Goal: Answer question/provide support

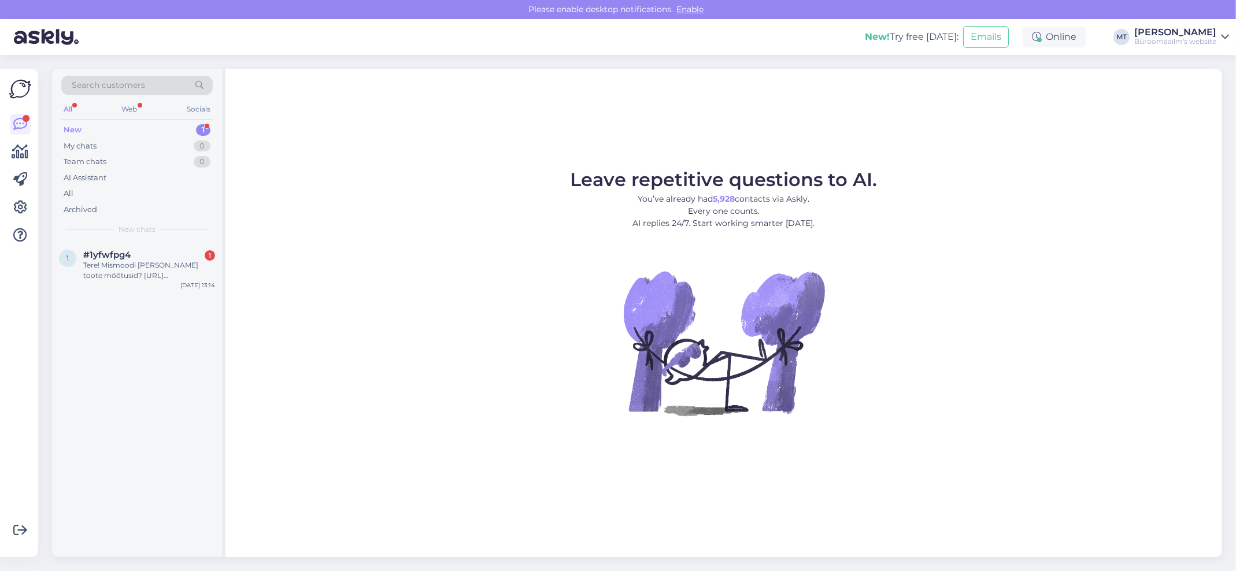
click at [67, 126] on div "New" at bounding box center [73, 130] width 18 height 12
click at [94, 265] on div "Tere! Mismoodi [PERSON_NAME] toote mõõtusid? [URL][DOMAIN_NAME]" at bounding box center [149, 270] width 132 height 21
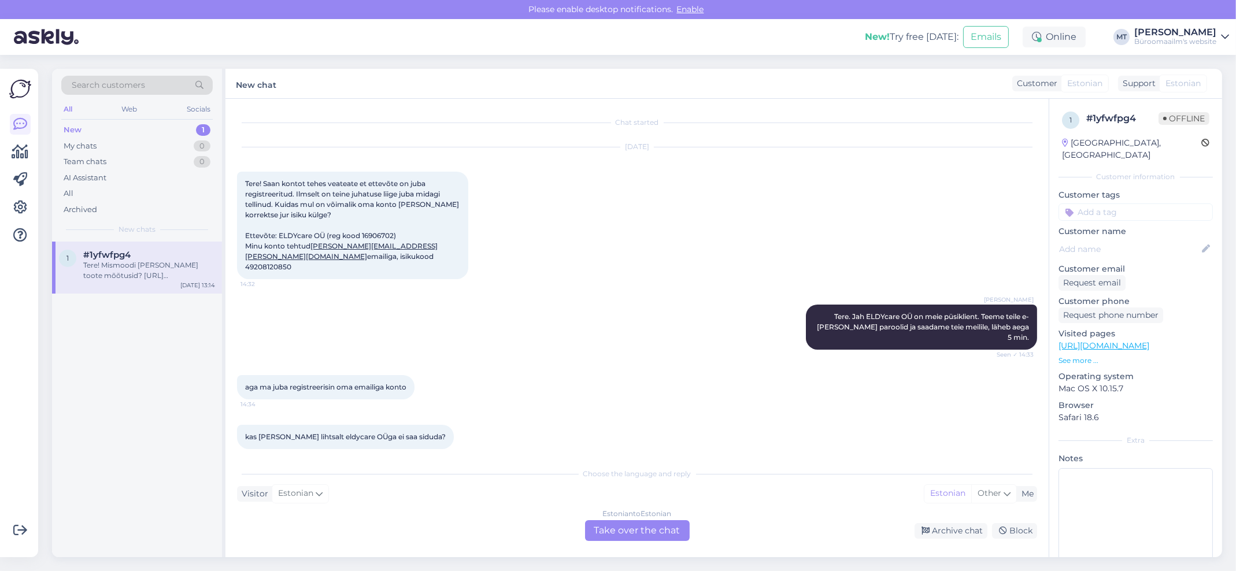
scroll to position [1483, 0]
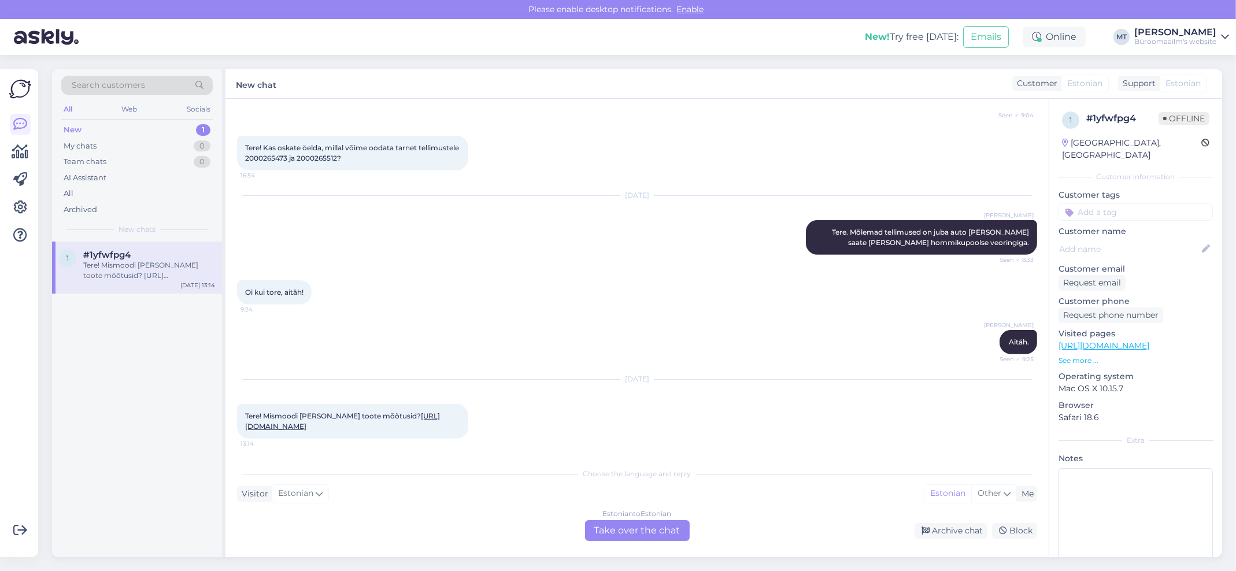
click at [659, 528] on div "Estonian to Estonian Take over the chat" at bounding box center [637, 530] width 105 height 21
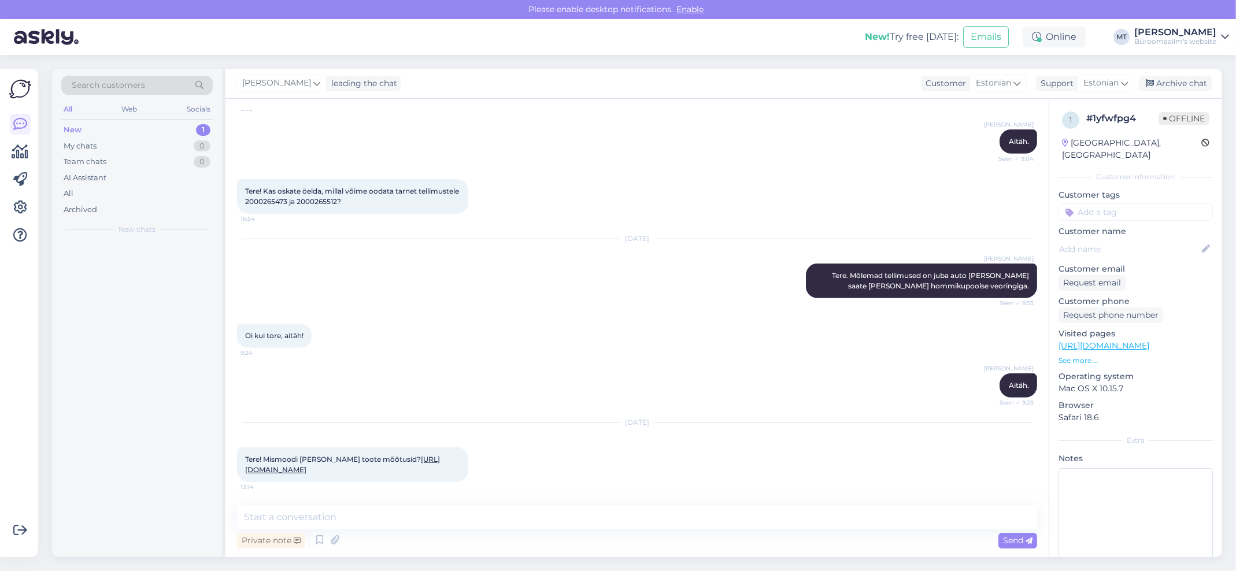
scroll to position [1439, 0]
click at [294, 516] on textarea at bounding box center [637, 517] width 800 height 24
click at [354, 472] on link "[URL][DOMAIN_NAME]" at bounding box center [342, 464] width 195 height 19
click at [336, 519] on textarea "Tere." at bounding box center [637, 517] width 800 height 24
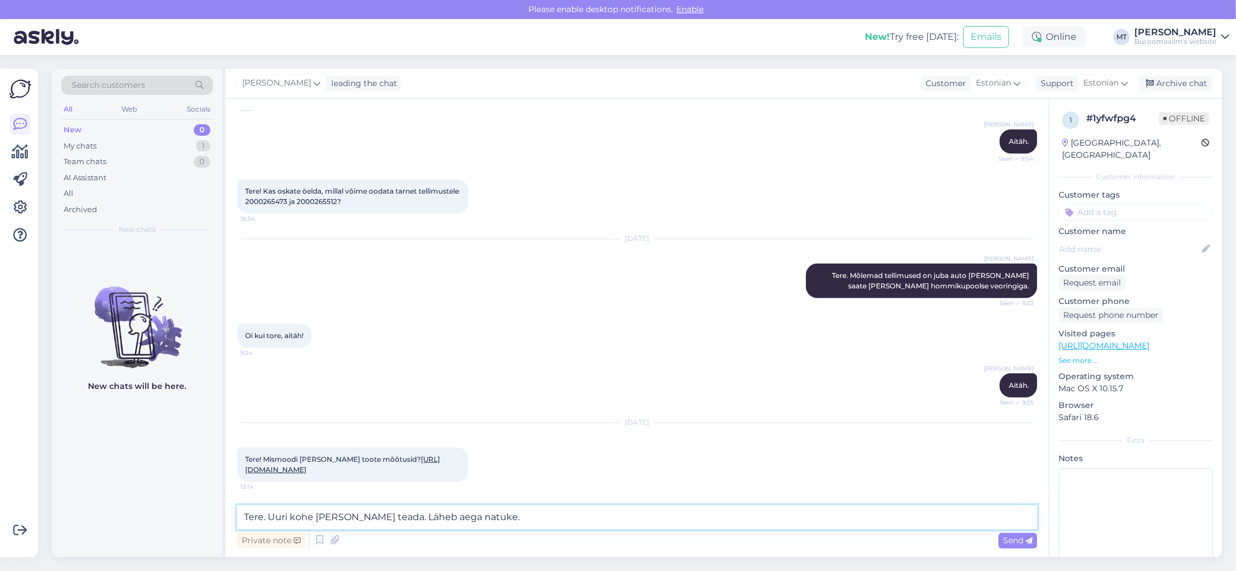
drag, startPoint x: 514, startPoint y: 516, endPoint x: 271, endPoint y: 525, distance: 243.5
click at [271, 525] on textarea "Tere. Uuri kohe [PERSON_NAME] teada. Läheb aega natuke." at bounding box center [637, 517] width 800 height 24
type textarea "Tere. Uurin kohe [PERSON_NAME] teada. Läheb aega natuke."
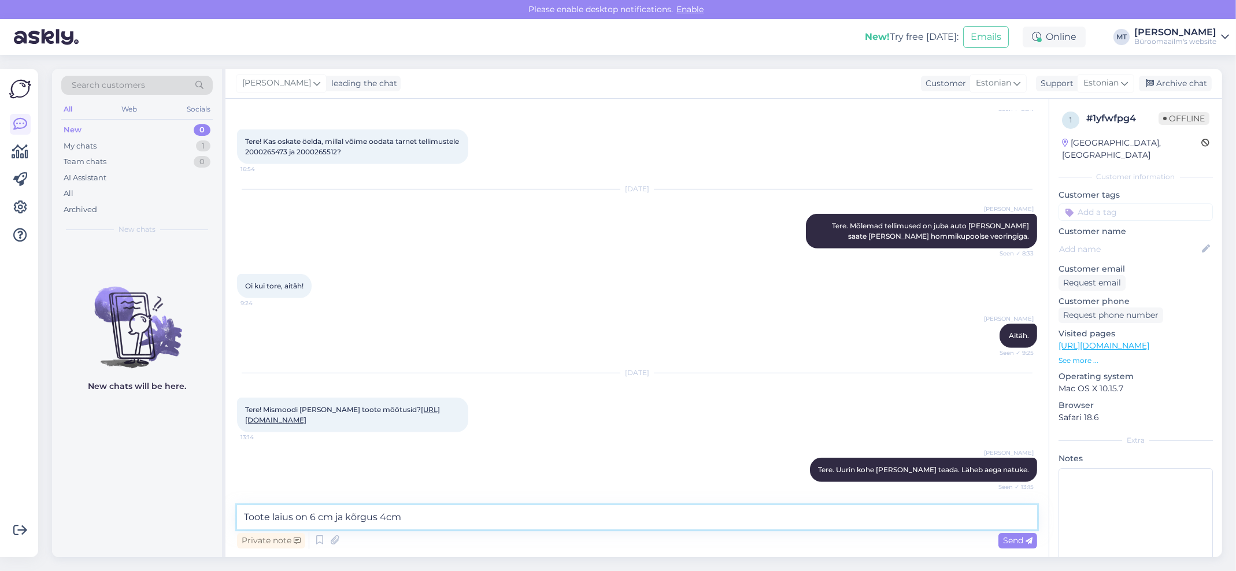
type textarea "Toote laius on 6 cm ja kõrgus 4cm."
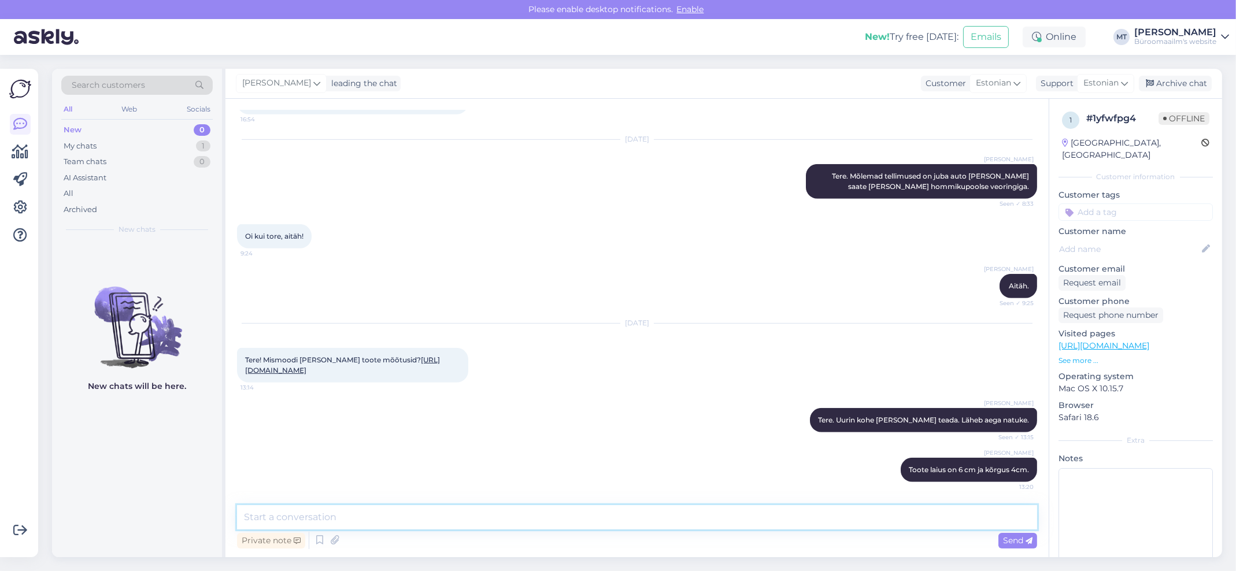
scroll to position [1539, 0]
click at [1202, 81] on div "Archive chat" at bounding box center [1175, 84] width 73 height 16
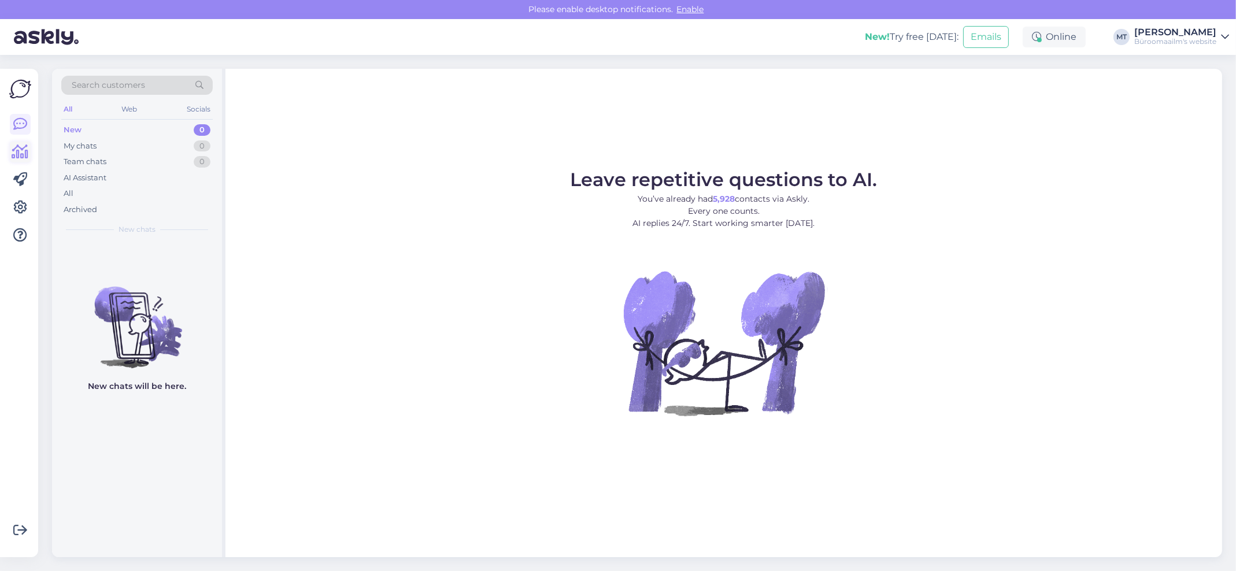
click at [26, 151] on icon at bounding box center [20, 152] width 17 height 14
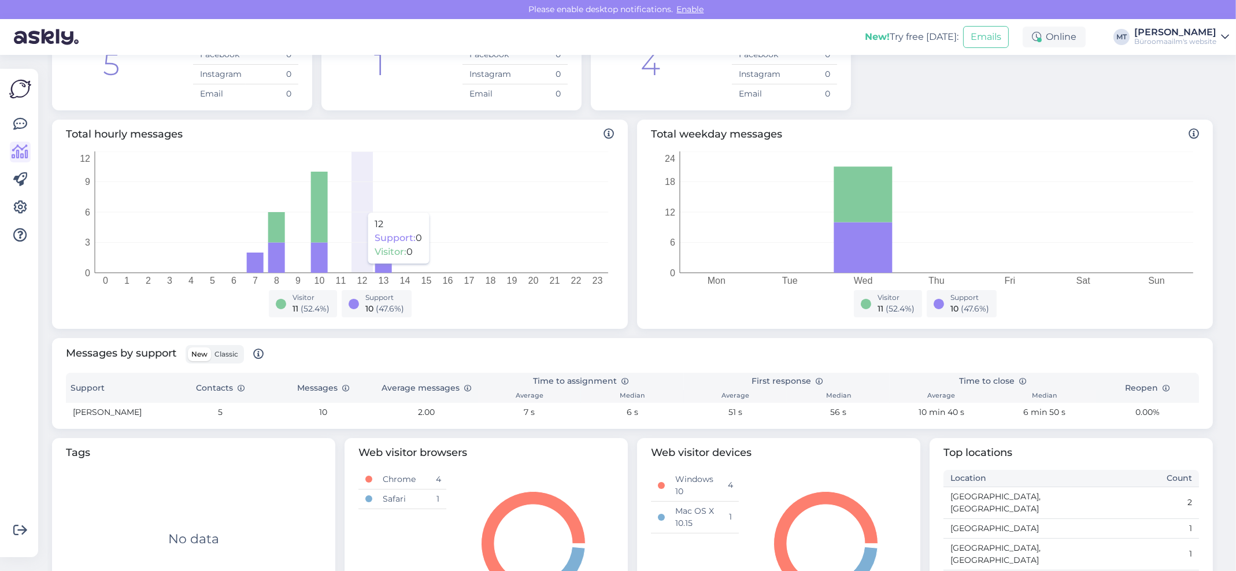
scroll to position [184, 0]
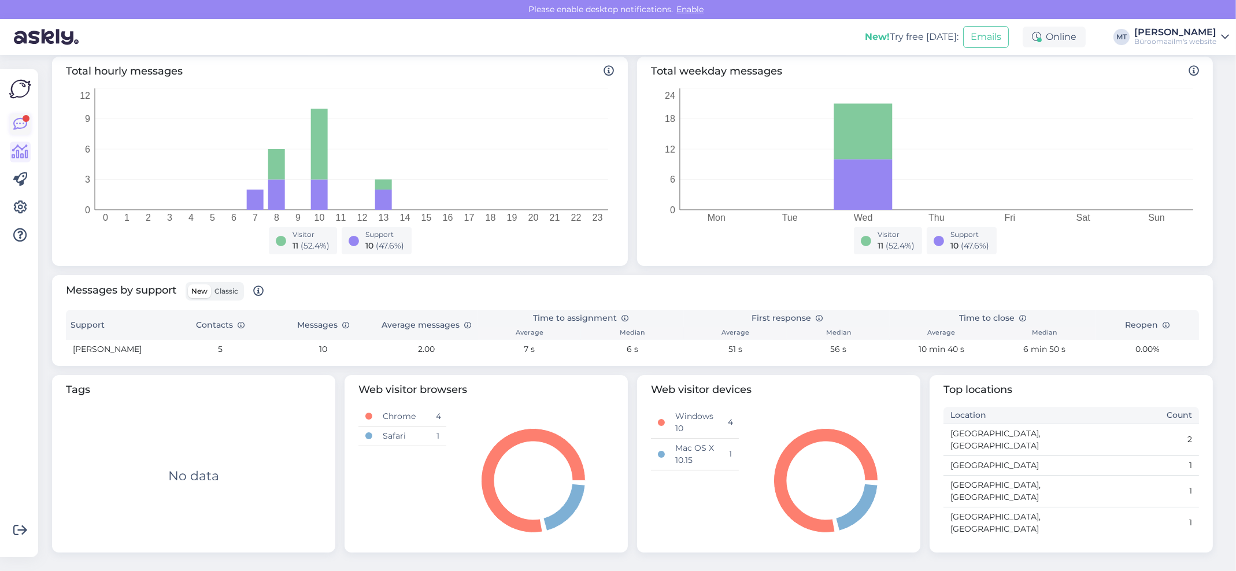
click at [16, 121] on icon at bounding box center [20, 124] width 14 height 14
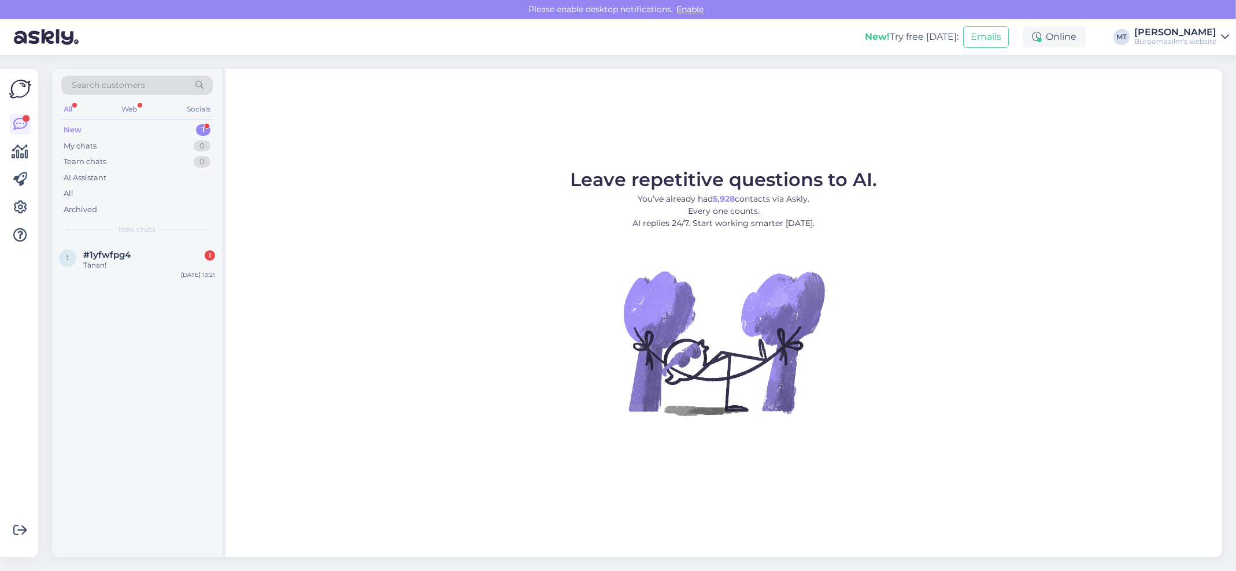
click at [83, 126] on div "New 1" at bounding box center [136, 130] width 151 height 16
click at [102, 253] on span "#1yfwfpg4" at bounding box center [106, 255] width 47 height 10
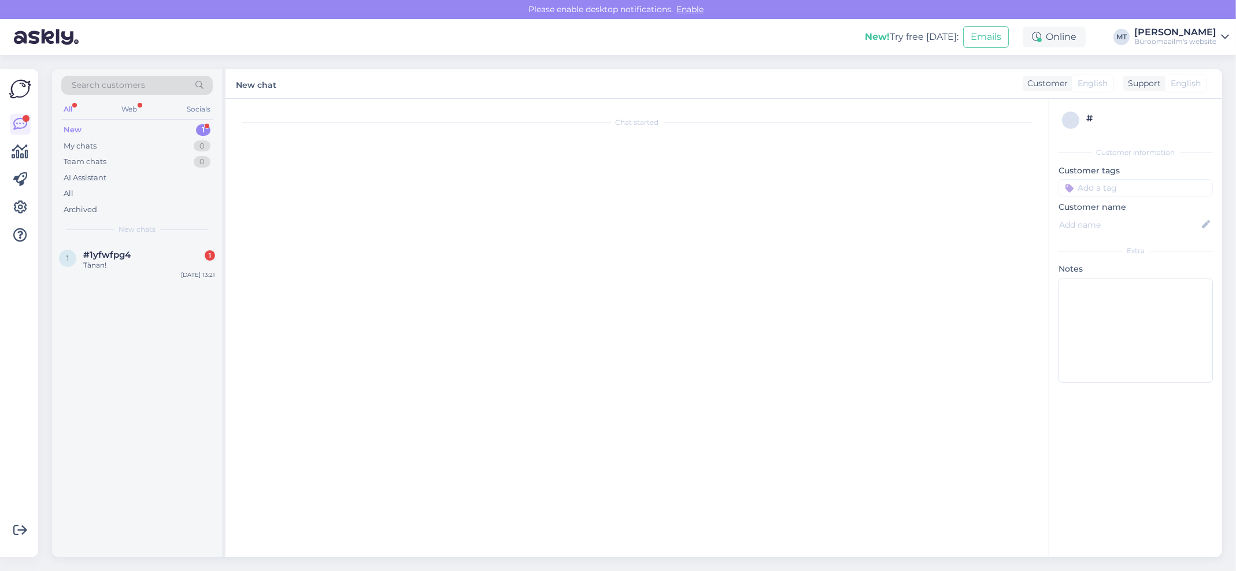
scroll to position [1632, 0]
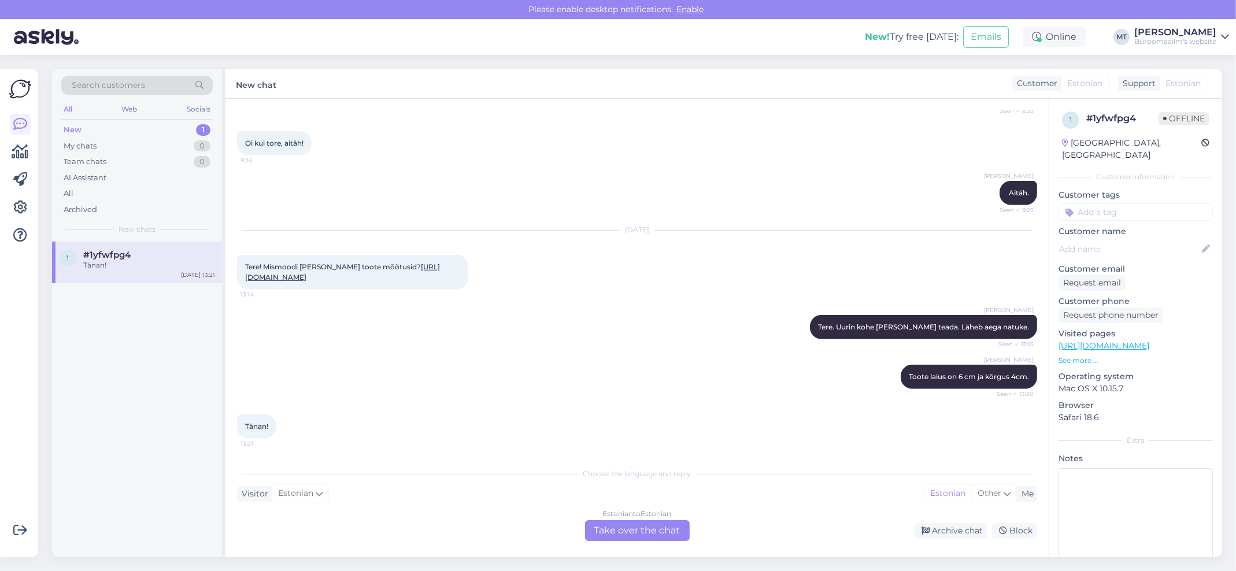
click at [658, 531] on div "Estonian to Estonian Take over the chat" at bounding box center [637, 530] width 105 height 21
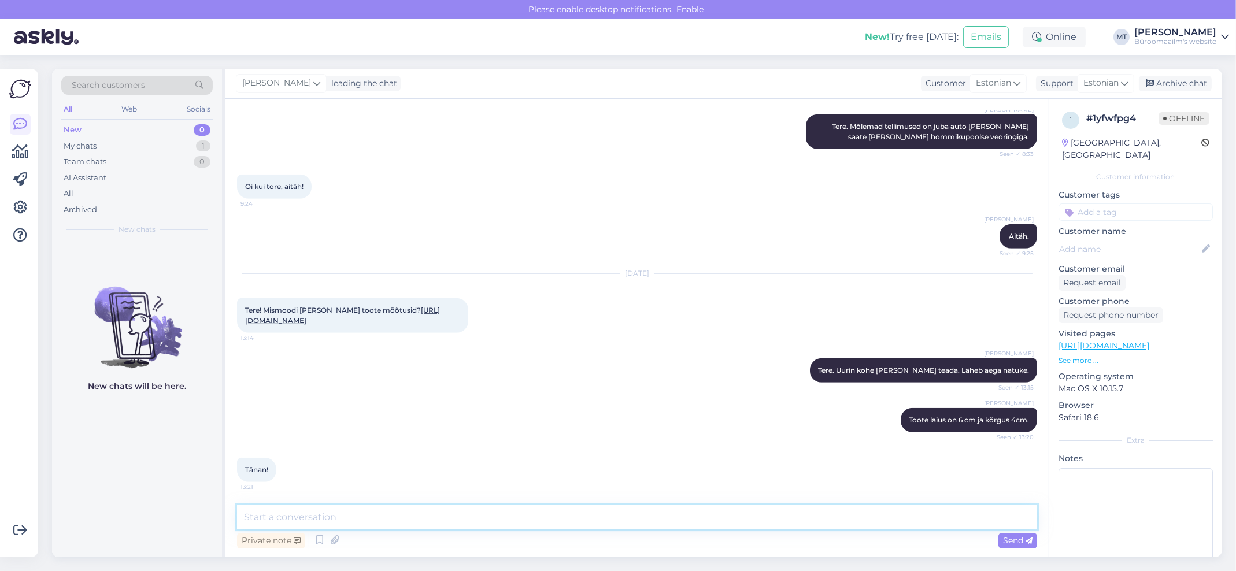
click at [377, 513] on textarea at bounding box center [637, 517] width 800 height 24
type textarea "Aitäh."
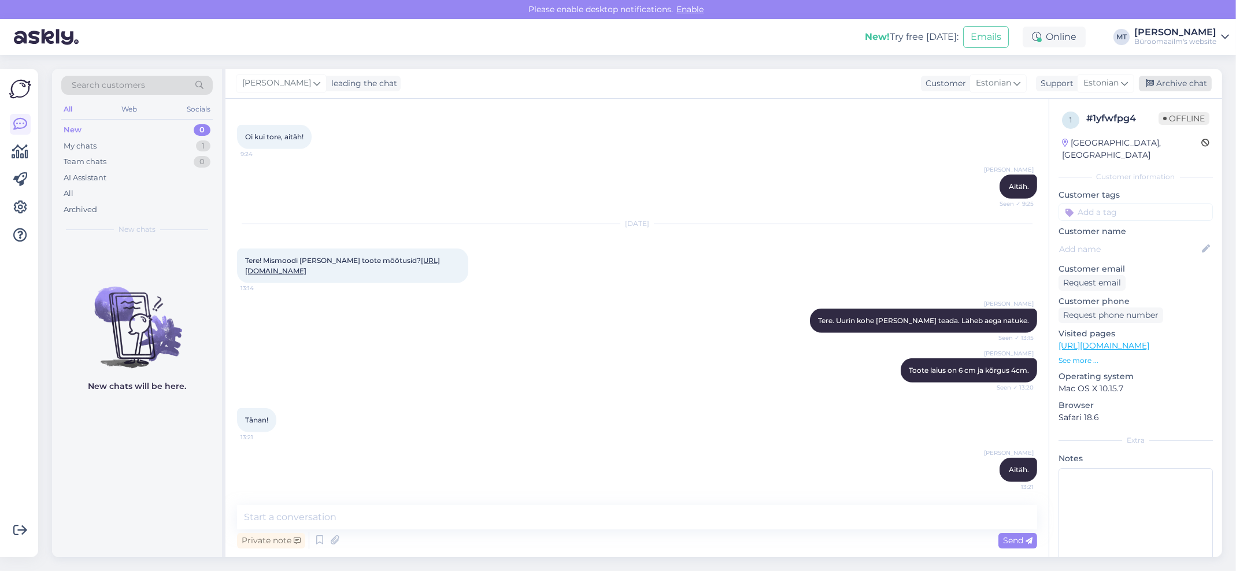
click at [1183, 81] on div "Archive chat" at bounding box center [1175, 84] width 73 height 16
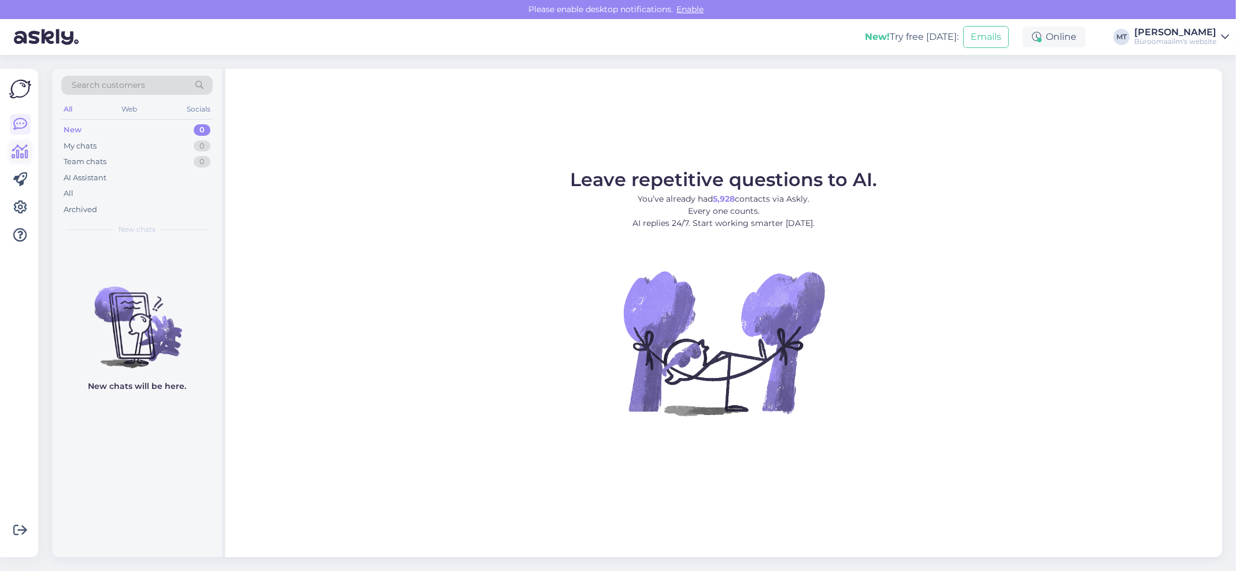
click at [23, 154] on icon at bounding box center [20, 152] width 17 height 14
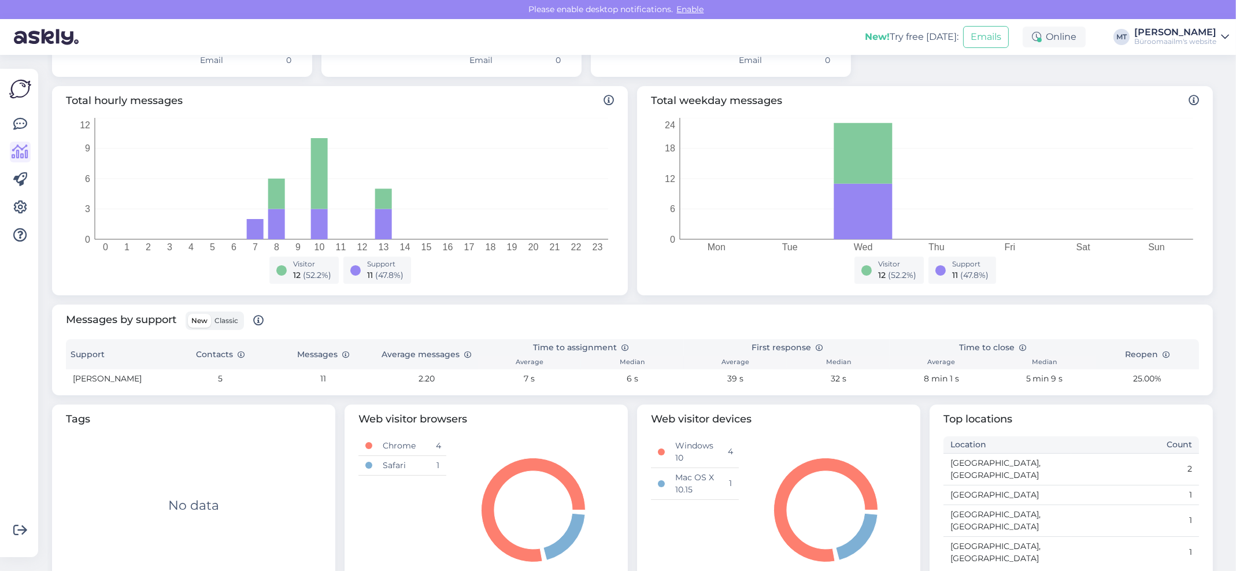
scroll to position [184, 0]
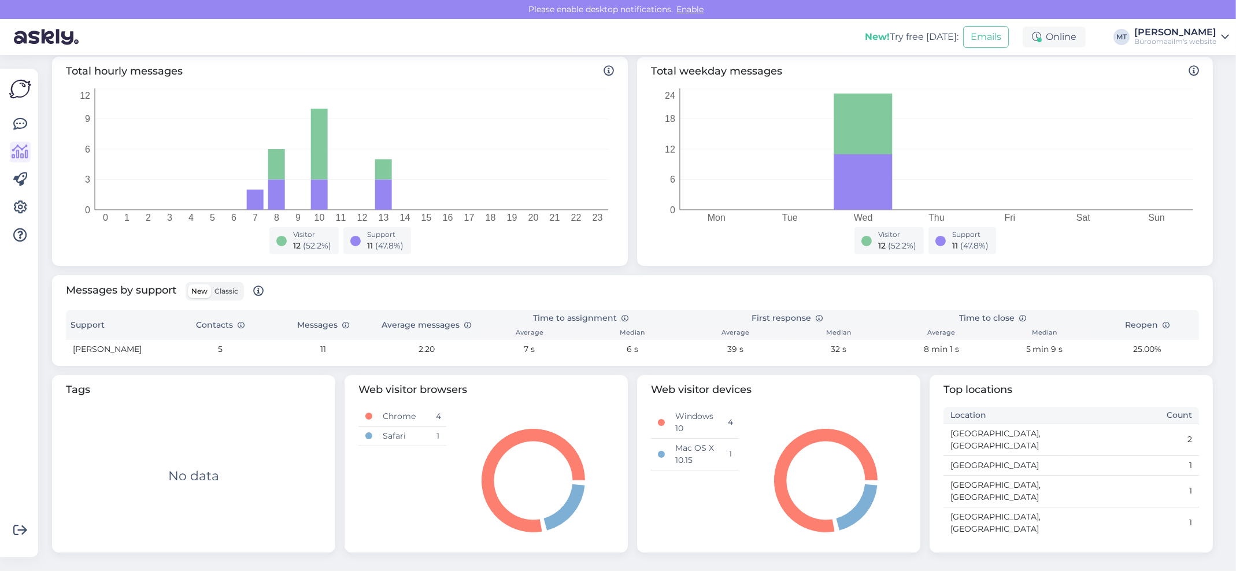
click at [229, 293] on span "Classic" at bounding box center [226, 291] width 24 height 9
click at [211, 284] on input "Classic" at bounding box center [211, 284] width 0 height 0
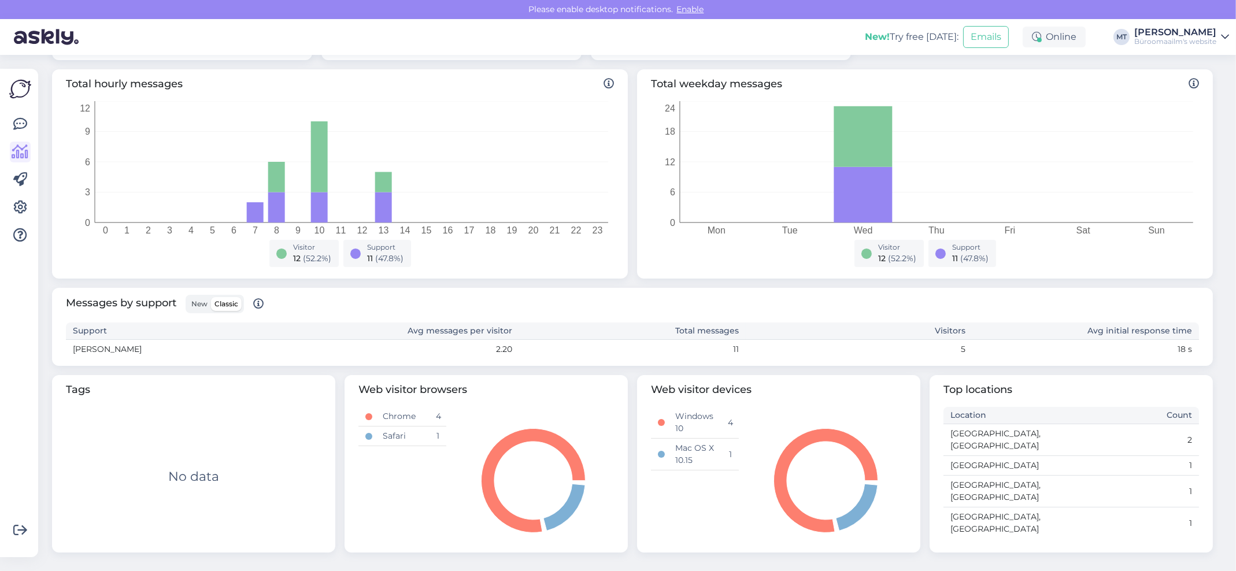
click at [198, 303] on span "New" at bounding box center [199, 303] width 16 height 9
click at [188, 297] on input "New" at bounding box center [188, 297] width 0 height 0
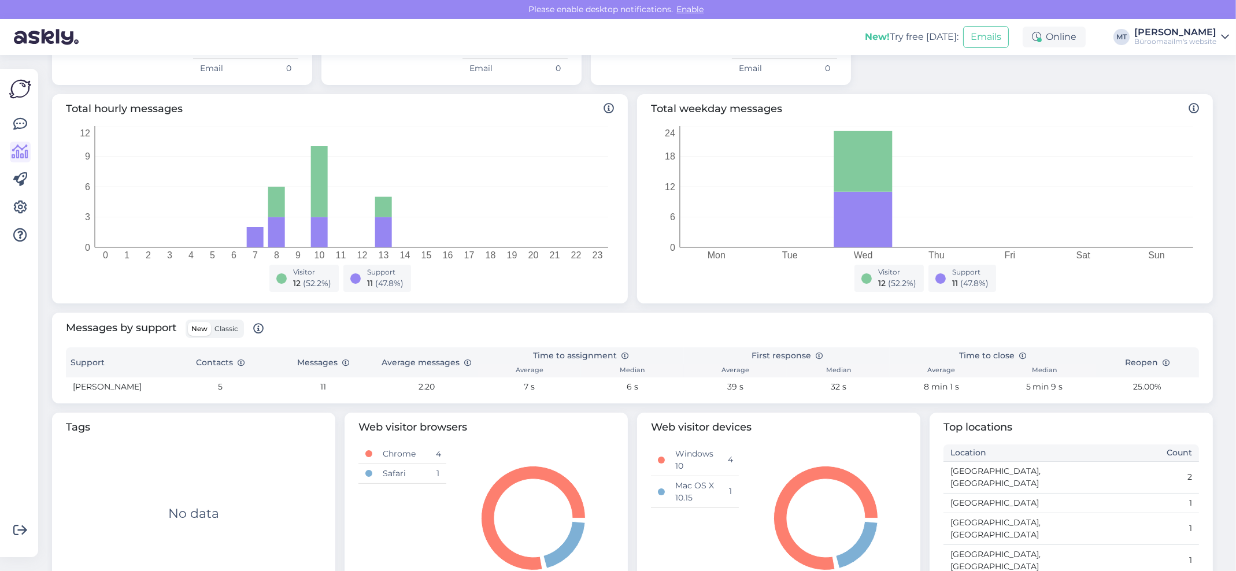
scroll to position [184, 0]
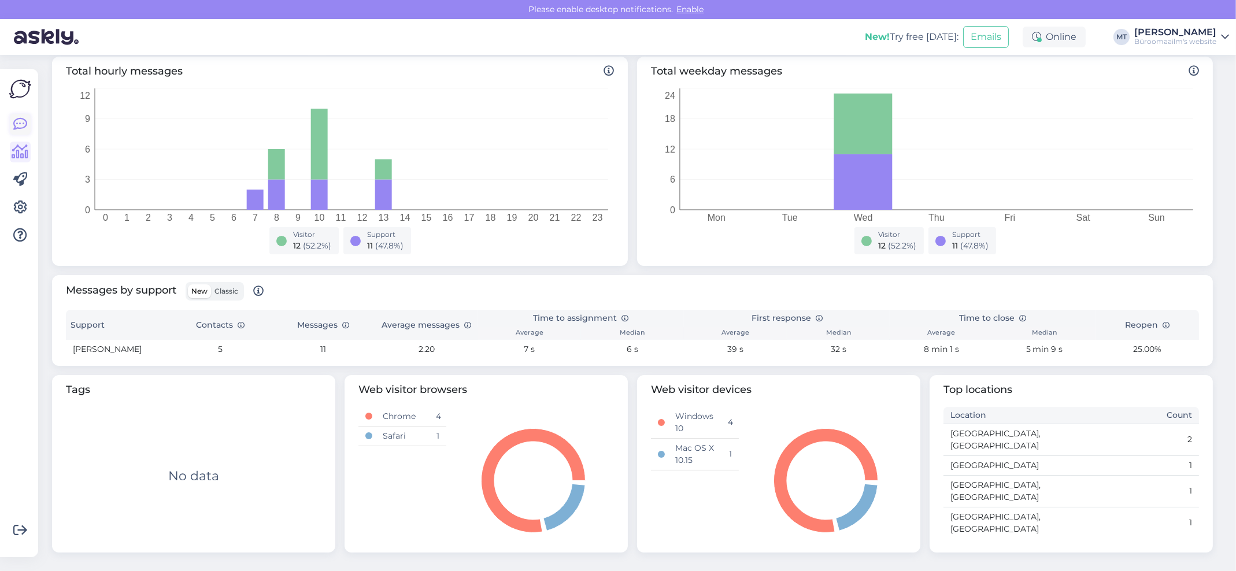
click at [18, 124] on icon at bounding box center [20, 124] width 14 height 14
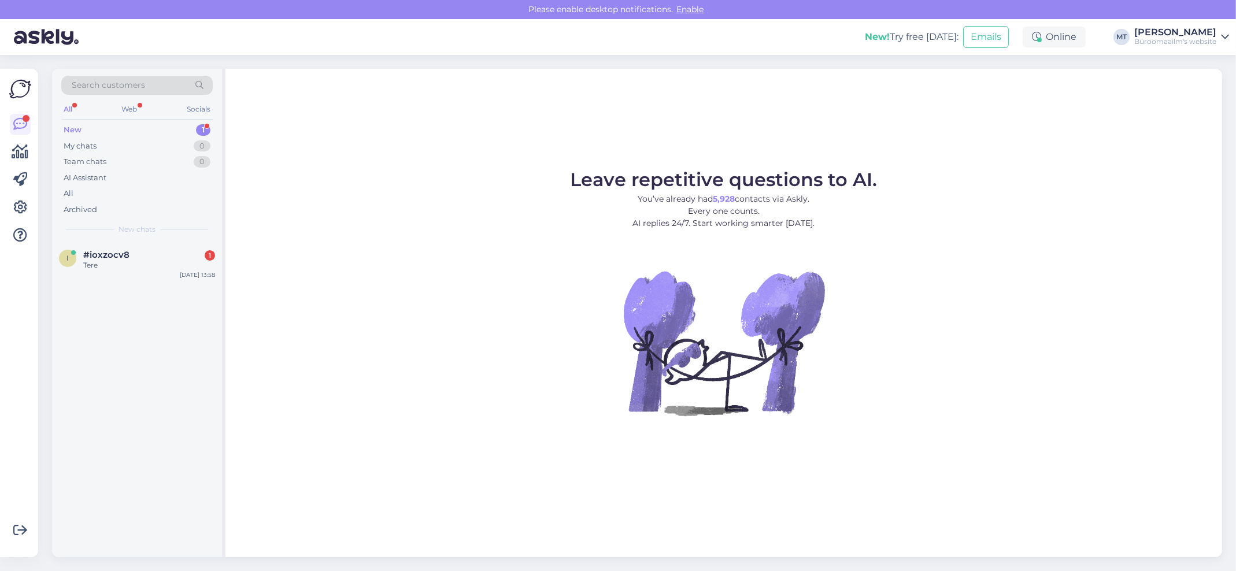
click at [77, 127] on div "New" at bounding box center [73, 130] width 18 height 12
click at [88, 249] on div "i #ioxzocv8 1 Tere Oct 1 13:58" at bounding box center [137, 263] width 170 height 42
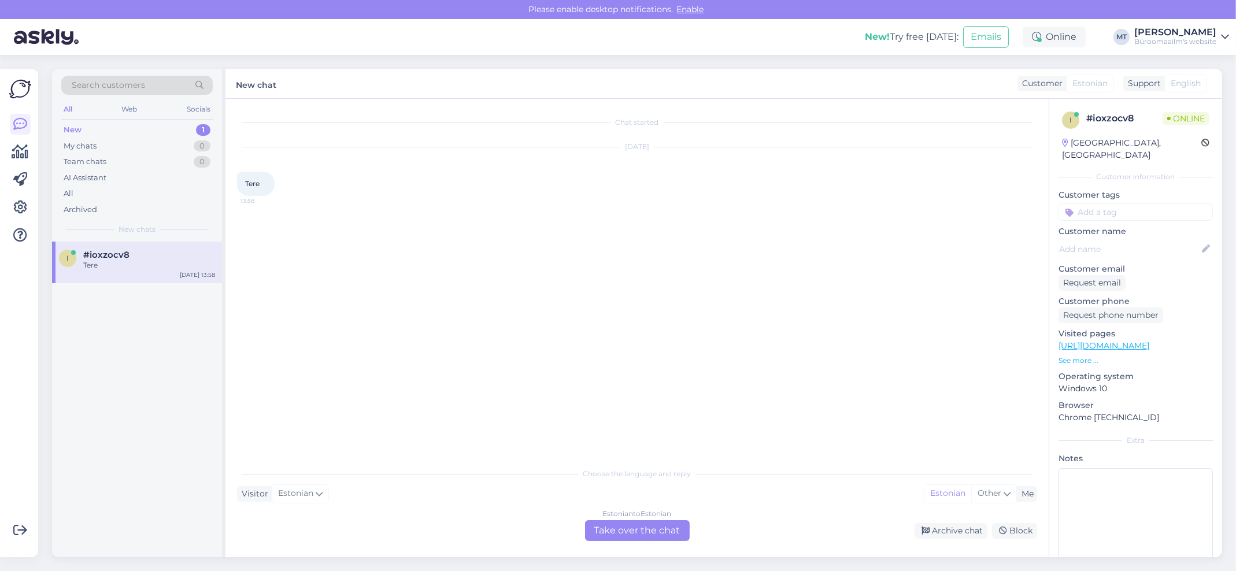
click at [653, 531] on div "Estonian to Estonian Take over the chat" at bounding box center [637, 530] width 105 height 21
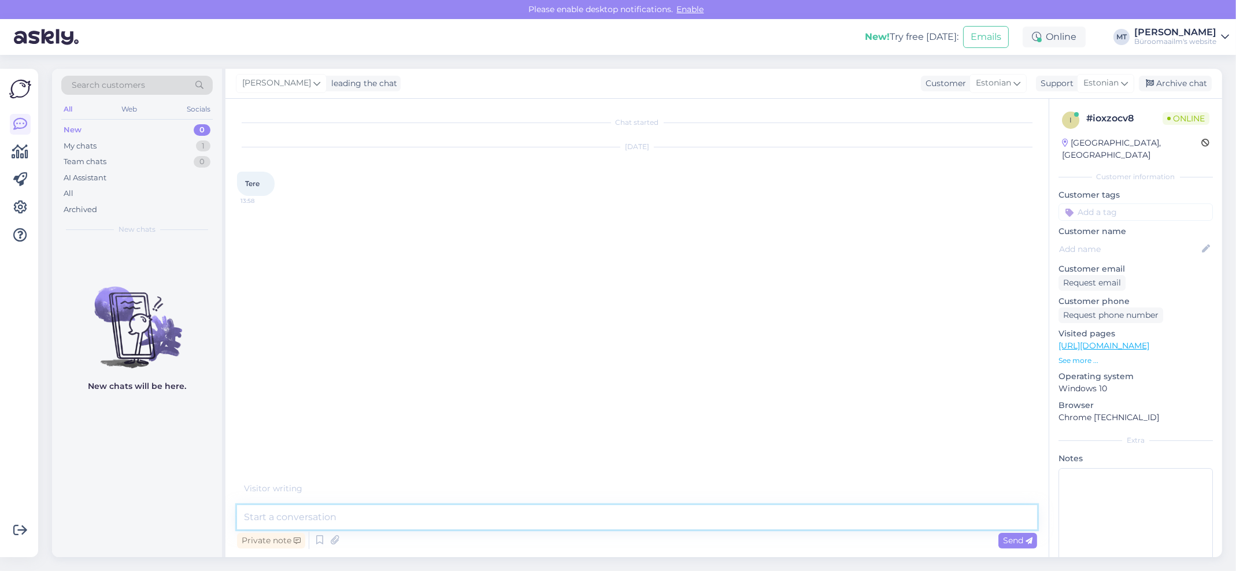
click at [325, 520] on textarea at bounding box center [637, 517] width 800 height 24
type textarea "Tere."
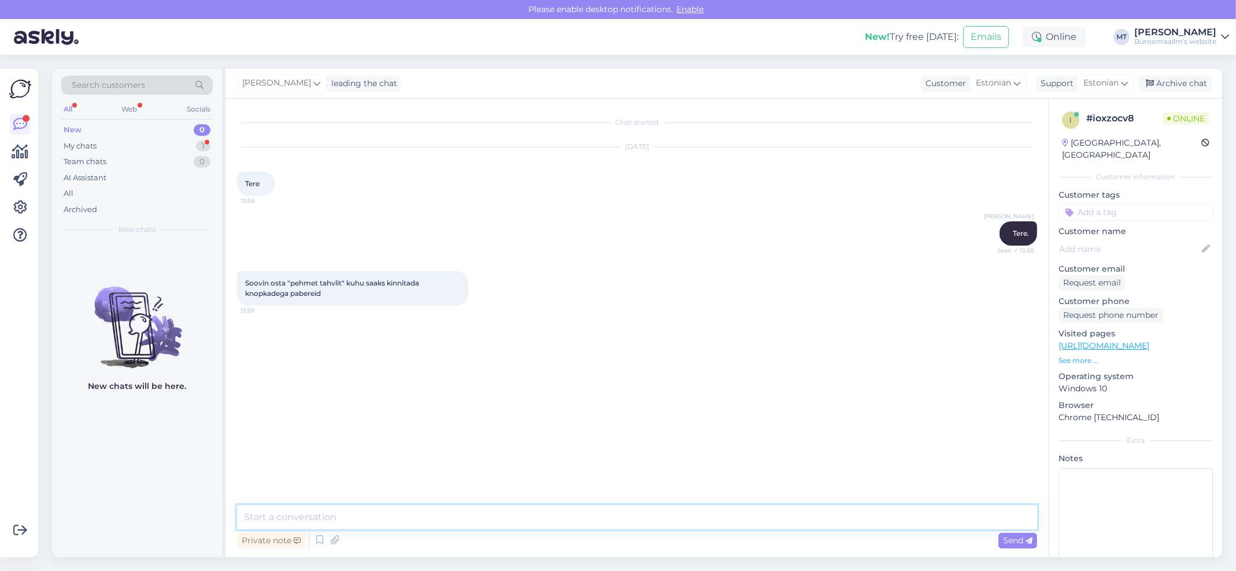
click at [327, 513] on textarea at bounding box center [637, 517] width 800 height 24
paste textarea "https://www.byroomaailm.ee/moobel/tahvlid/korktahvlid"
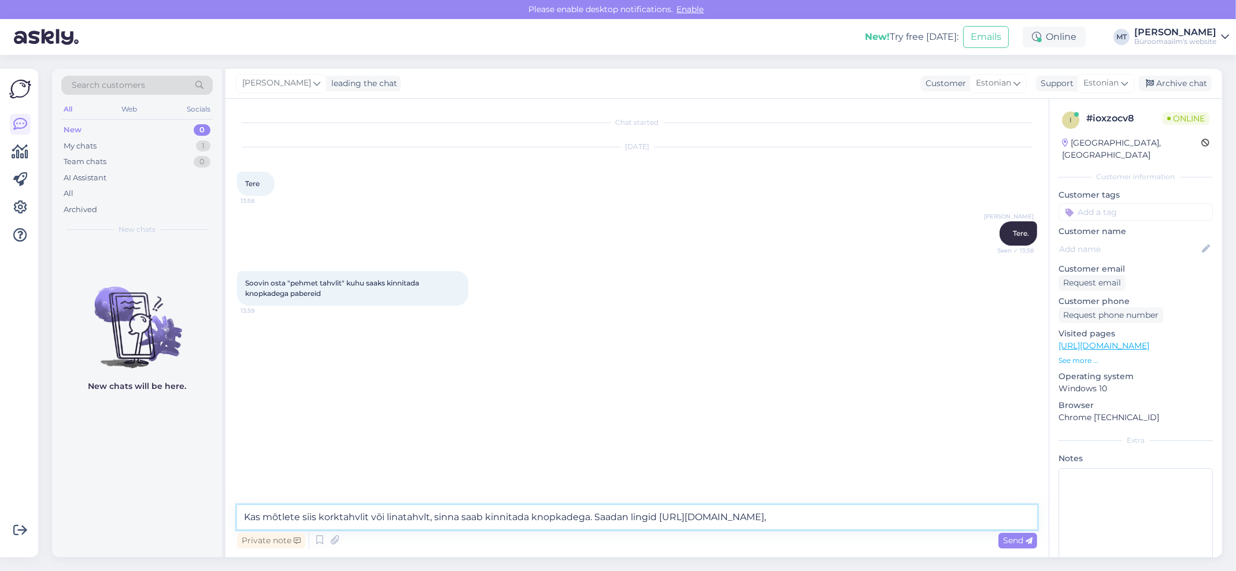
type textarea "Kas mõtlete siis korktahvlit või linatahvlt, sinna saab kinnitada knopkadega. S…"
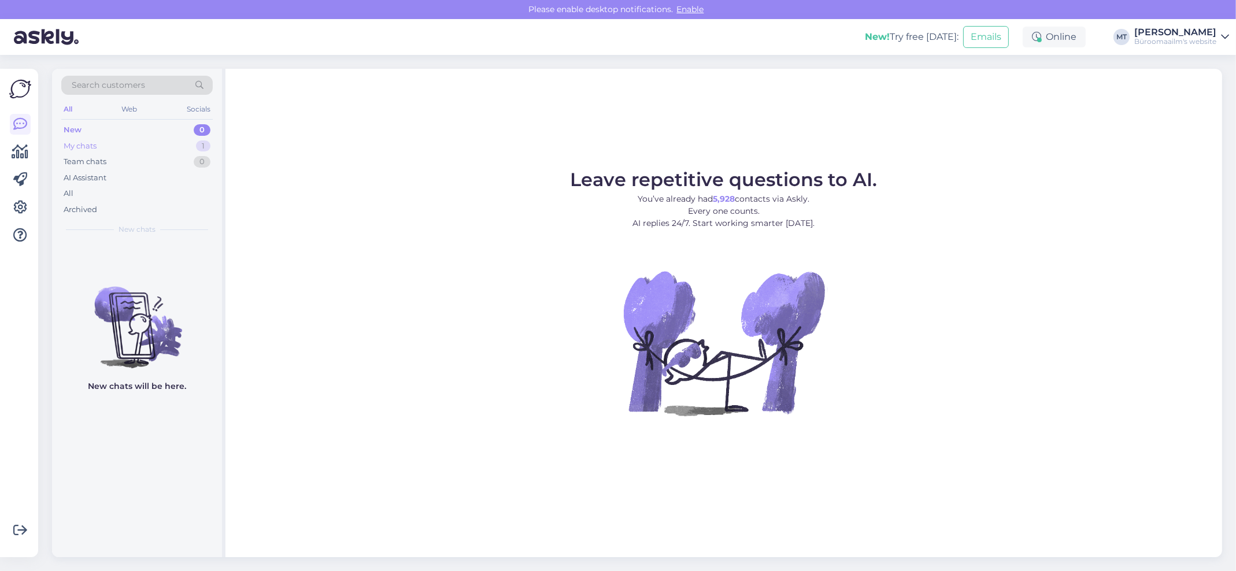
click at [84, 140] on div "My chats" at bounding box center [80, 146] width 33 height 12
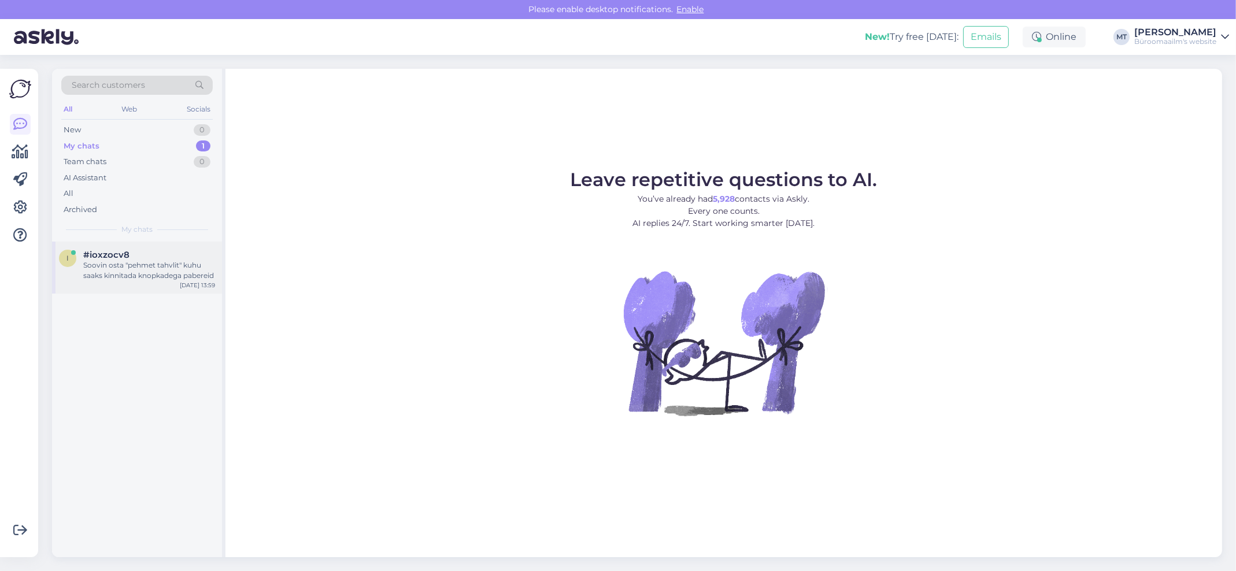
click at [143, 272] on div "Soovin osta "pehmet tahvlit" kuhu saaks kinnitada knopkadega pabereid" at bounding box center [149, 270] width 132 height 21
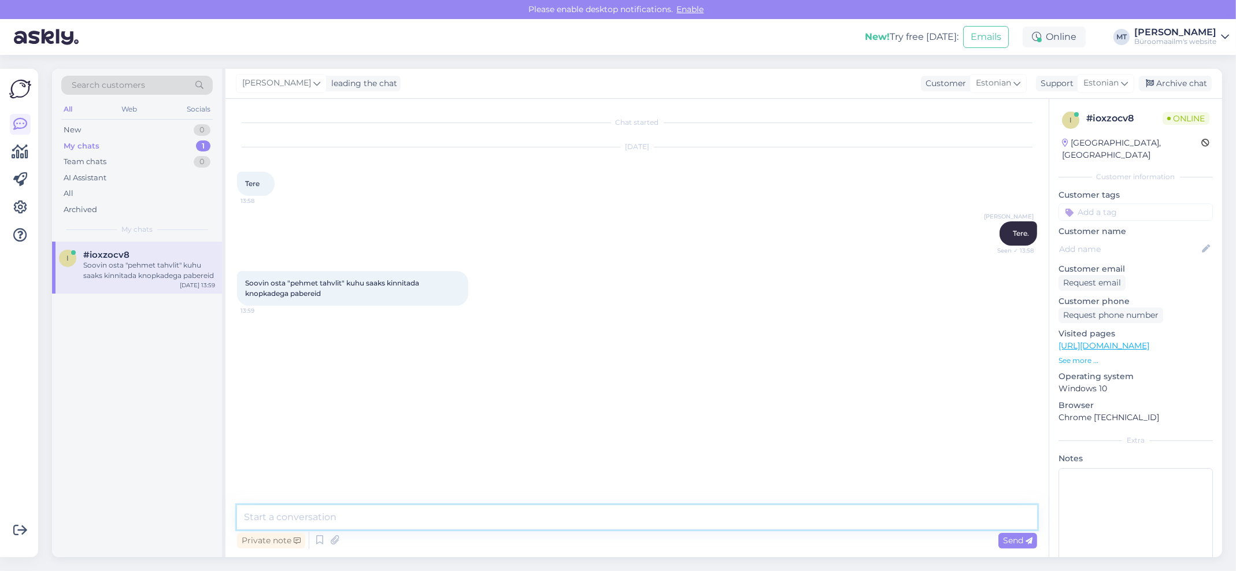
click at [289, 526] on textarea at bounding box center [637, 517] width 800 height 24
paste textarea "https://www.byroomaailm.ee/moobel/tahvlid/korktahvlid"
type textarea "Tere. Sobivad siis korktarvlid https://www.byroomaailm.ee/moobel/tahvlid/korkta…"
click at [352, 519] on textarea "ja linatahvlid" at bounding box center [637, 517] width 800 height 24
paste textarea "https://www.byroomaailm.ee/moobel/tahvlid/linatahvlid"
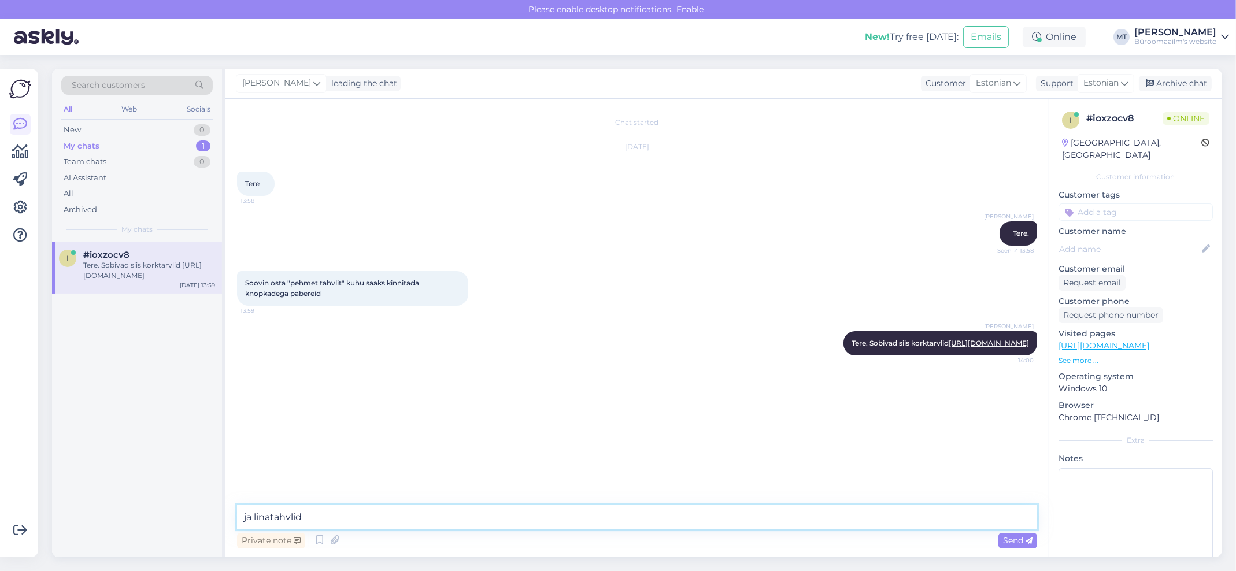
type textarea "ja linatahvlid https://www.byroomaailm.ee/moobel/tahvlid/linatahvlid"
click at [18, 152] on icon at bounding box center [20, 152] width 17 height 14
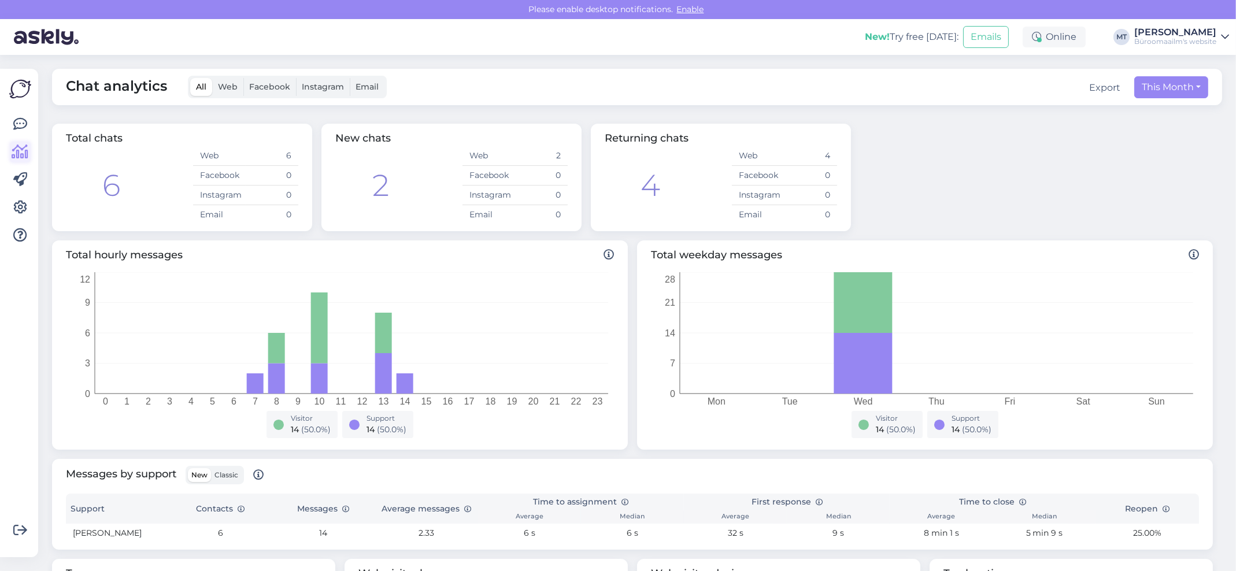
click at [20, 153] on icon at bounding box center [20, 152] width 17 height 14
click at [21, 157] on icon at bounding box center [20, 152] width 17 height 14
click at [20, 123] on icon at bounding box center [20, 124] width 14 height 14
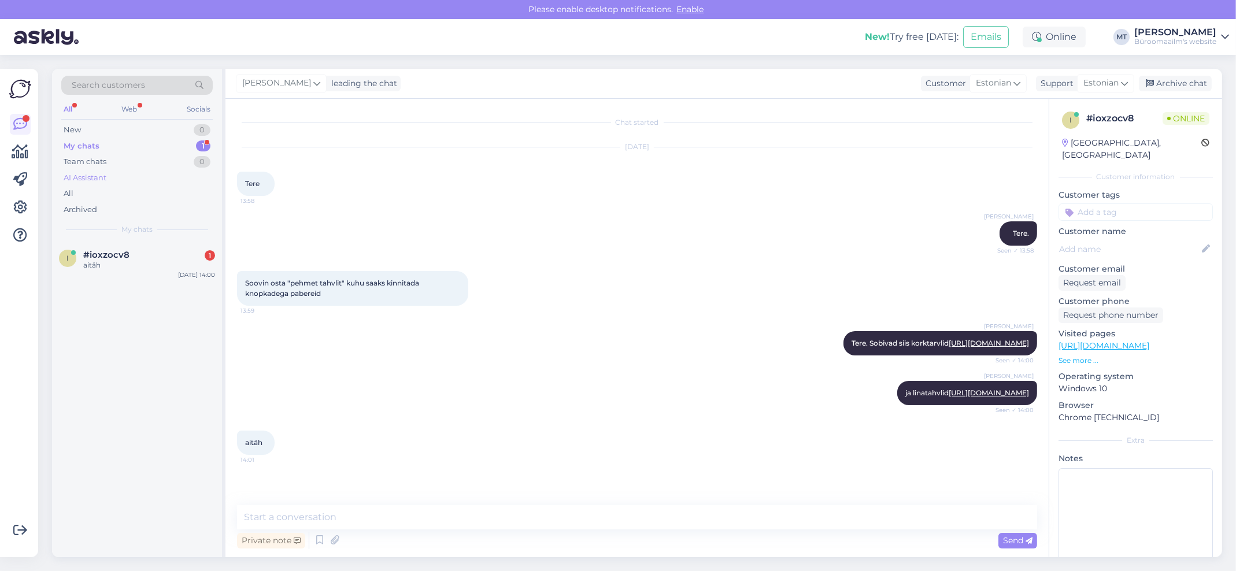
drag, startPoint x: 72, startPoint y: 145, endPoint x: 72, endPoint y: 174, distance: 29.5
click at [72, 144] on div "My chats" at bounding box center [82, 146] width 36 height 12
drag, startPoint x: 83, startPoint y: 249, endPoint x: 117, endPoint y: 272, distance: 41.5
click at [83, 250] on span "#ioxzocv8" at bounding box center [106, 255] width 46 height 10
click at [303, 507] on textarea at bounding box center [637, 517] width 800 height 24
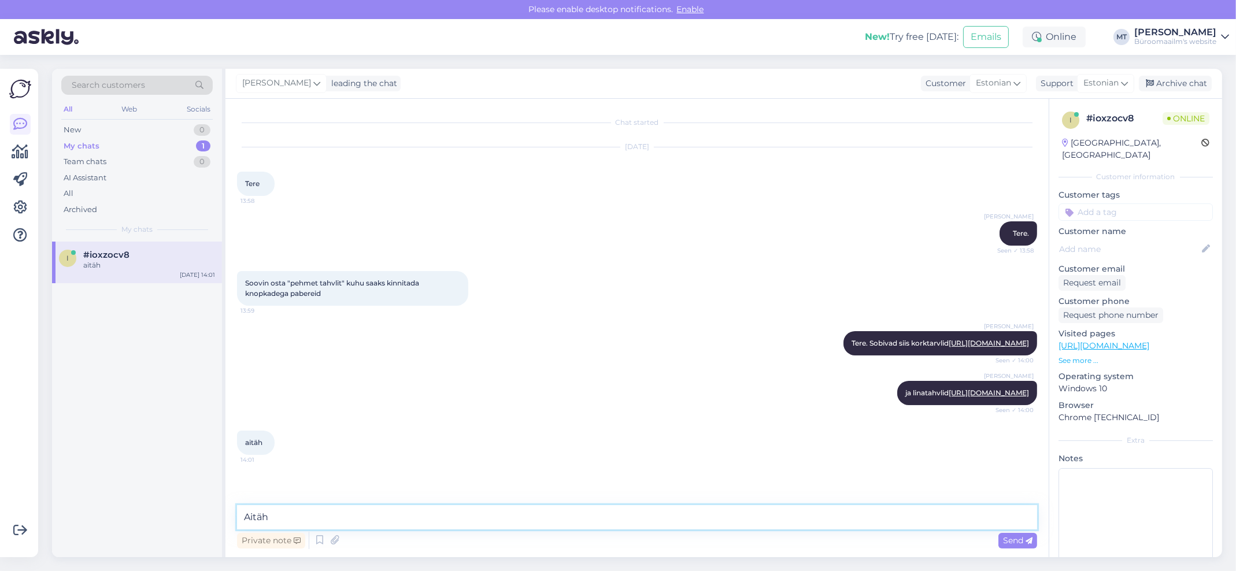
type textarea "Aitäh."
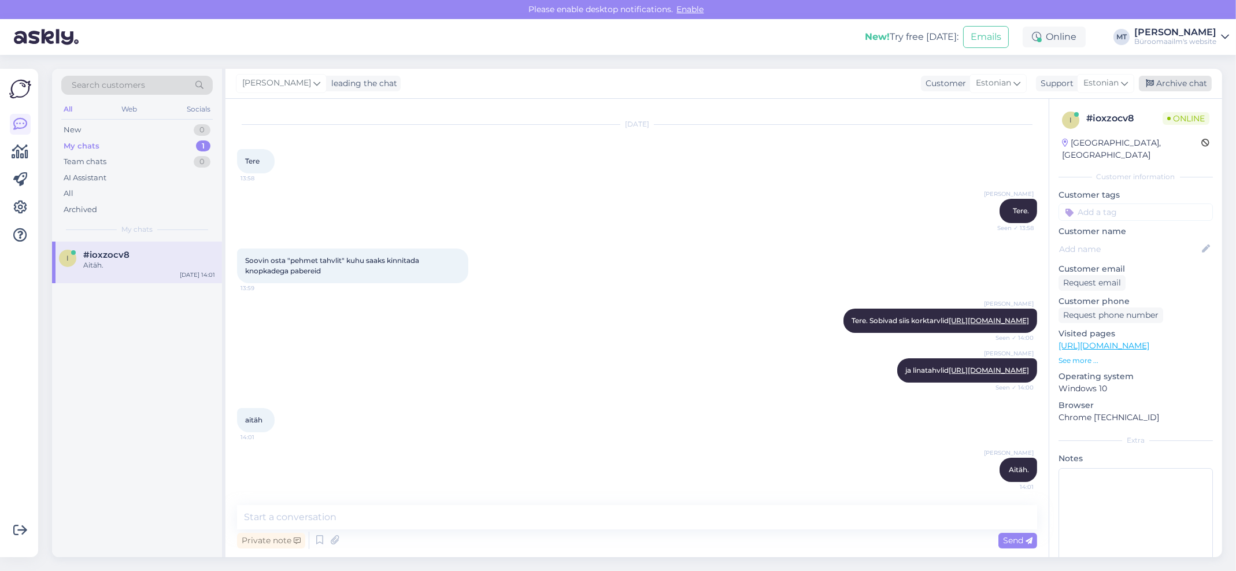
click at [1186, 86] on div "Archive chat" at bounding box center [1175, 84] width 73 height 16
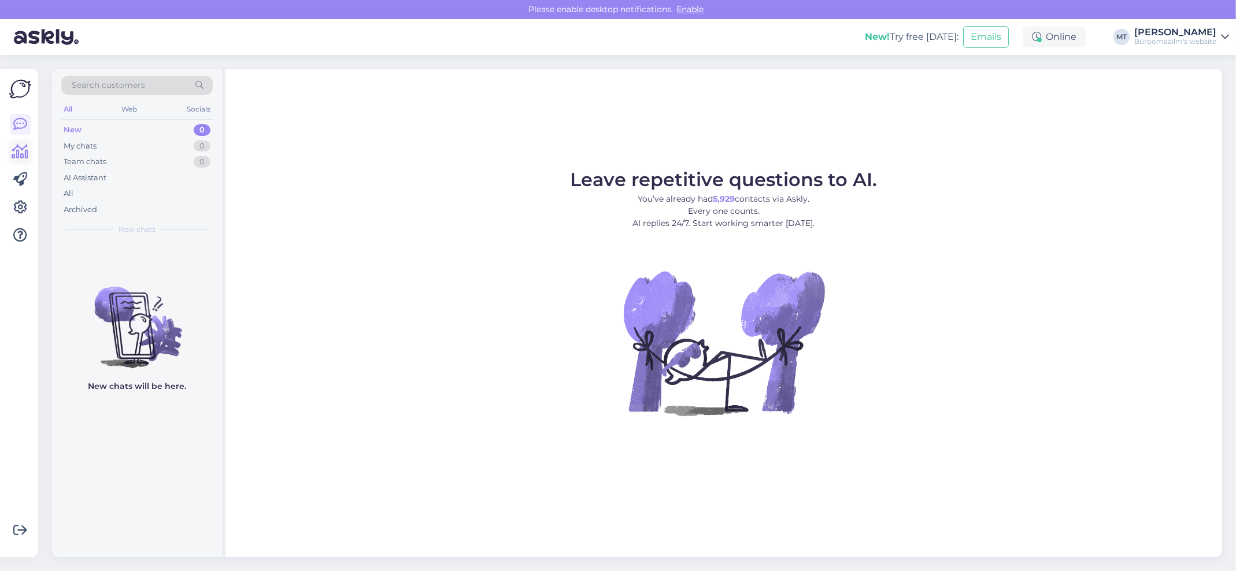
drag, startPoint x: 4, startPoint y: 154, endPoint x: 10, endPoint y: 150, distance: 7.1
click at [4, 154] on div "Get more Your checklist to get more value from Askly. Close Connect FB and IG m…" at bounding box center [19, 313] width 38 height 488
click at [17, 153] on icon at bounding box center [20, 152] width 17 height 14
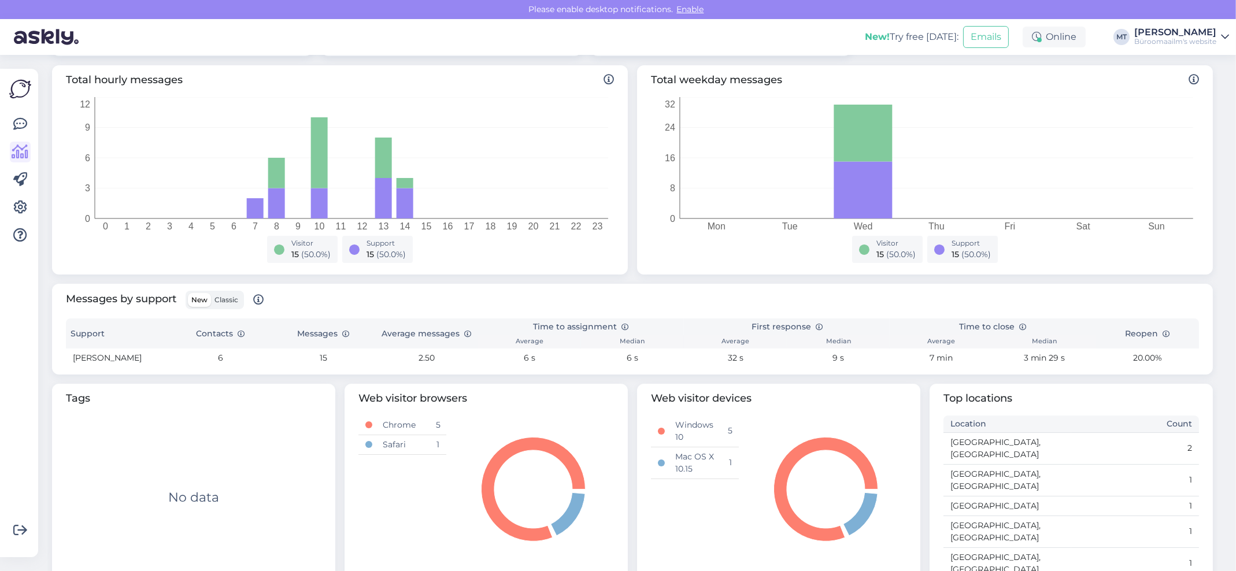
scroll to position [184, 0]
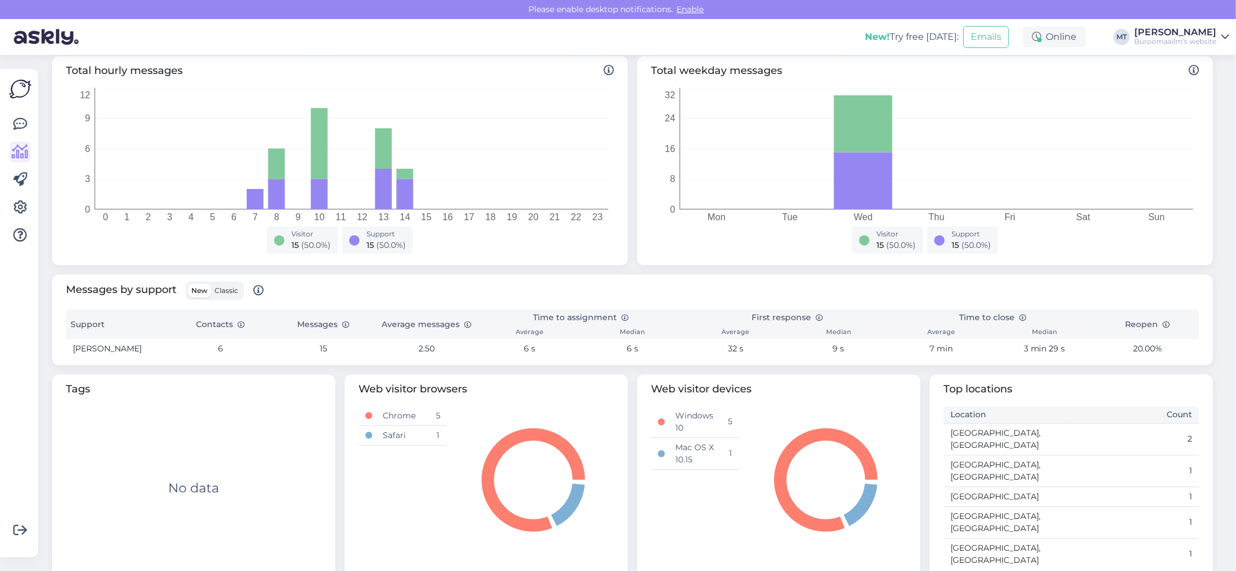
click at [227, 284] on label "Classic" at bounding box center [226, 291] width 31 height 14
click at [211, 284] on input "Classic" at bounding box center [211, 284] width 0 height 0
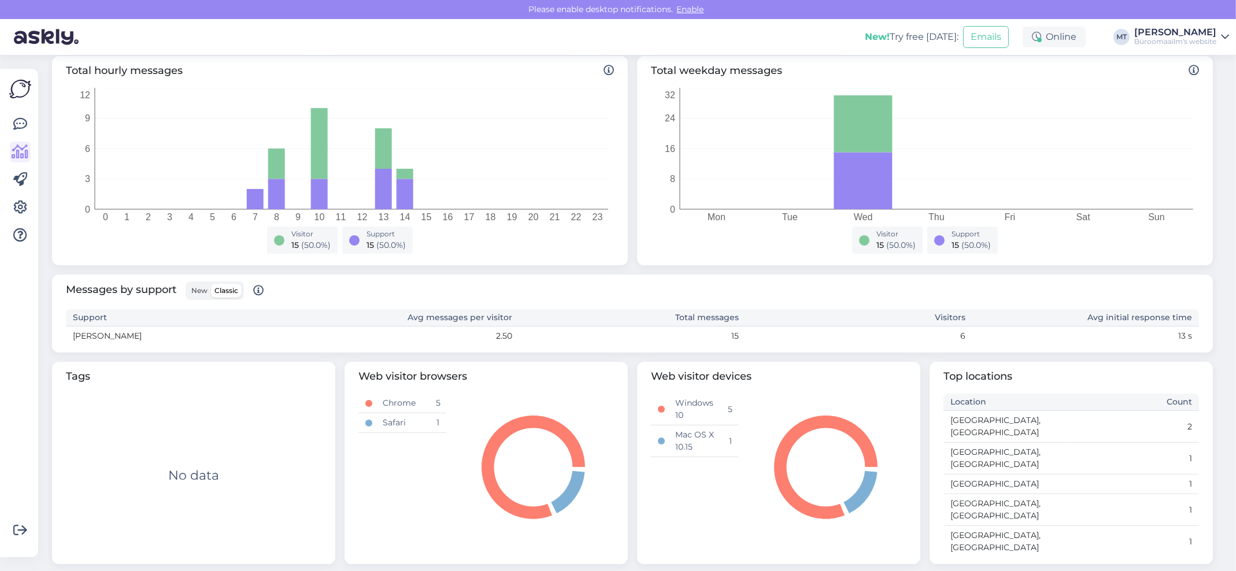
scroll to position [172, 0]
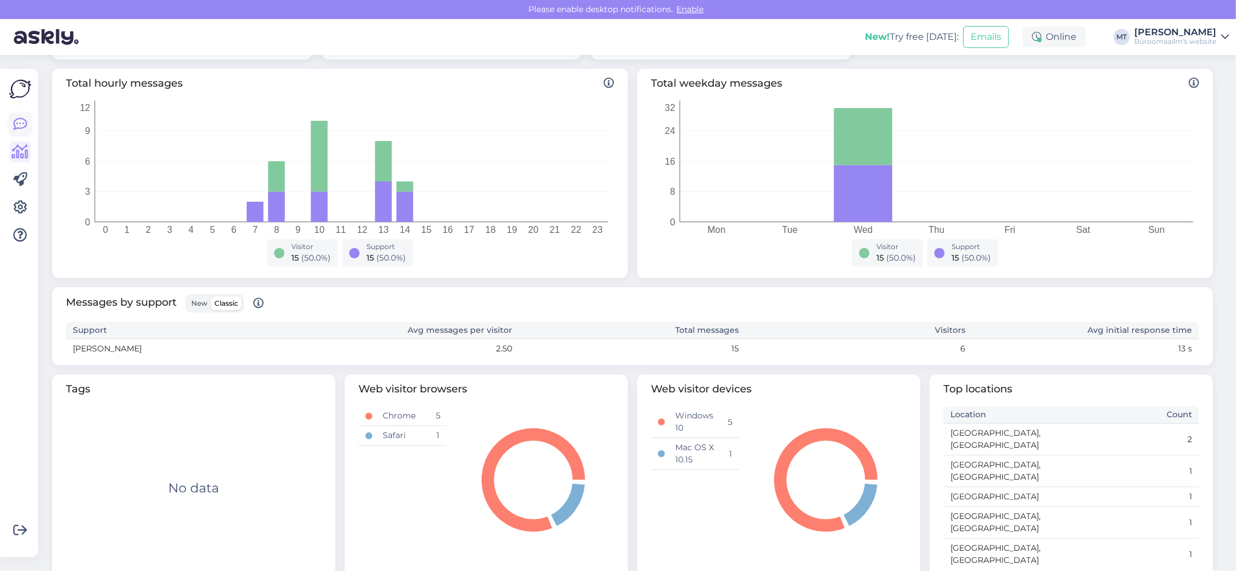
click at [18, 127] on icon at bounding box center [20, 124] width 14 height 14
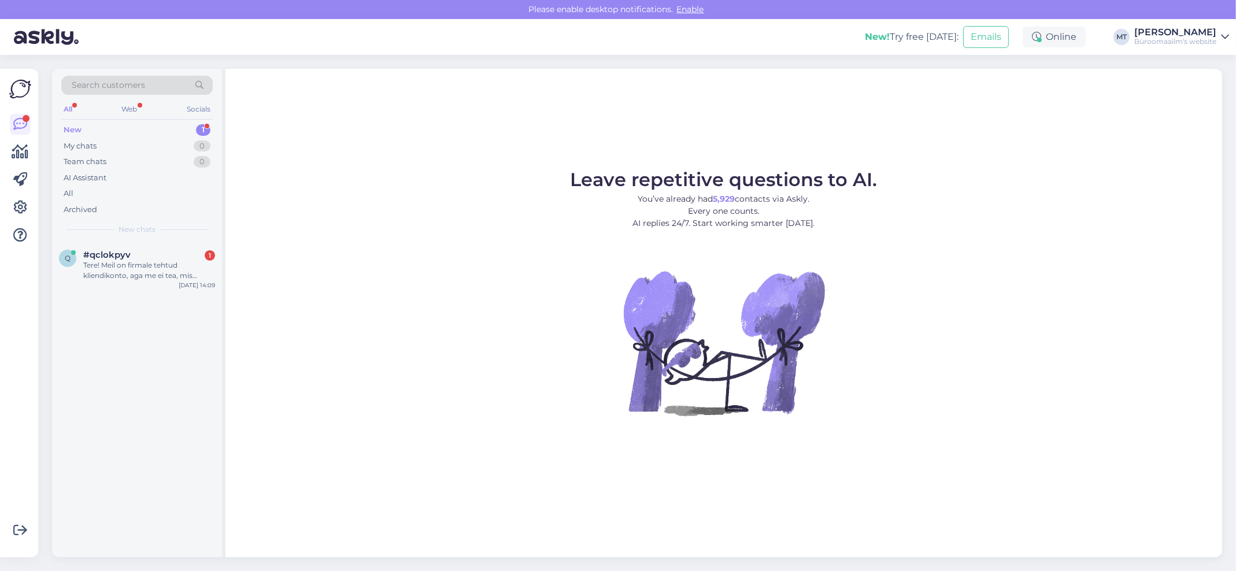
click at [72, 125] on div "New" at bounding box center [73, 130] width 18 height 12
click at [65, 129] on div "New" at bounding box center [73, 130] width 18 height 12
click at [121, 274] on div "Tere! Meil on firmale tehtud kliendikonto, aga me ei tea, mis meiliaadressiga s…" at bounding box center [149, 270] width 132 height 21
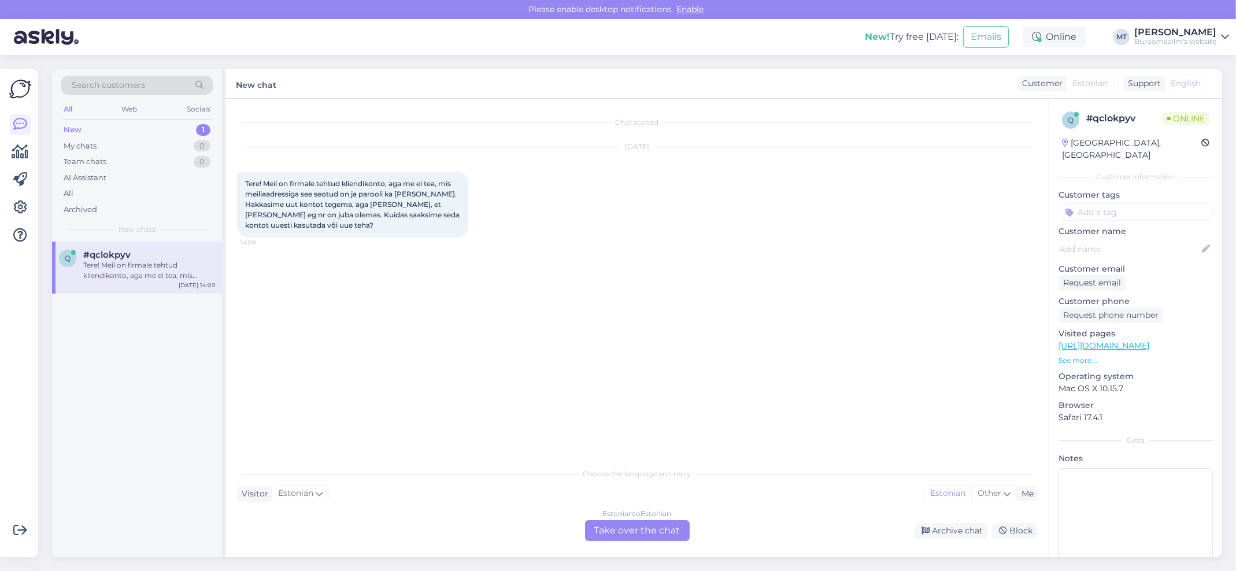
click at [646, 538] on div "Estonian to Estonian Take over the chat" at bounding box center [637, 530] width 105 height 21
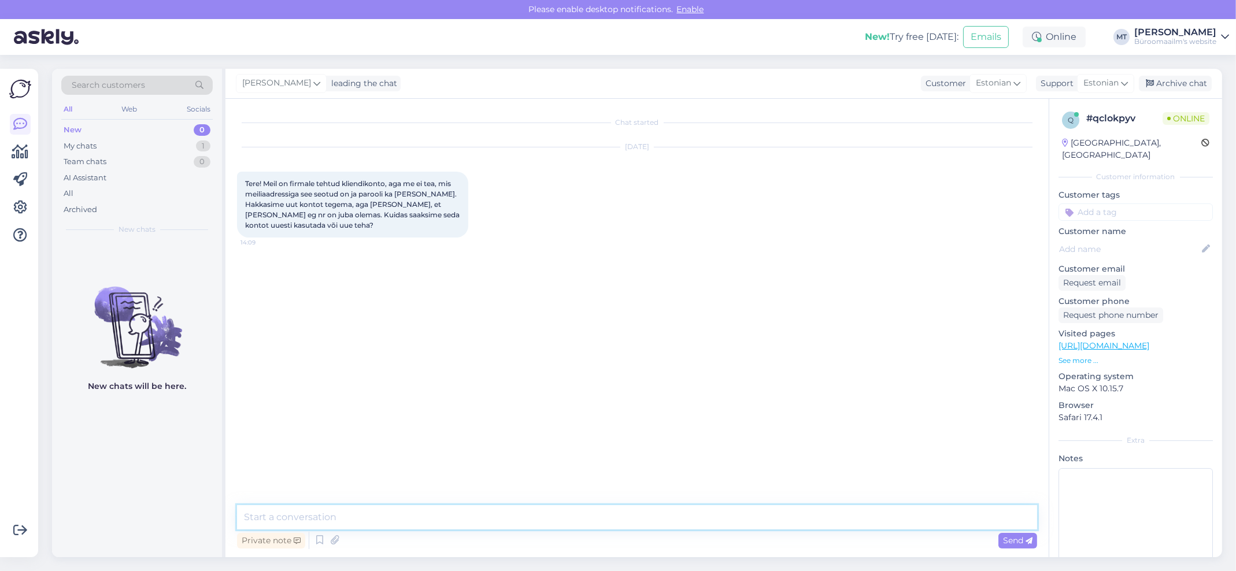
click at [298, 522] on textarea at bounding box center [637, 517] width 800 height 24
type textarea "Tere. Mis asutusega on tegu ?"
click at [25, 151] on icon at bounding box center [20, 152] width 17 height 14
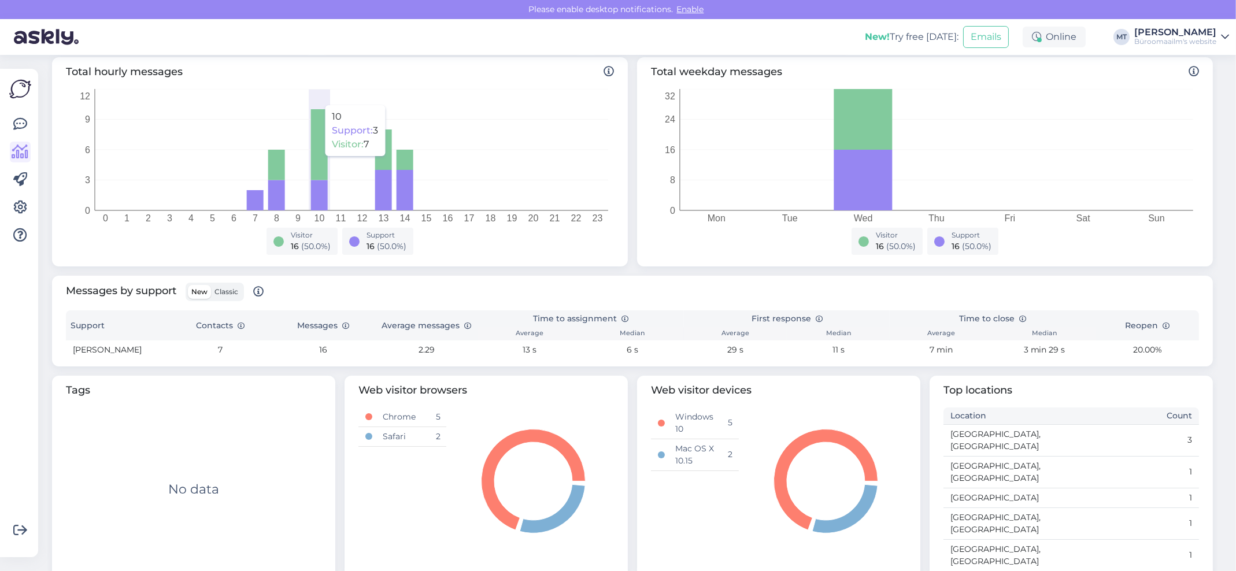
scroll to position [184, 0]
click at [234, 293] on span "Classic" at bounding box center [226, 290] width 24 height 9
click at [211, 284] on input "Classic" at bounding box center [211, 284] width 0 height 0
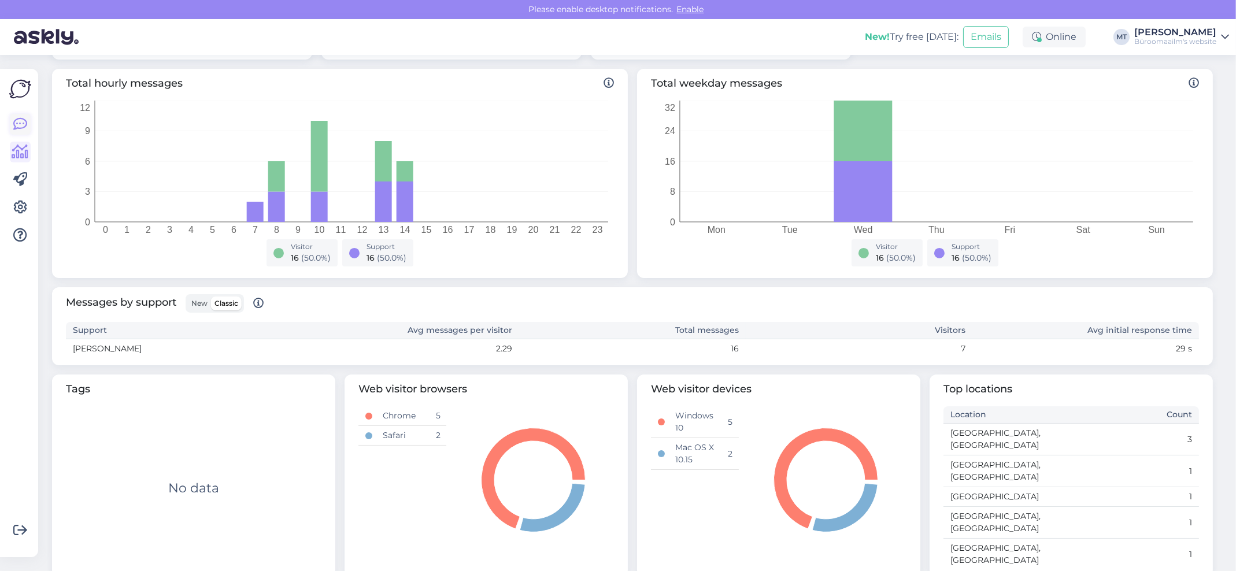
click at [16, 125] on icon at bounding box center [20, 124] width 14 height 14
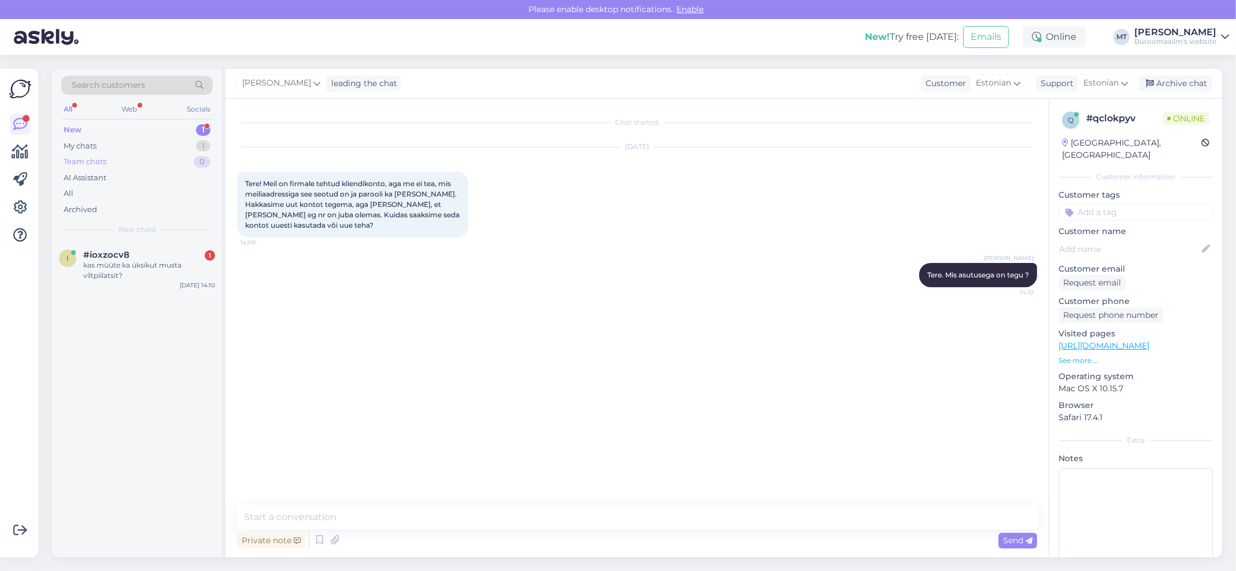
drag, startPoint x: 64, startPoint y: 128, endPoint x: 66, endPoint y: 161, distance: 33.1
click at [64, 128] on div "New" at bounding box center [73, 130] width 18 height 12
click at [96, 269] on div "kas müüte ka üksikut musta viltpiilatsit?" at bounding box center [149, 270] width 132 height 21
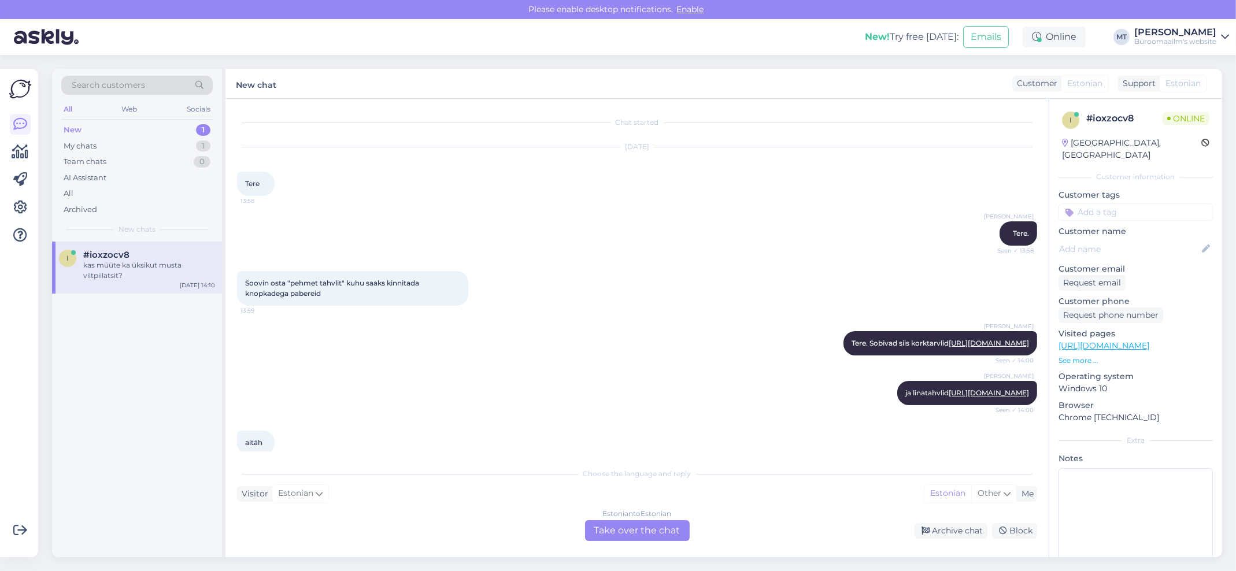
scroll to position [136, 0]
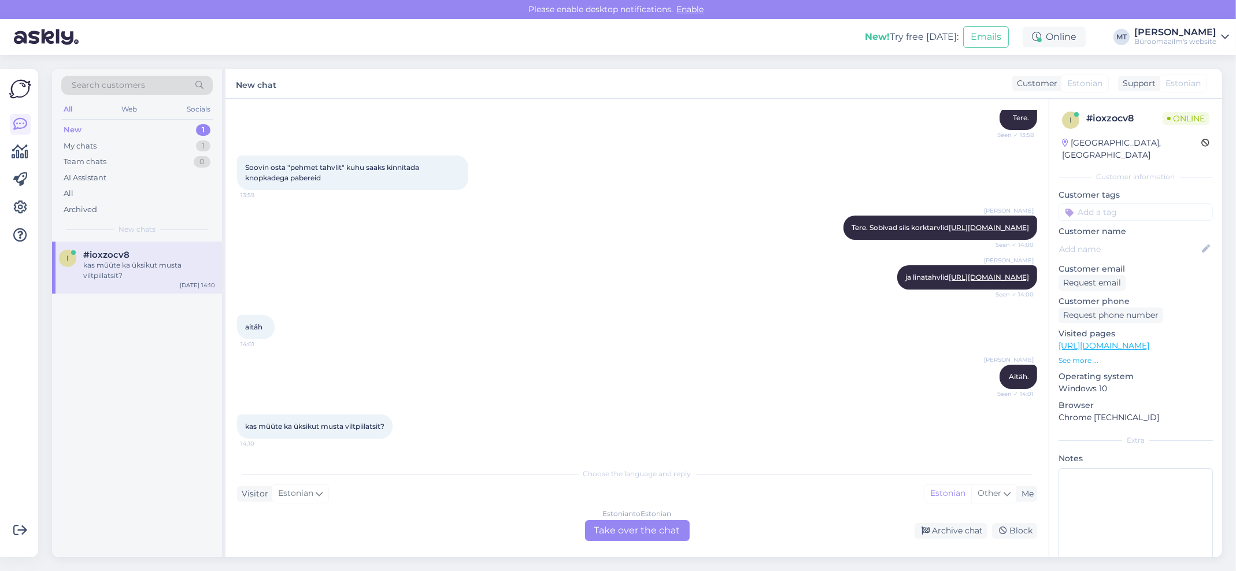
click at [612, 536] on div "Estonian to Estonian Take over the chat" at bounding box center [637, 530] width 105 height 21
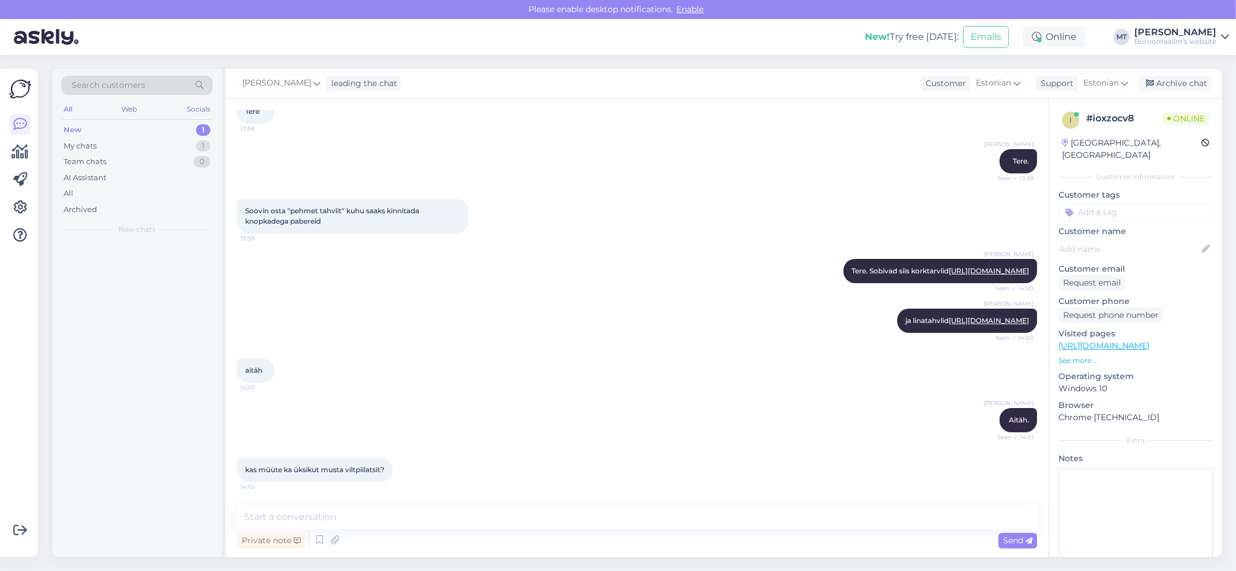
scroll to position [92, 0]
click at [298, 520] on textarea at bounding box center [637, 517] width 800 height 24
type textarea "K"
type textarea "M"
type textarea "K"
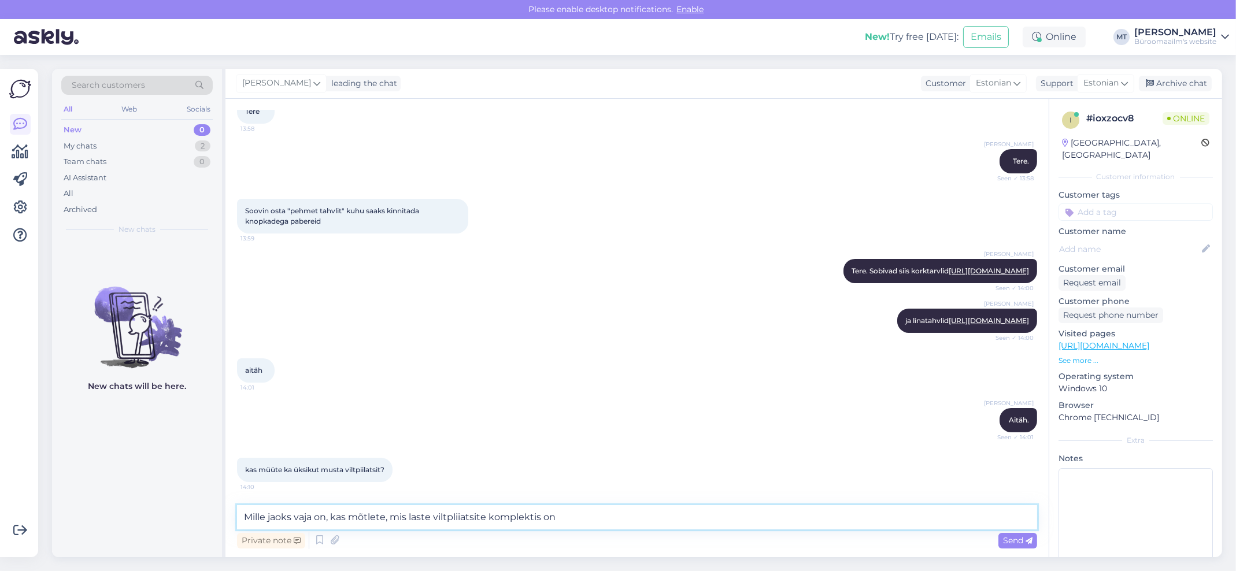
type textarea "Mille jaoks vaja on, kas mõtlete, mis laste viltpliiatsite komplektis on ?"
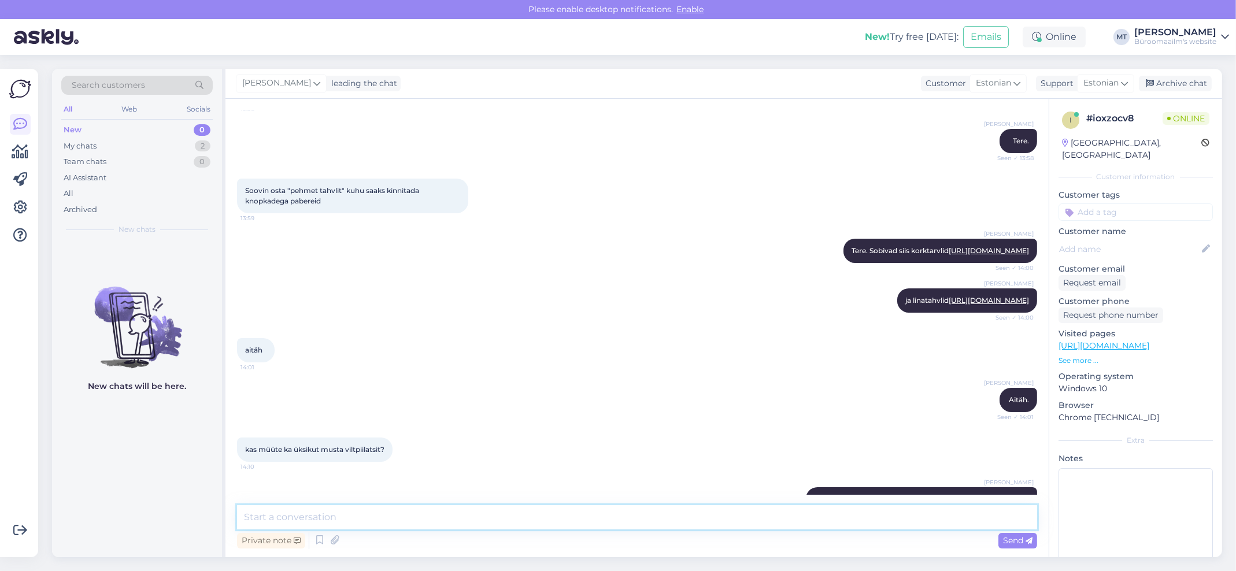
scroll to position [153, 0]
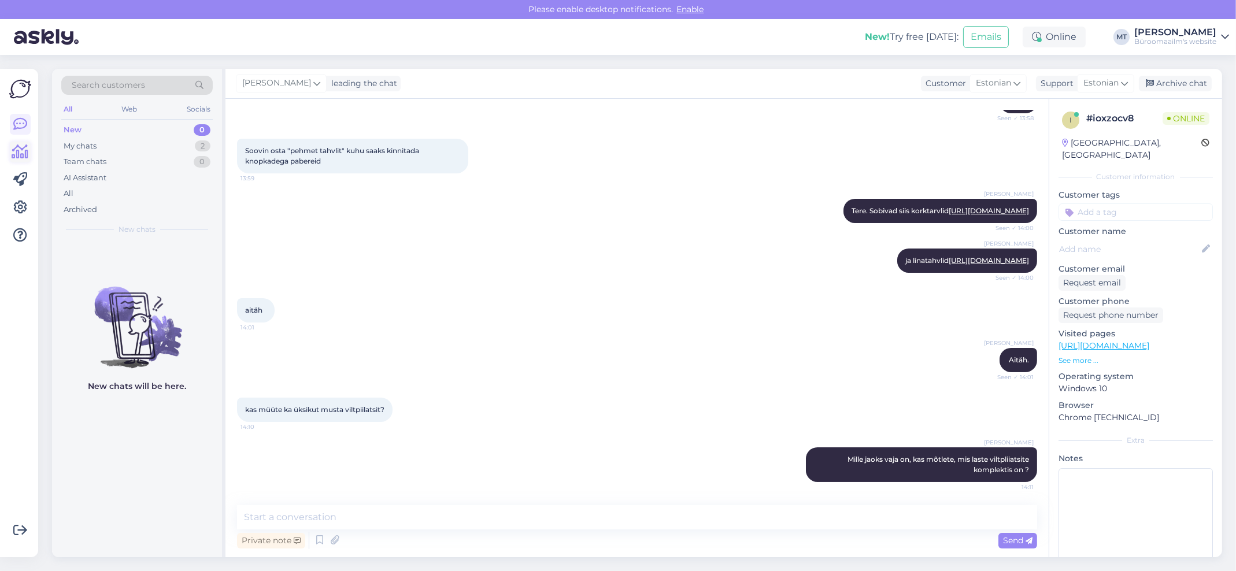
click at [17, 151] on icon at bounding box center [20, 152] width 17 height 14
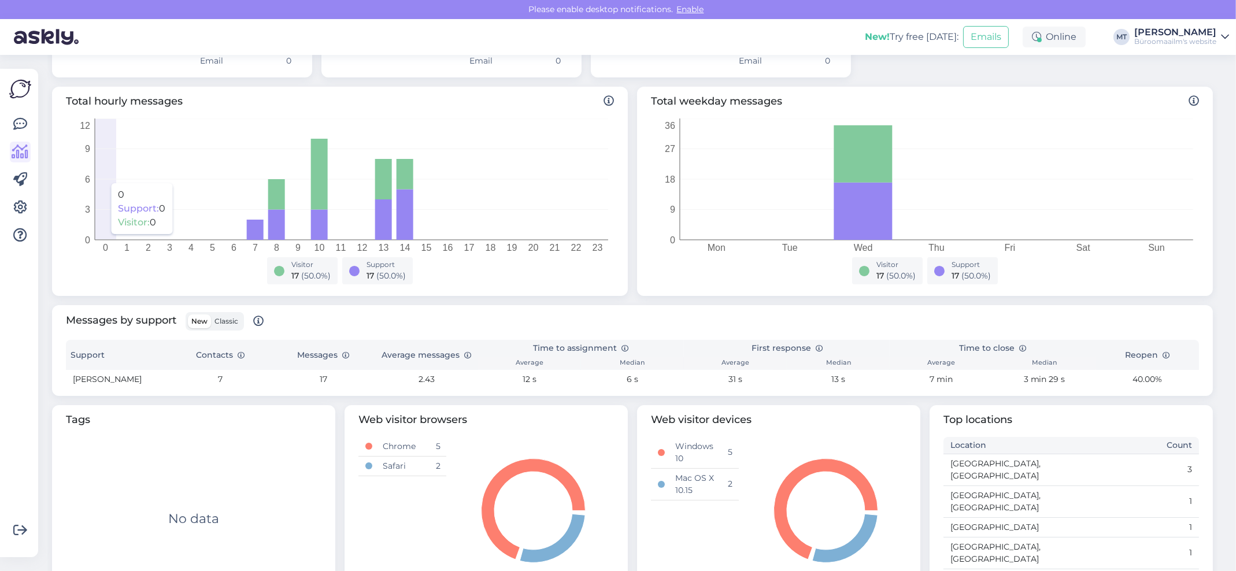
scroll to position [154, 0]
click at [225, 321] on span "Classic" at bounding box center [226, 320] width 24 height 9
click at [211, 314] on input "Classic" at bounding box center [211, 314] width 0 height 0
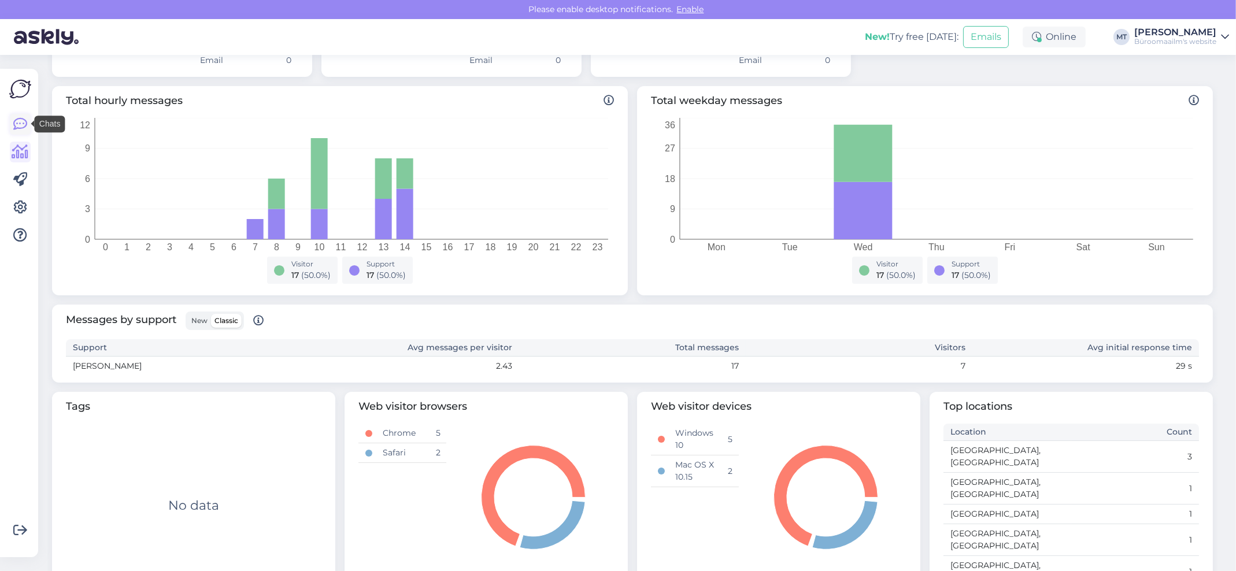
click at [14, 126] on icon at bounding box center [20, 124] width 14 height 14
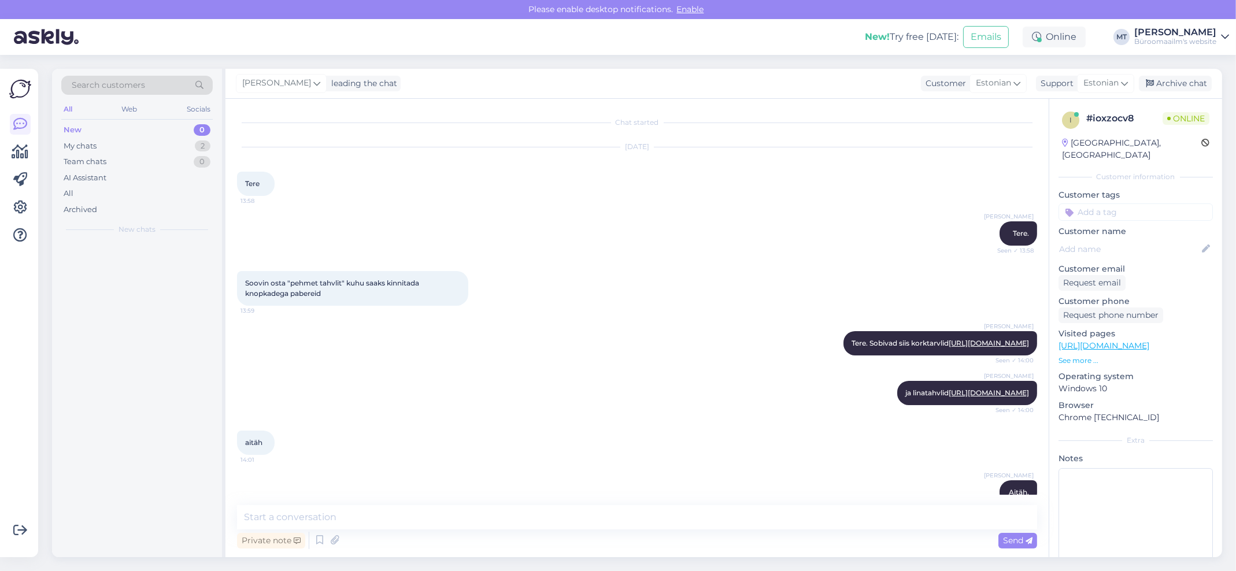
scroll to position [153, 0]
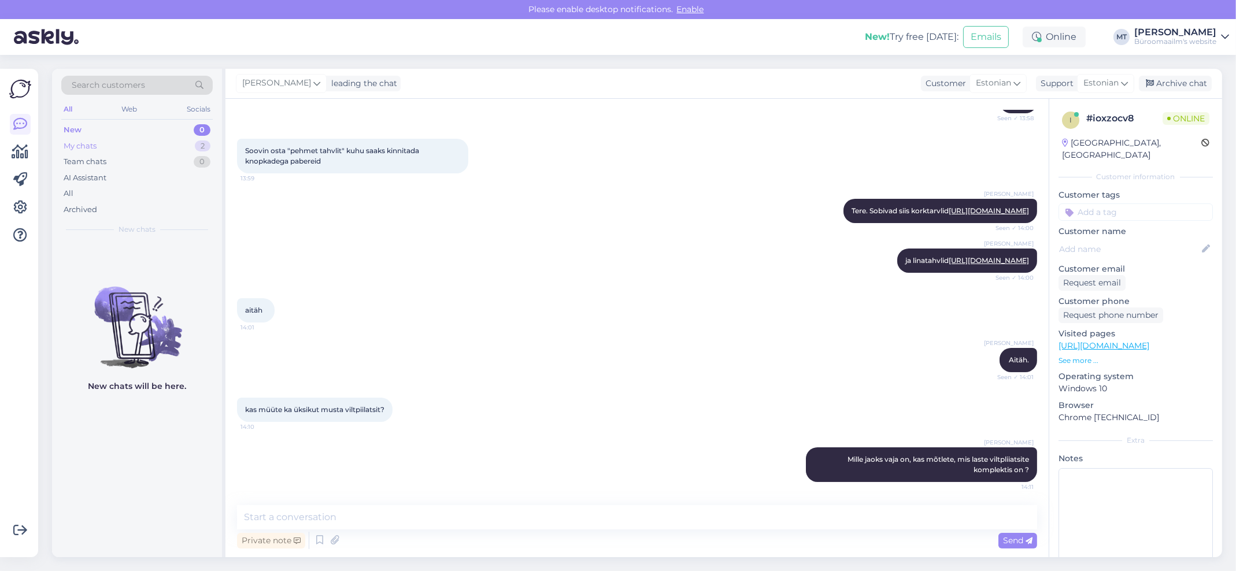
click at [90, 146] on div "My chats" at bounding box center [80, 146] width 33 height 12
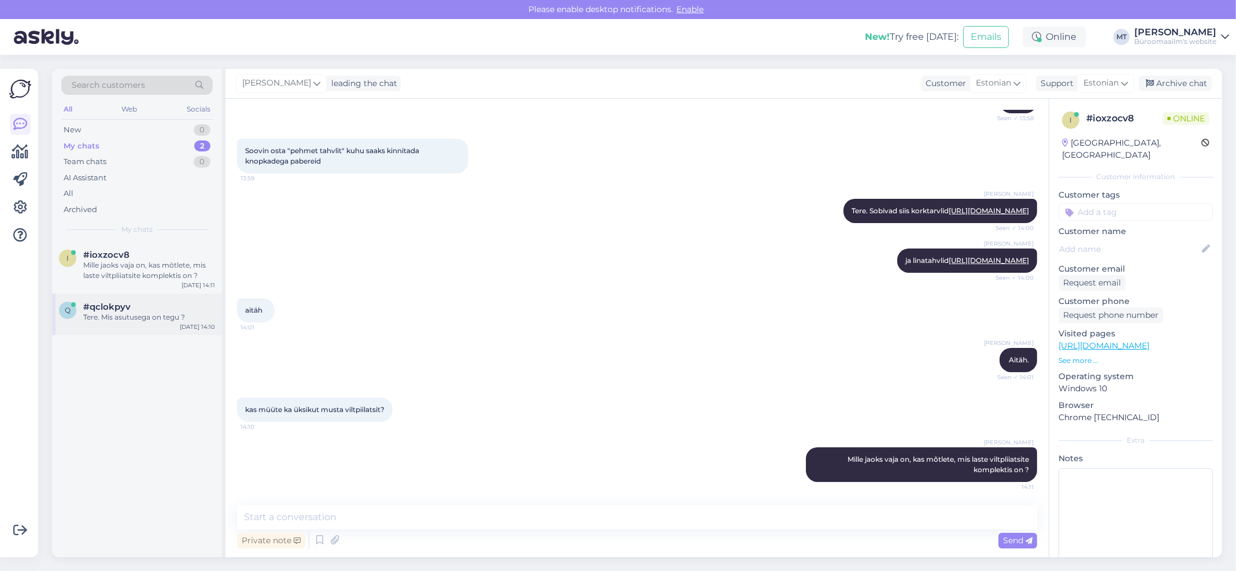
click at [124, 316] on div "Tere. Mis asutusega on tegu ?" at bounding box center [149, 317] width 132 height 10
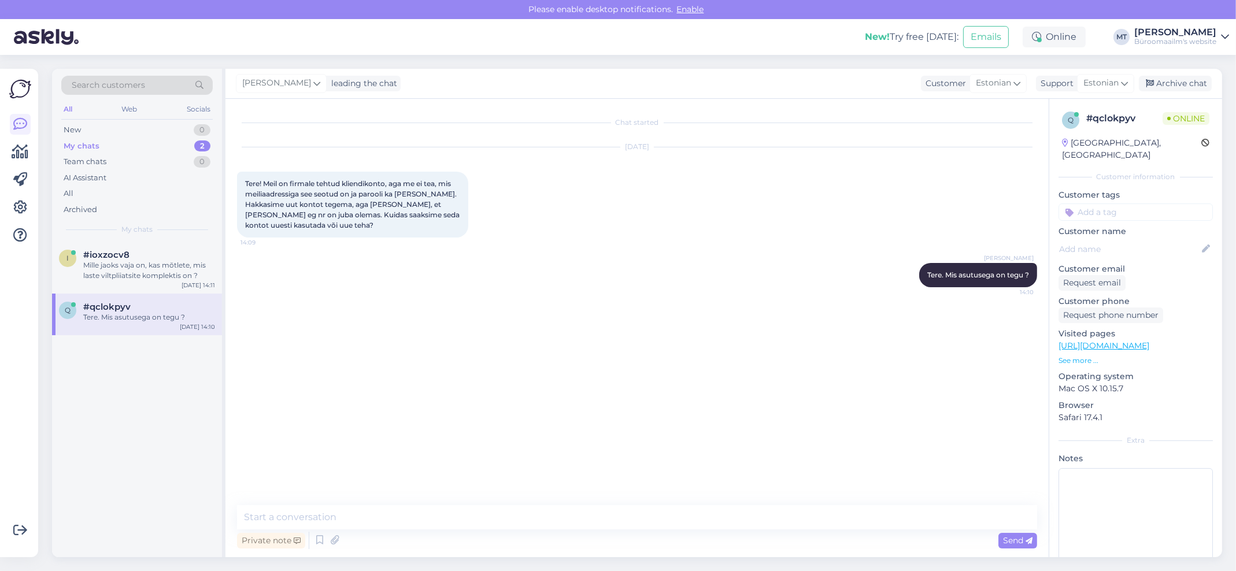
scroll to position [0, 0]
click at [134, 269] on div "Mille jaoks vaja on, kas mõtlete, mis laste viltpliiatsite komplektis on ?" at bounding box center [149, 270] width 132 height 21
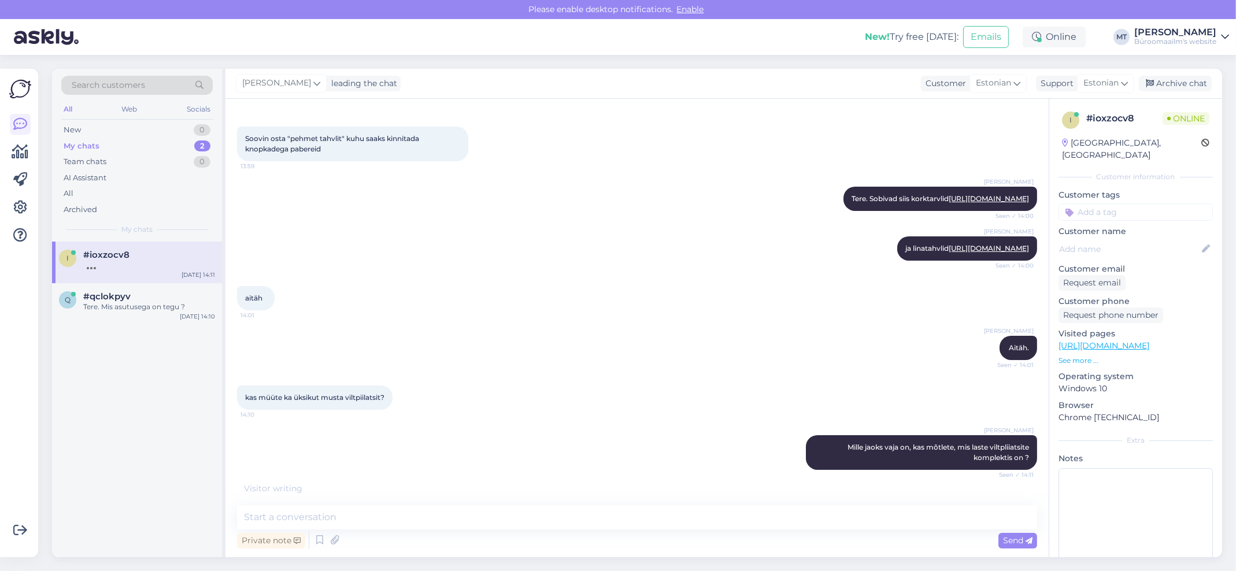
scroll to position [202, 0]
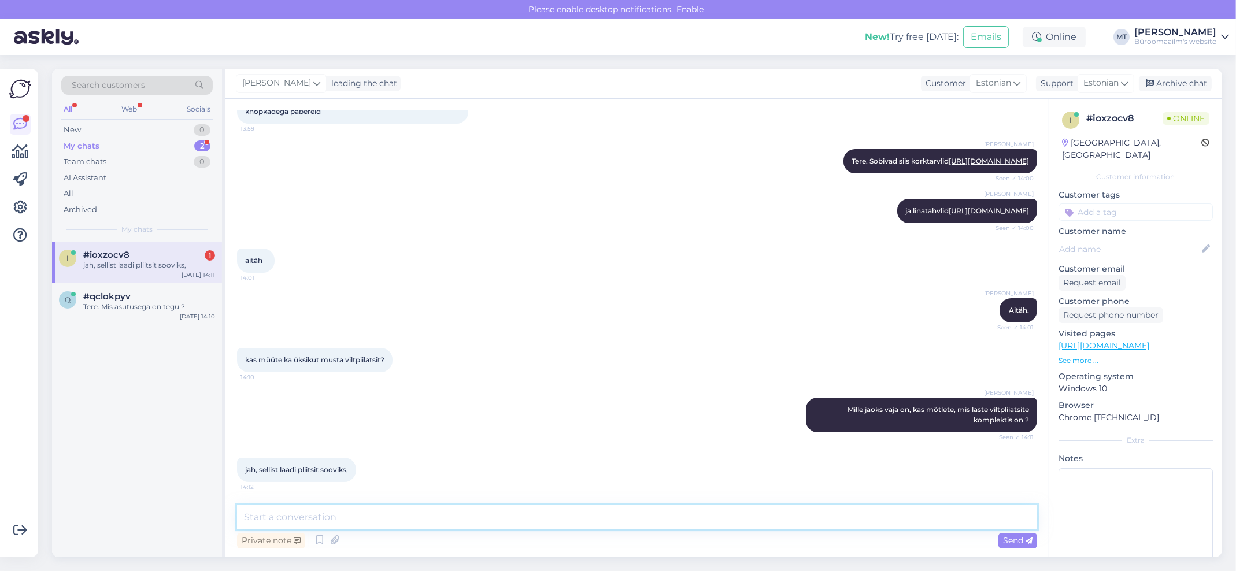
click at [372, 521] on textarea at bounding box center [637, 517] width 800 height 24
type textarea "Pakkuda on veekidlad markerid või tahvlimarkerid."
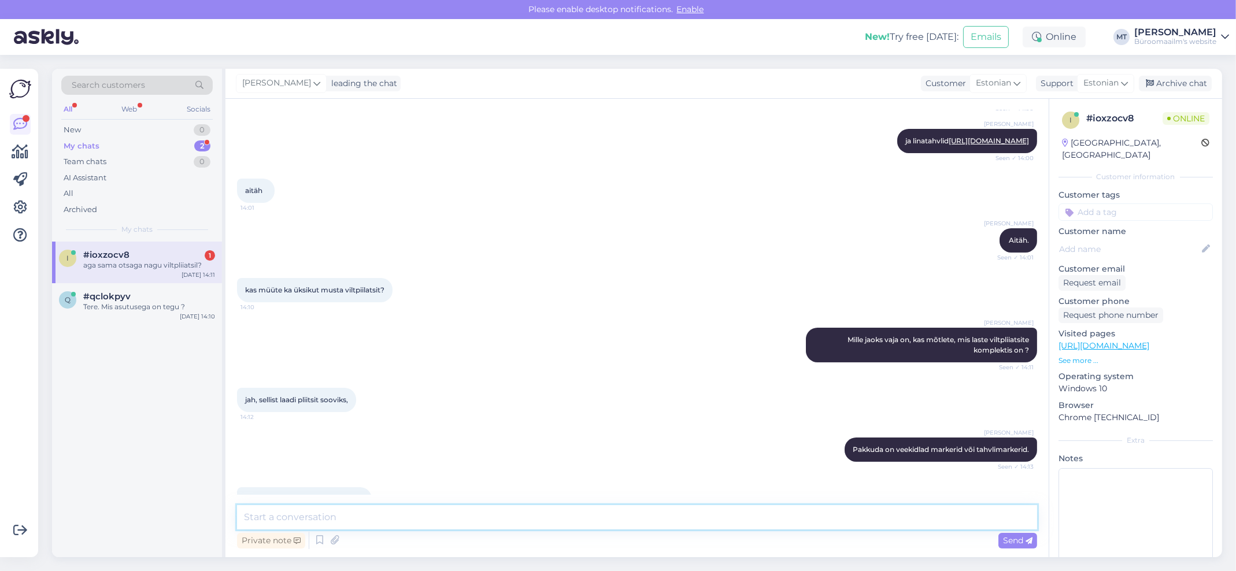
scroll to position [302, 0]
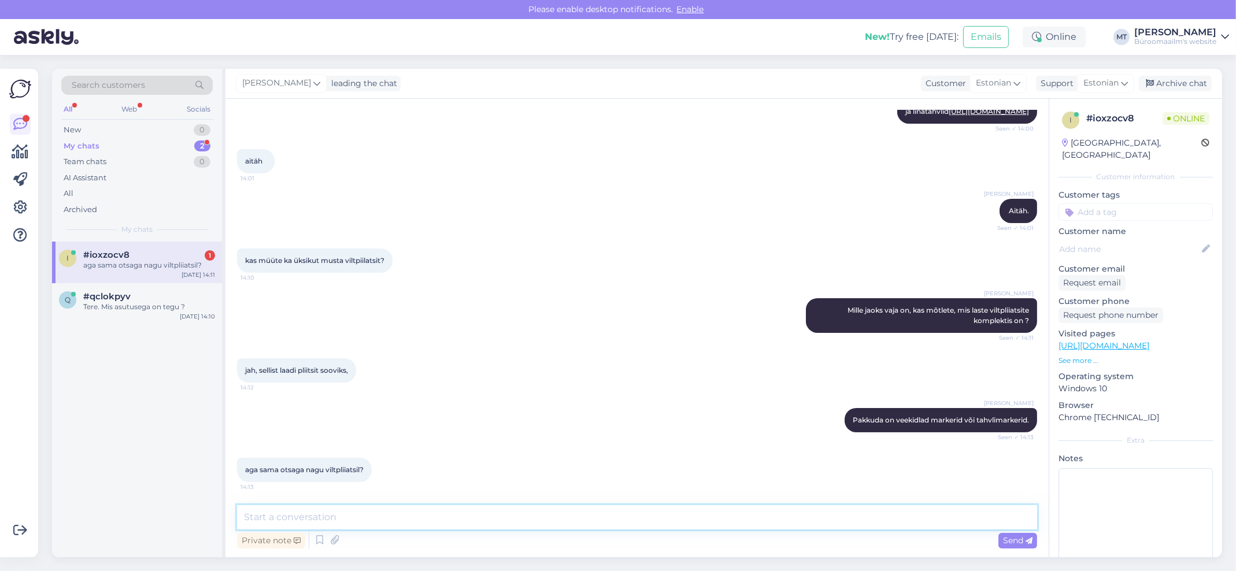
paste textarea "https://www.byroomaailm.ee/kontoritarbed/kirjutus-ja-korrektuurvahendid/markeri…"
type textarea "https://www.byroomaailm.ee/kontoritarbed/kirjutus-ja-korrektuurvahendid/markeri…"
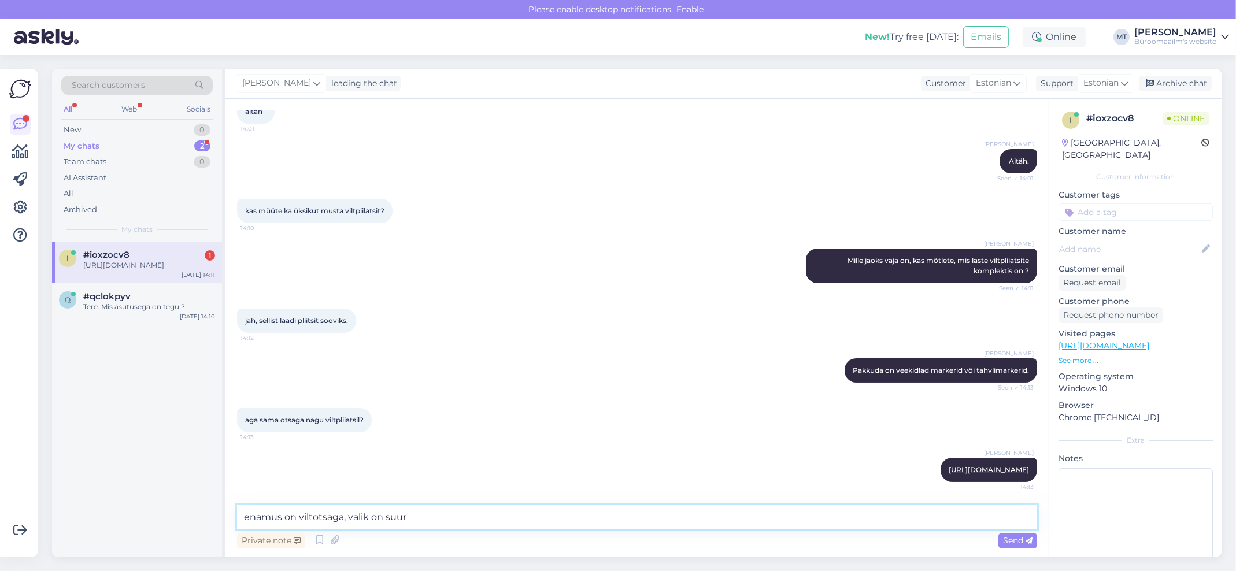
paste textarea "https://www.byroomaailm.ee/kontoritarbed/kirjutus-ja-korrektuurvahendid/markerid"
type textarea "enamus on viltotsaga, valik on suur https://www.byroomaailm.ee/kontoritarbed/ki…"
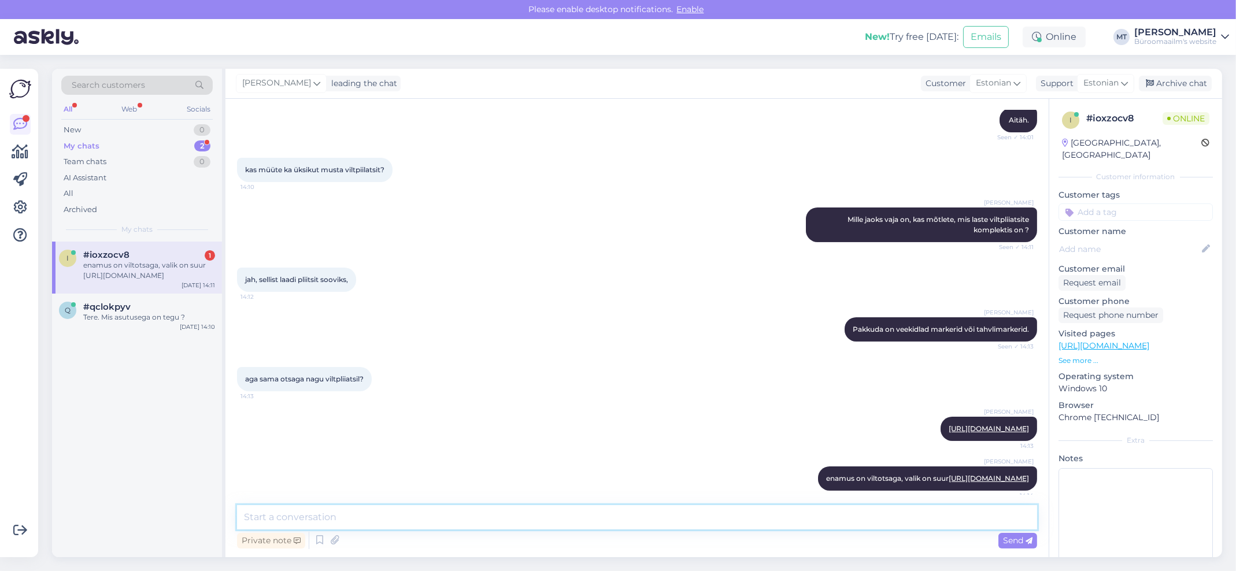
scroll to position [443, 0]
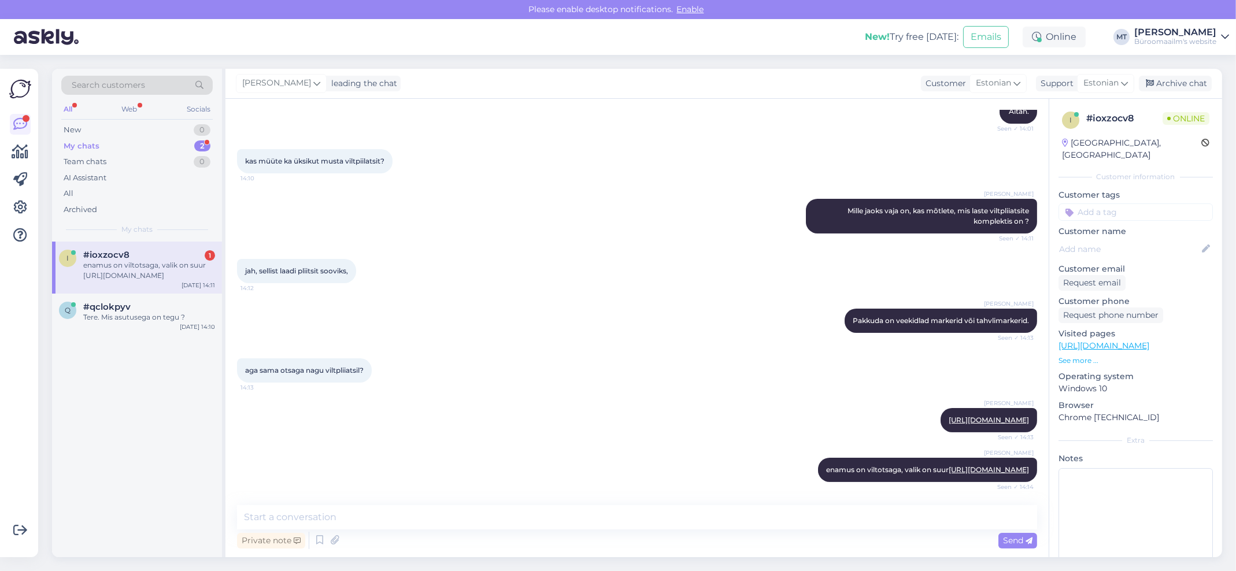
click at [89, 139] on div "My chats 2" at bounding box center [136, 146] width 151 height 16
click at [101, 268] on div "enamus on viltotsaga, valik on suur https://www.byroomaailm.ee/kontoritarbed/ki…" at bounding box center [149, 270] width 132 height 21
click at [108, 306] on span "#qclokpyv" at bounding box center [106, 307] width 47 height 10
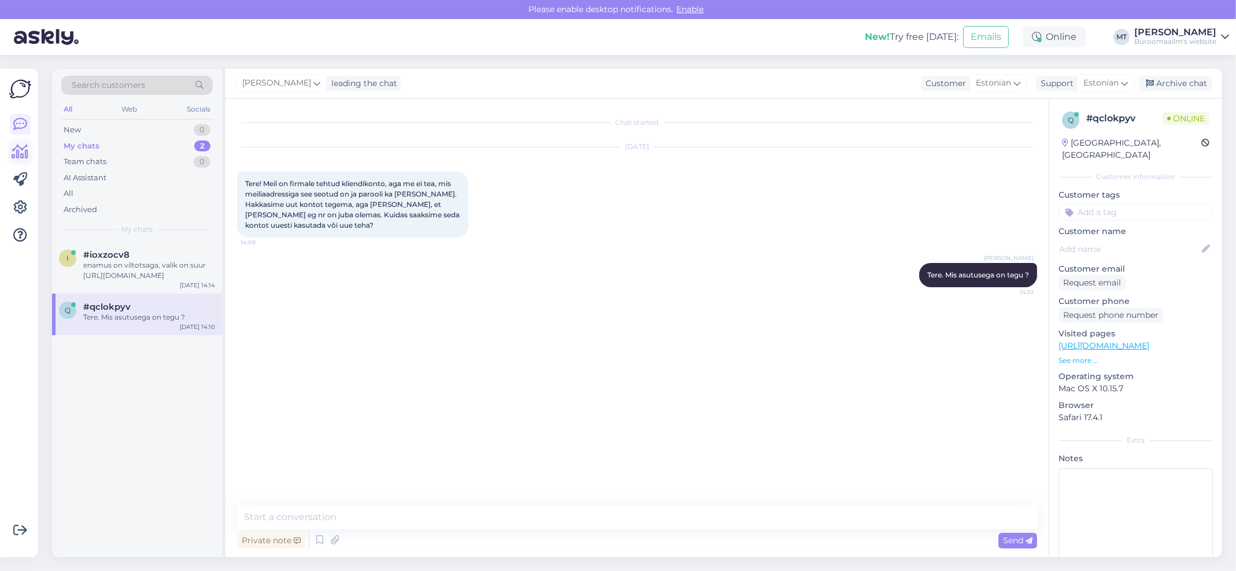
click at [20, 154] on icon at bounding box center [20, 152] width 17 height 14
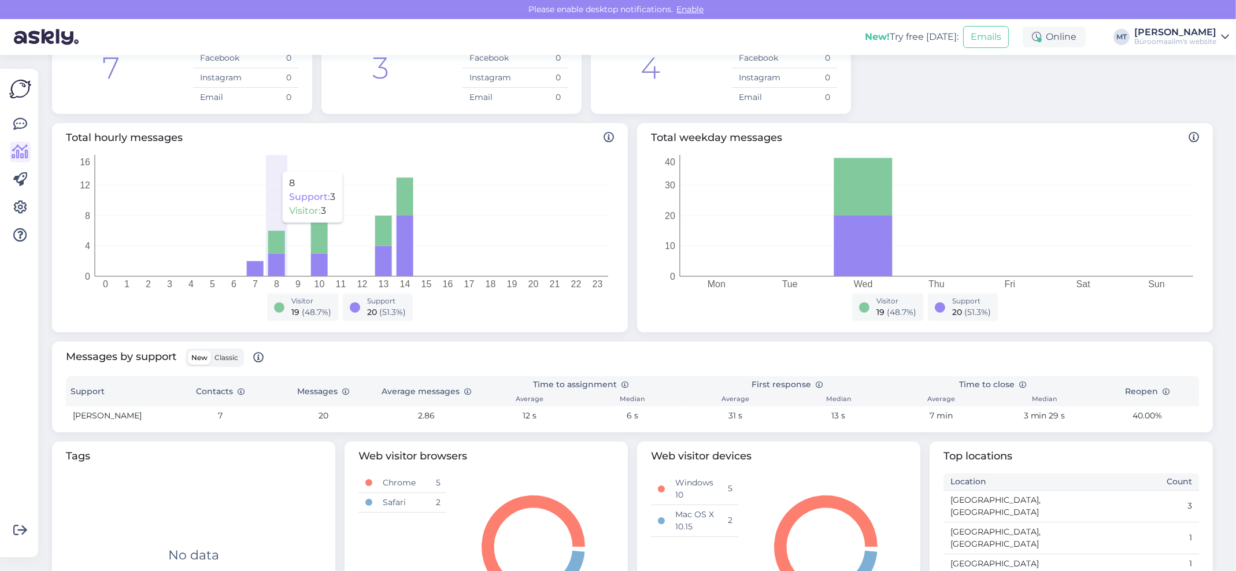
scroll to position [184, 0]
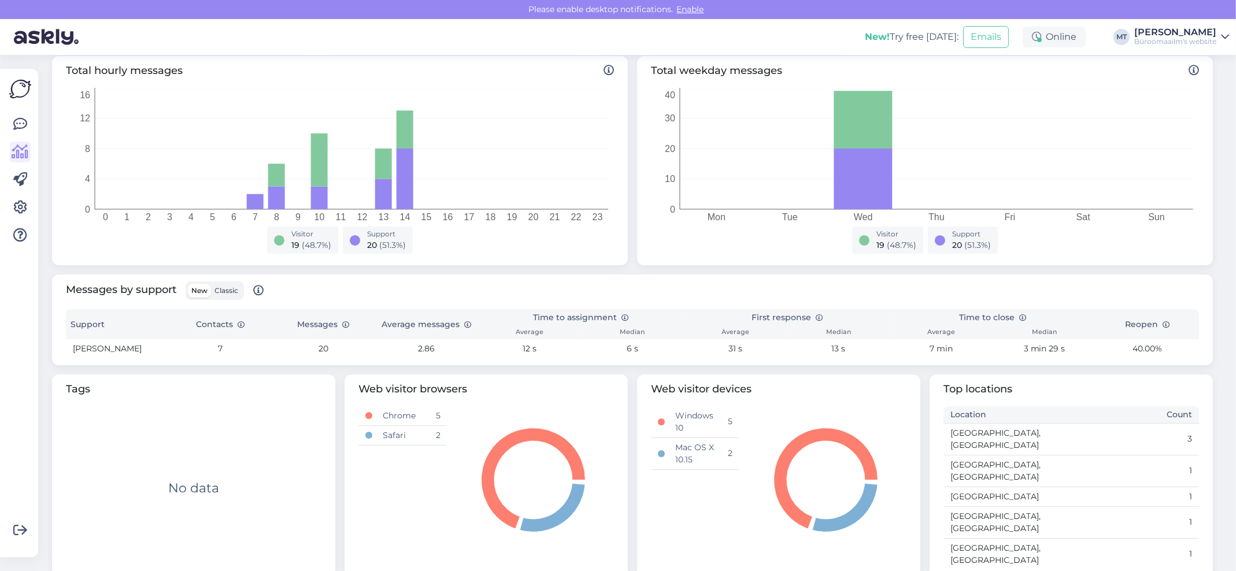
click at [232, 291] on span "Classic" at bounding box center [226, 290] width 24 height 9
click at [211, 284] on input "Classic" at bounding box center [211, 284] width 0 height 0
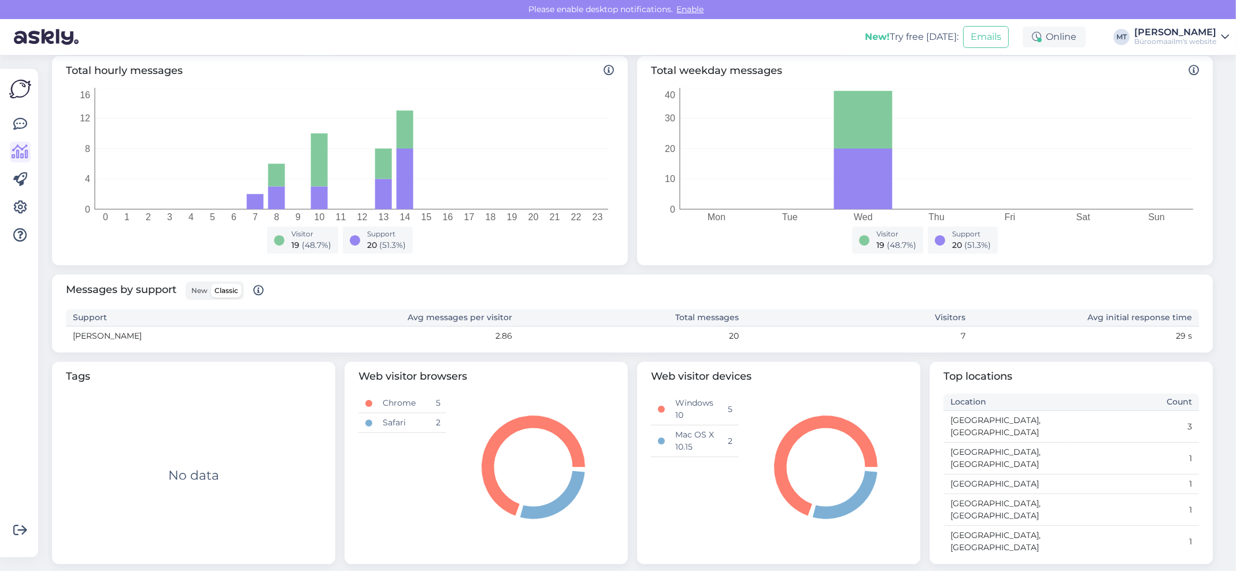
scroll to position [172, 0]
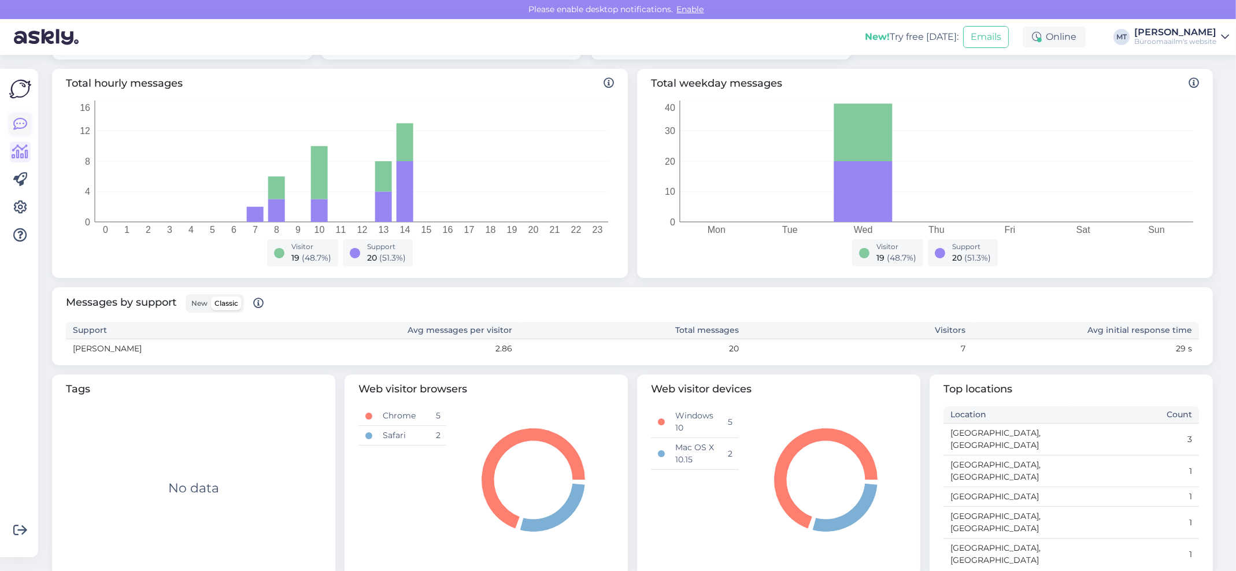
click at [24, 125] on icon at bounding box center [20, 124] width 14 height 14
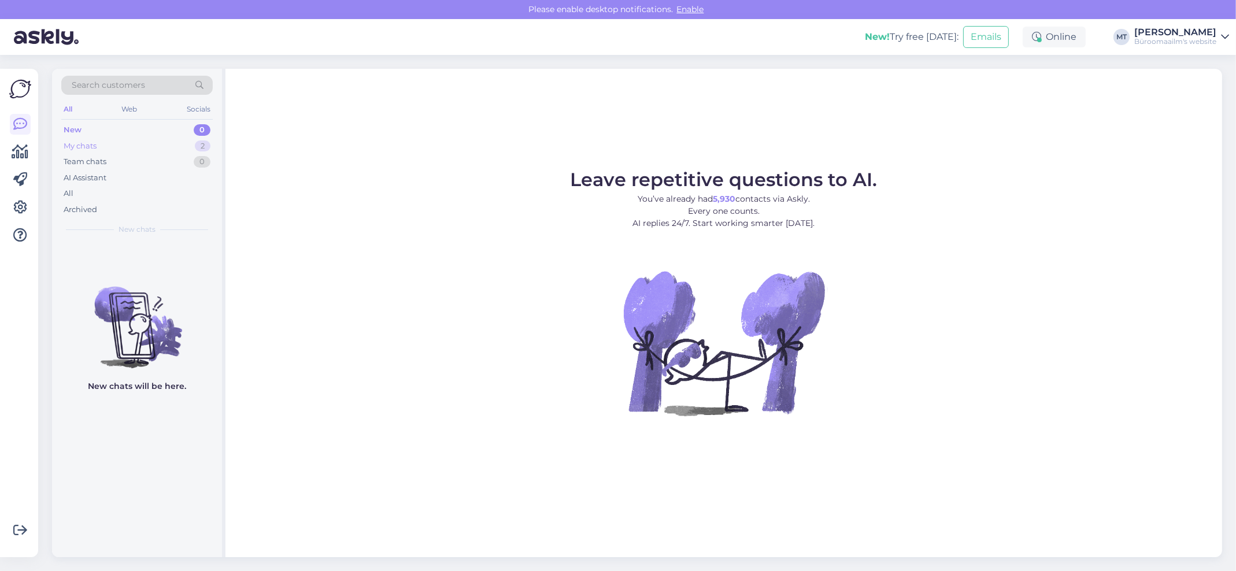
click at [89, 141] on div "My chats" at bounding box center [80, 146] width 33 height 12
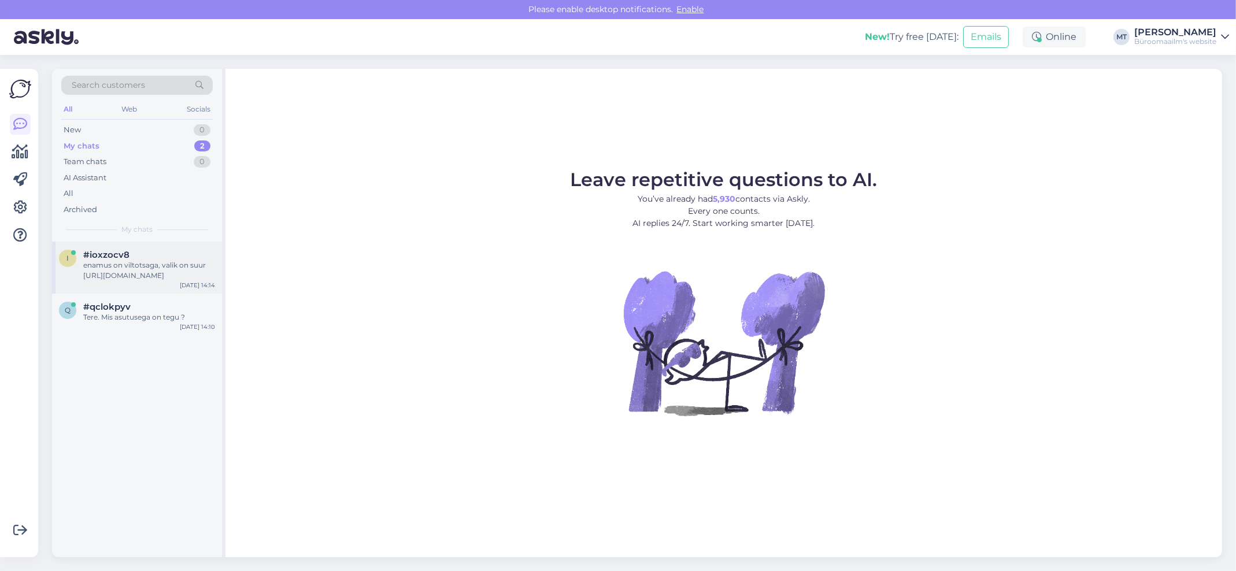
click at [126, 271] on div "enamus on viltotsaga, valik on suur [URL][DOMAIN_NAME]" at bounding box center [149, 270] width 132 height 21
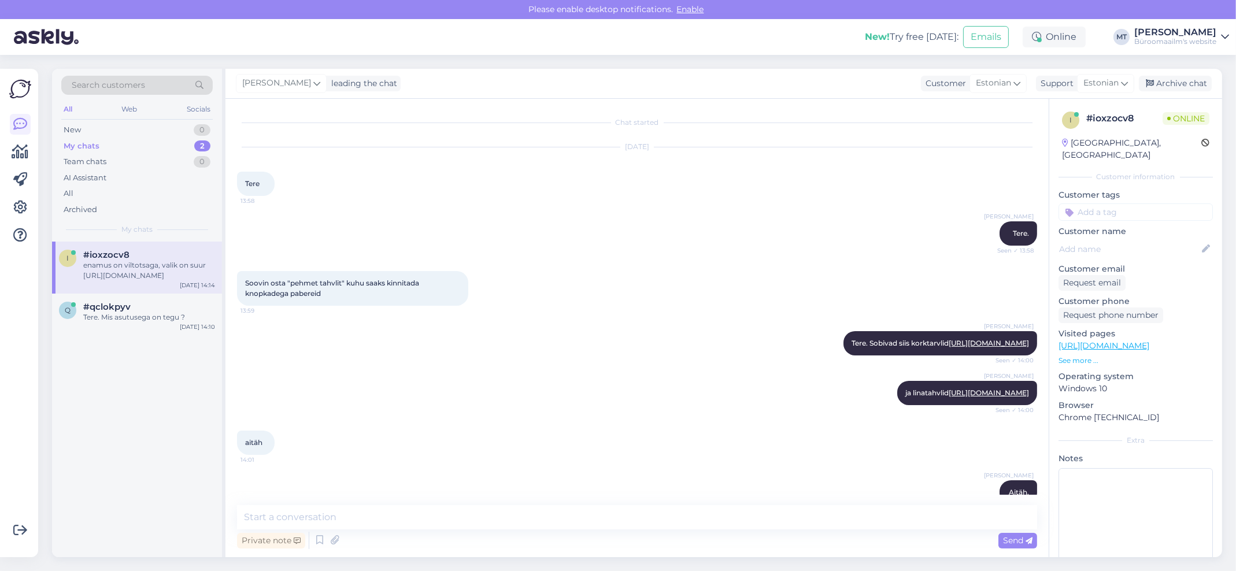
scroll to position [443, 0]
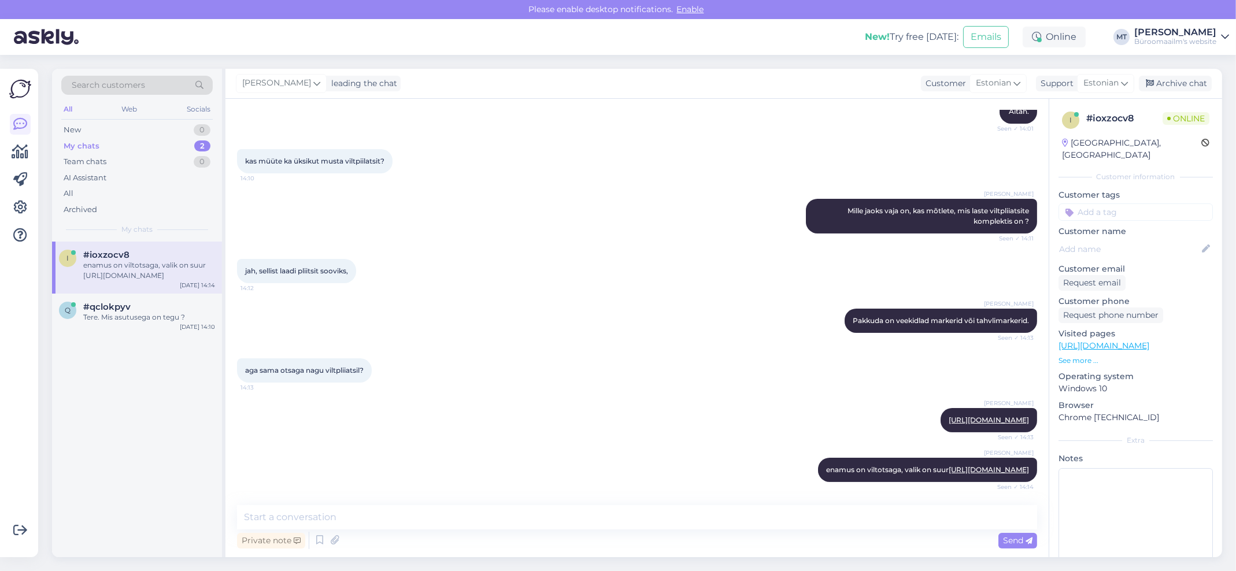
click at [81, 145] on div "My chats" at bounding box center [82, 146] width 36 height 12
click at [97, 311] on span "#qclokpyv" at bounding box center [106, 307] width 47 height 10
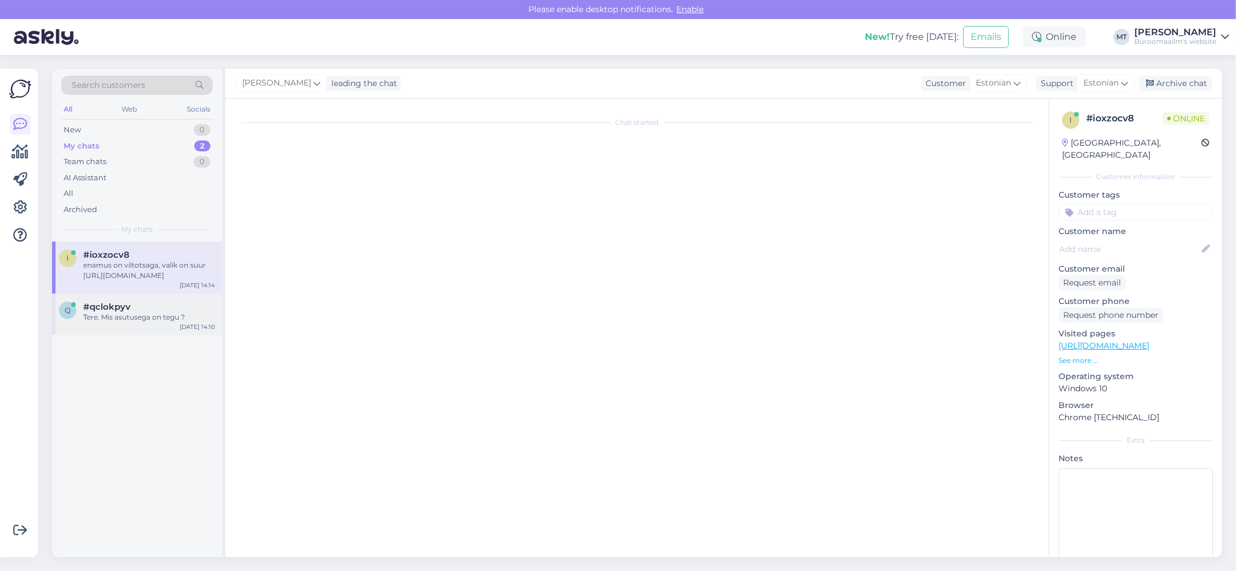
scroll to position [0, 0]
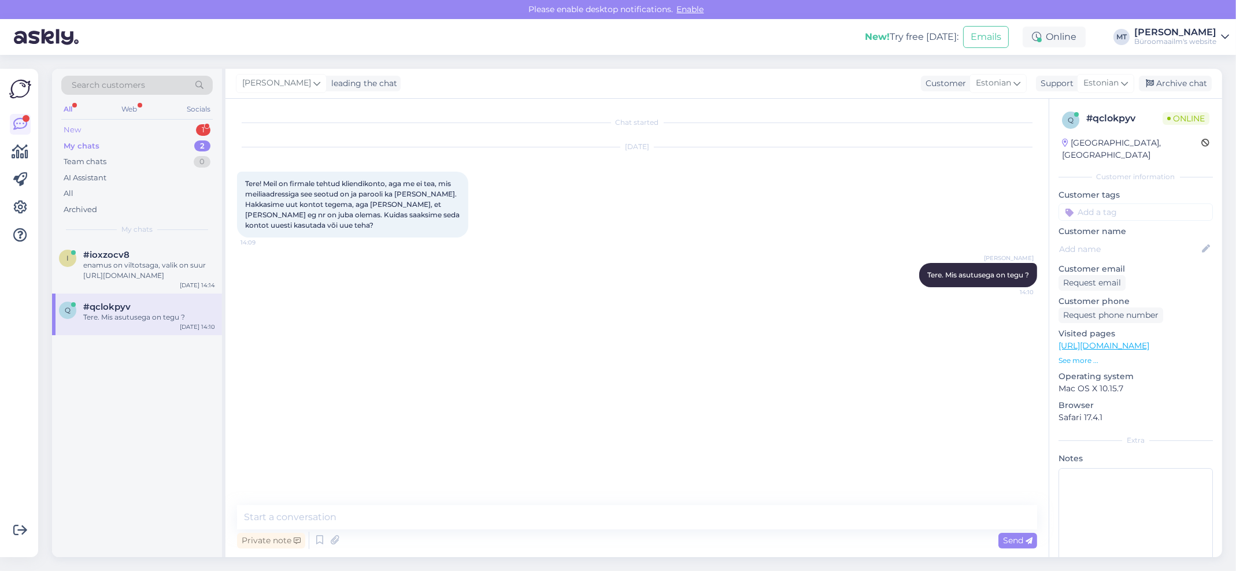
click at [72, 127] on div "New" at bounding box center [72, 130] width 17 height 12
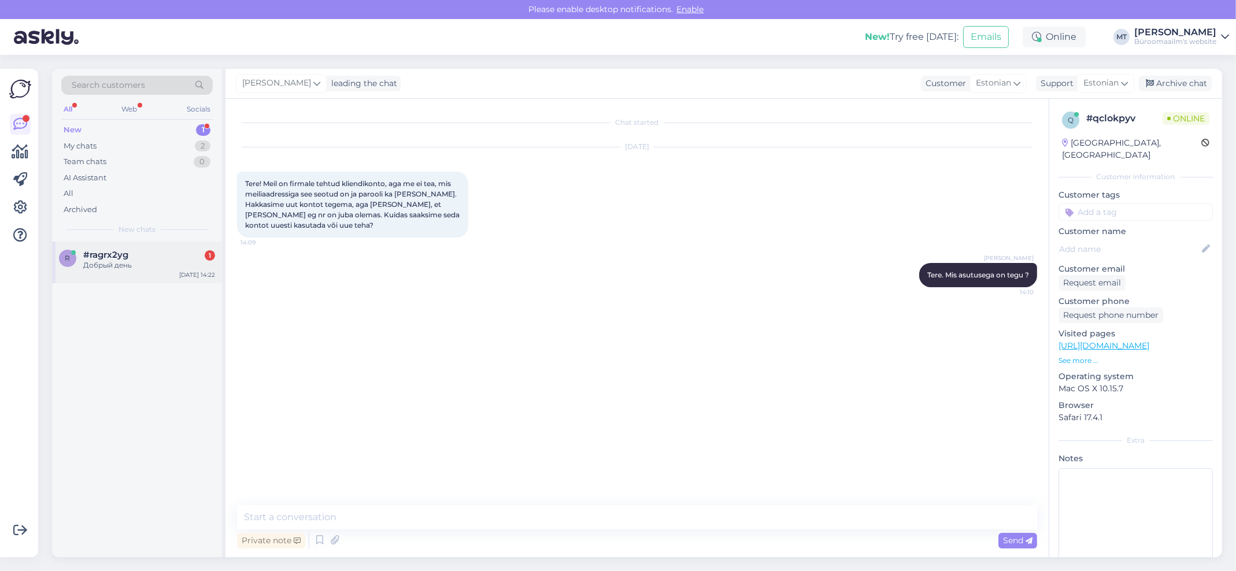
click at [99, 257] on span "#ragrx2yg" at bounding box center [105, 255] width 45 height 10
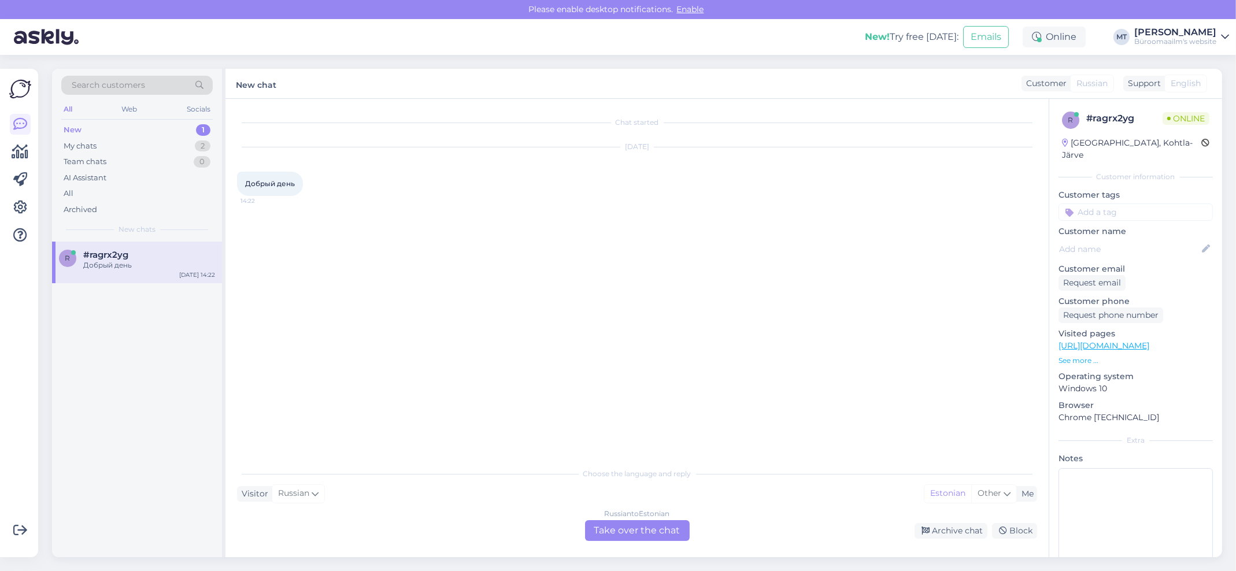
click at [624, 530] on div "Russian to Estonian Take over the chat" at bounding box center [637, 530] width 105 height 21
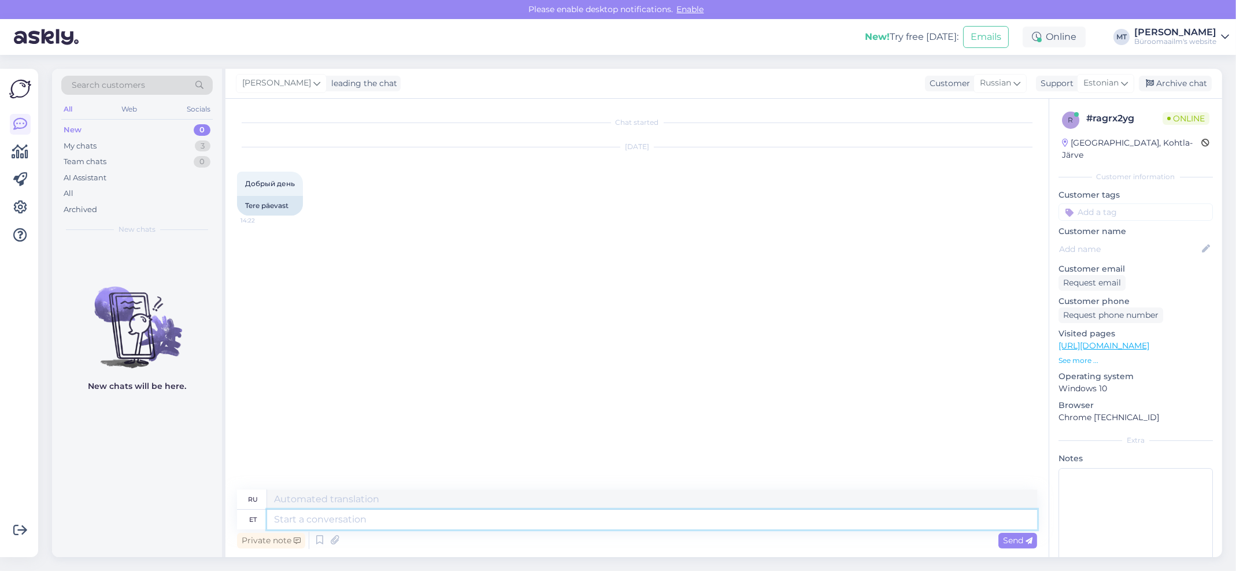
click at [312, 517] on textarea at bounding box center [652, 520] width 770 height 20
type textarea "Tere"
type textarea "Привет"
type textarea "Tere päevast."
type textarea "Добрый день."
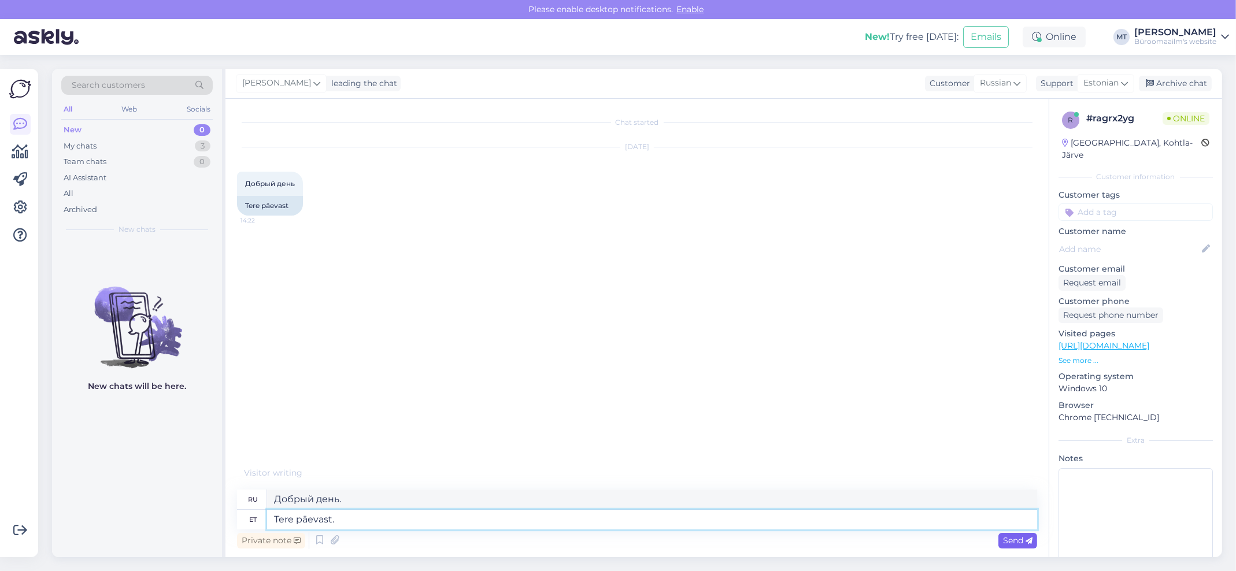
type textarea "Tere päevast."
click at [1013, 538] on span "Send" at bounding box center [1017, 540] width 29 height 10
click at [24, 156] on icon at bounding box center [20, 152] width 17 height 14
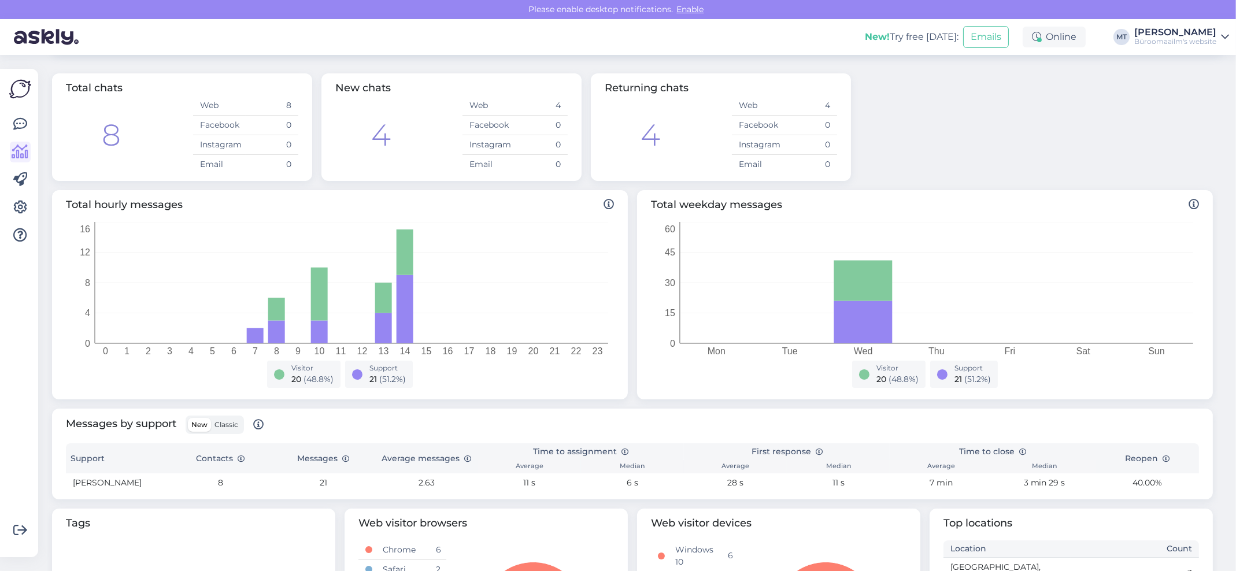
scroll to position [184, 0]
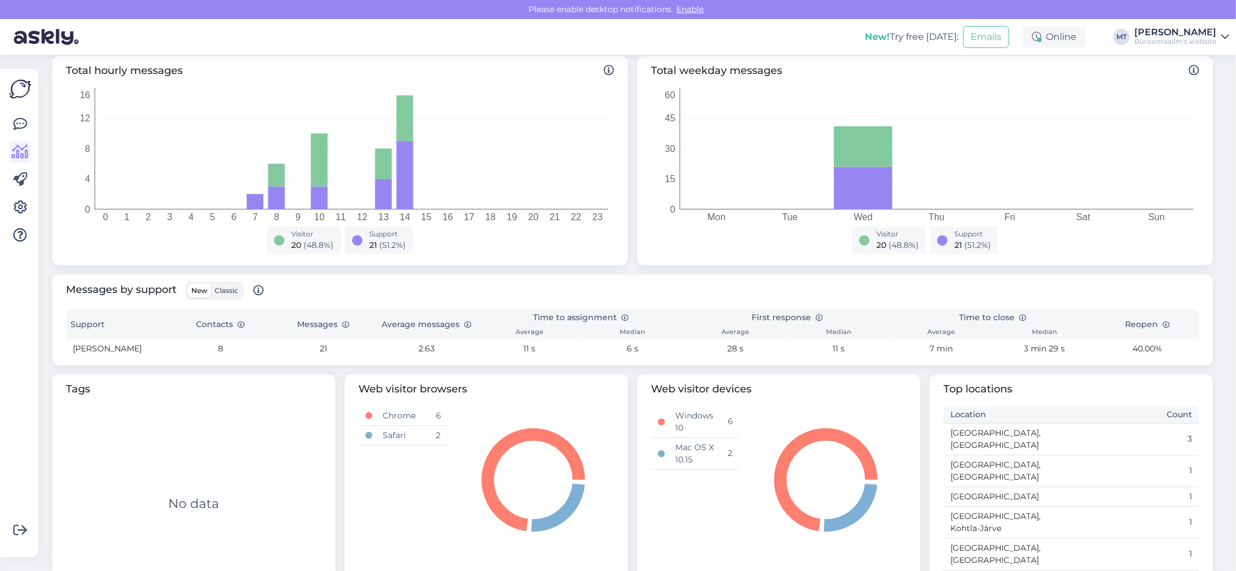
click at [228, 288] on span "Classic" at bounding box center [226, 290] width 24 height 9
click at [211, 284] on input "Classic" at bounding box center [211, 284] width 0 height 0
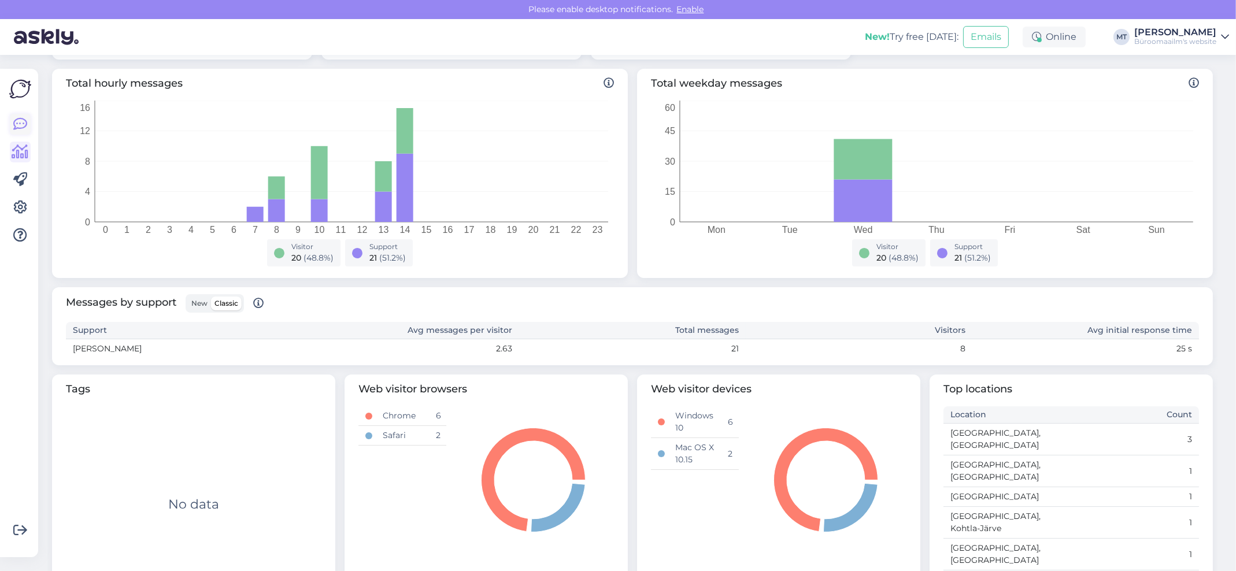
click at [20, 121] on icon at bounding box center [20, 124] width 14 height 14
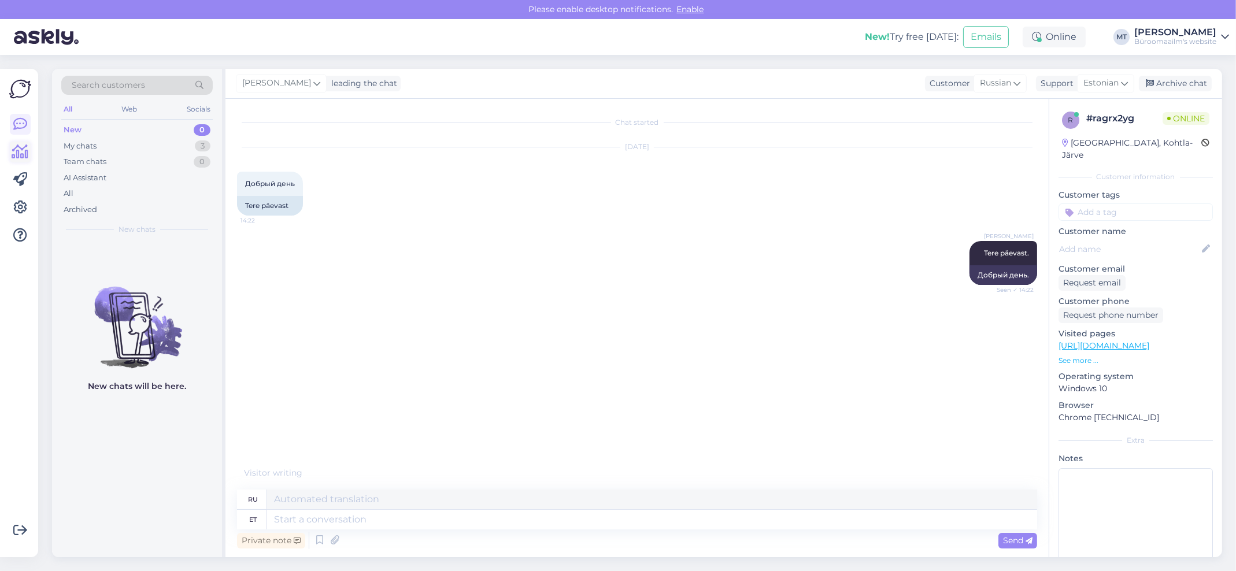
click at [19, 147] on icon at bounding box center [20, 152] width 17 height 14
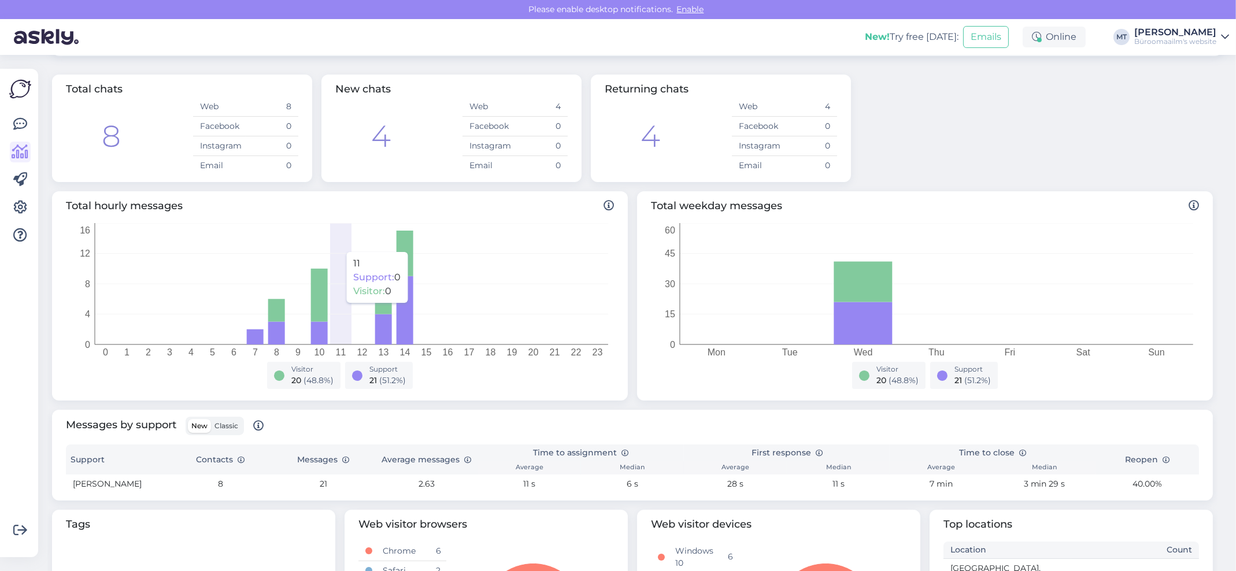
scroll to position [77, 0]
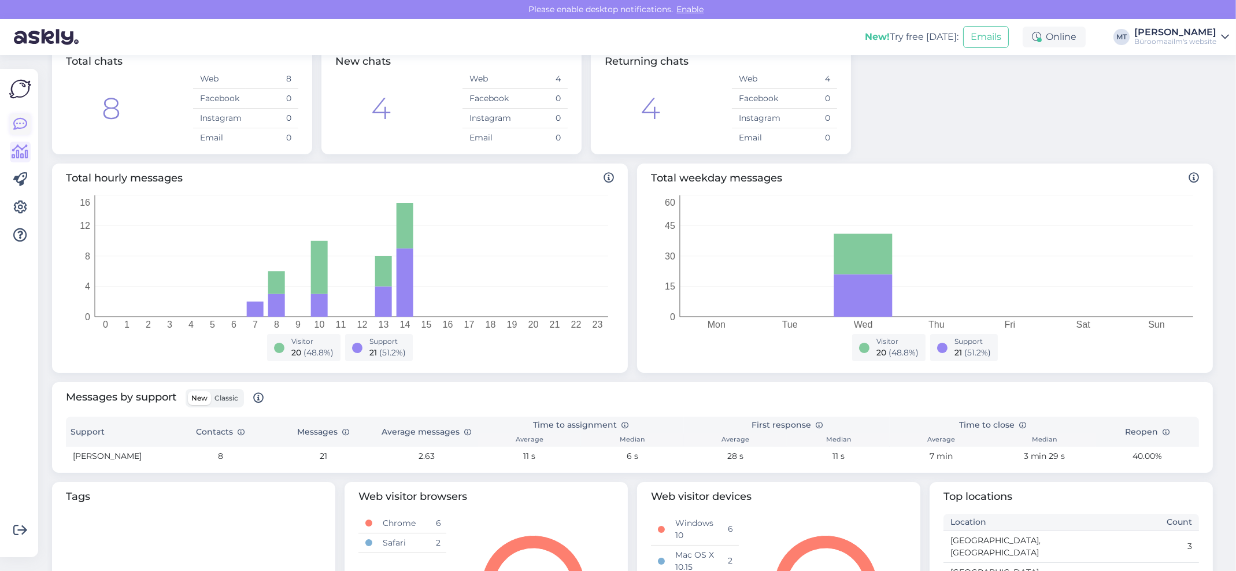
click at [22, 122] on icon at bounding box center [20, 124] width 14 height 14
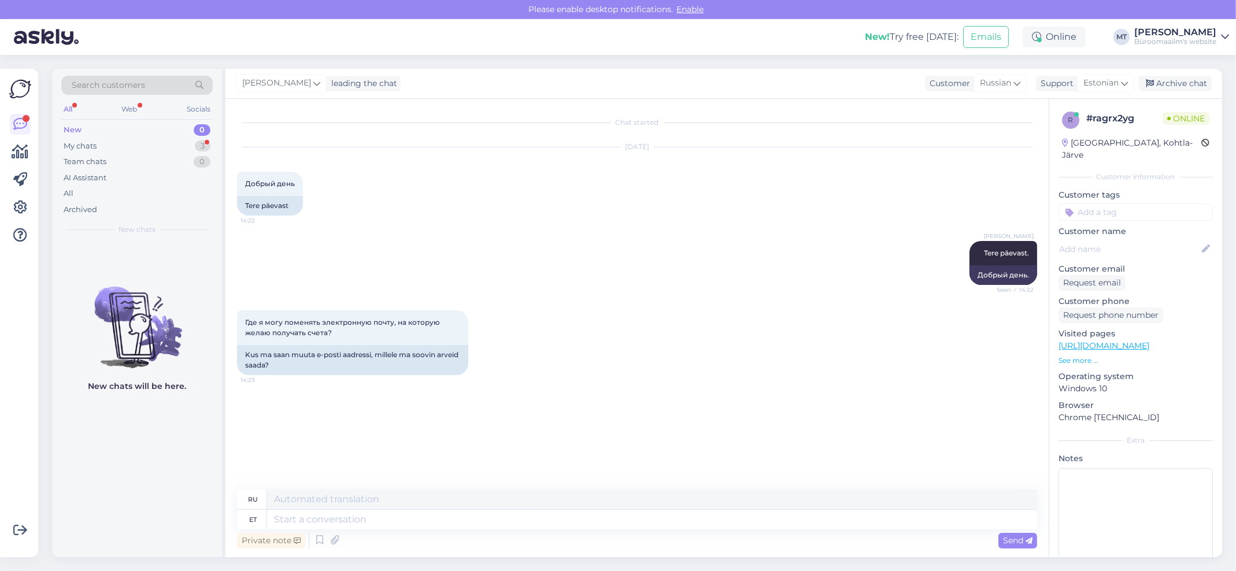
click at [360, 531] on div "Private note Send" at bounding box center [637, 541] width 800 height 22
click at [366, 521] on textarea at bounding box center [652, 520] width 770 height 20
click at [82, 149] on div "My chats" at bounding box center [80, 146] width 33 height 12
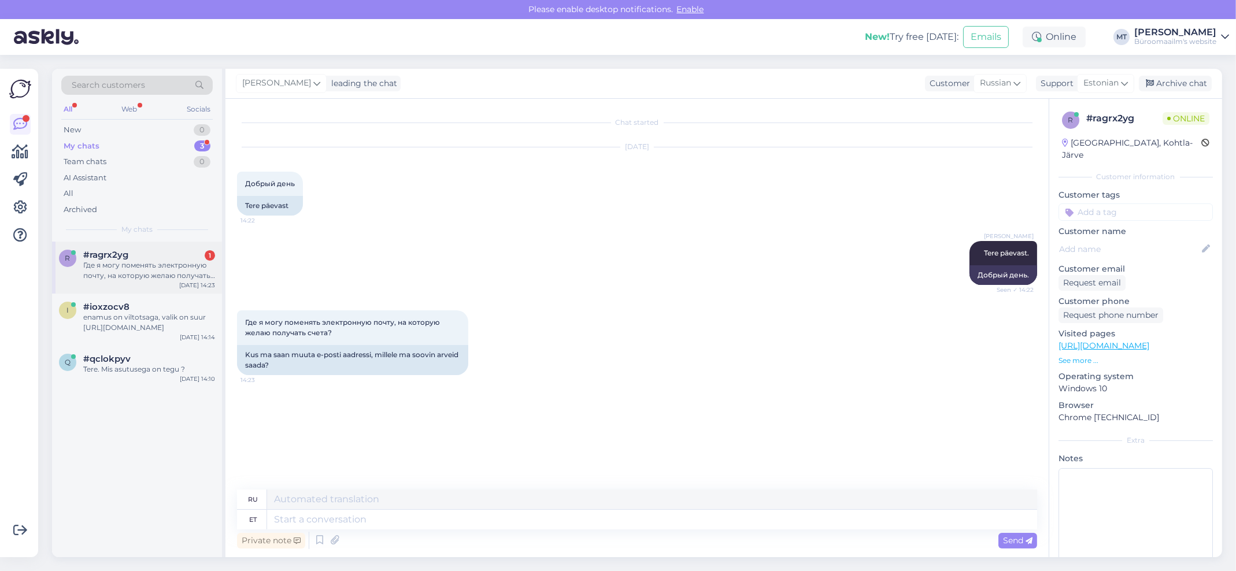
drag, startPoint x: 103, startPoint y: 260, endPoint x: 151, endPoint y: 273, distance: 49.8
click at [103, 260] on div "Где я могу поменять электронную почту, на которую желаю получать счета?" at bounding box center [149, 270] width 132 height 21
click at [365, 520] on textarea at bounding box center [652, 520] width 770 height 20
type textarea "Ikka"
type textarea "Все еще"
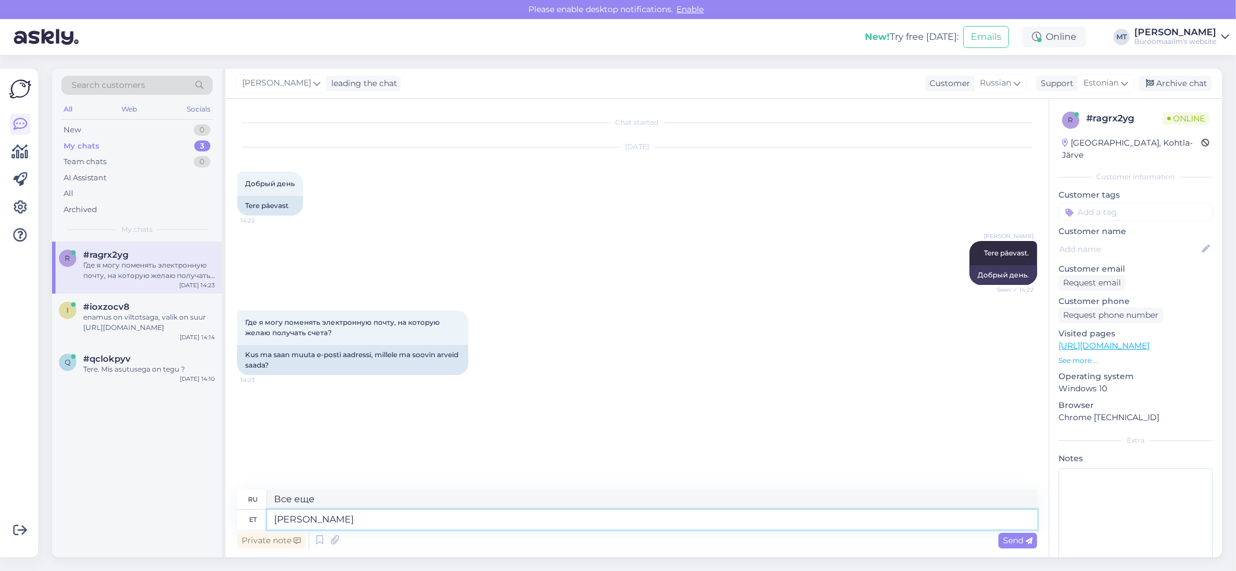
type textarea "Ikka saab"
type textarea "Все еще может"
type textarea "Ikka saab muuta."
type textarea "Это еще можно изменить."
type textarea "Ikk"
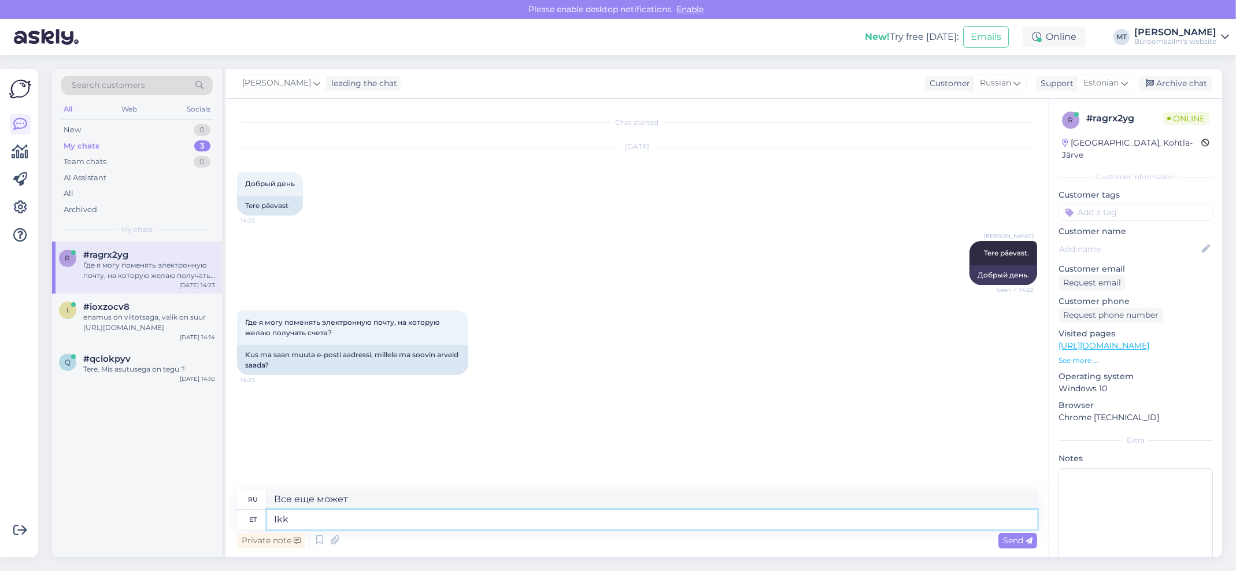
type textarea "Все еще"
type textarea "I"
type textarea "я"
type textarea "saab"
type textarea "может"
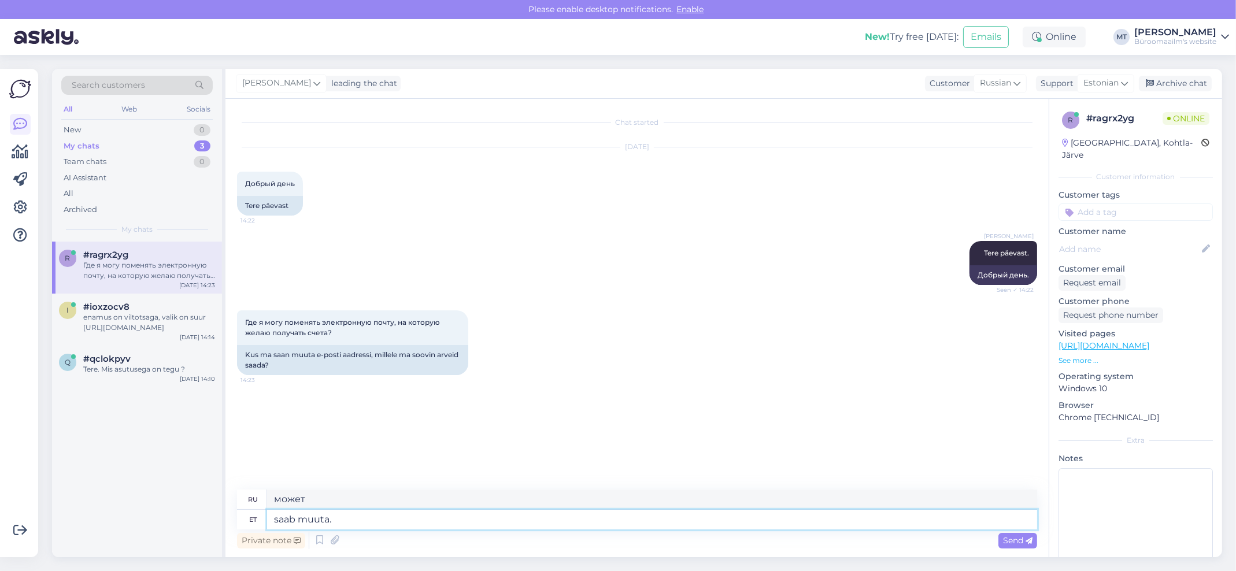
type textarea "saab muuta."
type textarea "может быть изменено."
type textarea "saab muuta. Mis a"
type textarea "можно изменить. Что"
type textarea "saab muuta. Mis asutusega t"
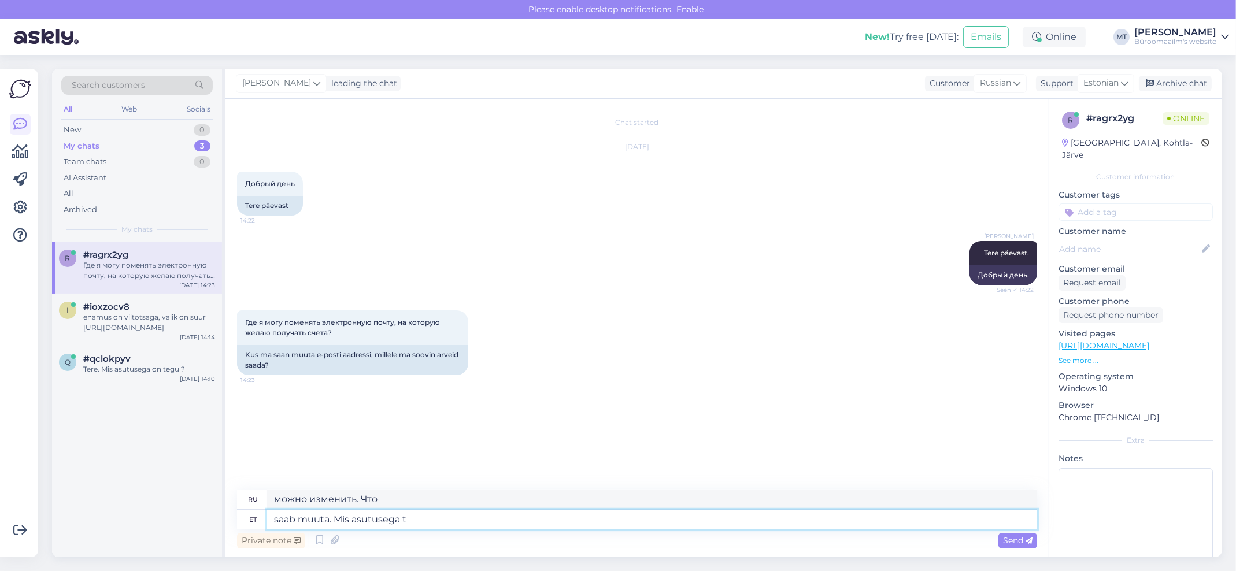
type textarea "может быть изменено. С какой властью"
type textarea "saab muuta. Mis asutusega tegu"
type textarea "можно изменить. Что это за учреждение?"
type textarea "saab muuta. Mis asutusega tegu ja m"
type textarea "может быть изменено. Что это за учреждение и"
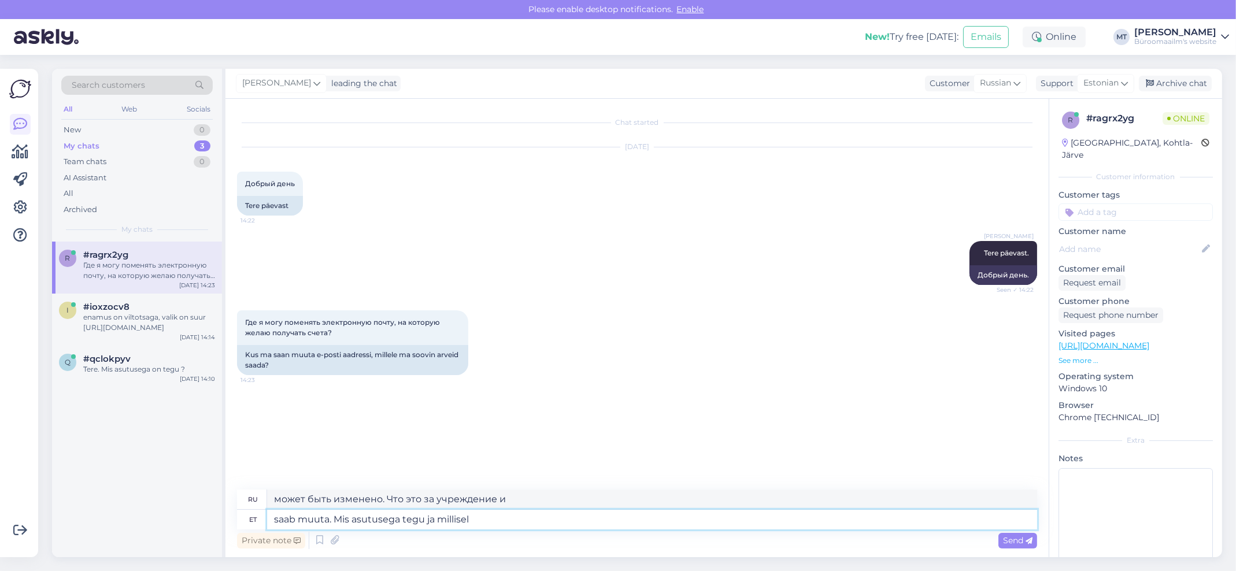
type textarea "saab muuta. Mis asutusega tegu ja millisele"
type textarea "Можно изменить. Что это за учреждение и в какое время?"
type textarea "saab muuta. Mis asutusega tegu ja millisele"
type textarea "может быть изменено. Что это за учреждение и к чему оно относится?"
type textarea "saab muuta. Mis asutusega tegu ja millisele meiliaadressile t"
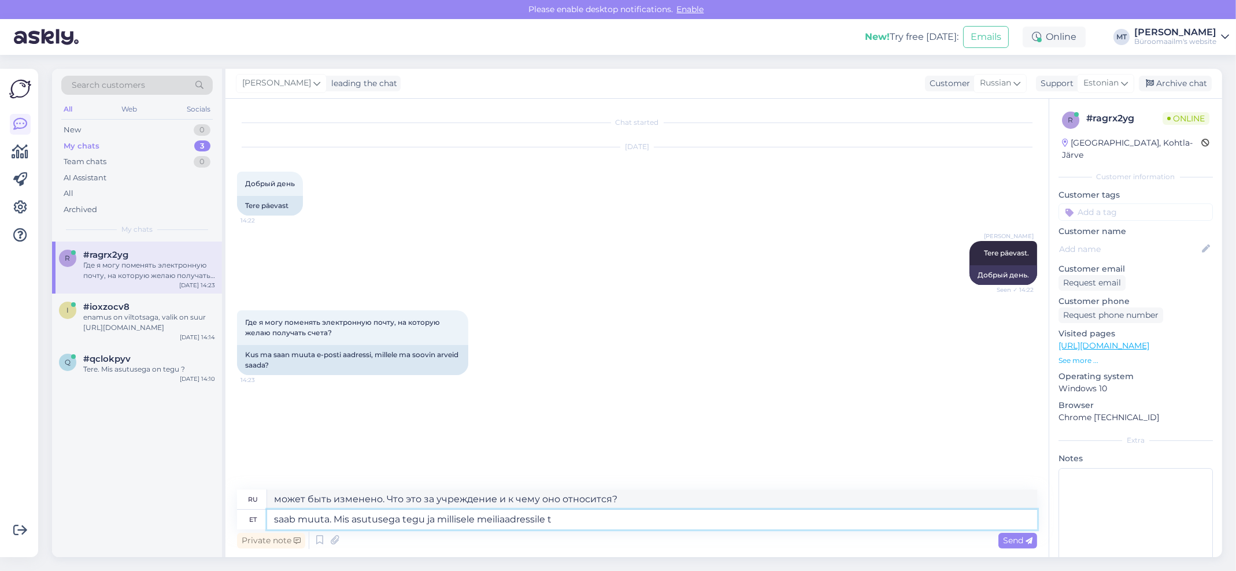
type textarea "Можно изменить. Какое это учреждение и какой адрес электронной почты?"
type textarea "saab muuta. Mis asutusega tegu ja millisele meiliaadressile tuleb"
type textarea "Можно изменить. Какое это учреждение и на какой адрес электронной почты его сле…"
type textarea "saab muuta. Mis asutusega tegu ja millisele meiliaadressile tuleb saata ?"
type textarea "Можно изменить. Какое это учреждение и на какой адрес электронной почты следует…"
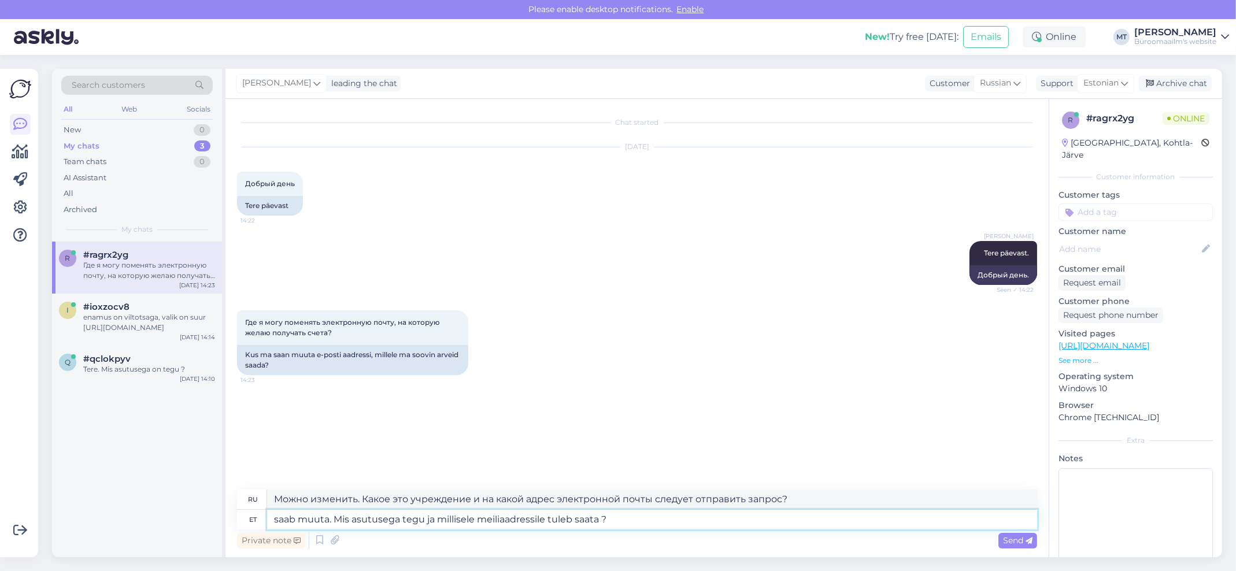
click at [274, 521] on textarea "saab muuta. Mis asutusega tegu ja millisele meiliaadressile tuleb saata ?" at bounding box center [652, 520] width 770 height 20
type textarea "Saab muuta. Mis asutusega tegu ja millisele meiliaadressile tuleb saata ?"
type textarea "Можно изменить. Какое это учреждение и на какой адрес электронной почты его сле…"
type textarea "Saab muuta. Mis asutusega tegu ja millisele meiliaadressile tuleb saata ?"
click at [1019, 541] on span "Send" at bounding box center [1017, 540] width 29 height 10
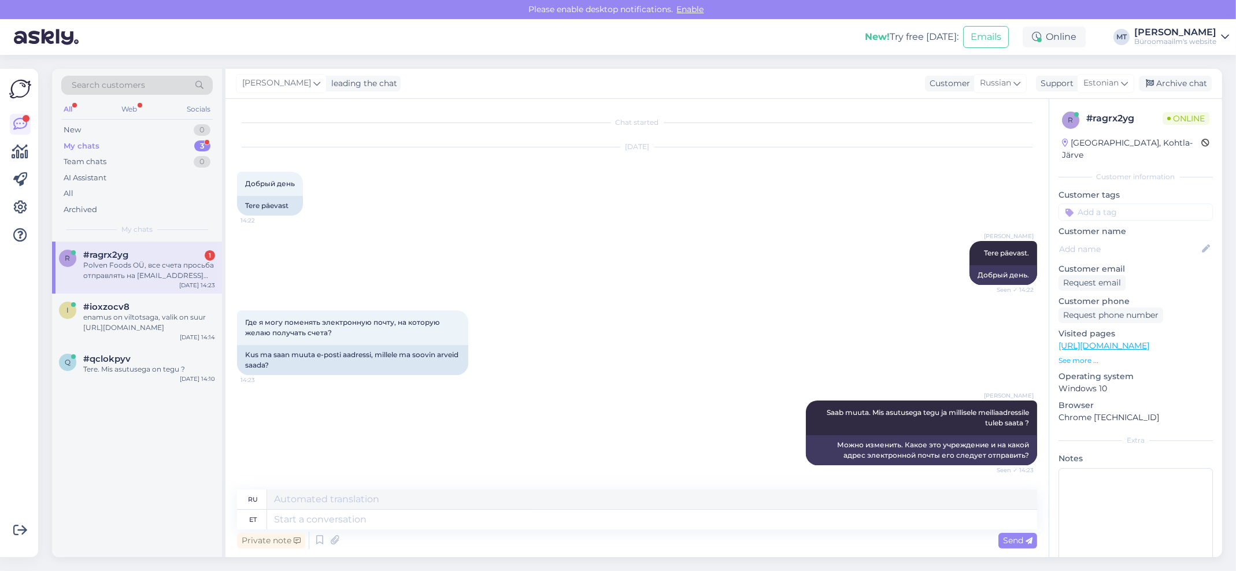
scroll to position [89, 0]
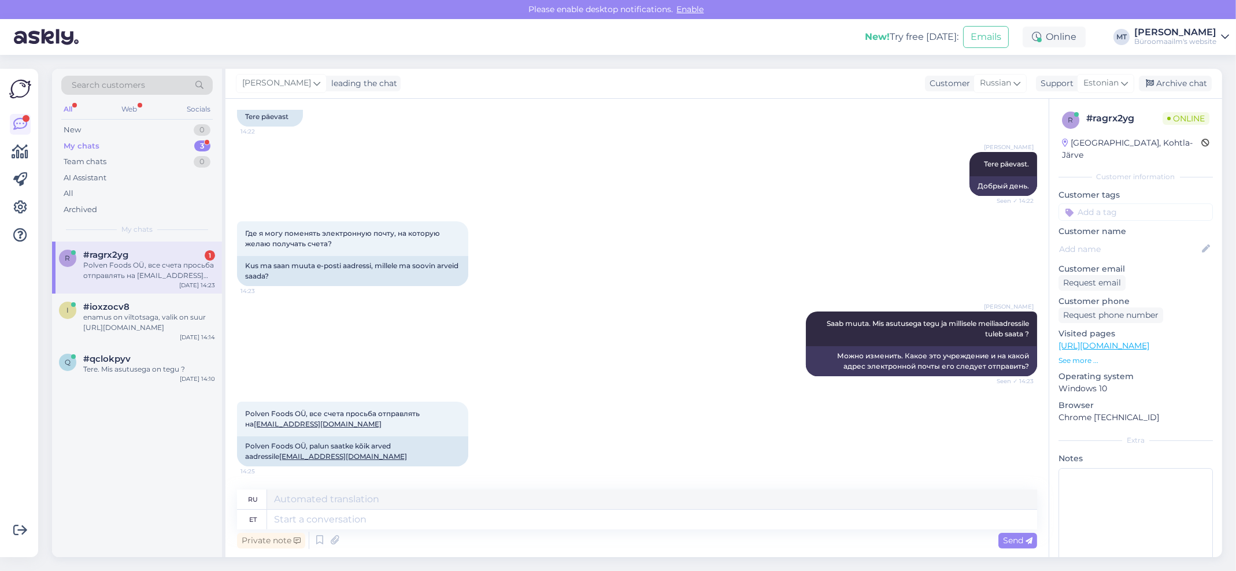
click at [356, 531] on div "Private note Send" at bounding box center [637, 541] width 800 height 22
click at [363, 520] on textarea at bounding box center [652, 520] width 770 height 20
type textarea "Ait"
type textarea "Сарай"
type textarea "Aitäh."
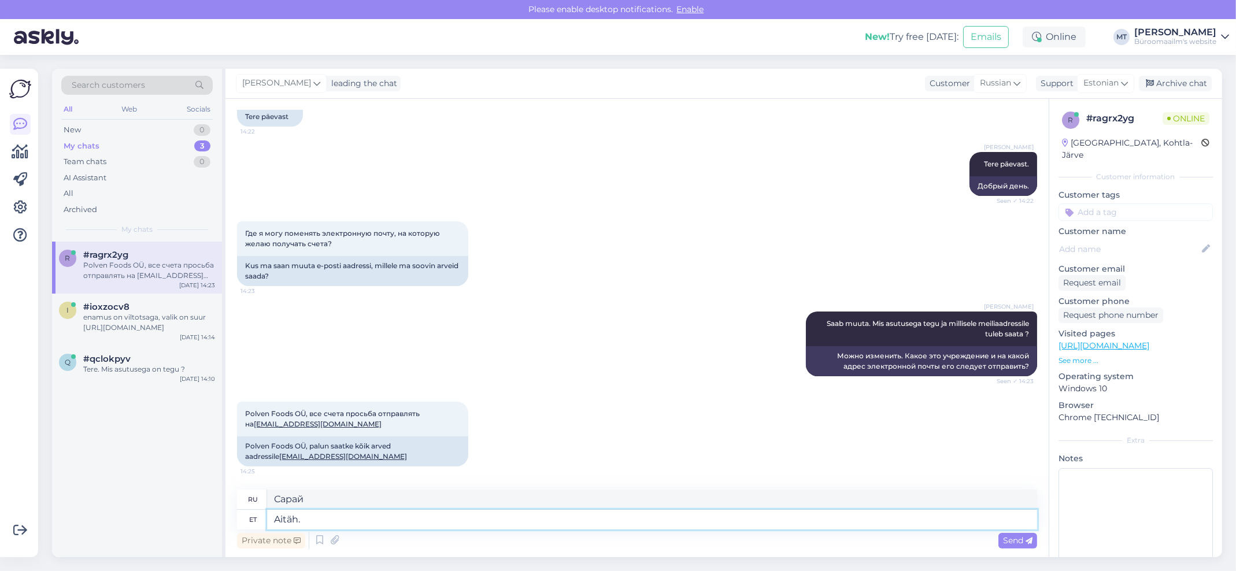
type textarea "Спасибо."
type textarea "Aitäh. Muudame"
type textarea "Спасибо. Мы изменим."
type textarea "Aitäh. Muudame ära."
type textarea "Спасибо. Мы это изменим."
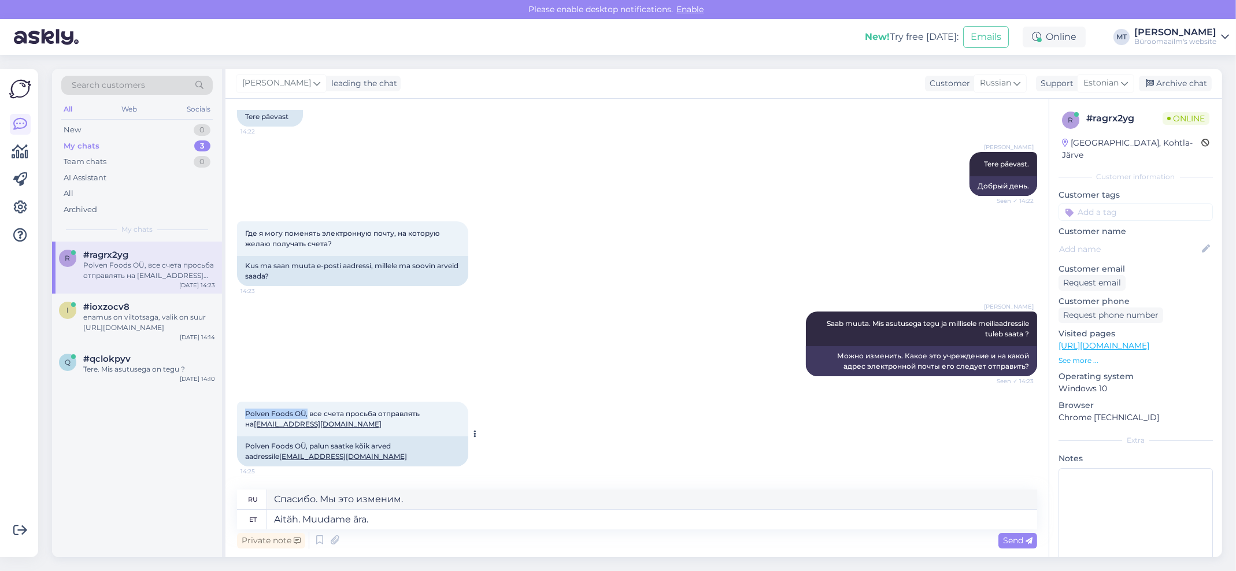
drag, startPoint x: 308, startPoint y: 406, endPoint x: 244, endPoint y: 412, distance: 63.9
click at [244, 412] on div "Polven Foods OÜ, все счета просьба отправлять на info@polvenfoods.ee 14:25" at bounding box center [352, 419] width 231 height 35
copy span "Polven Foods OÜ,"
drag, startPoint x: 328, startPoint y: 453, endPoint x: 244, endPoint y: 464, distance: 84.5
click at [244, 464] on div "Polven Foods OÜ, palun saatke kõik arved aadressile info@polvenfoods.ee" at bounding box center [352, 451] width 231 height 30
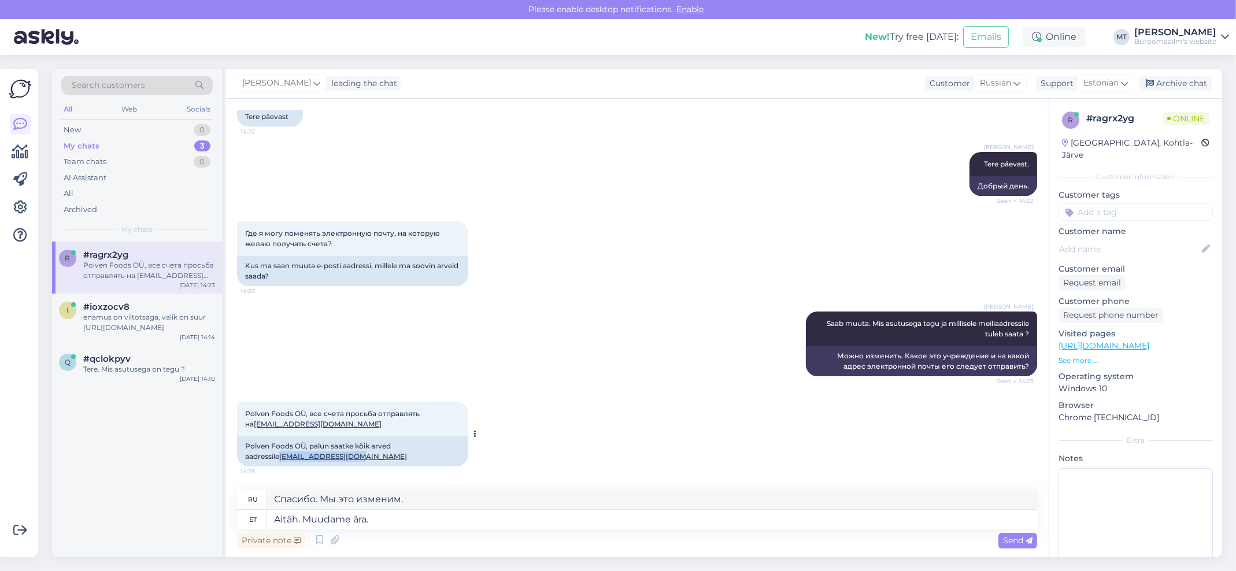
copy link "info@polvenfoods.ee"
click at [417, 521] on textarea "Aitäh. Muudame ära." at bounding box center [652, 520] width 770 height 20
type textarea "Aitäh. Muudame ära. Muutsin"
type textarea "Спасибо. Мы это исправим. Я исправил."
type textarea "Aitäh. Muudame ära. Muutsin ära."
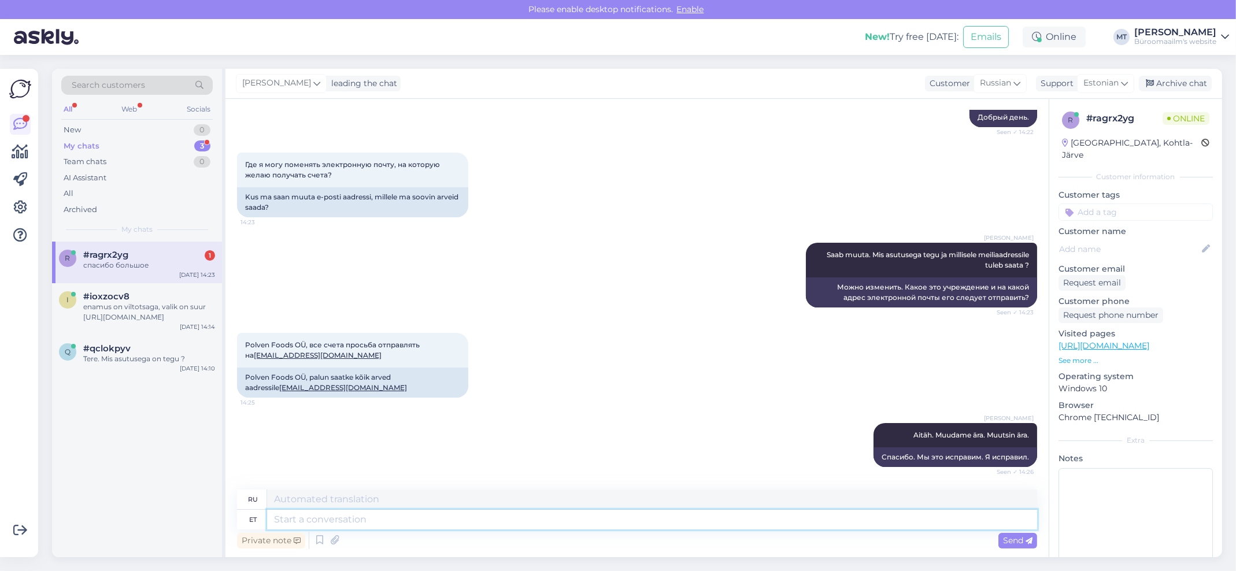
scroll to position [228, 0]
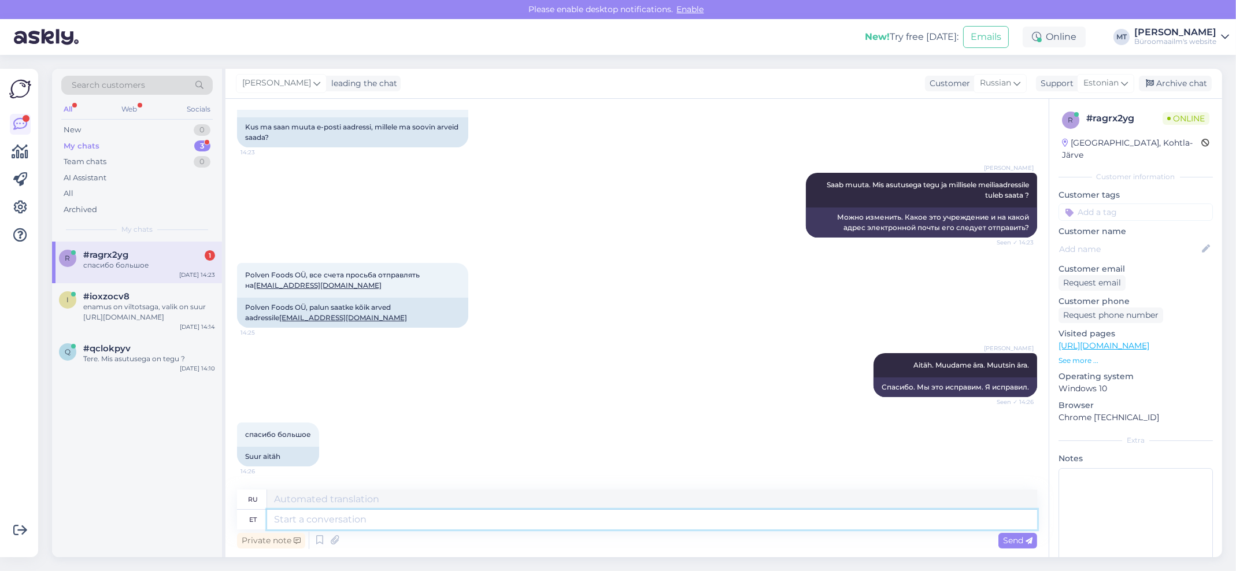
click at [321, 524] on textarea at bounding box center [652, 520] width 770 height 20
type textarea "Aitäh."
type textarea "Спасибо."
type textarea "Aitäh."
click at [1020, 543] on span "Send" at bounding box center [1017, 540] width 29 height 10
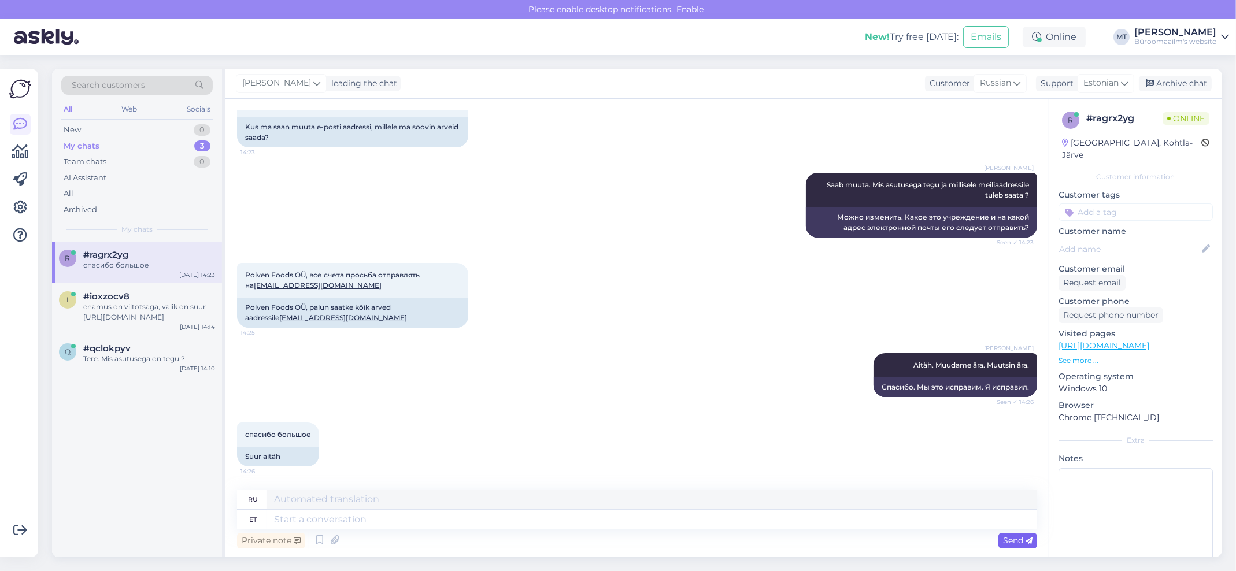
scroll to position [297, 0]
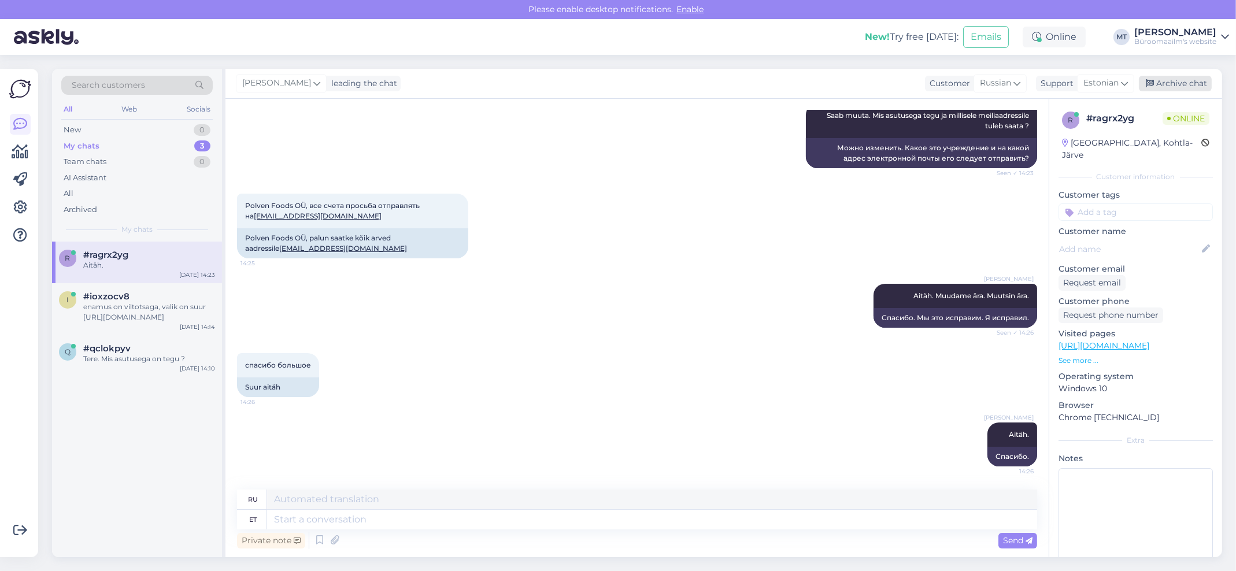
click at [1185, 80] on div "Archive chat" at bounding box center [1175, 84] width 73 height 16
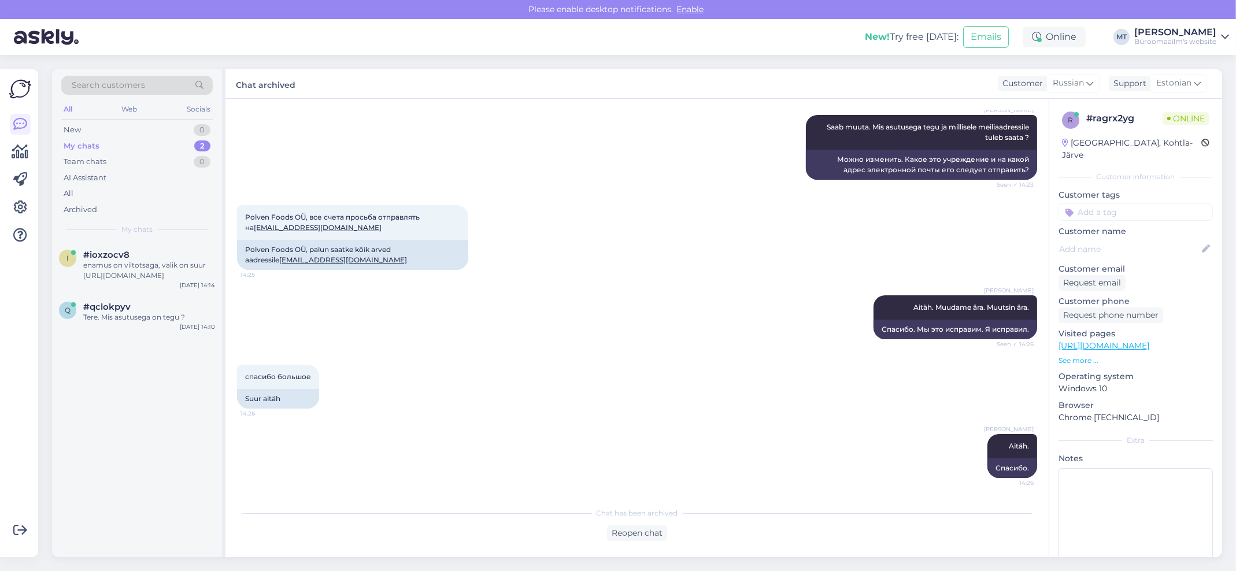
scroll to position [285, 0]
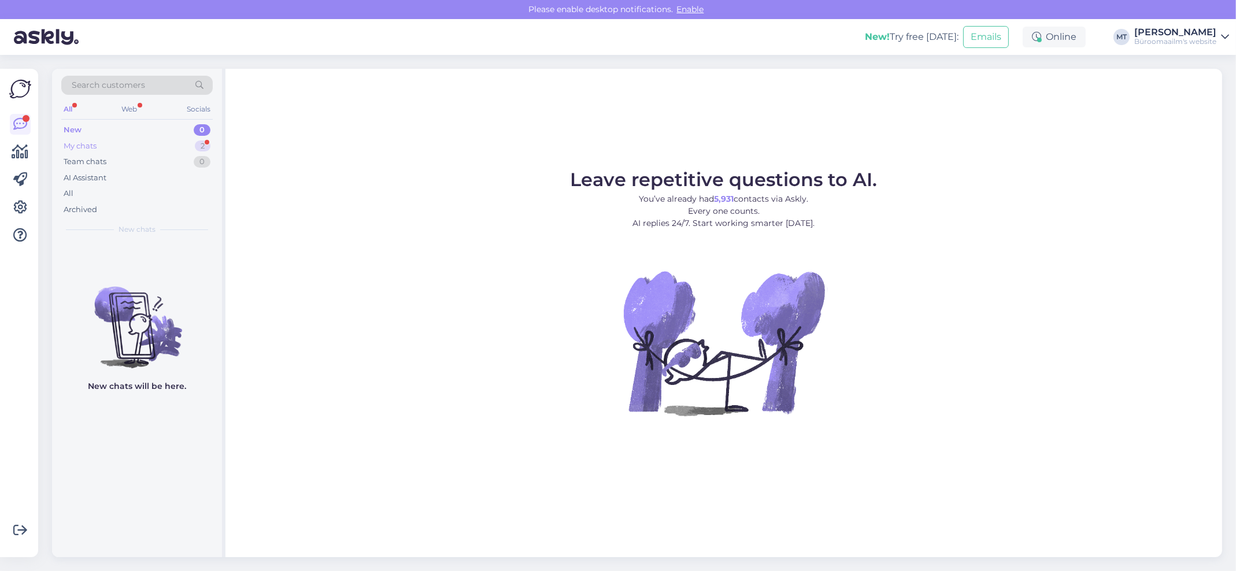
click at [74, 145] on div "My chats" at bounding box center [80, 146] width 33 height 12
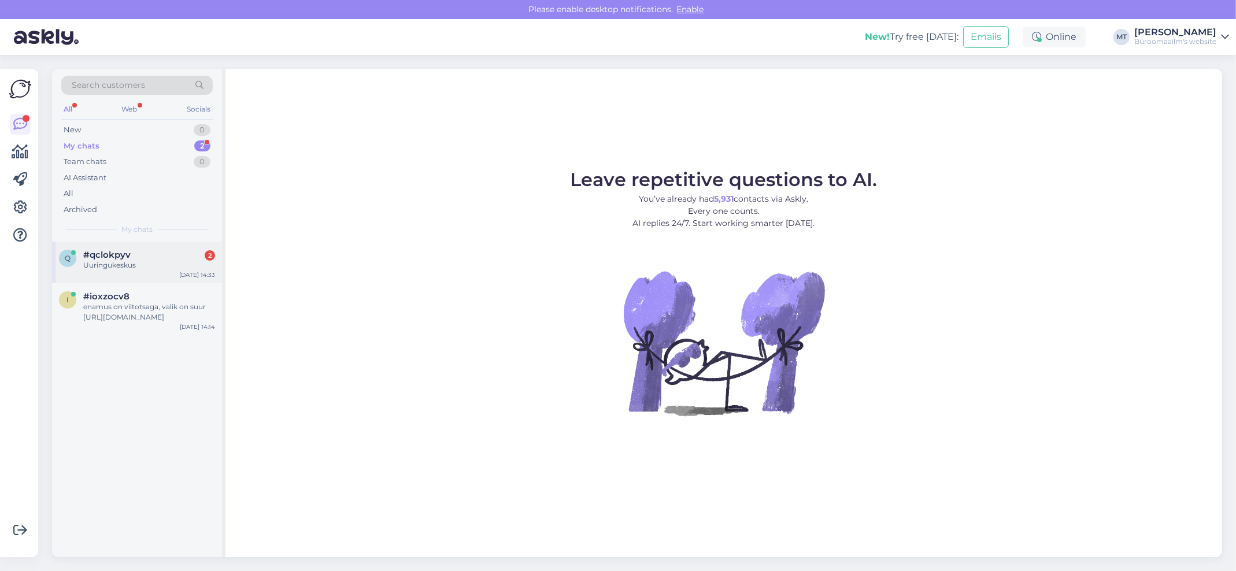
click at [103, 262] on div "Uuringukeskus" at bounding box center [149, 265] width 132 height 10
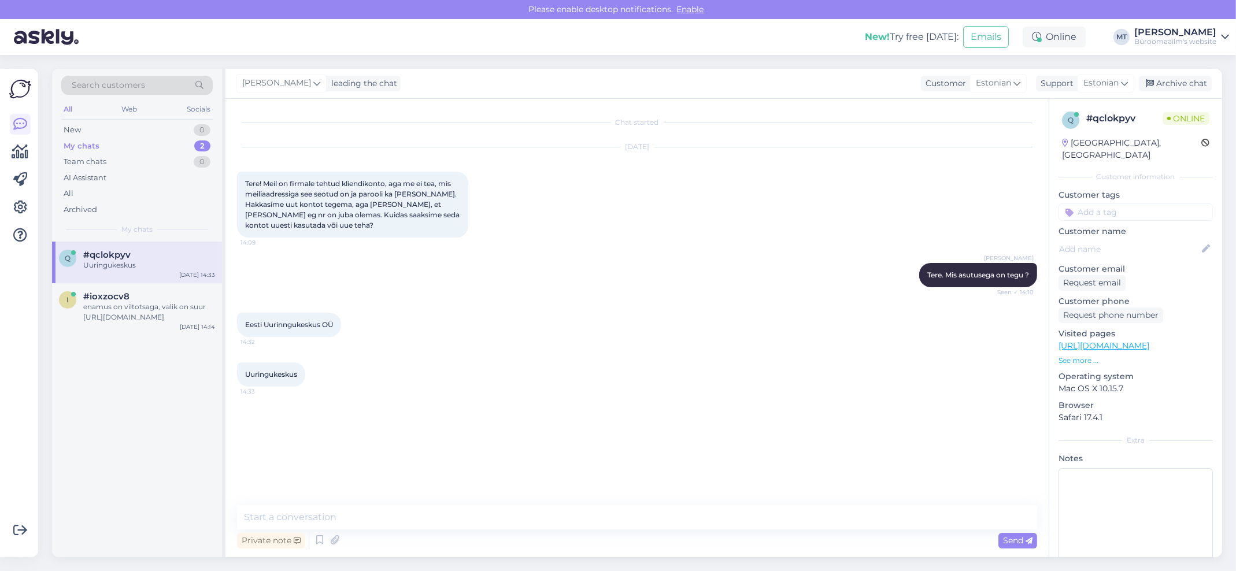
click at [343, 530] on div "Private note Send" at bounding box center [637, 541] width 800 height 22
click at [350, 524] on textarea at bounding box center [637, 517] width 800 height 24
drag, startPoint x: 340, startPoint y: 321, endPoint x: 242, endPoint y: 328, distance: 98.6
click at [242, 328] on div "Eesti Uurinngukeskus OÜ 14:32" at bounding box center [289, 325] width 104 height 24
copy span "Eesti Uurinngukeskus OÜ"
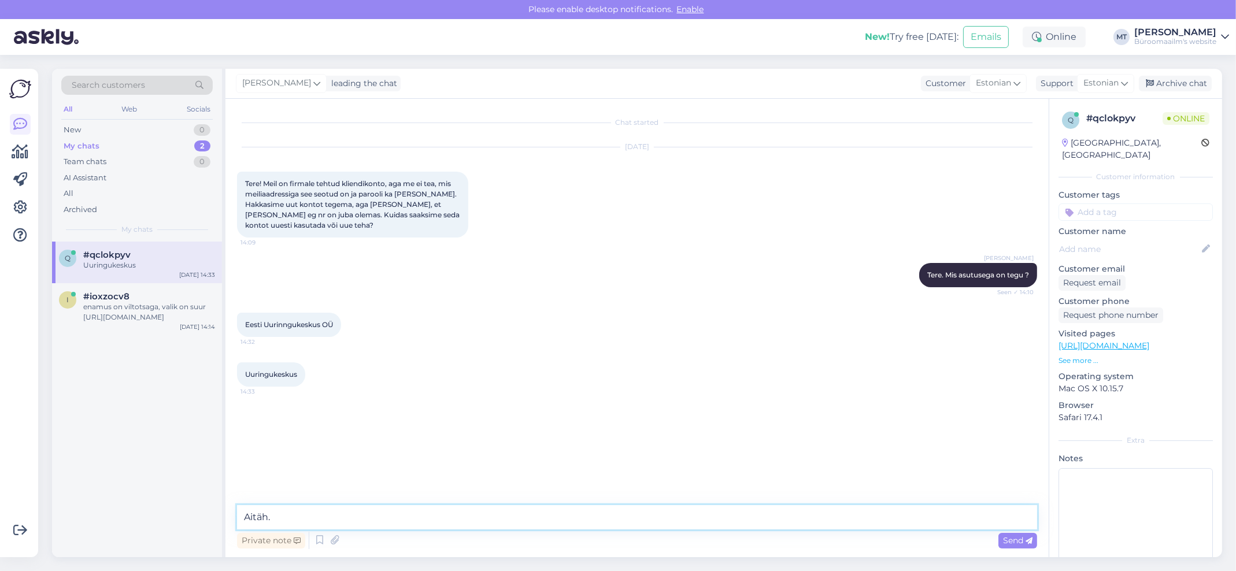
click at [308, 513] on textarea "Aitäh." at bounding box center [637, 517] width 800 height 24
paste textarea "pille@uuringukeskus.ee"
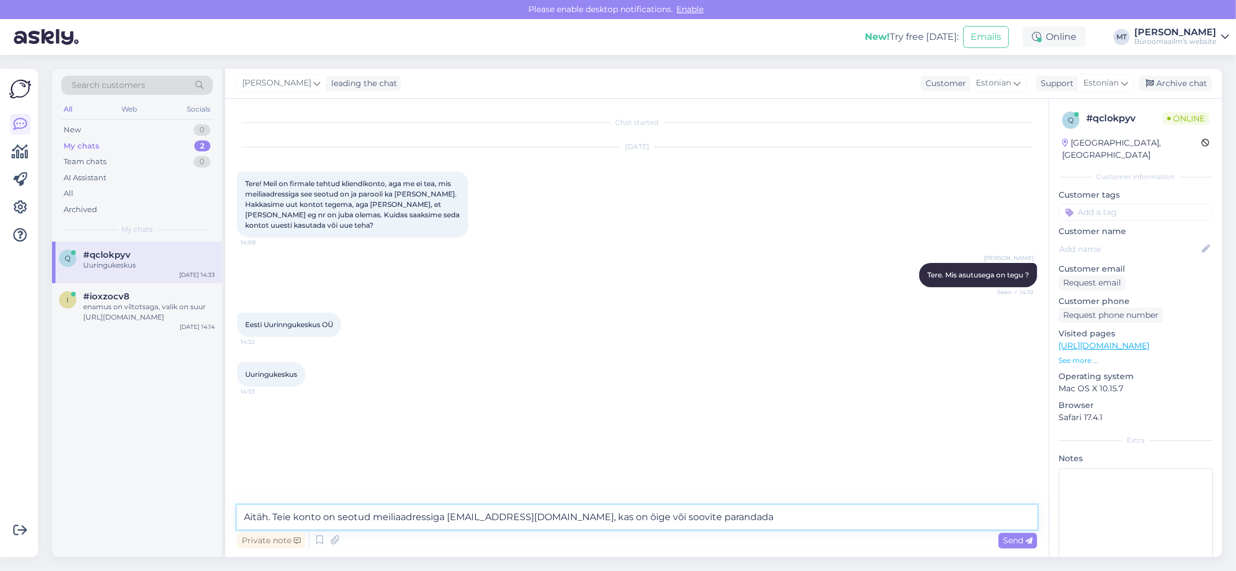
type textarea "Aitäh. Teie konto on seotud meiliaadressiga pille@uuringukeskus.ee, kas on õige…"
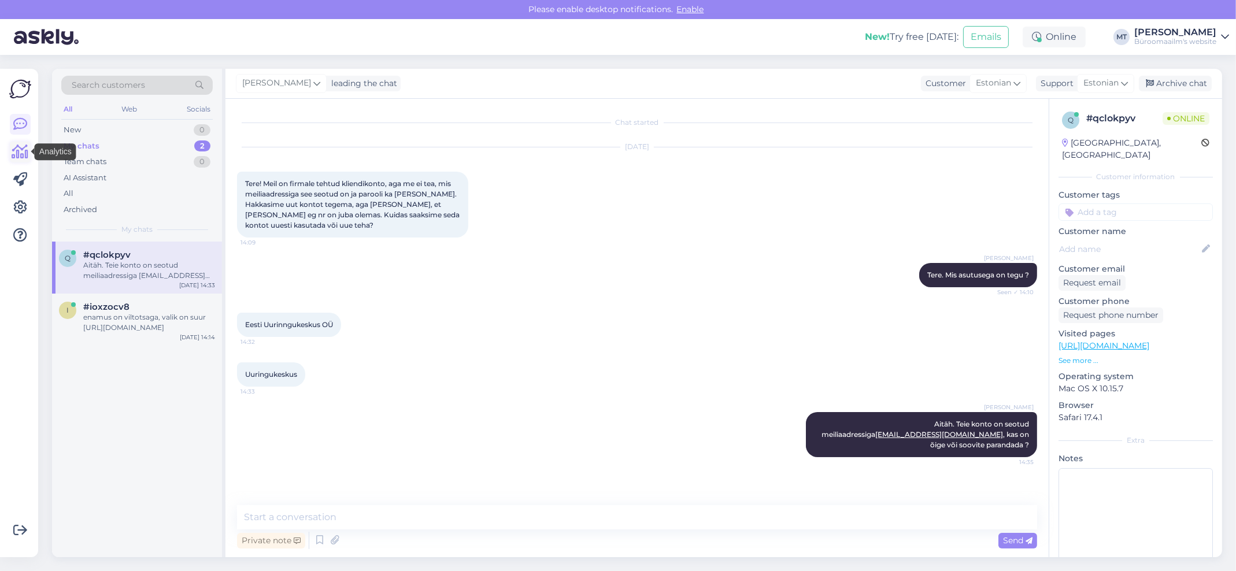
click at [20, 150] on icon at bounding box center [20, 152] width 17 height 14
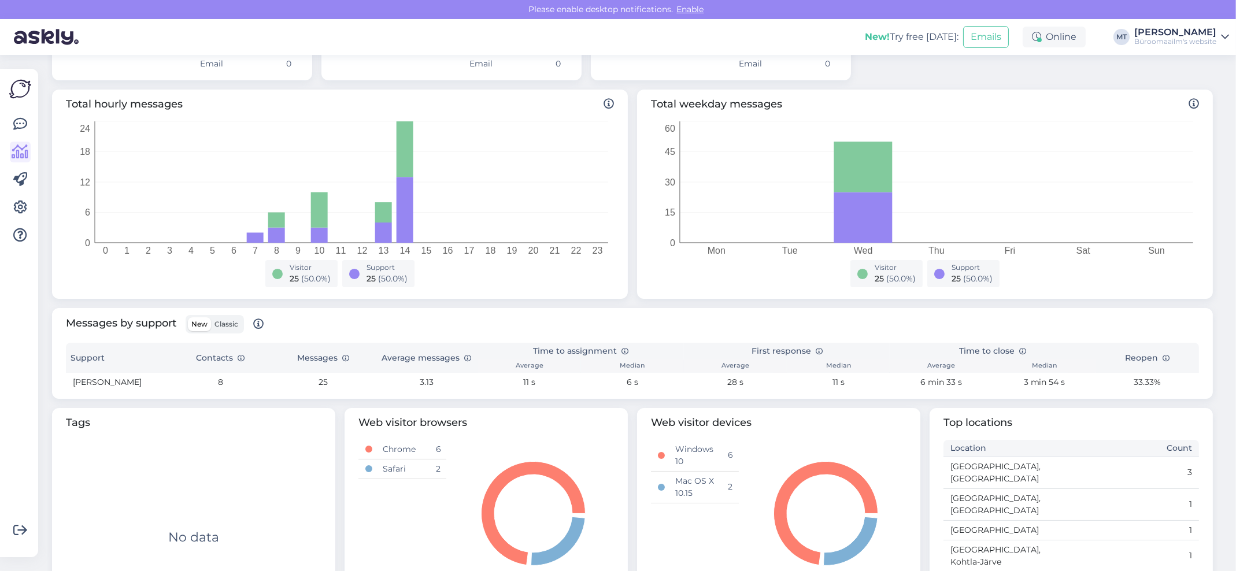
scroll to position [184, 0]
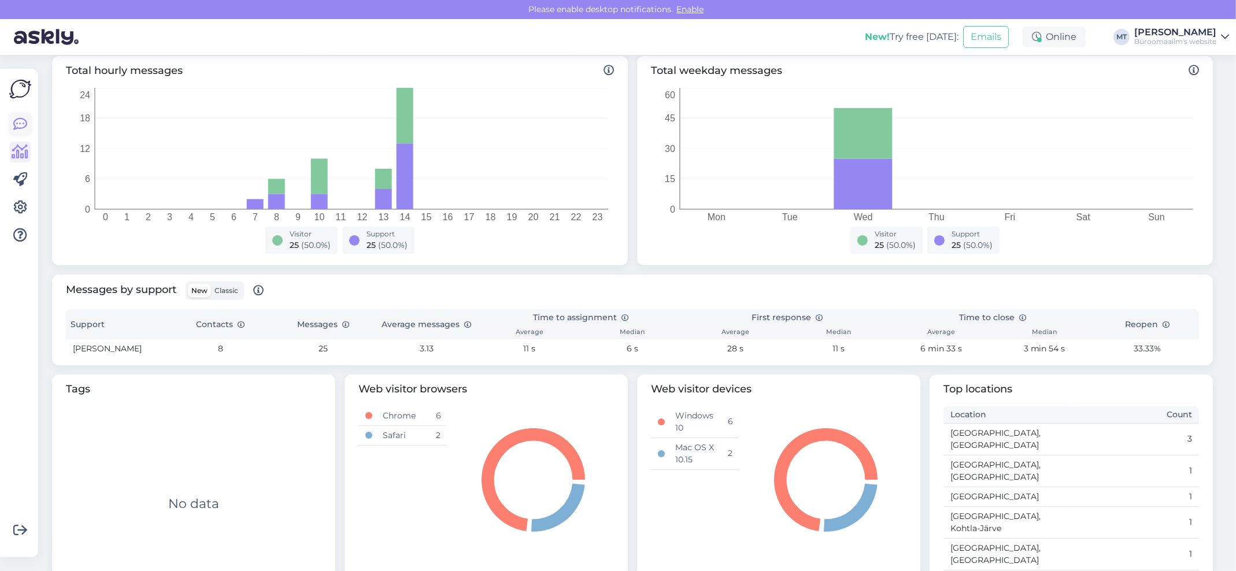
click at [15, 121] on icon at bounding box center [20, 124] width 14 height 14
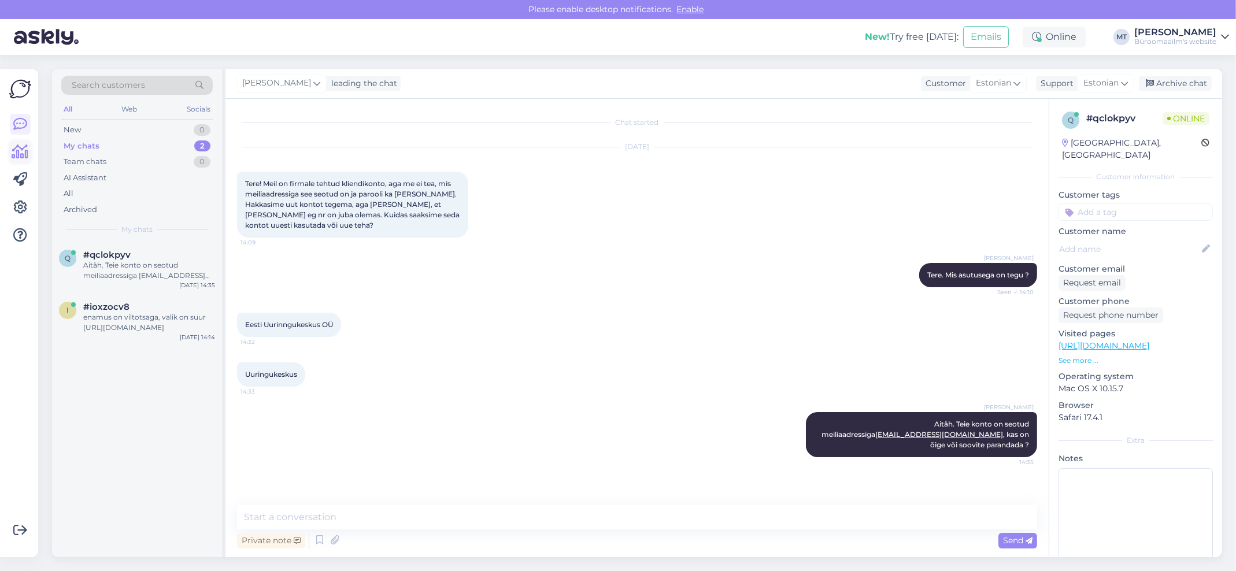
click at [17, 159] on icon at bounding box center [20, 152] width 17 height 14
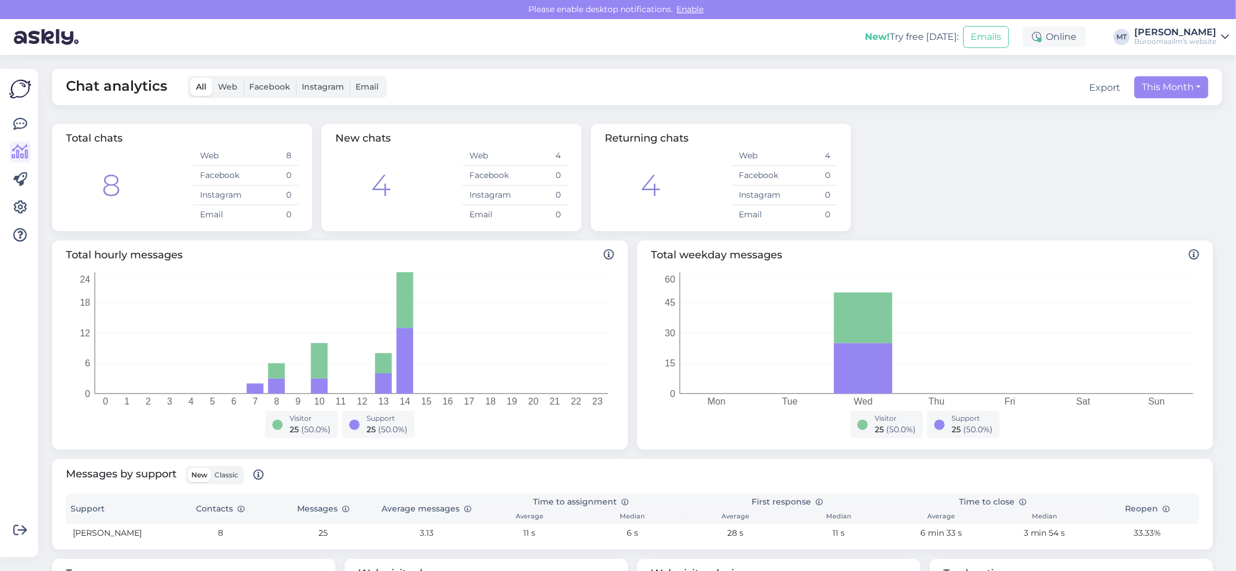
scroll to position [184, 0]
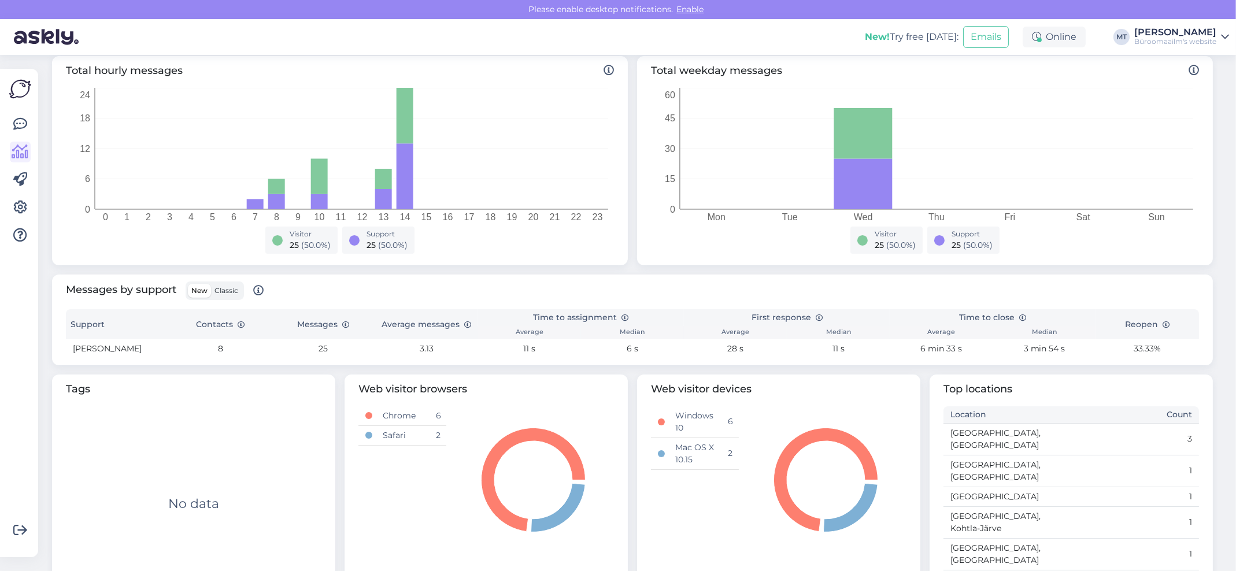
click at [231, 290] on span "Classic" at bounding box center [226, 290] width 24 height 9
click at [211, 284] on input "Classic" at bounding box center [211, 284] width 0 height 0
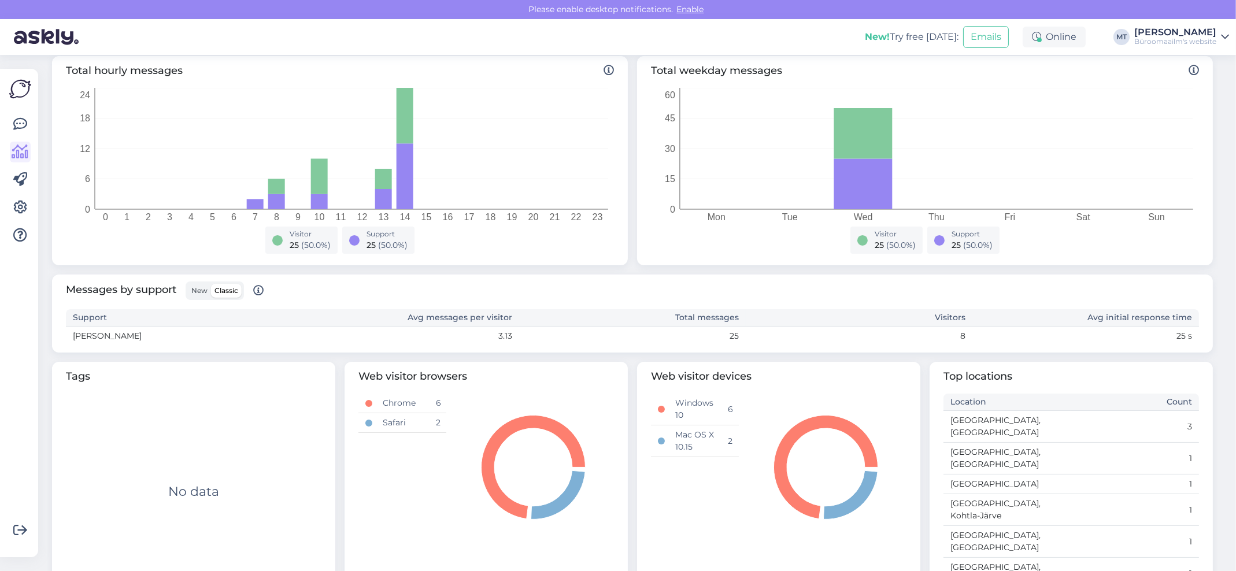
scroll to position [172, 0]
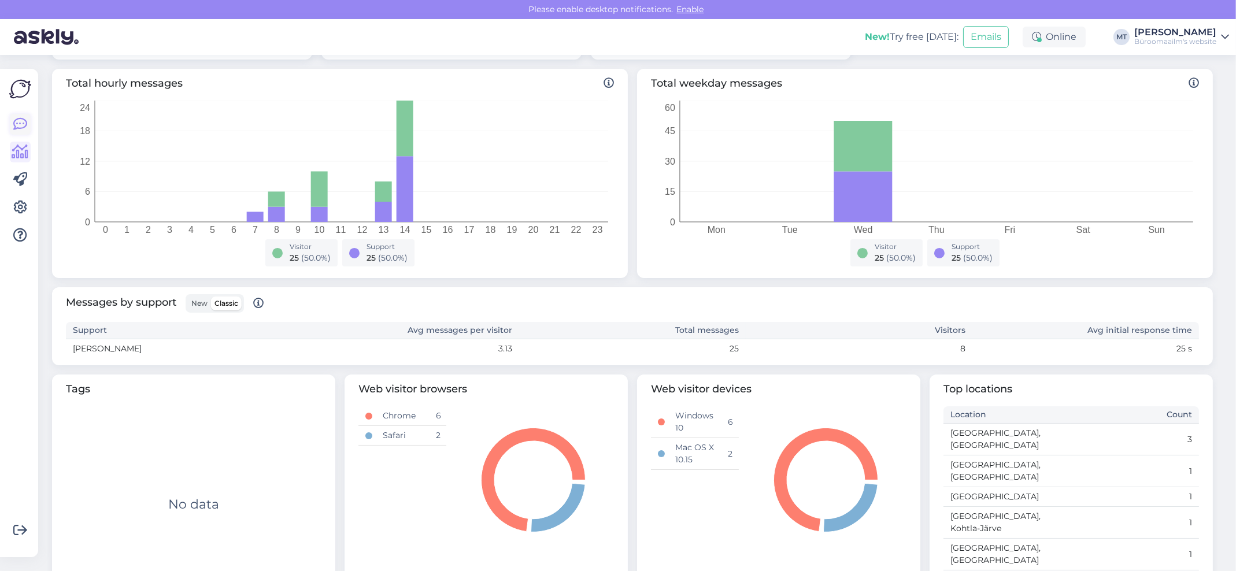
click at [21, 122] on icon at bounding box center [20, 124] width 14 height 14
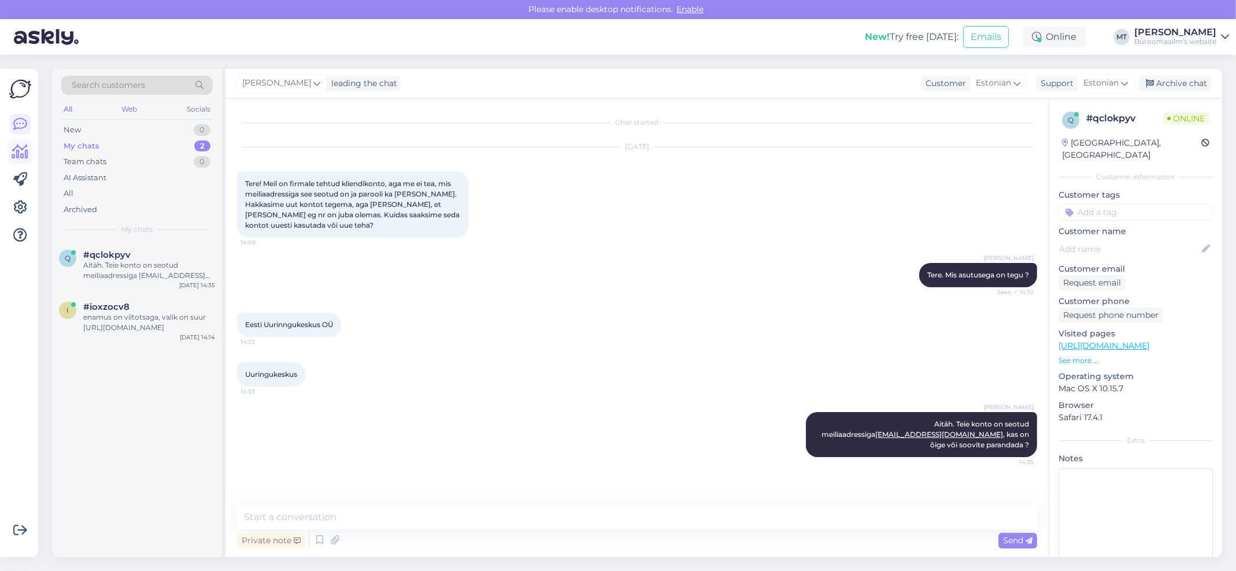
click at [18, 150] on icon at bounding box center [20, 152] width 17 height 14
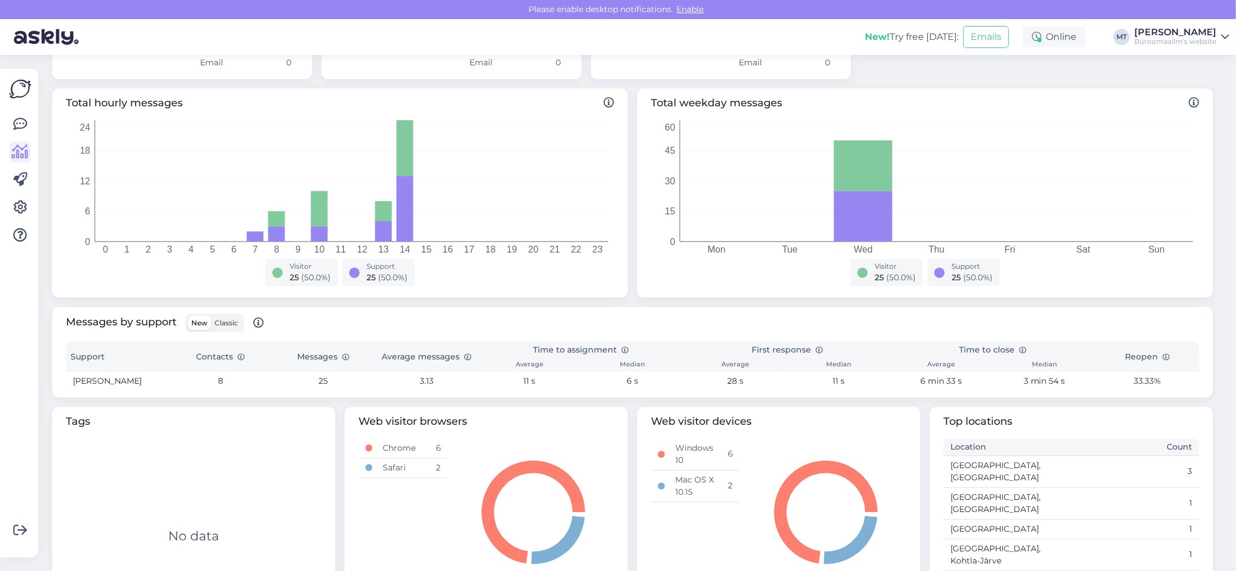
scroll to position [154, 0]
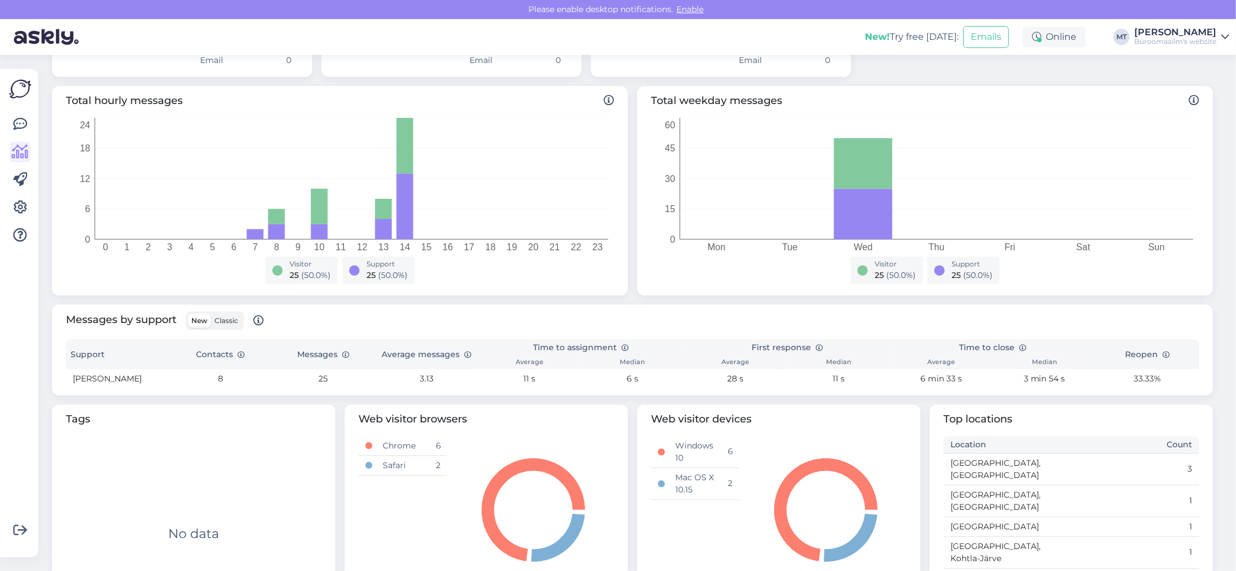
click at [231, 321] on span "Classic" at bounding box center [226, 320] width 24 height 9
click at [211, 314] on input "Classic" at bounding box center [211, 314] width 0 height 0
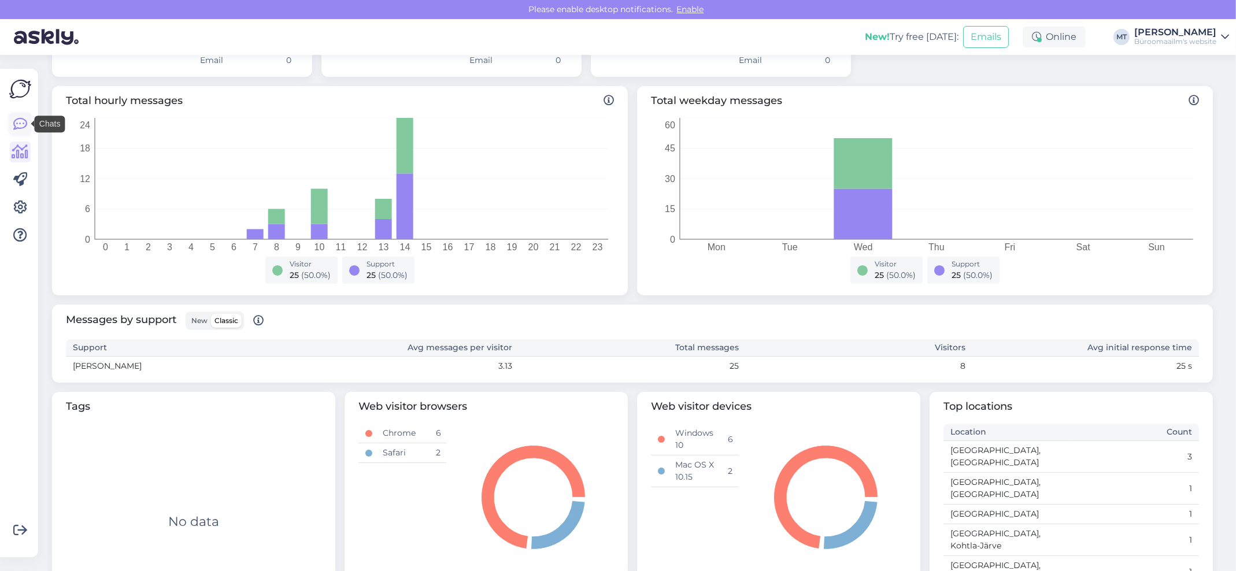
click at [18, 124] on icon at bounding box center [20, 124] width 14 height 14
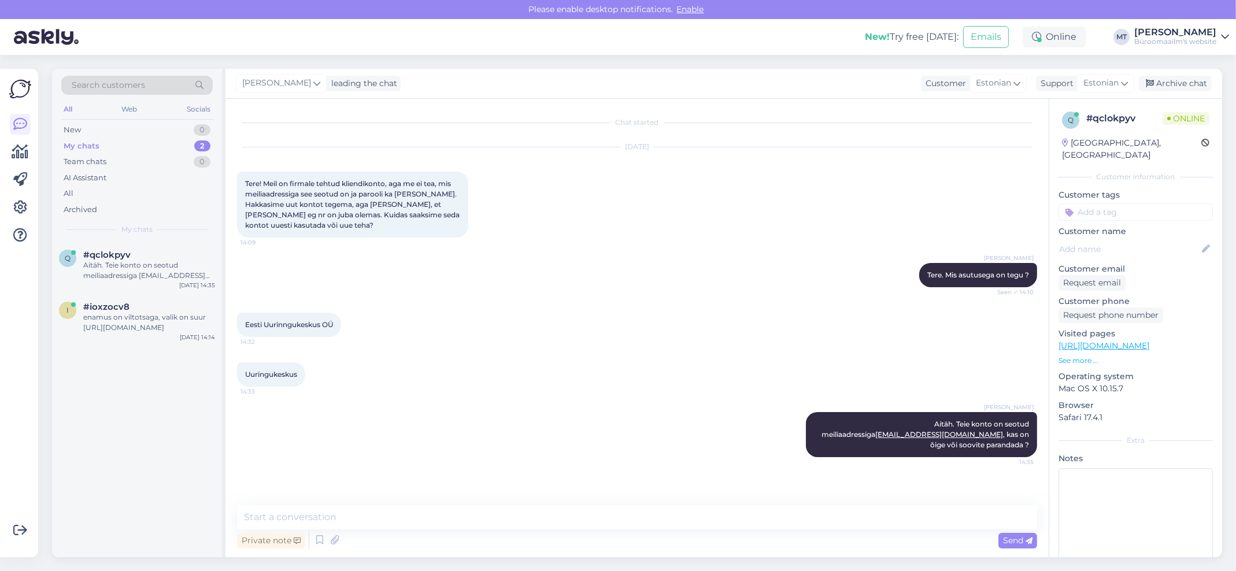
click at [72, 145] on div "My chats" at bounding box center [82, 146] width 36 height 12
click at [98, 269] on div "Aitäh. Teie konto on seotud meiliaadressiga pille@uuringukeskus.ee, kas on õige…" at bounding box center [149, 270] width 132 height 21
click at [114, 326] on div "enamus on viltotsaga, valik on suur https://www.byroomaailm.ee/kontoritarbed/ki…" at bounding box center [149, 322] width 132 height 21
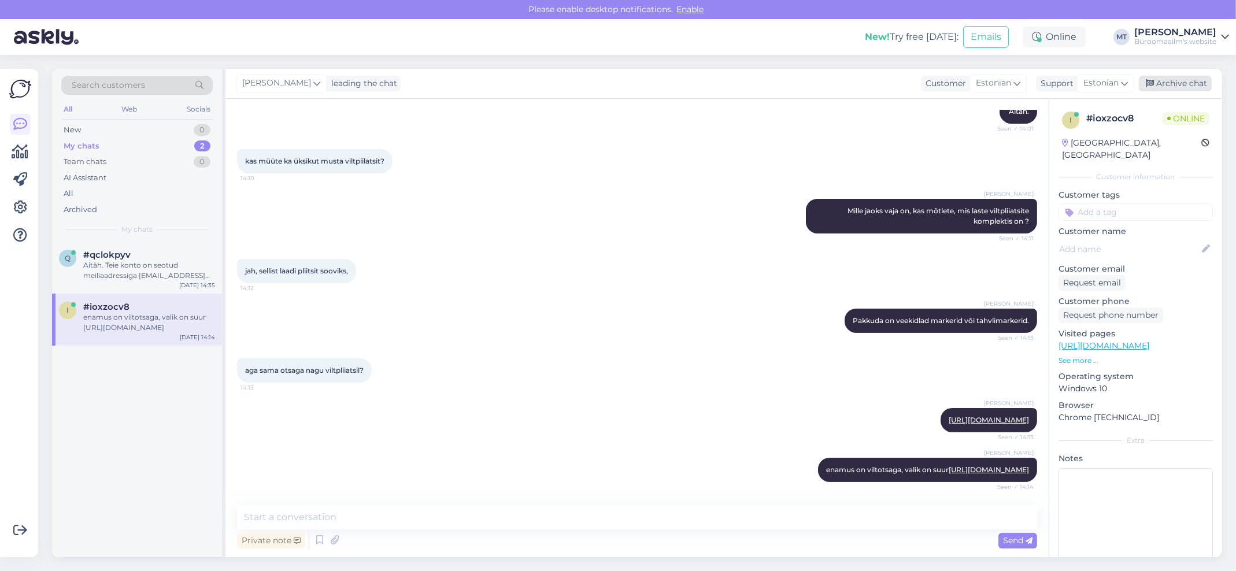
click at [1189, 80] on div "Archive chat" at bounding box center [1175, 84] width 73 height 16
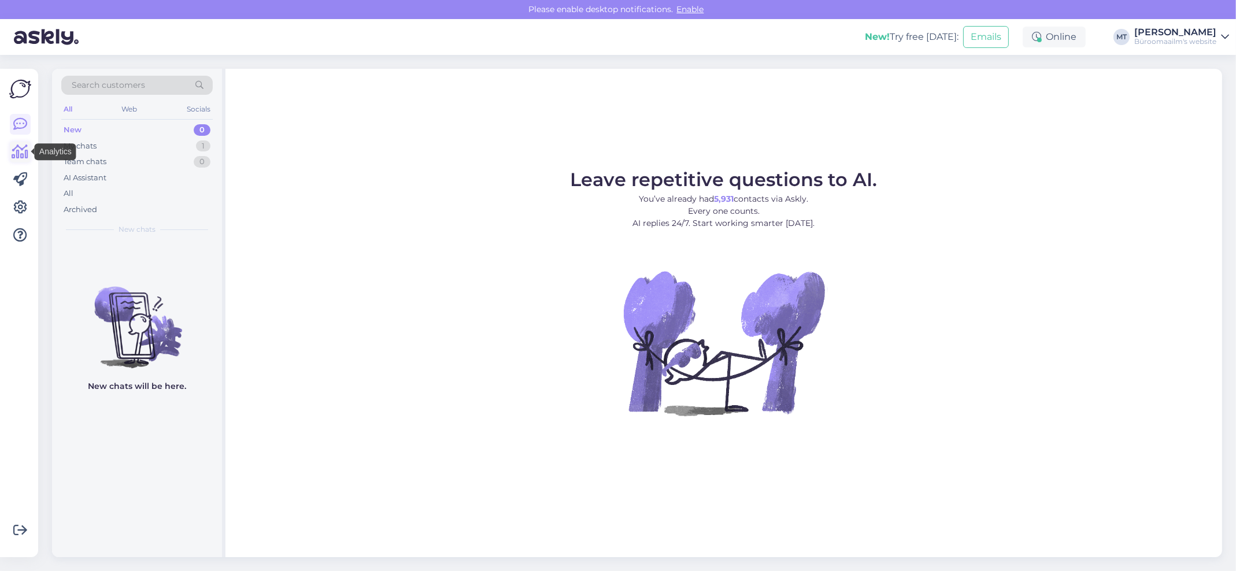
click at [21, 151] on icon at bounding box center [20, 152] width 17 height 14
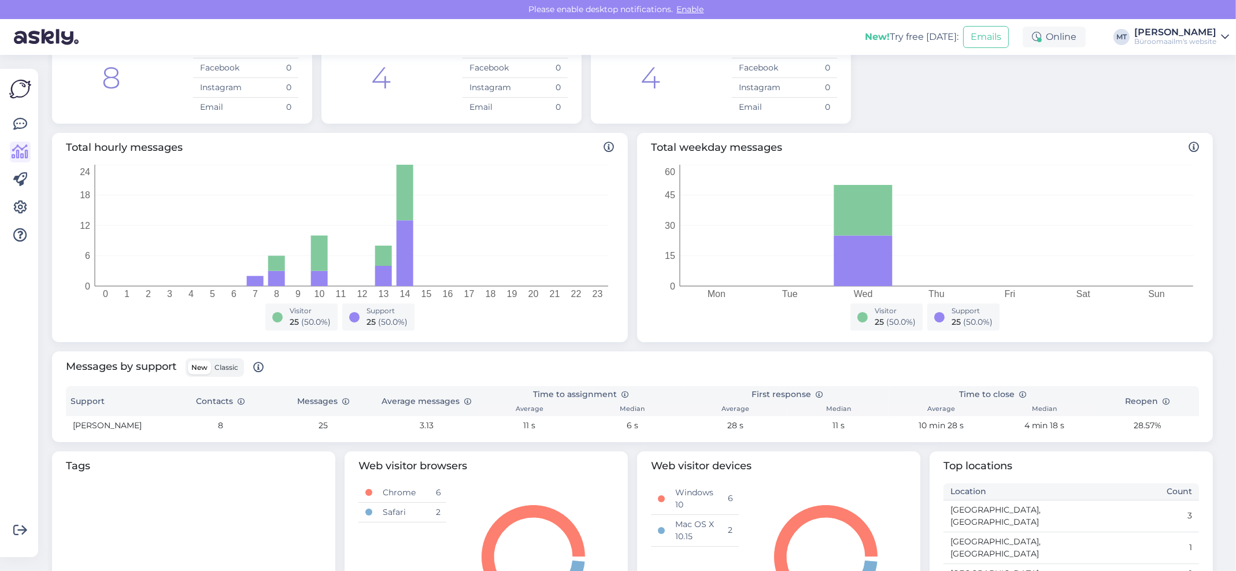
scroll to position [184, 0]
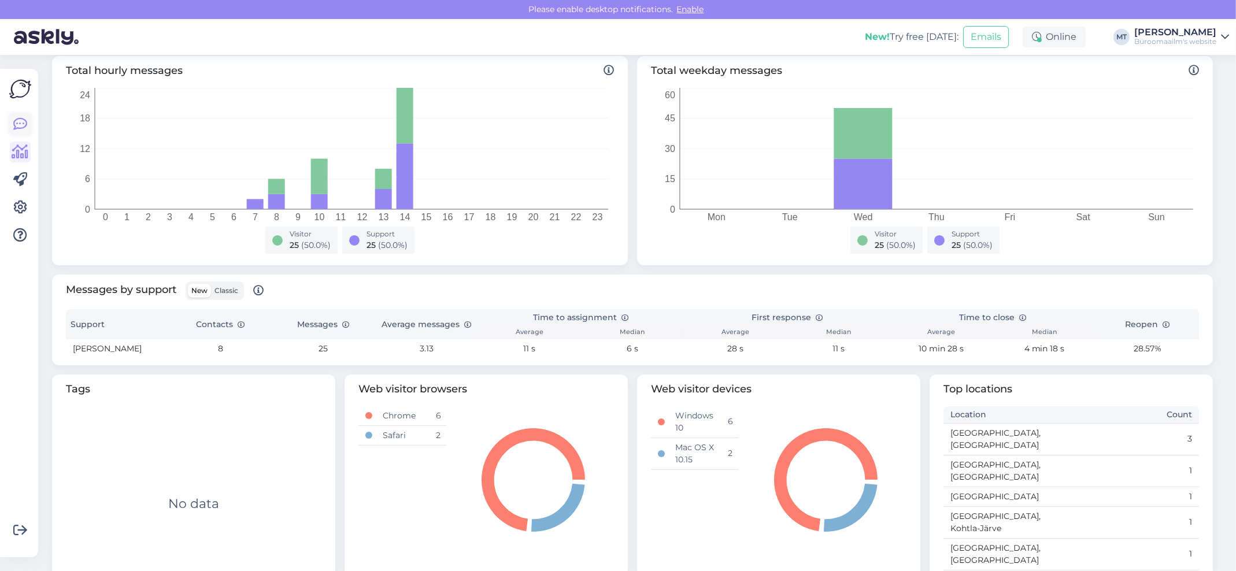
click at [20, 123] on icon at bounding box center [20, 124] width 14 height 14
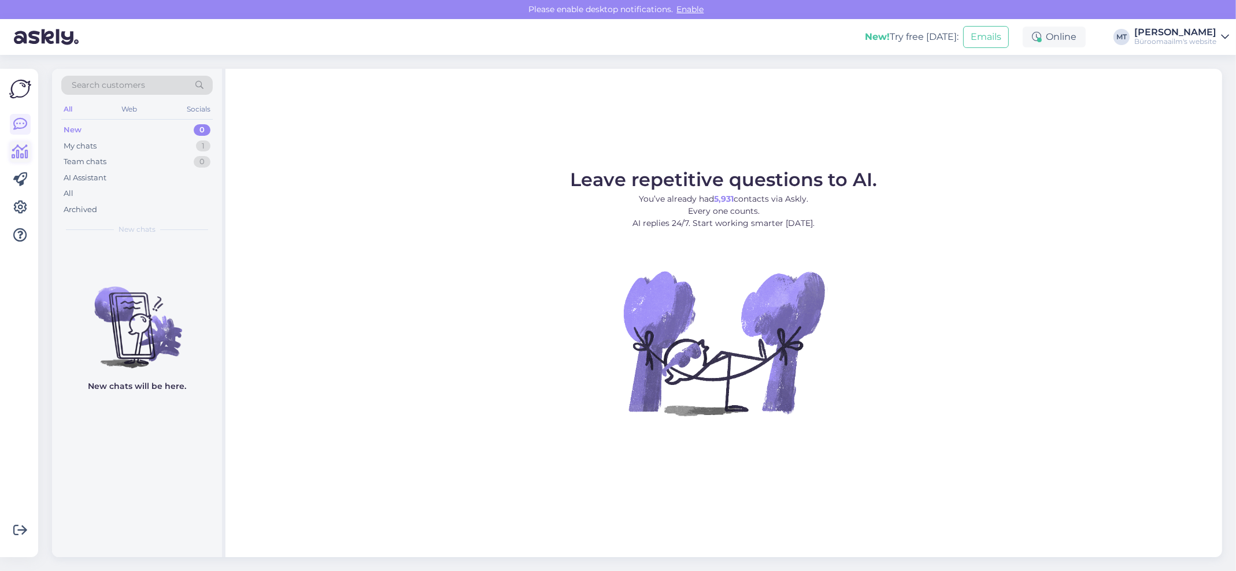
click at [21, 155] on icon at bounding box center [20, 152] width 17 height 14
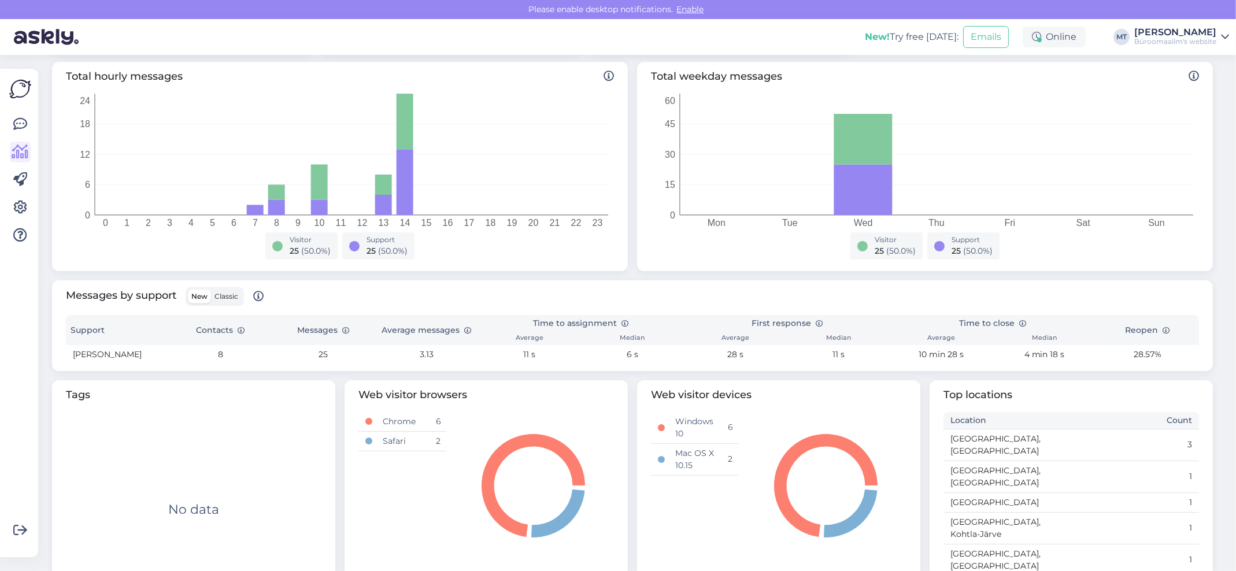
scroll to position [184, 0]
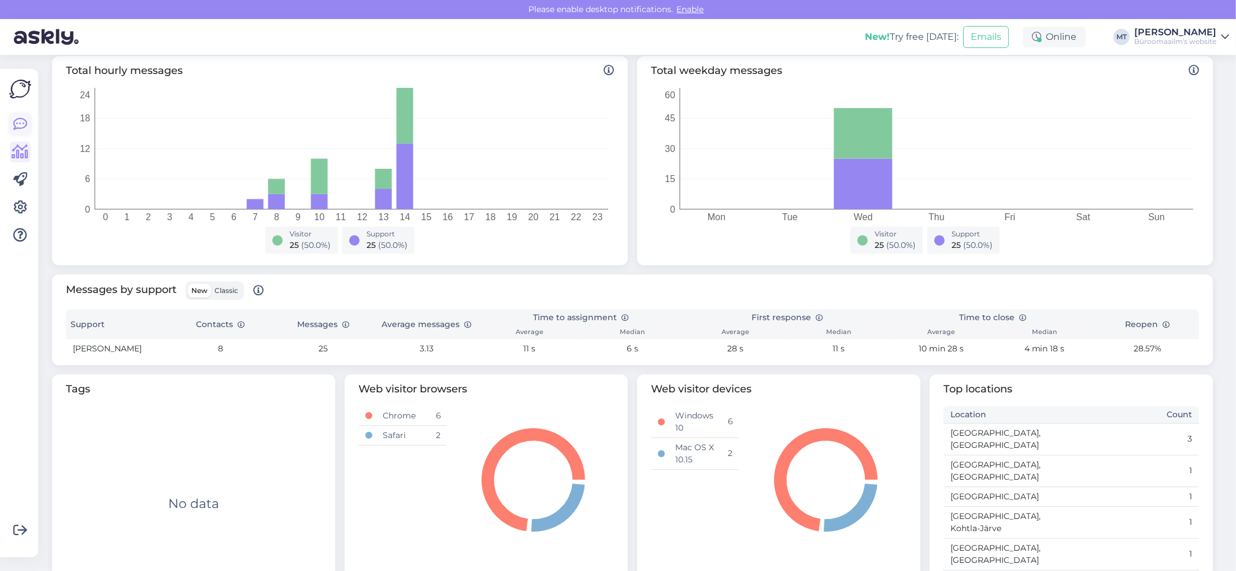
click at [21, 127] on icon at bounding box center [20, 124] width 14 height 14
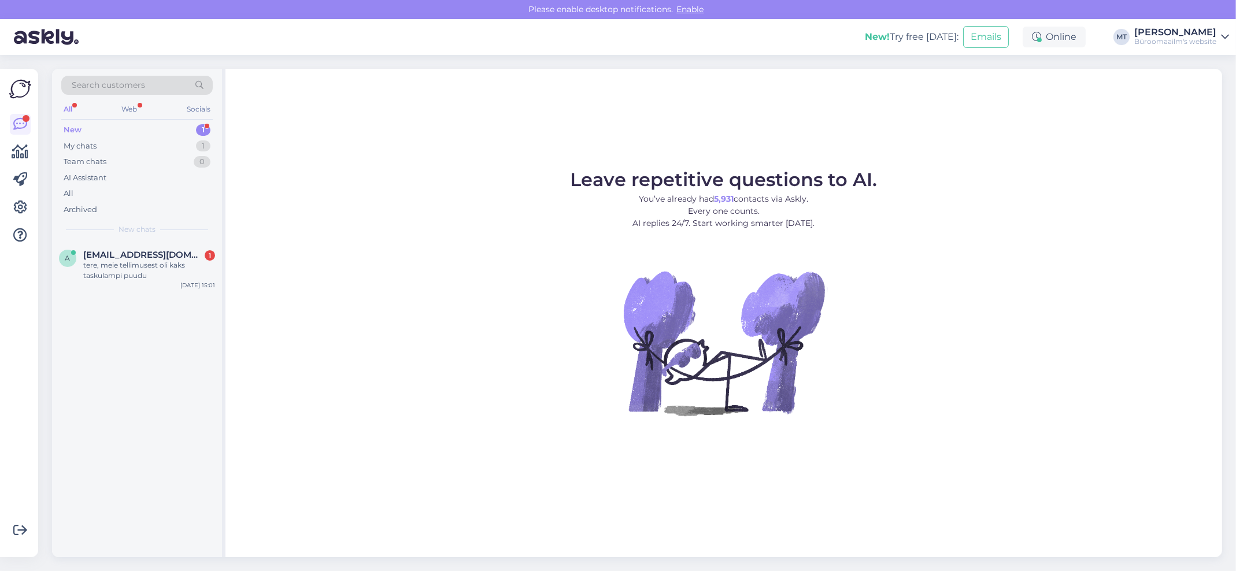
click at [76, 126] on div "New" at bounding box center [73, 130] width 18 height 12
click at [99, 260] on div "tere, meie tellimusest oli kaks taskulampi puudu" at bounding box center [149, 270] width 132 height 21
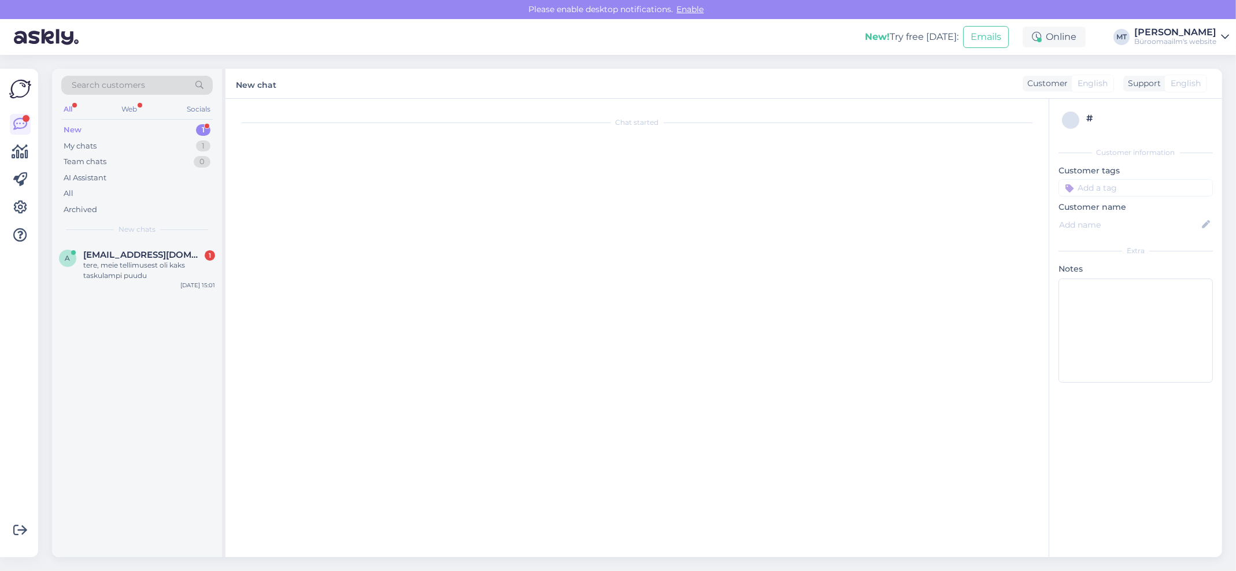
scroll to position [1816, 0]
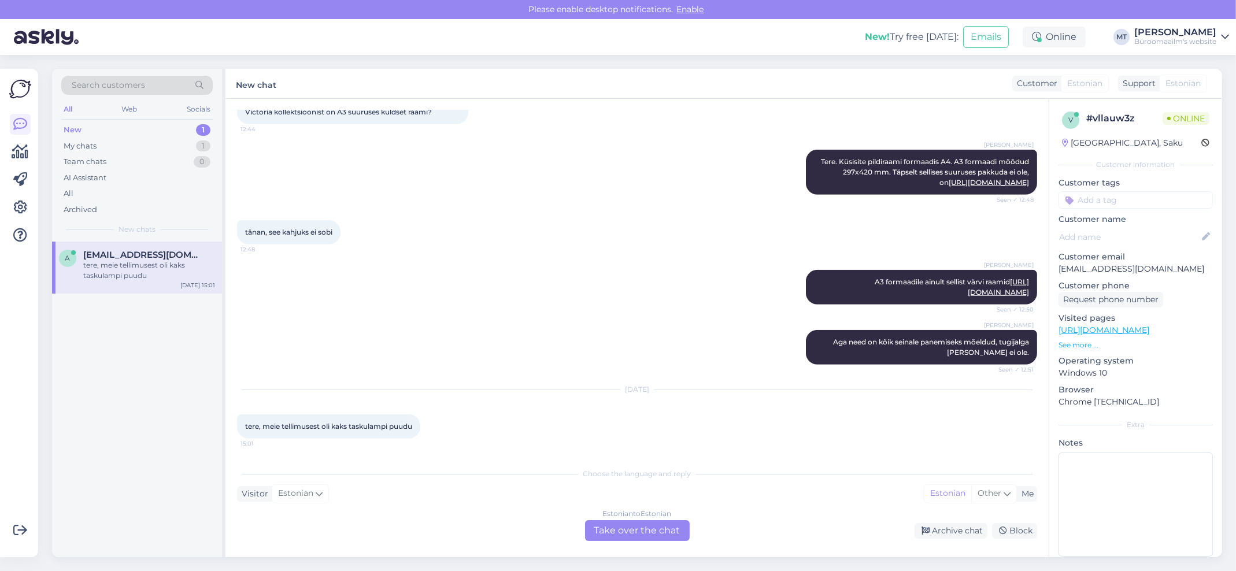
click at [668, 530] on div "Estonian to Estonian Take over the chat" at bounding box center [637, 530] width 105 height 21
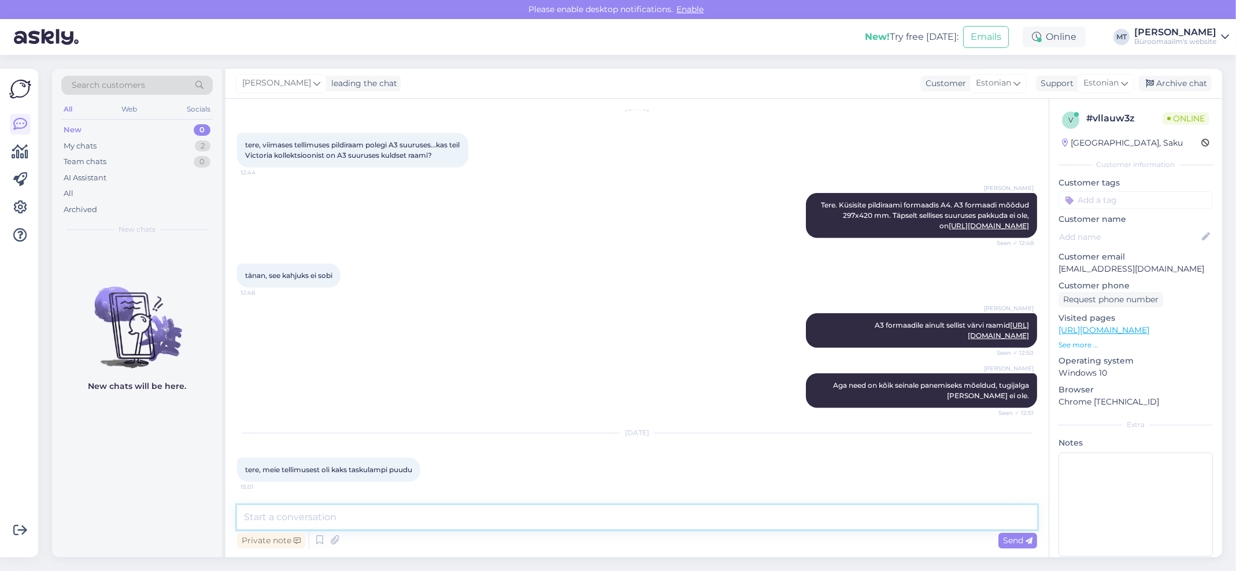
click at [348, 527] on textarea at bounding box center [637, 517] width 800 height 24
click at [335, 524] on textarea at bounding box center [637, 517] width 800 height 24
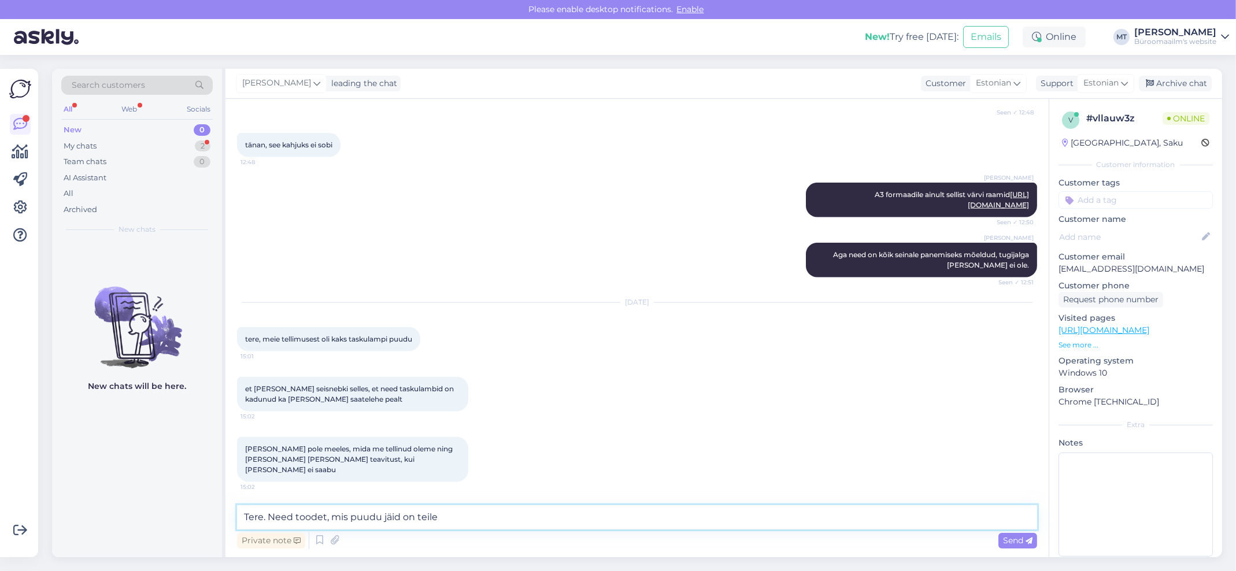
scroll to position [1893, 0]
click at [309, 521] on textarea "Tere. Need toodet, mis puudu jäid on teile" at bounding box center [637, 517] width 800 height 24
click at [476, 521] on textarea "Tere. Need tooted, mis puudu jäid on teile" at bounding box center [637, 517] width 800 height 24
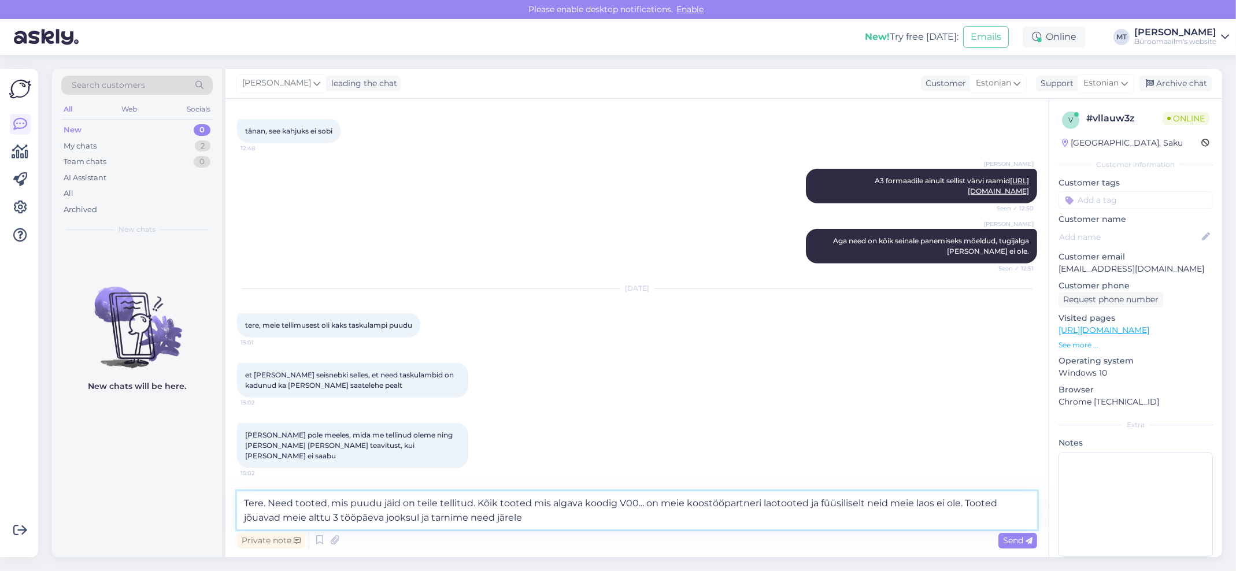
type textarea "Tere. Need tooted, mis puudu jäid on teile tellitud. Kõik tooted mis algava koo…"
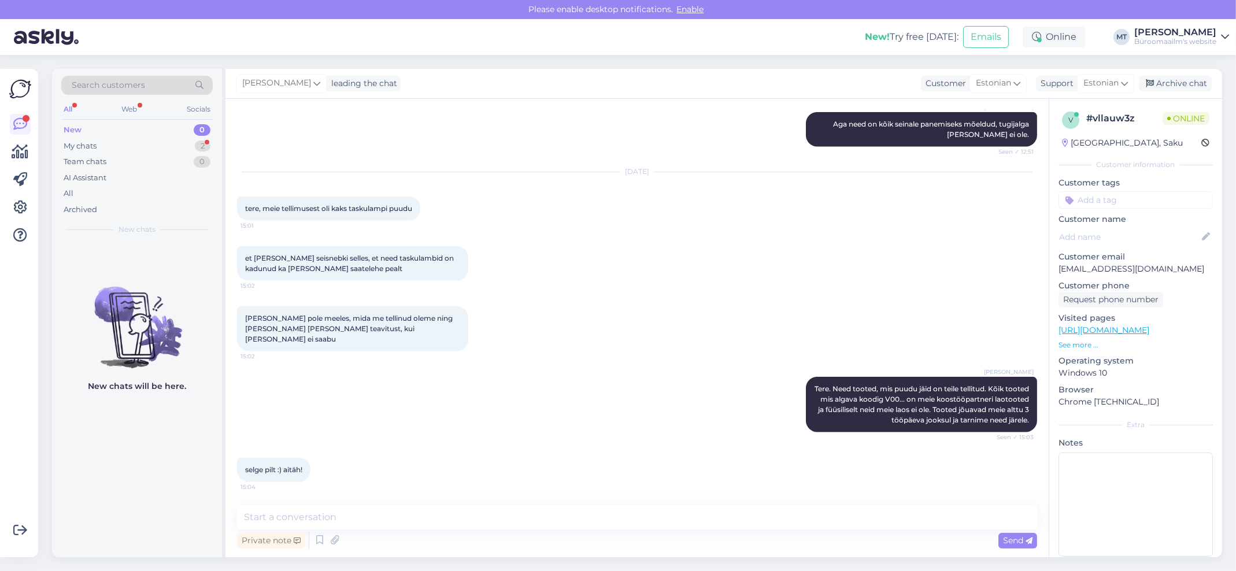
scroll to position [2023, 0]
click at [305, 517] on textarea at bounding box center [637, 517] width 800 height 24
type textarea "Aitäh :)"
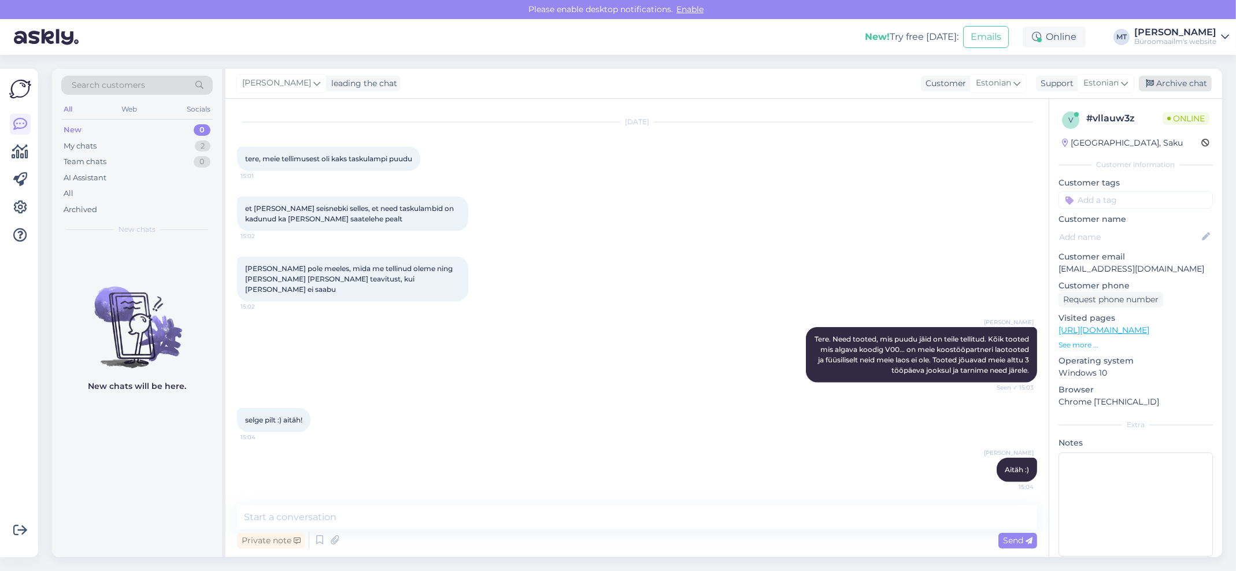
click at [1174, 86] on div "Archive chat" at bounding box center [1175, 84] width 73 height 16
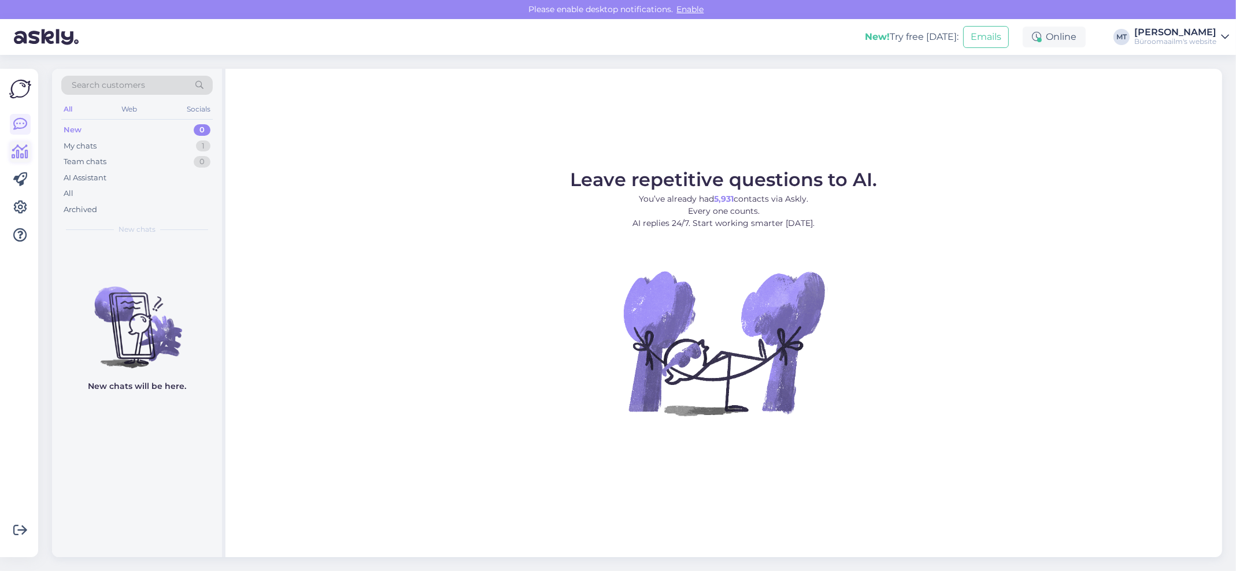
click at [15, 151] on icon at bounding box center [20, 152] width 17 height 14
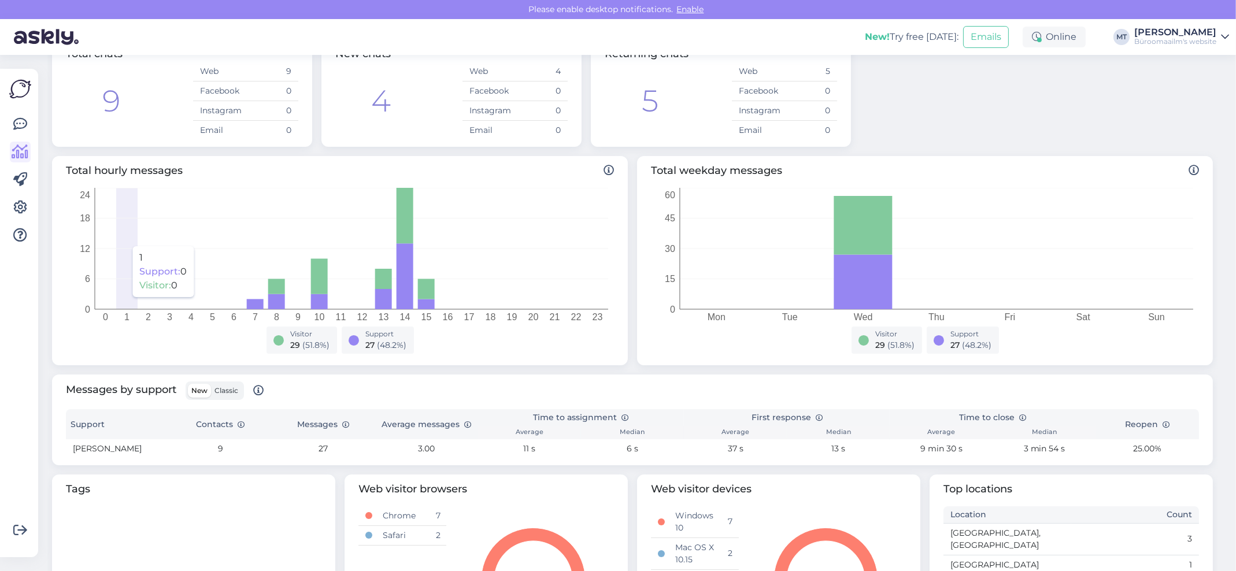
scroll to position [154, 0]
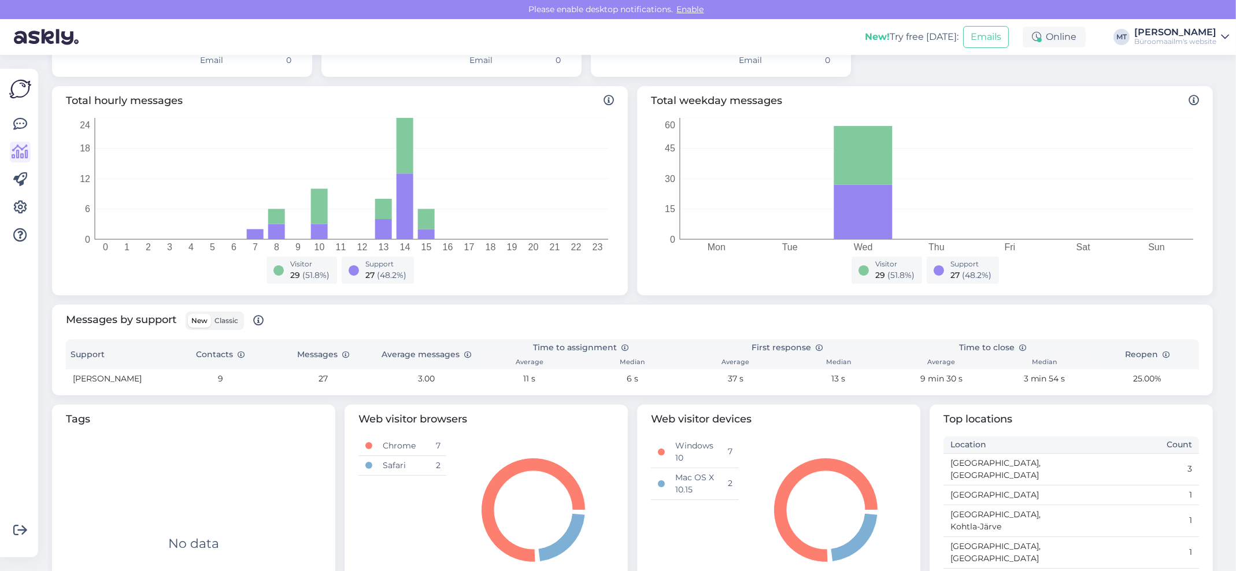
click at [230, 312] on div "New Classic" at bounding box center [215, 321] width 58 height 18
drag, startPoint x: 230, startPoint y: 316, endPoint x: 229, endPoint y: 322, distance: 5.8
click at [230, 317] on span "Classic" at bounding box center [226, 320] width 24 height 9
click at [211, 314] on input "Classic" at bounding box center [211, 314] width 0 height 0
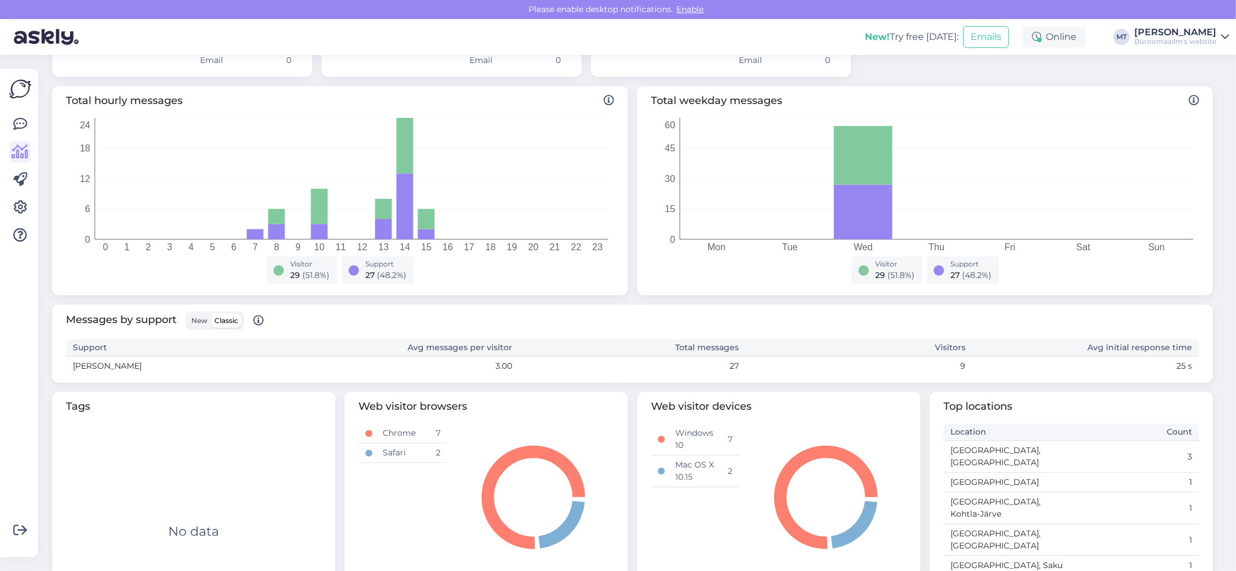
click at [202, 320] on span "New" at bounding box center [199, 320] width 16 height 9
click at [188, 314] on input "New" at bounding box center [188, 314] width 0 height 0
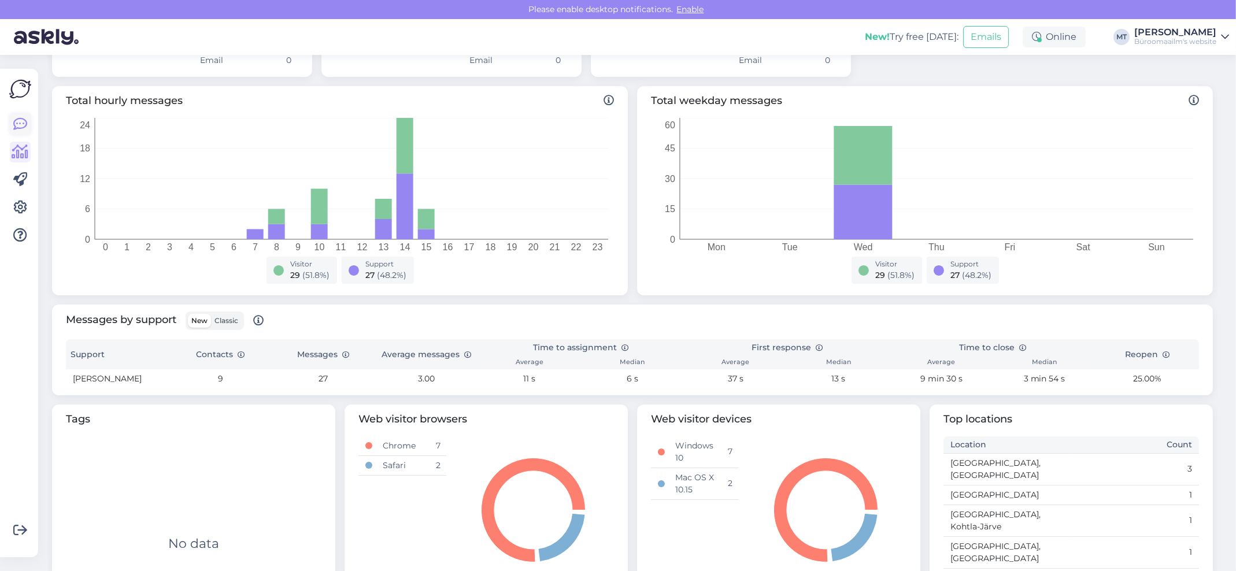
click at [10, 116] on link at bounding box center [20, 124] width 21 height 21
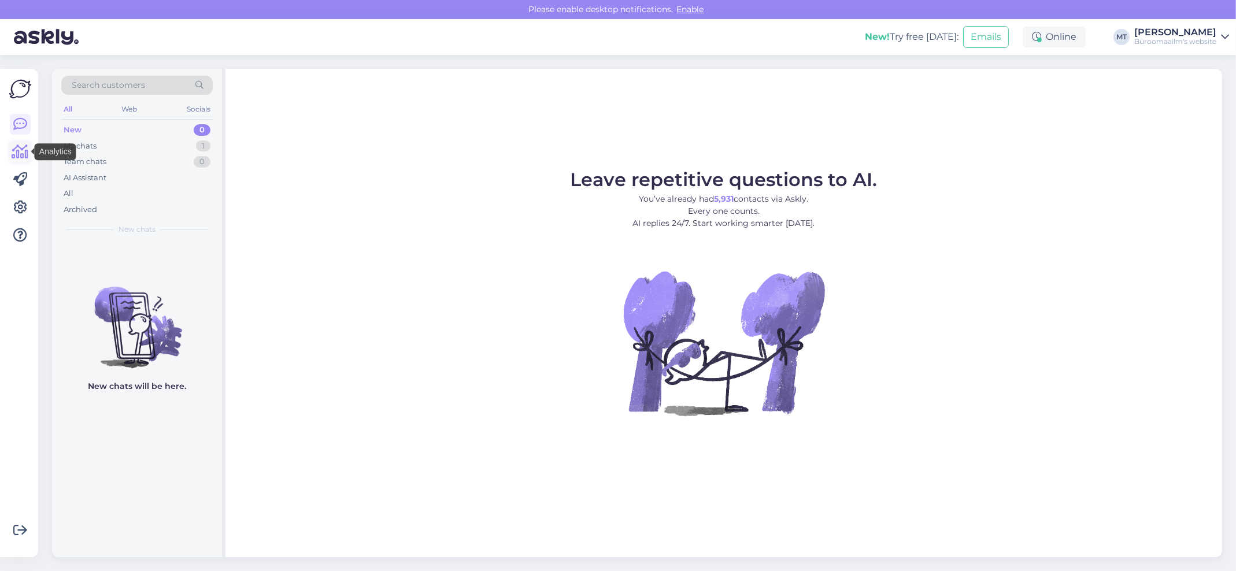
click at [22, 159] on icon at bounding box center [20, 152] width 17 height 14
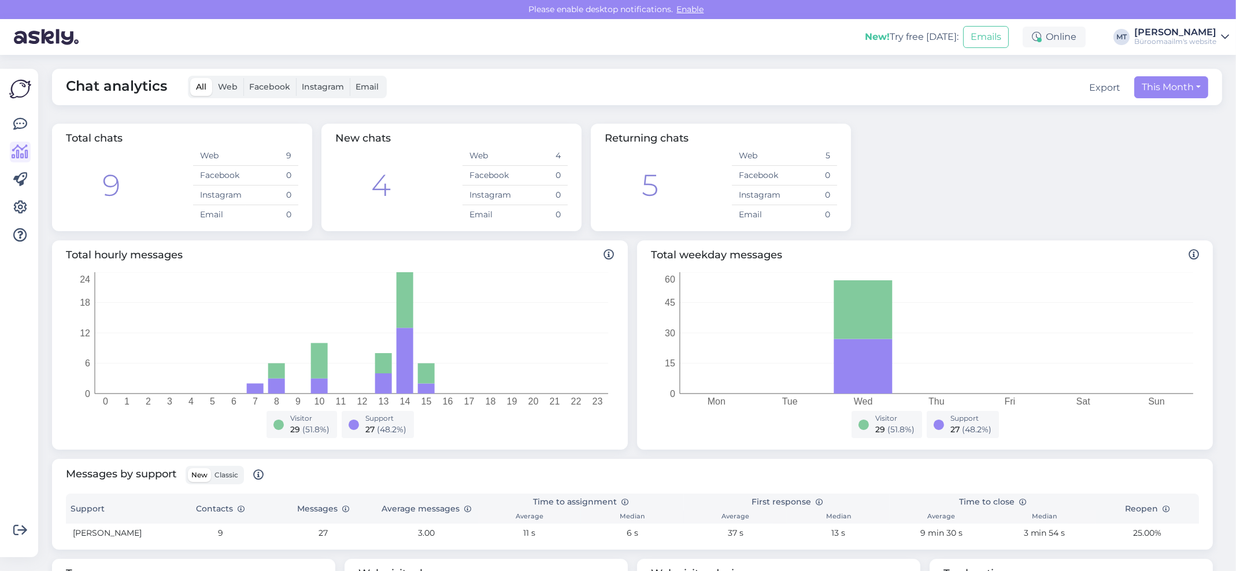
scroll to position [201, 0]
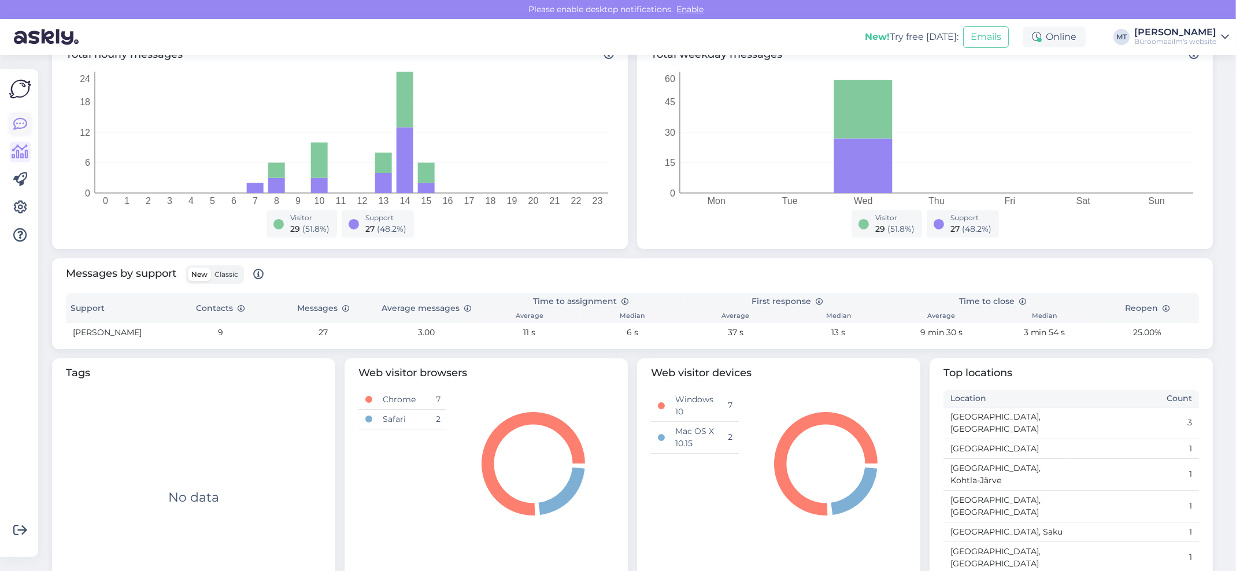
click at [18, 123] on icon at bounding box center [20, 124] width 14 height 14
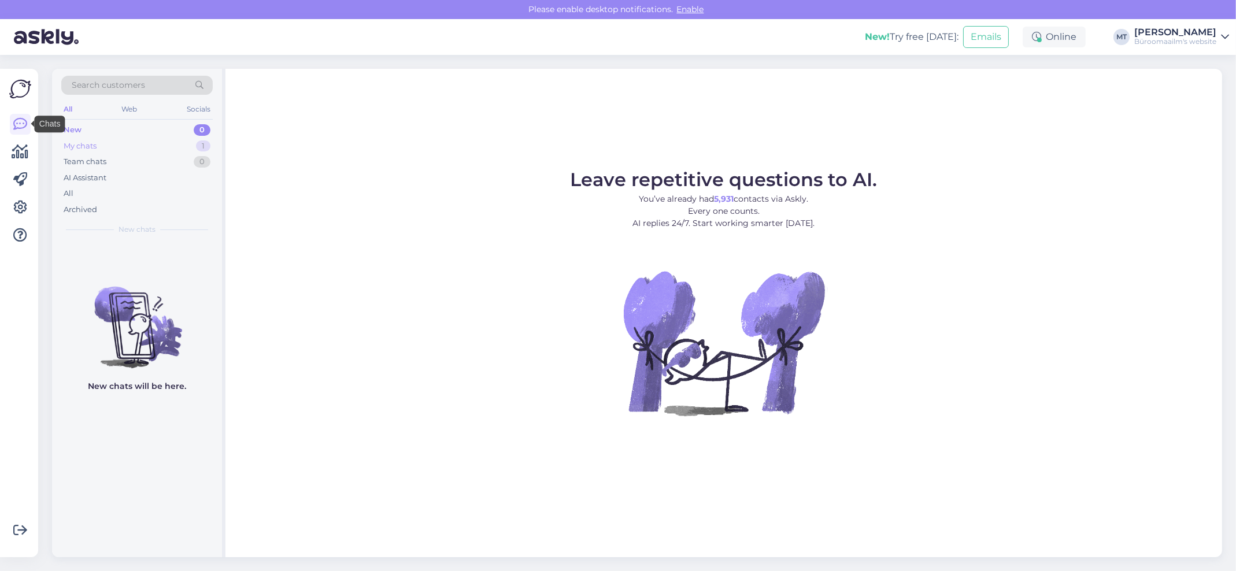
click at [86, 138] on div "My chats 1" at bounding box center [136, 146] width 151 height 16
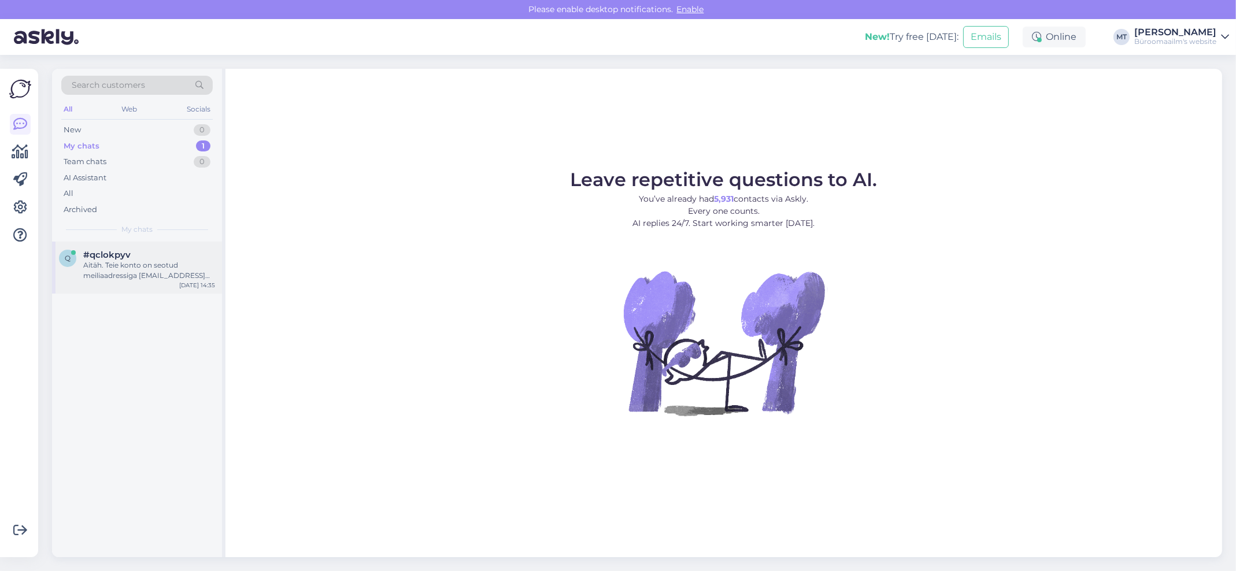
click at [110, 282] on div "q #qclokpyv Aitäh. Teie konto on seotud meiliaadressiga [EMAIL_ADDRESS][DOMAIN_…" at bounding box center [137, 268] width 170 height 52
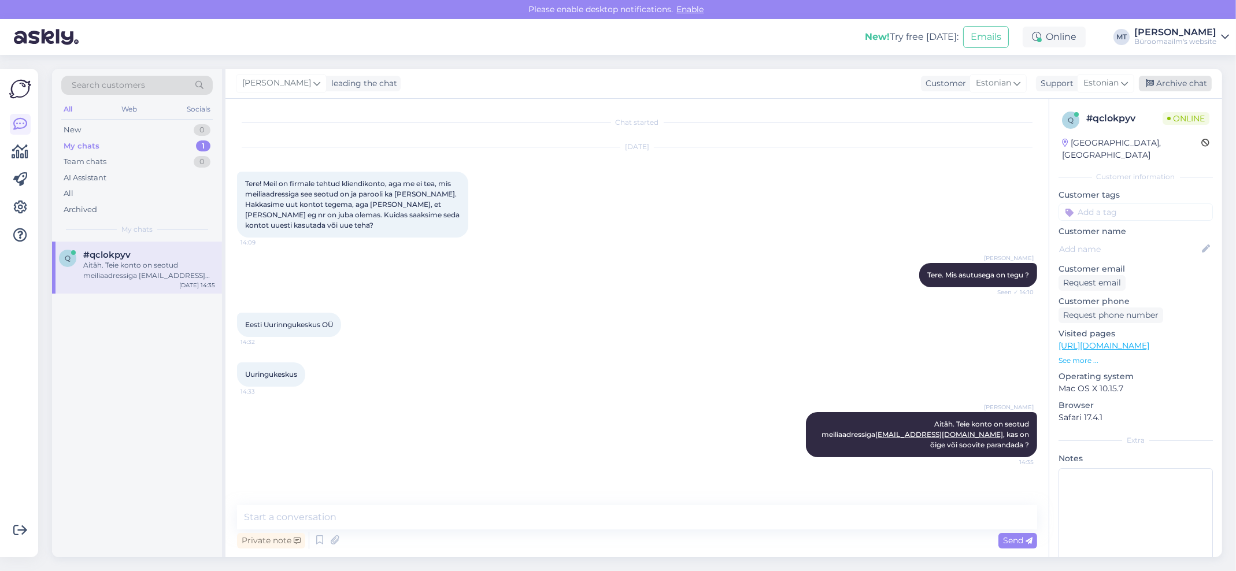
click at [1164, 82] on div "Archive chat" at bounding box center [1175, 84] width 73 height 16
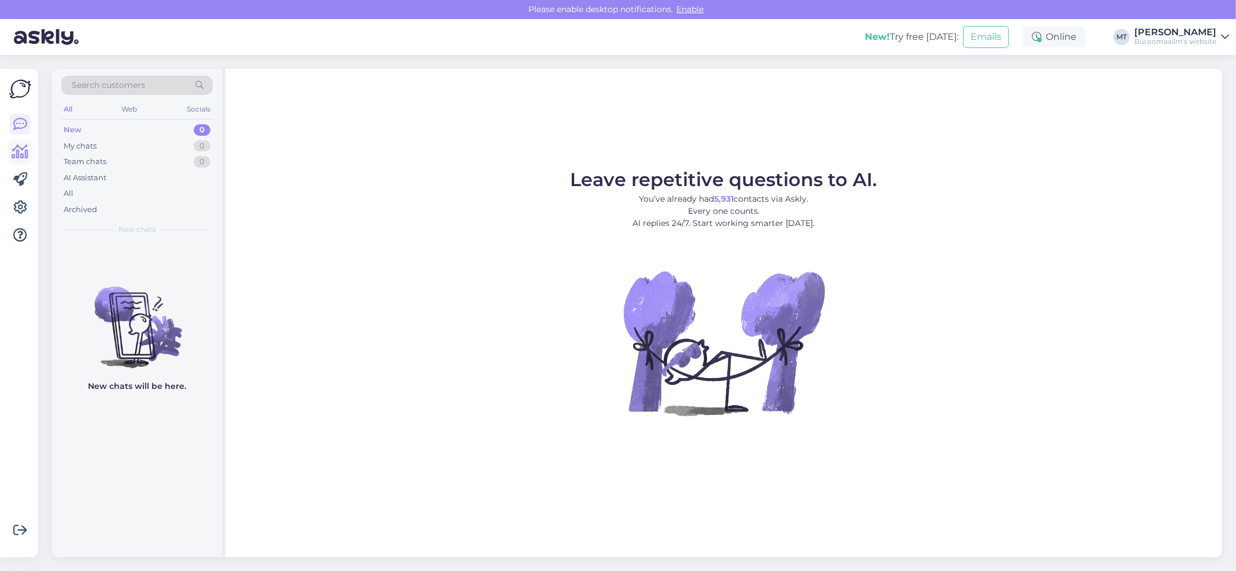
click at [18, 151] on icon at bounding box center [20, 152] width 17 height 14
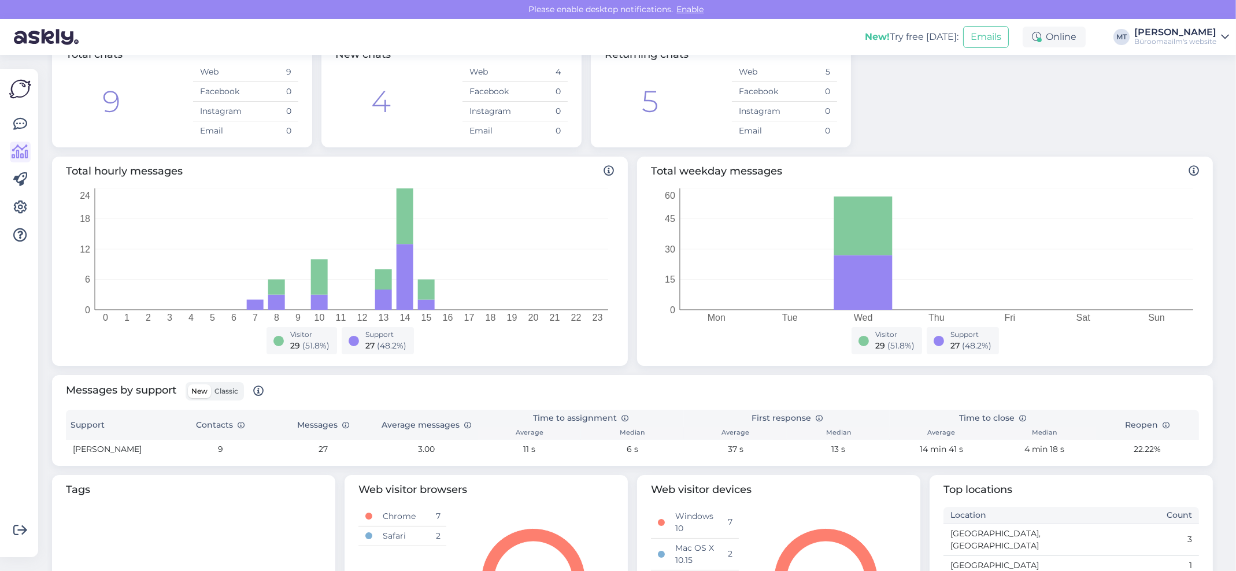
scroll to position [201, 0]
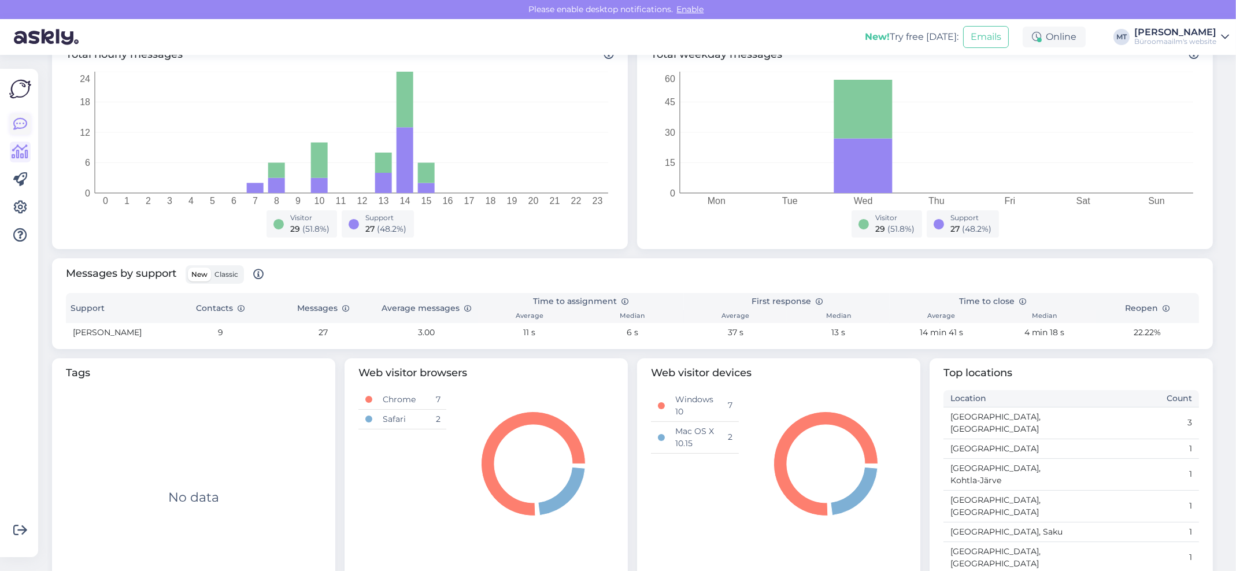
click at [20, 128] on icon at bounding box center [20, 124] width 14 height 14
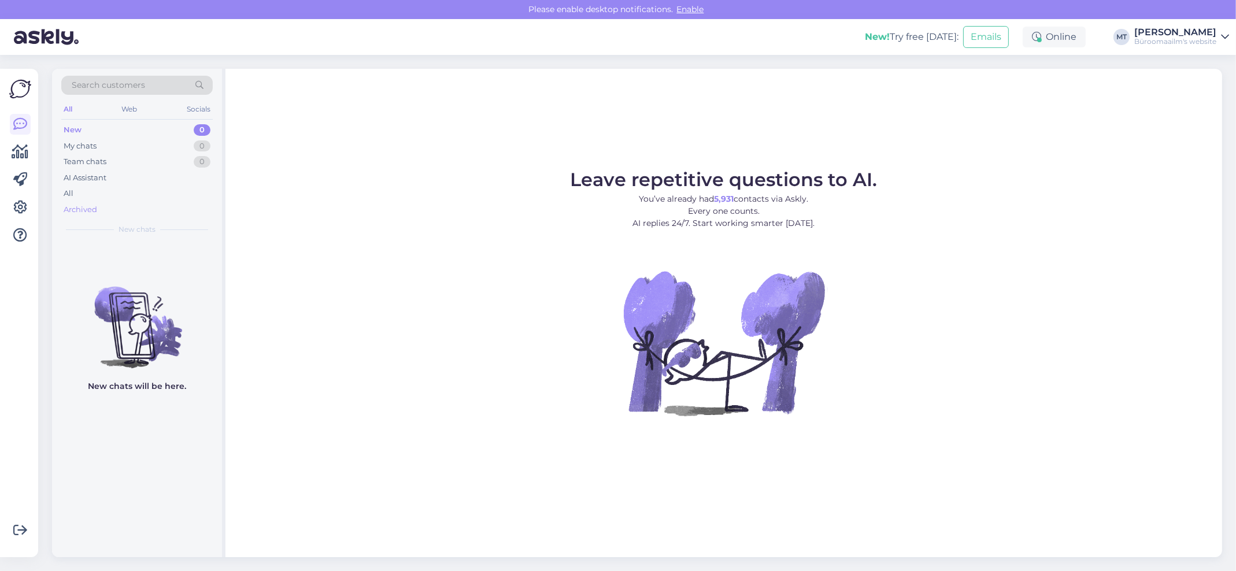
click at [84, 208] on div "Archived" at bounding box center [81, 210] width 34 height 12
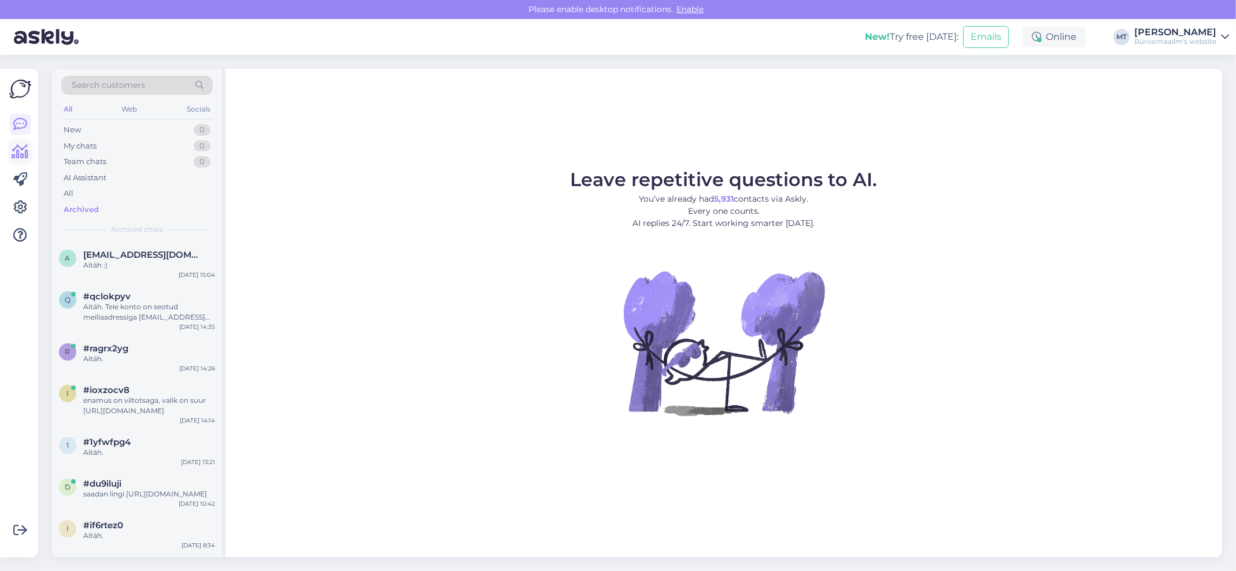
click at [24, 149] on icon at bounding box center [20, 152] width 17 height 14
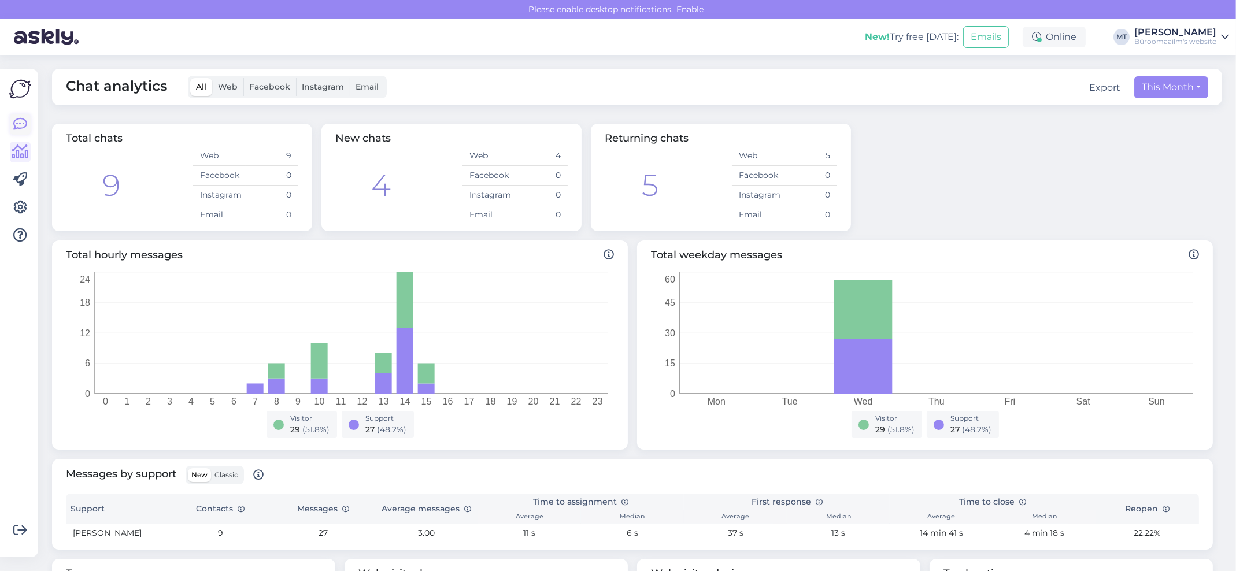
click at [18, 127] on icon at bounding box center [20, 124] width 14 height 14
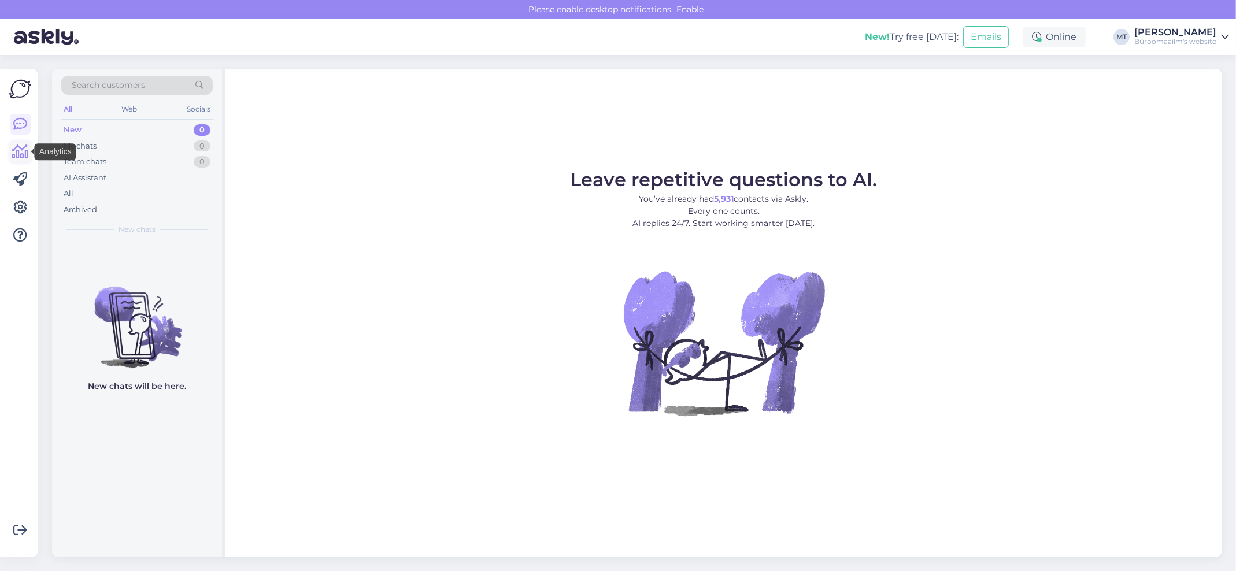
click at [24, 159] on icon at bounding box center [20, 152] width 17 height 14
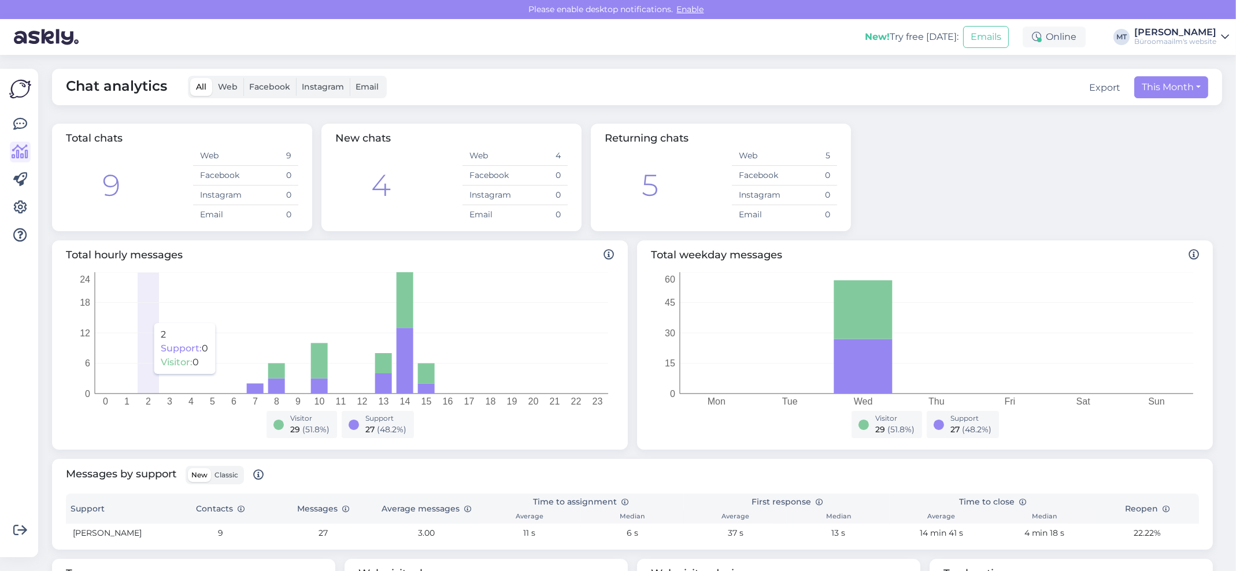
scroll to position [201, 0]
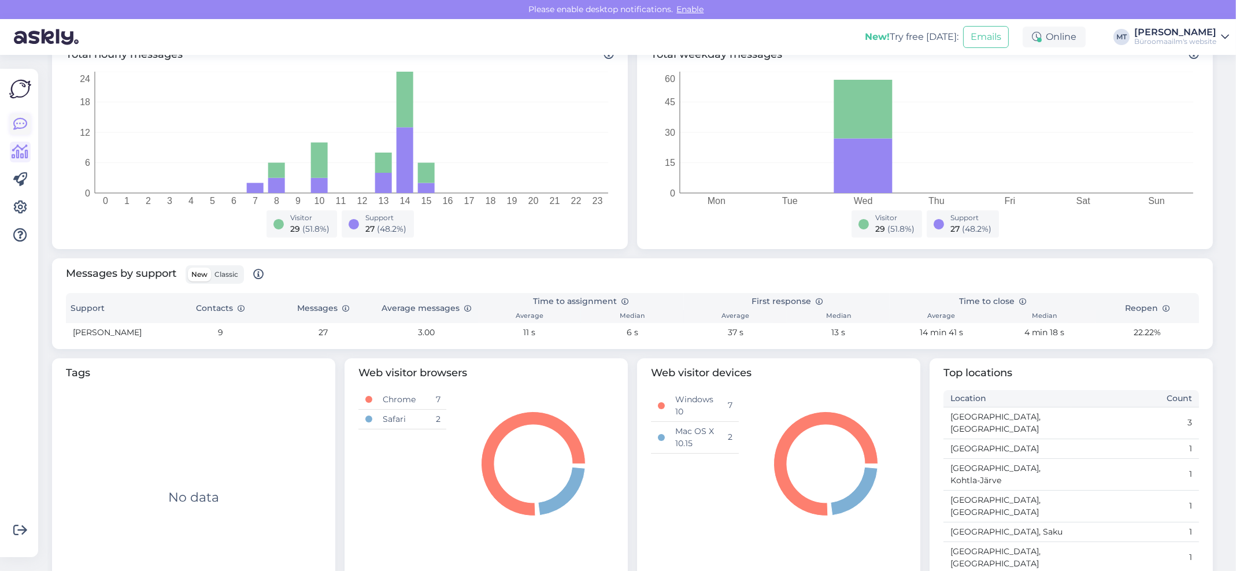
click at [20, 123] on icon at bounding box center [20, 124] width 14 height 14
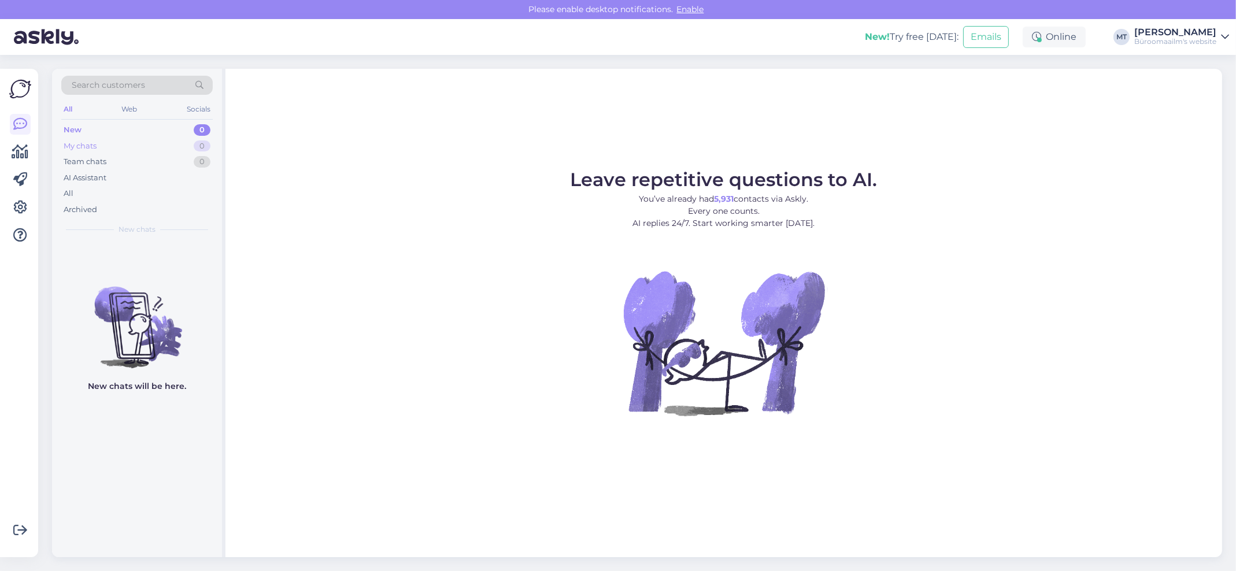
click at [74, 143] on div "My chats" at bounding box center [80, 146] width 33 height 12
click at [20, 154] on icon at bounding box center [20, 152] width 17 height 14
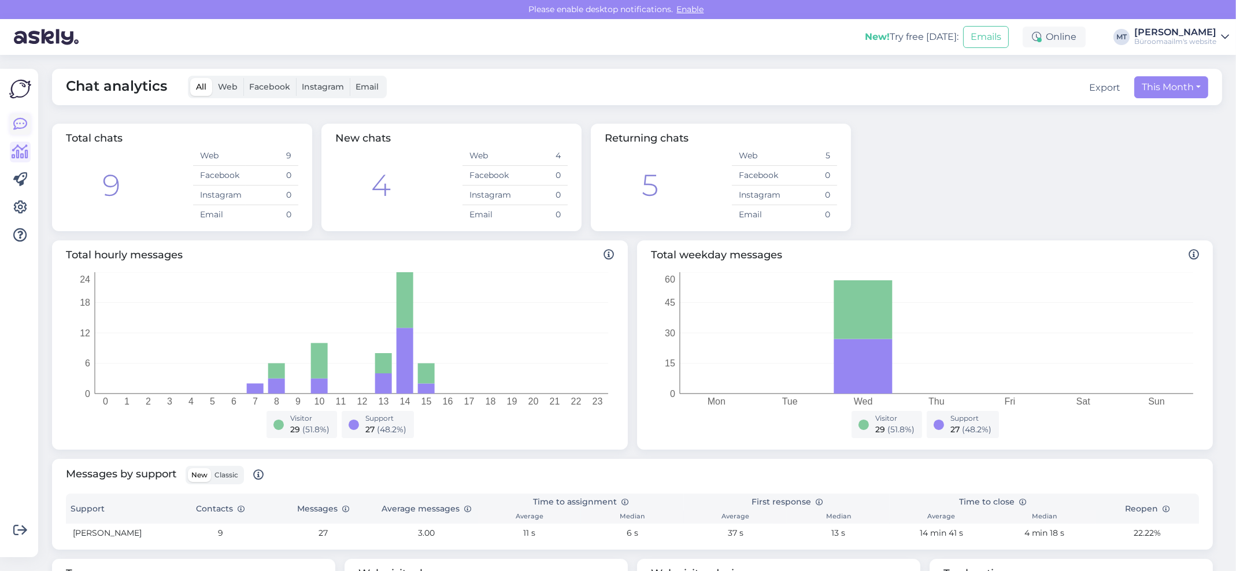
click at [20, 123] on icon at bounding box center [20, 124] width 14 height 14
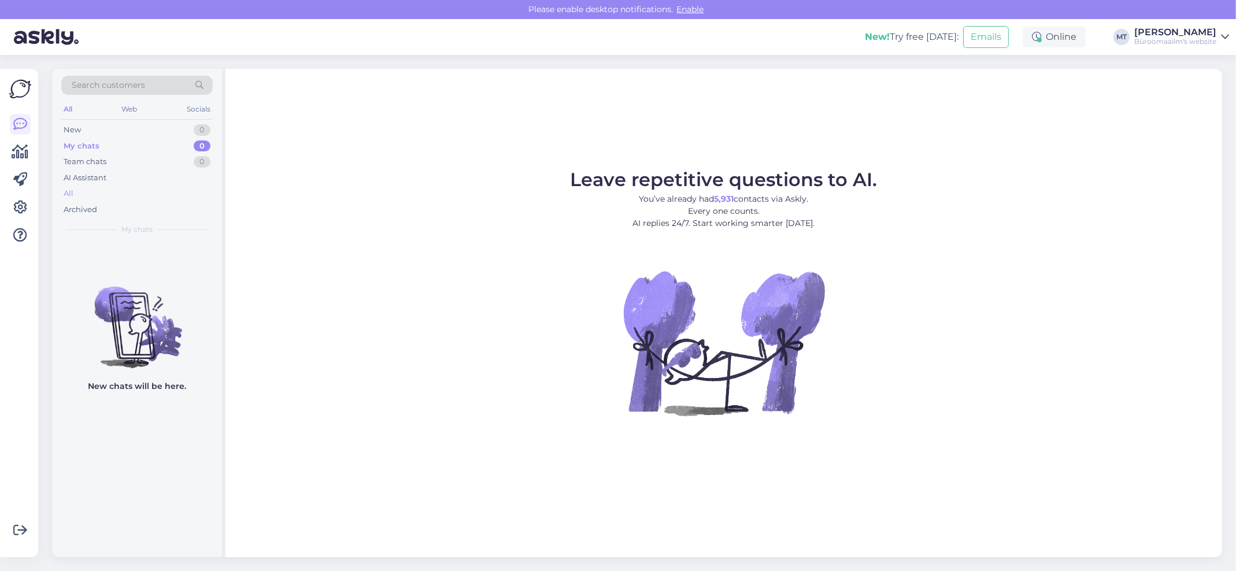
click at [62, 193] on div "All" at bounding box center [136, 194] width 151 height 16
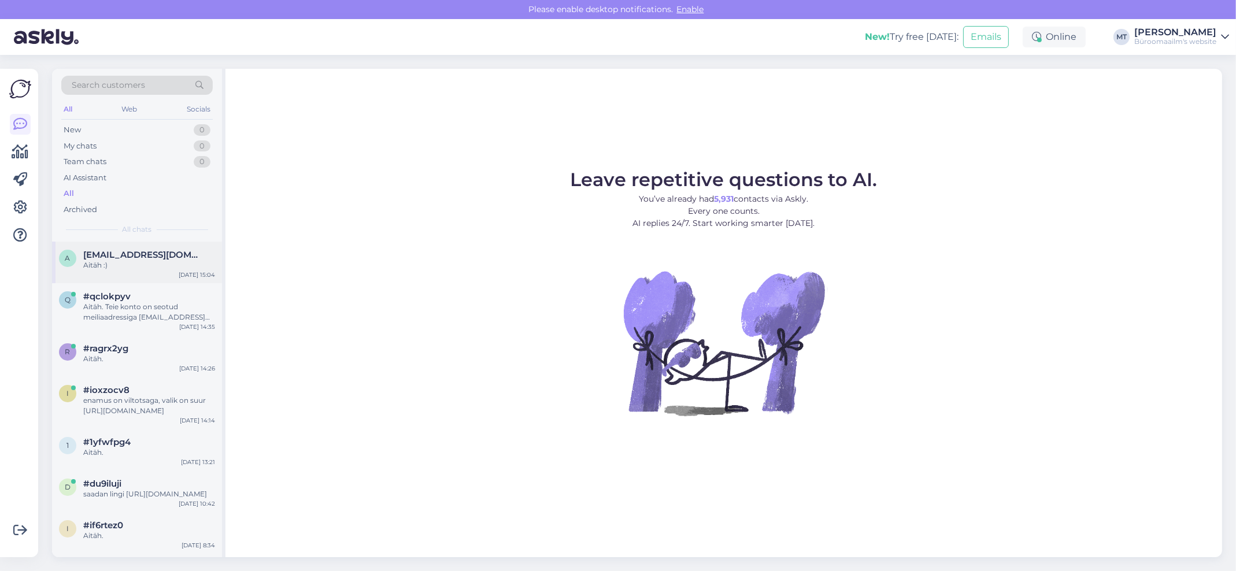
click at [87, 258] on span "ats.malksoo@nunne.ee" at bounding box center [143, 255] width 120 height 10
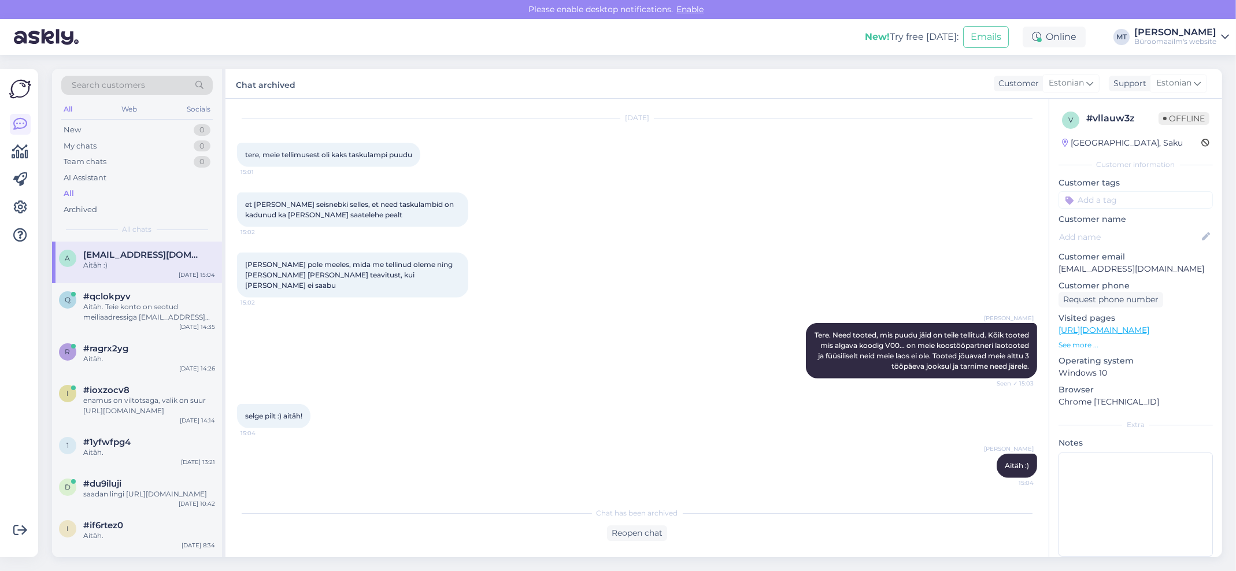
scroll to position [2076, 0]
click at [94, 306] on div "Aitäh. Teie konto on seotud meiliaadressiga pille@uuringukeskus.ee, kas on õige…" at bounding box center [149, 312] width 132 height 21
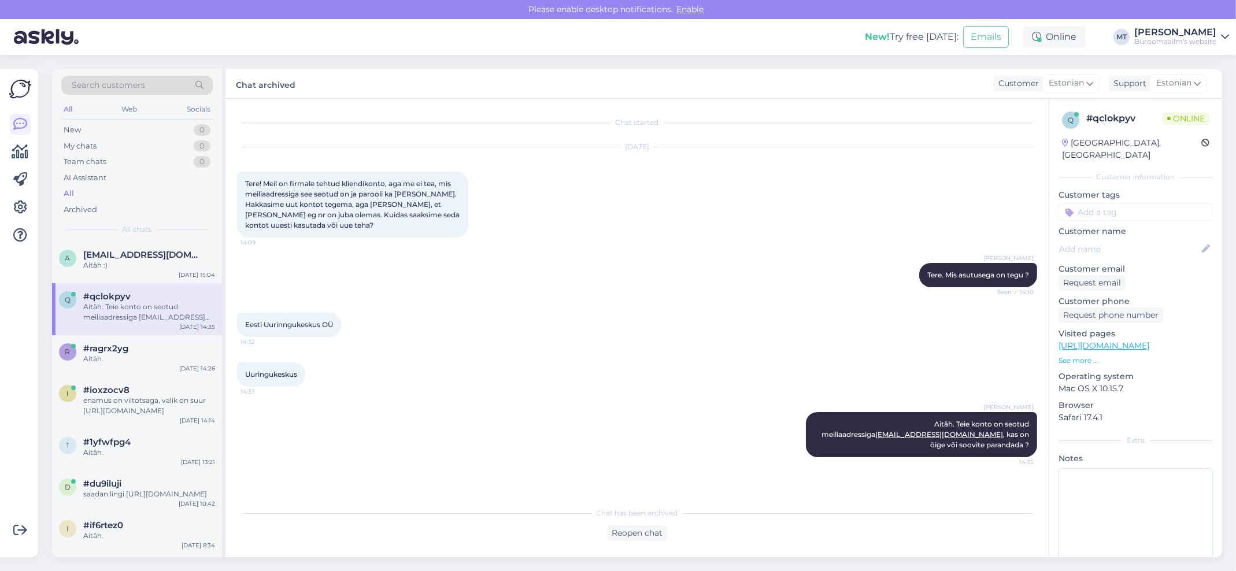
scroll to position [0, 0]
click at [95, 360] on div "Aitäh." at bounding box center [149, 359] width 132 height 10
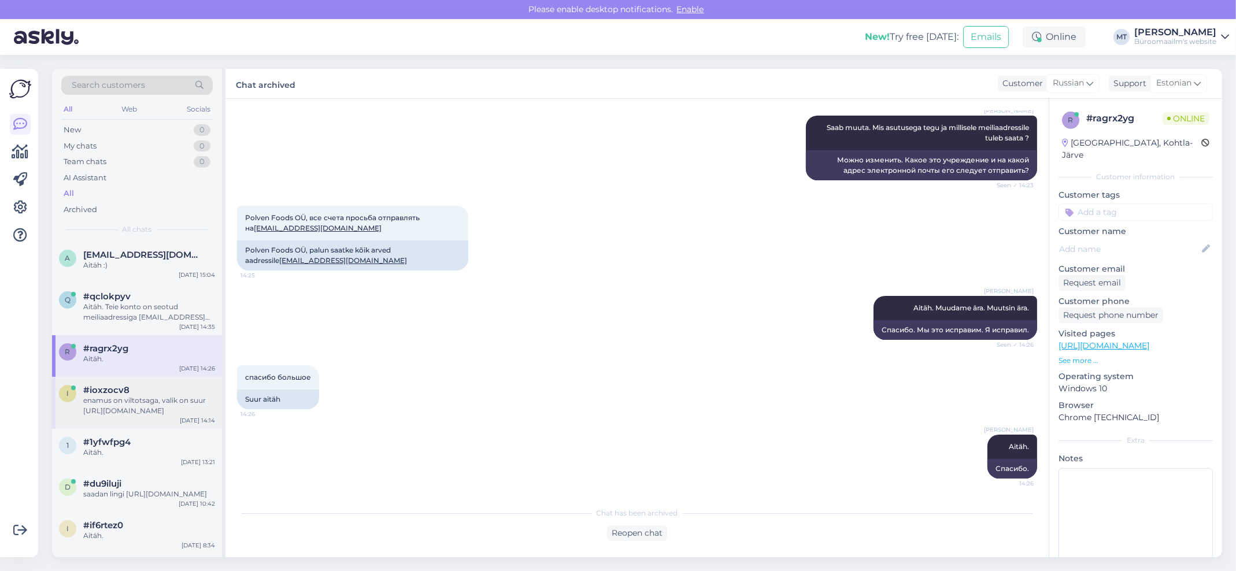
click at [106, 409] on div "enamus on viltotsaga, valik on suur [URL][DOMAIN_NAME]" at bounding box center [149, 405] width 132 height 21
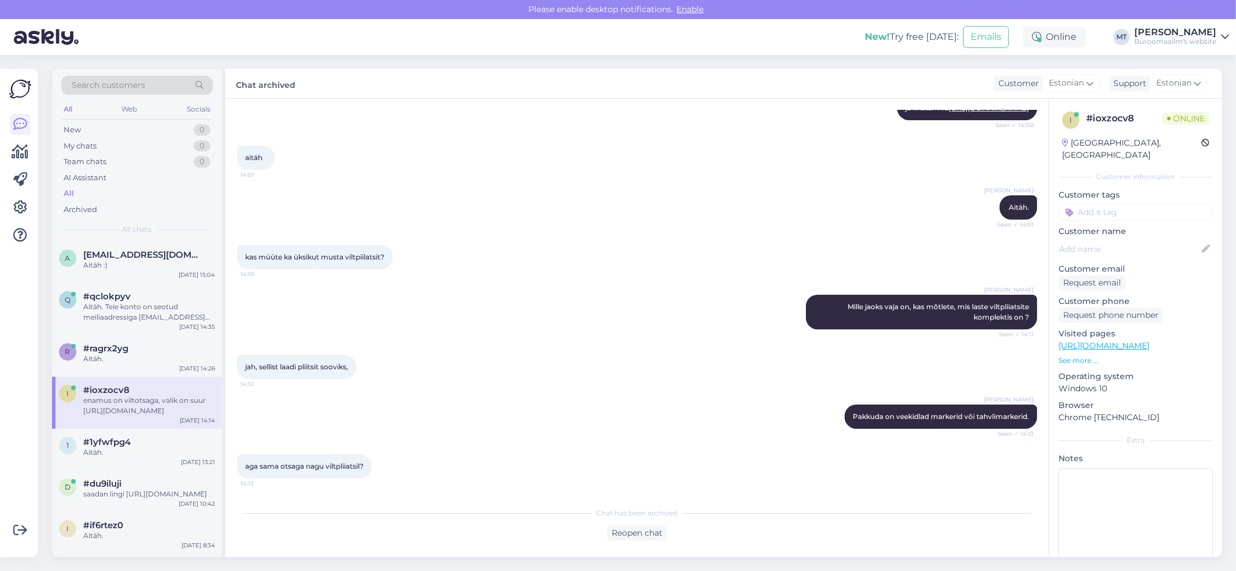
scroll to position [447, 0]
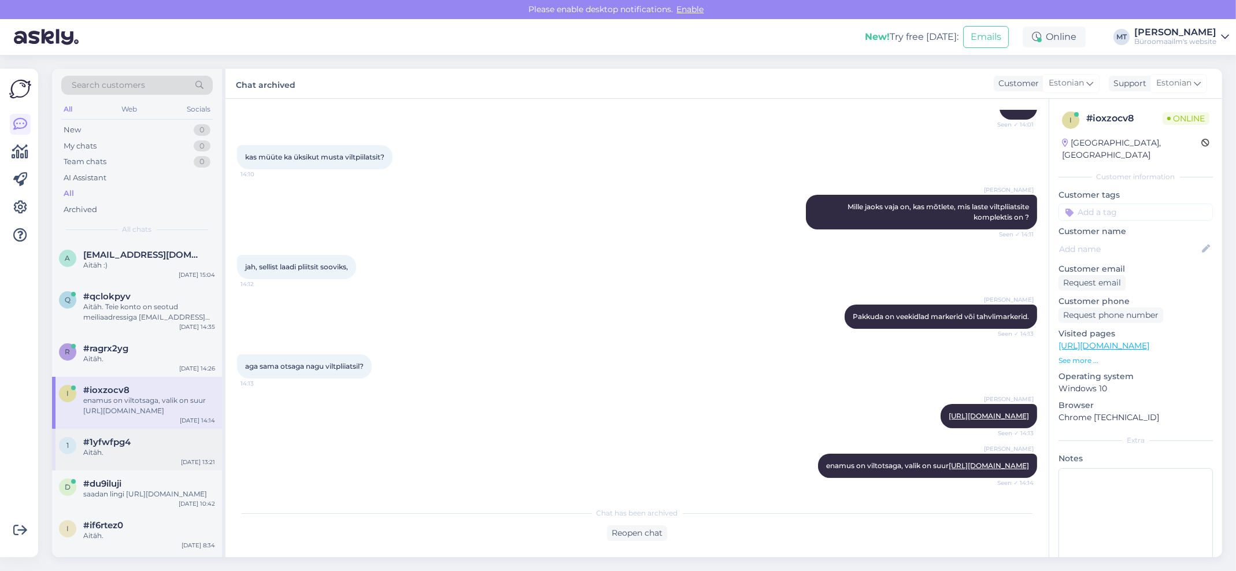
click at [101, 442] on span "#1yfwfpg4" at bounding box center [106, 442] width 47 height 10
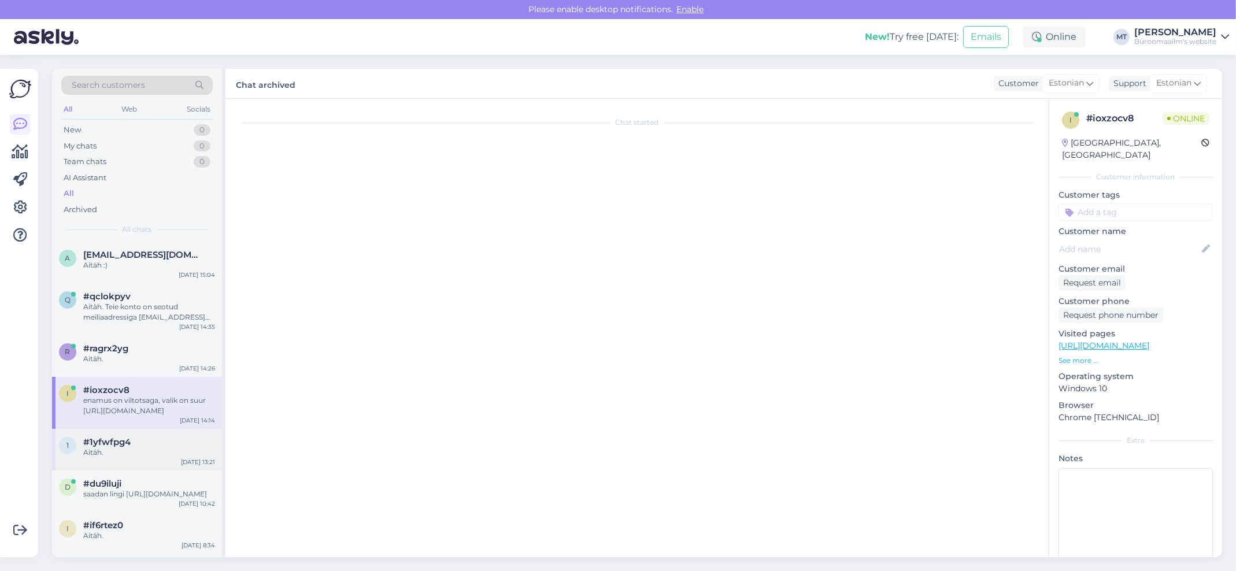
scroll to position [1642, 0]
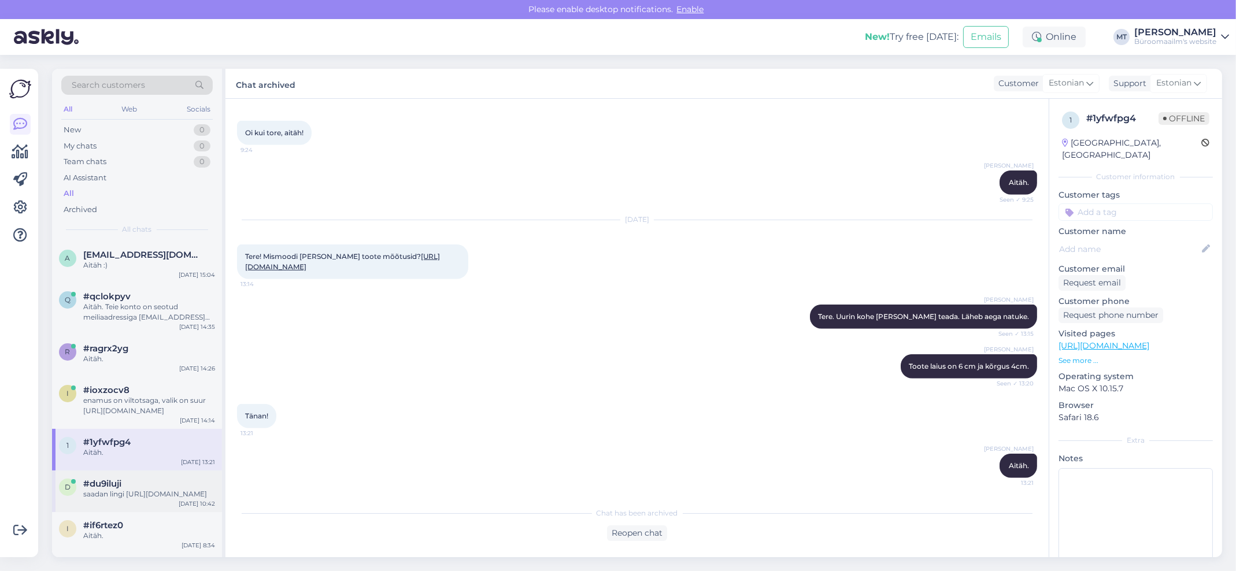
click at [166, 490] on div "saadan lingi [URL][DOMAIN_NAME]" at bounding box center [149, 494] width 132 height 10
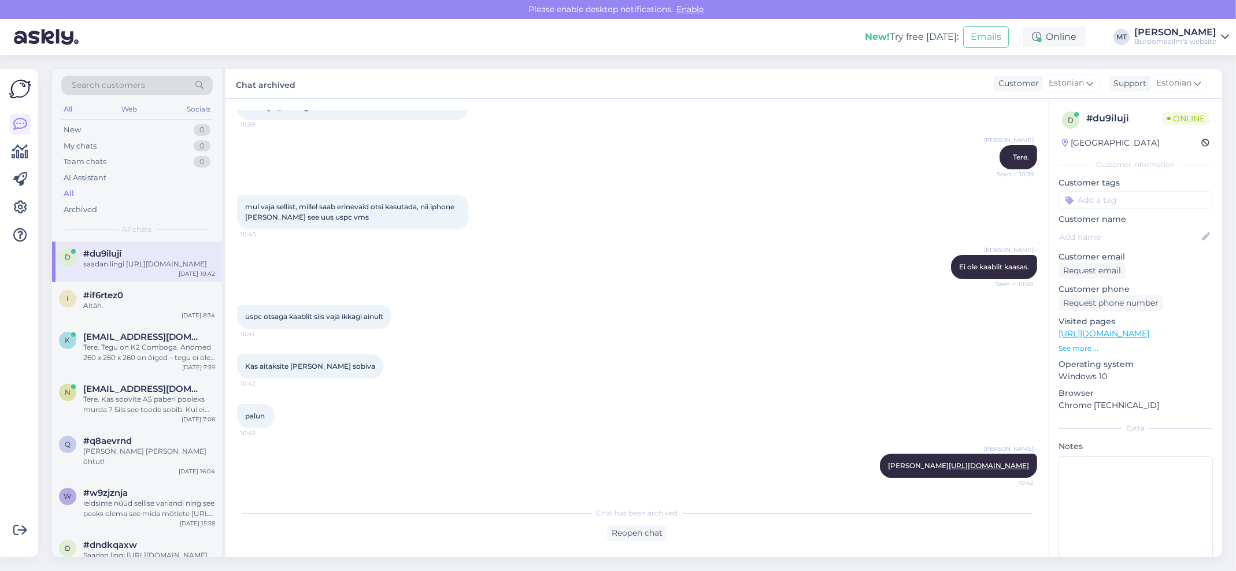
scroll to position [231, 0]
click at [121, 310] on div "Aitäh." at bounding box center [149, 305] width 132 height 10
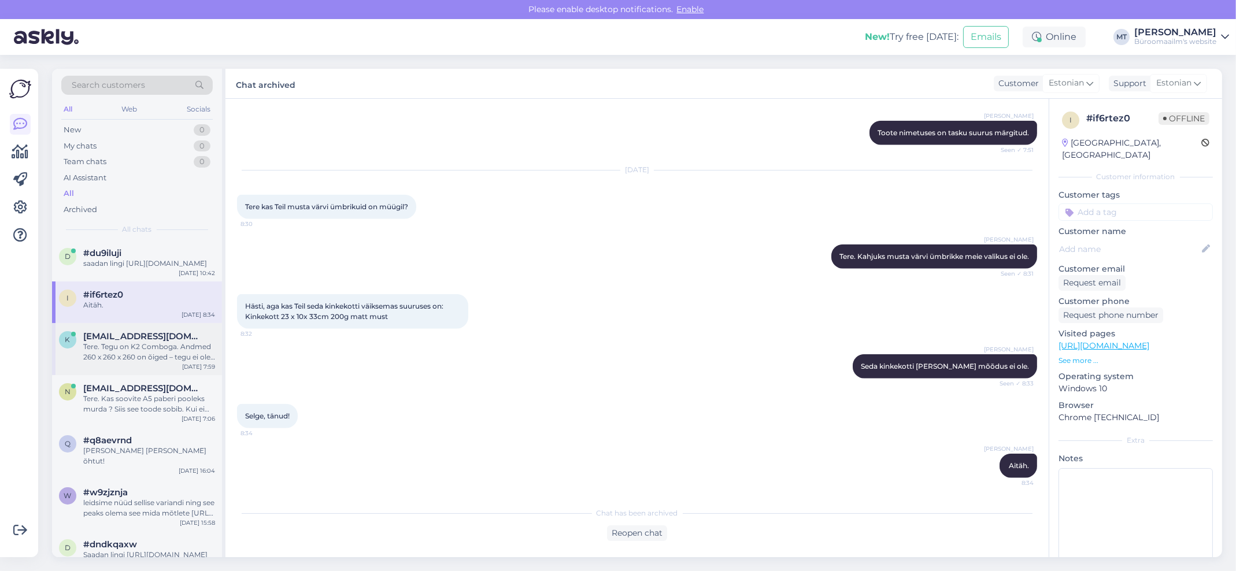
click at [144, 362] on div "Tere. Tegu on K2 Comboga. Andmed 260 x 260 x 260 on õiged – tegu ei ole K2 Plus…" at bounding box center [149, 352] width 132 height 21
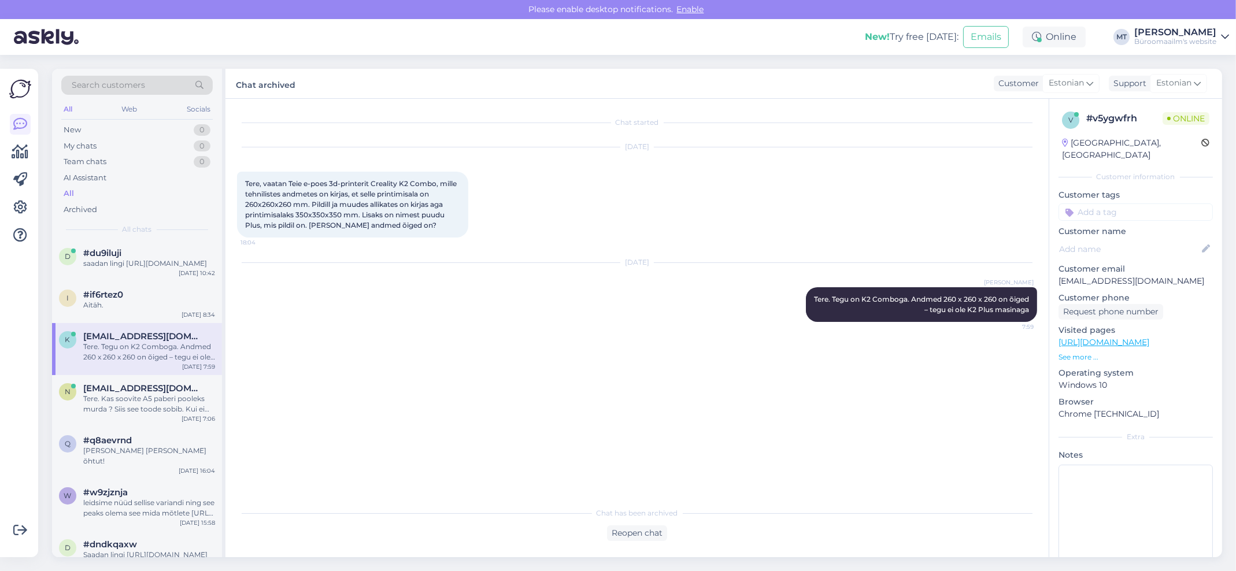
scroll to position [0, 0]
click at [137, 410] on div "Tere. Kas soovite A5 paberi pooleks murda ? Siis see toode sobib. Kui ei soovi …" at bounding box center [149, 404] width 132 height 21
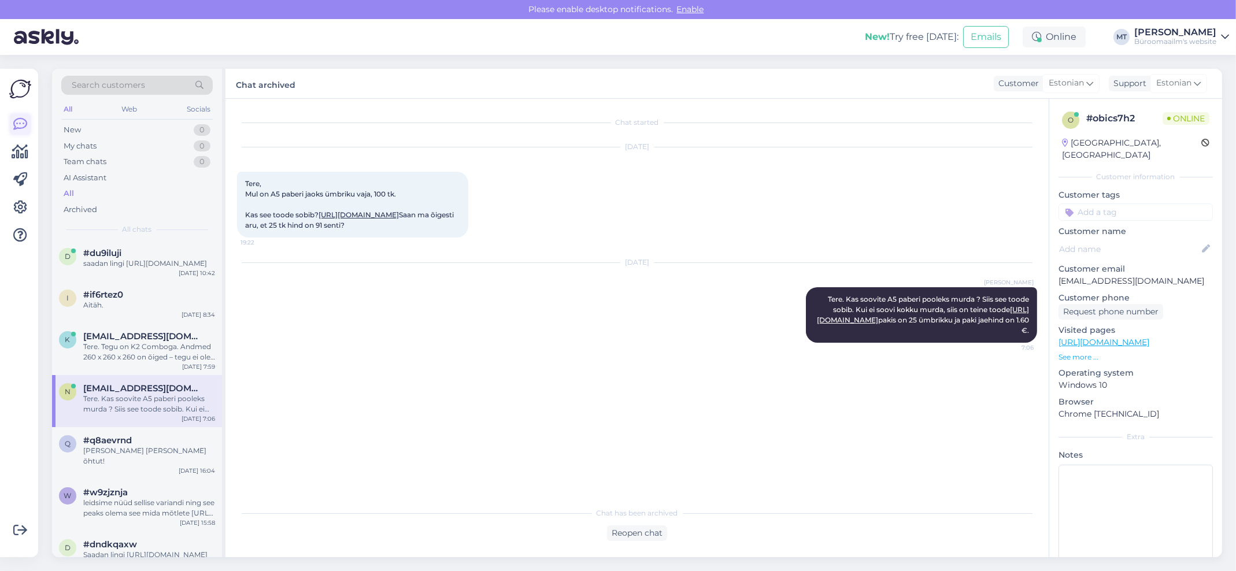
click at [24, 122] on icon at bounding box center [20, 124] width 14 height 14
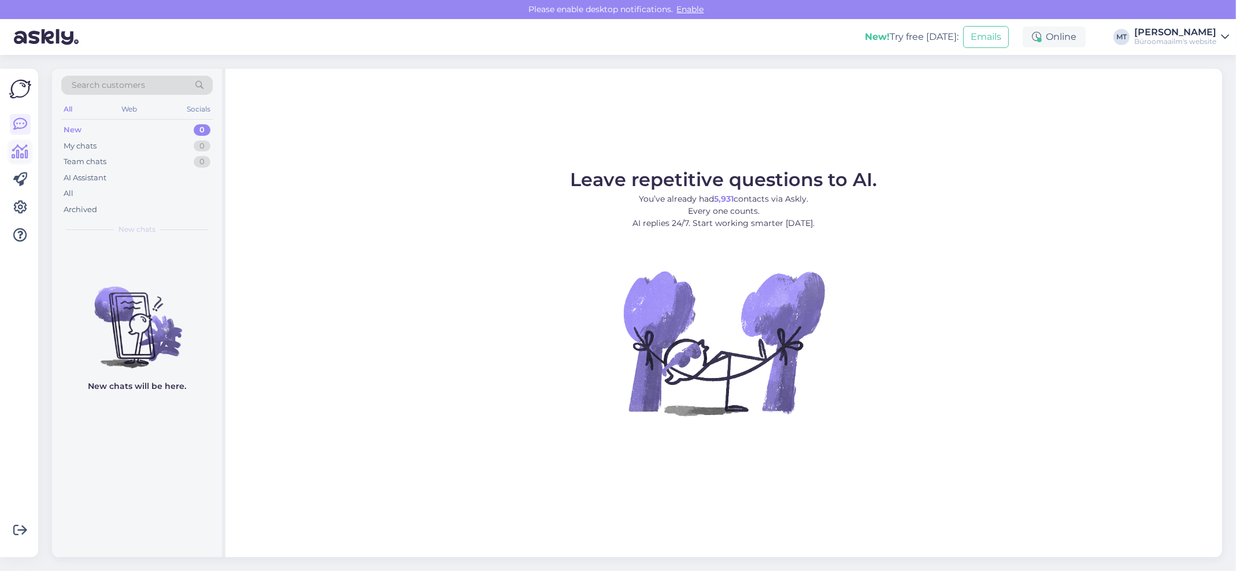
click at [14, 154] on icon at bounding box center [20, 152] width 17 height 14
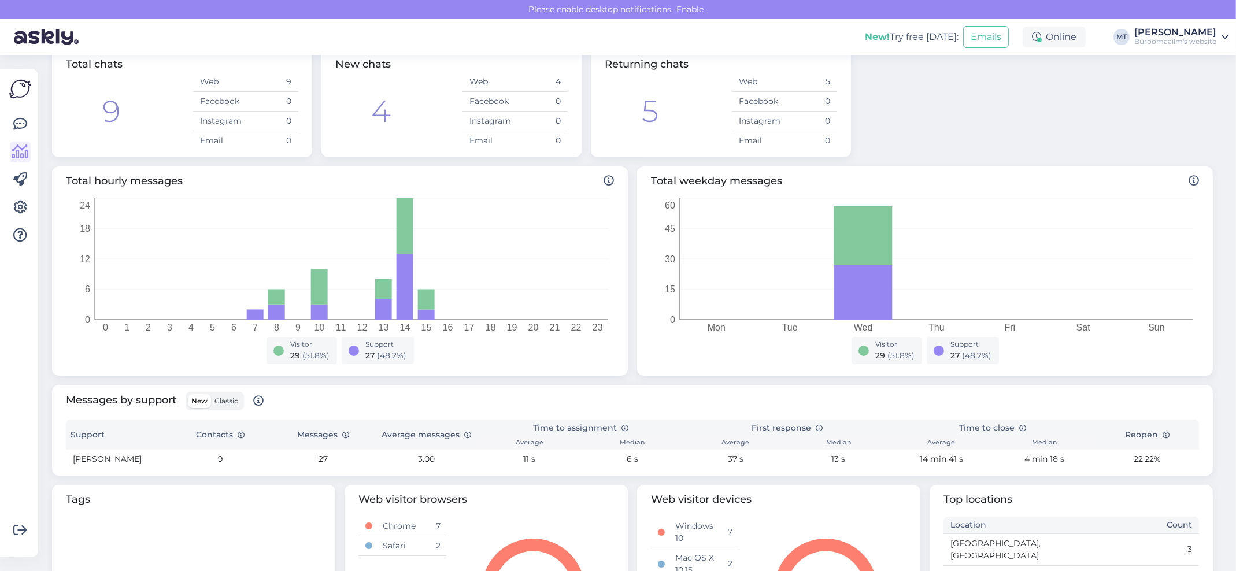
scroll to position [46, 0]
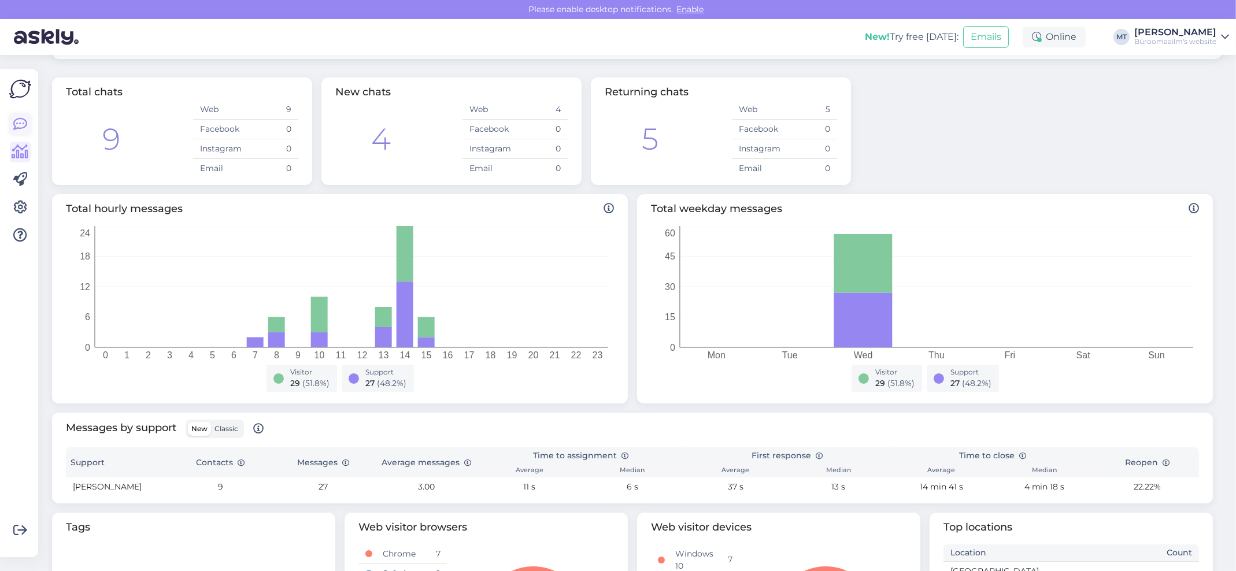
click at [18, 124] on icon at bounding box center [20, 124] width 14 height 14
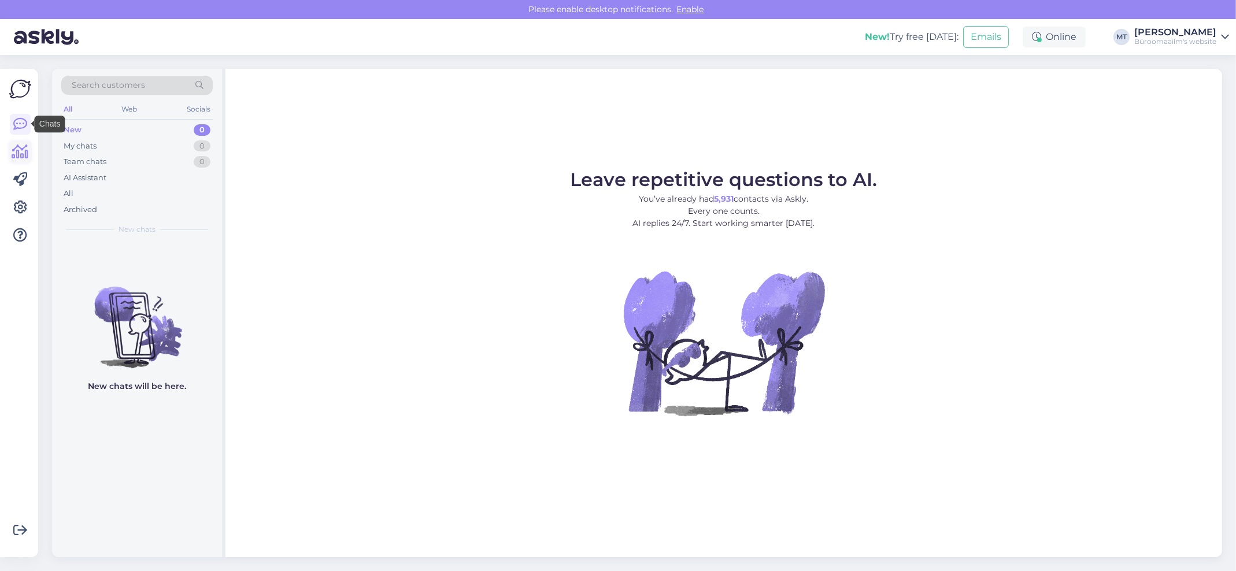
click at [22, 157] on icon at bounding box center [20, 152] width 17 height 14
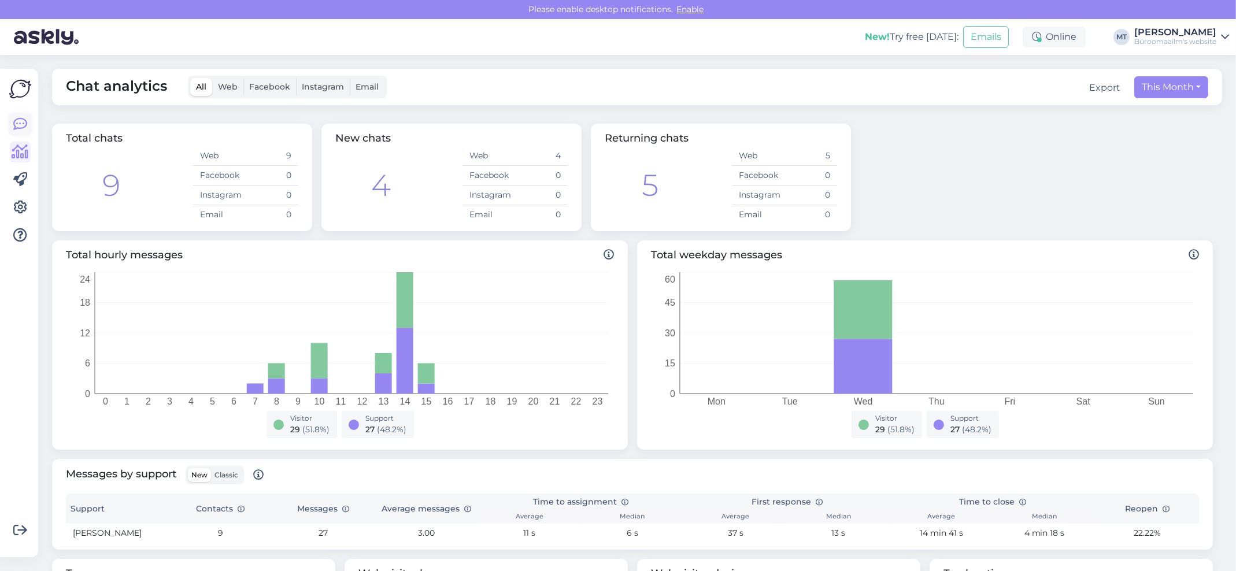
click at [30, 128] on link at bounding box center [20, 124] width 21 height 21
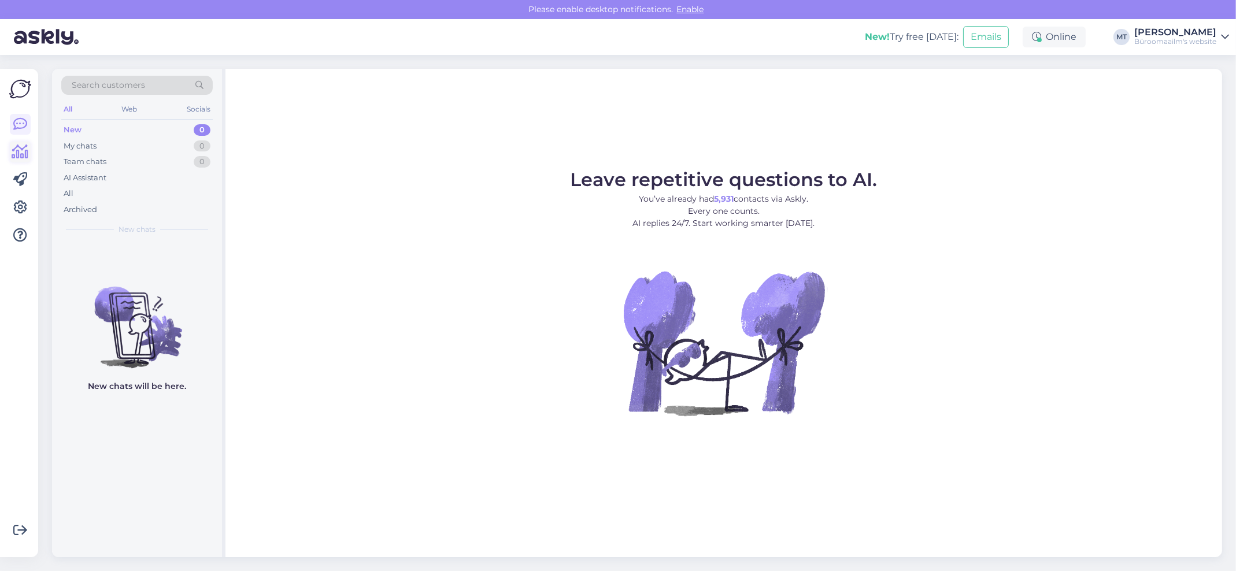
click at [20, 152] on icon at bounding box center [20, 152] width 17 height 14
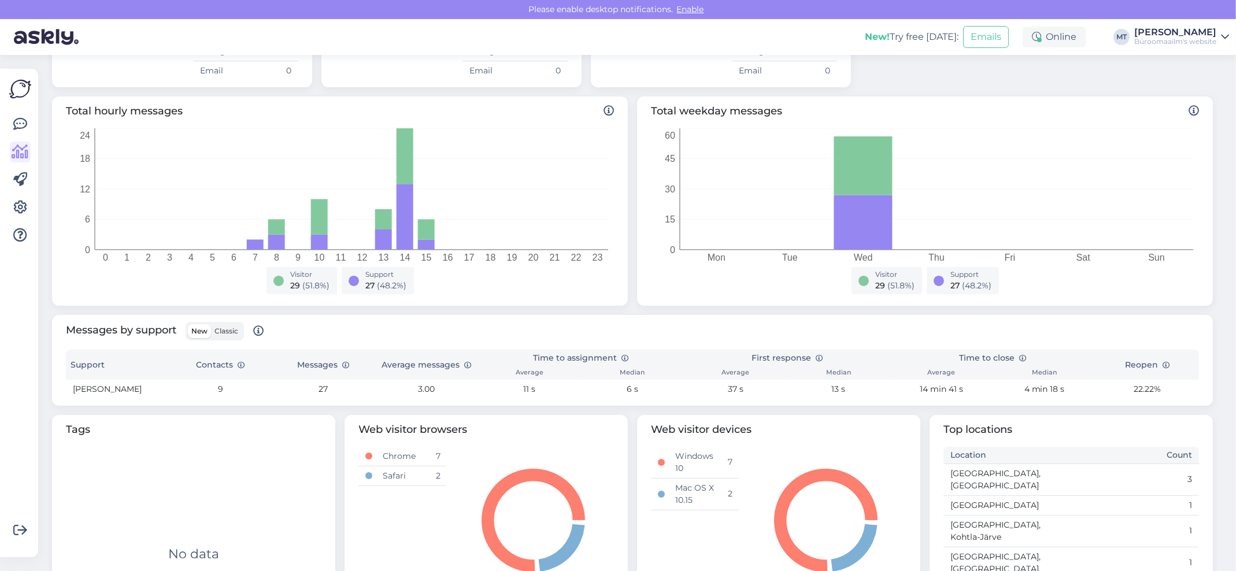
scroll to position [154, 0]
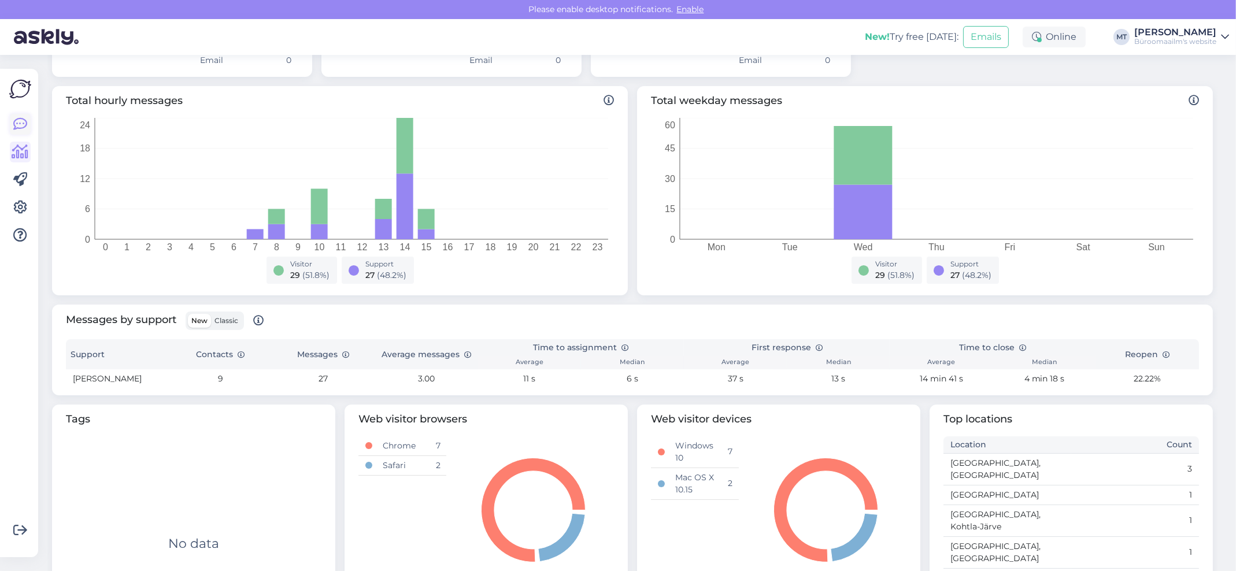
click at [13, 123] on icon at bounding box center [20, 124] width 14 height 14
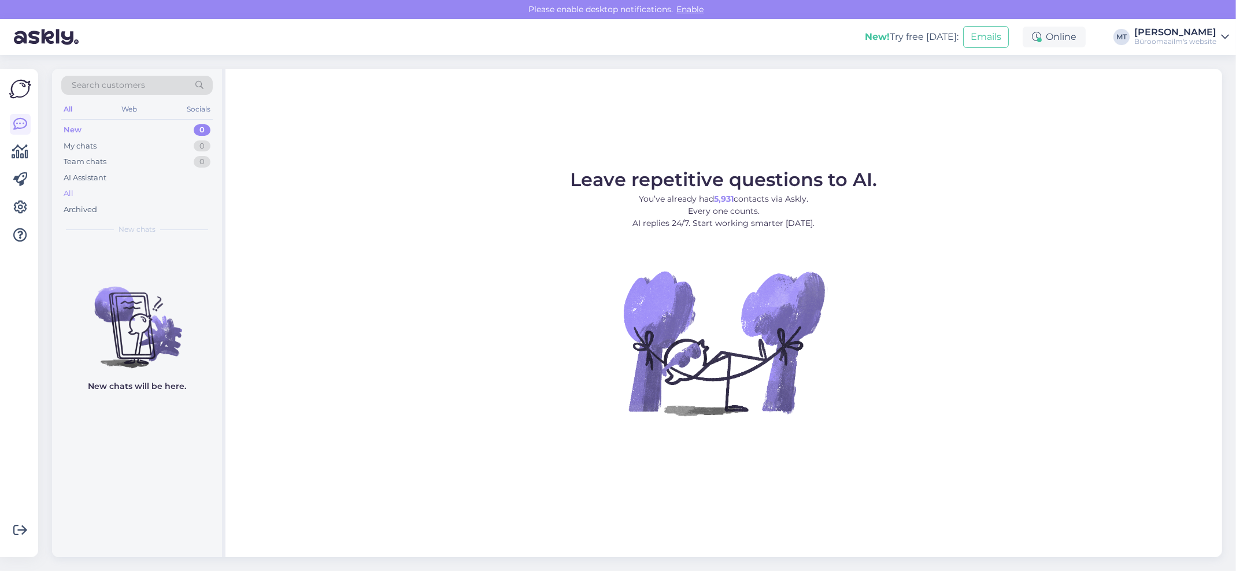
click at [71, 191] on div "All" at bounding box center [69, 194] width 10 height 12
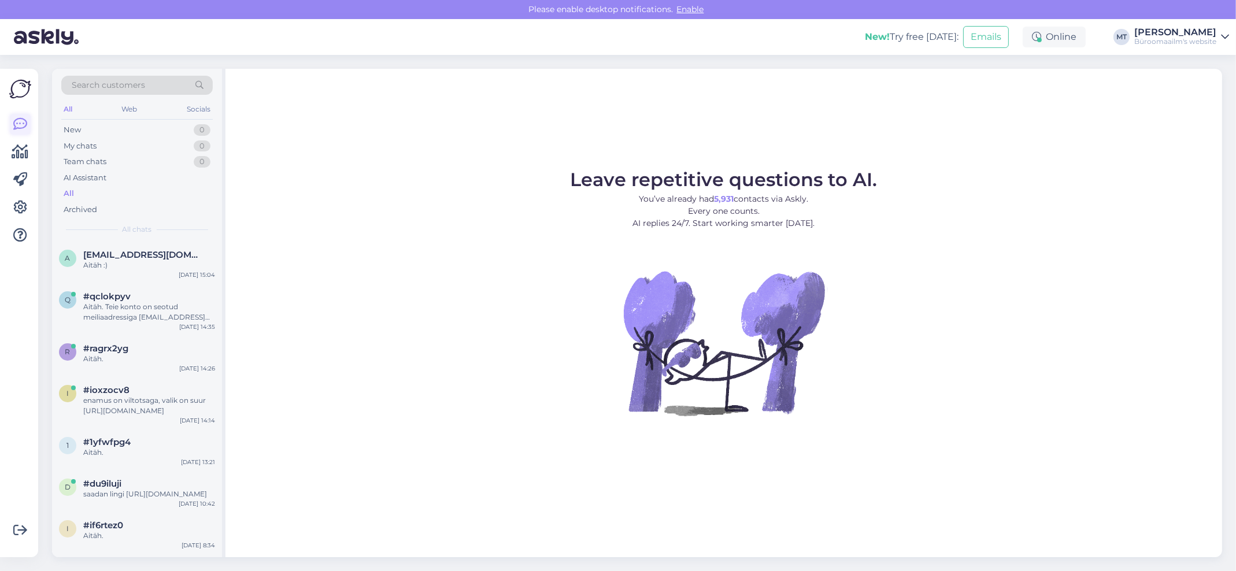
click at [25, 127] on icon at bounding box center [20, 124] width 14 height 14
click at [24, 124] on icon at bounding box center [20, 124] width 14 height 14
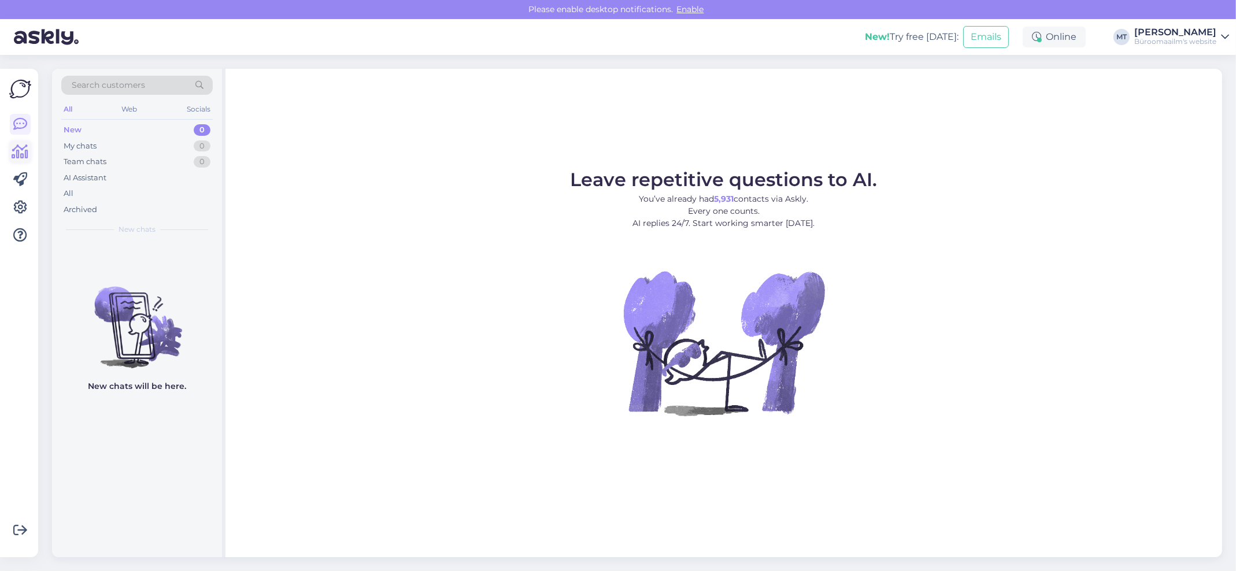
click at [20, 153] on icon at bounding box center [20, 152] width 17 height 14
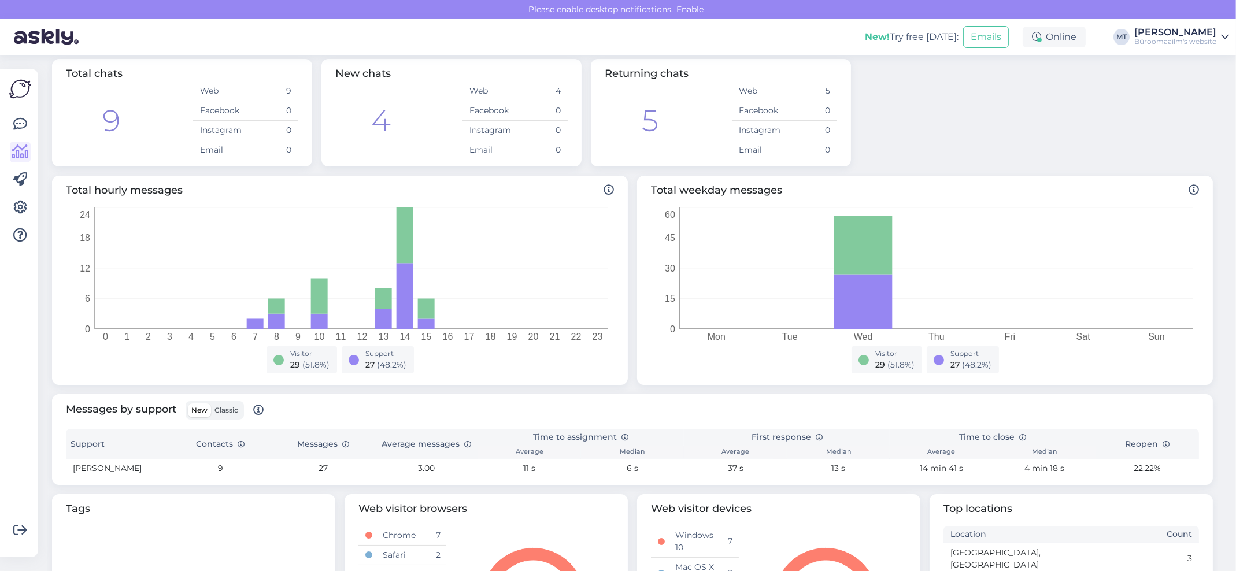
scroll to position [154, 0]
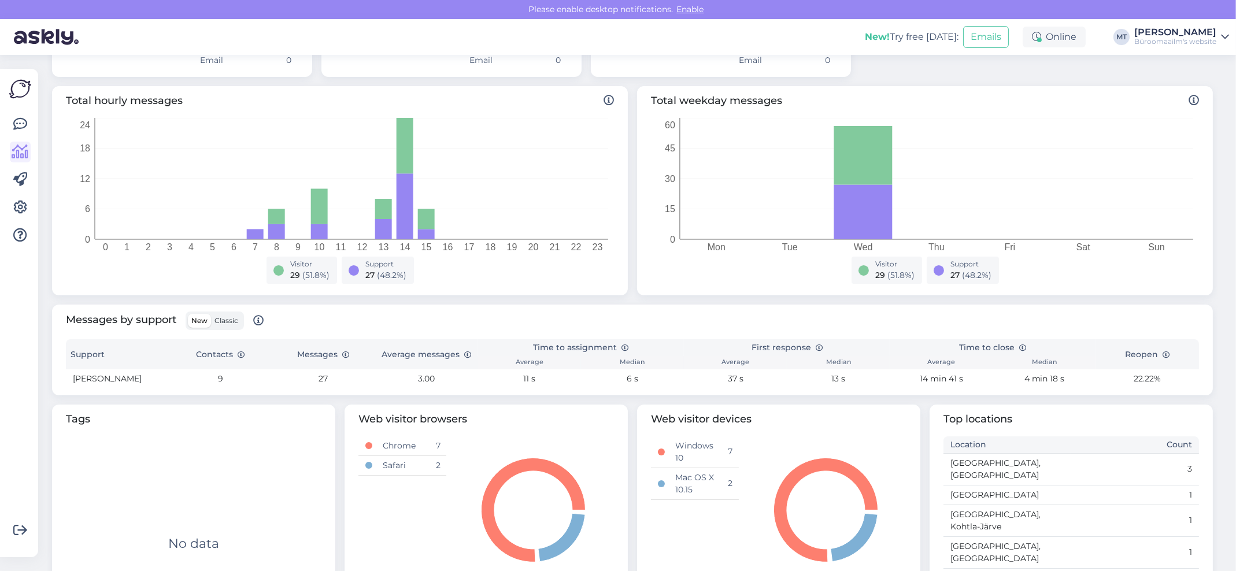
click at [229, 324] on span "Classic" at bounding box center [226, 320] width 24 height 9
click at [211, 314] on input "Classic" at bounding box center [211, 314] width 0 height 0
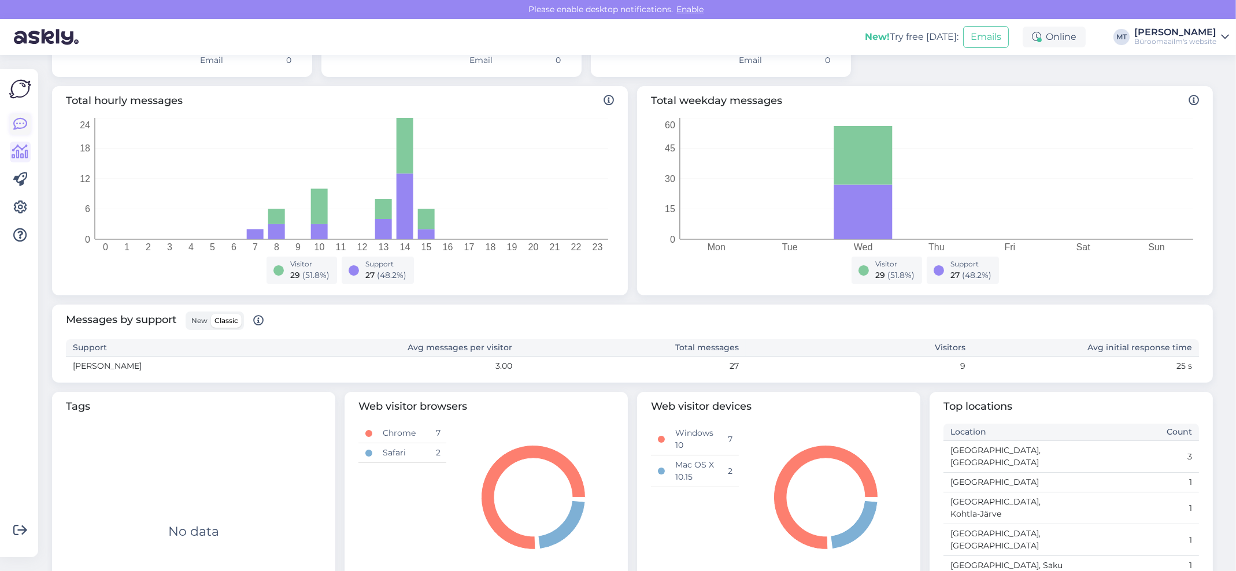
click at [21, 128] on icon at bounding box center [20, 124] width 14 height 14
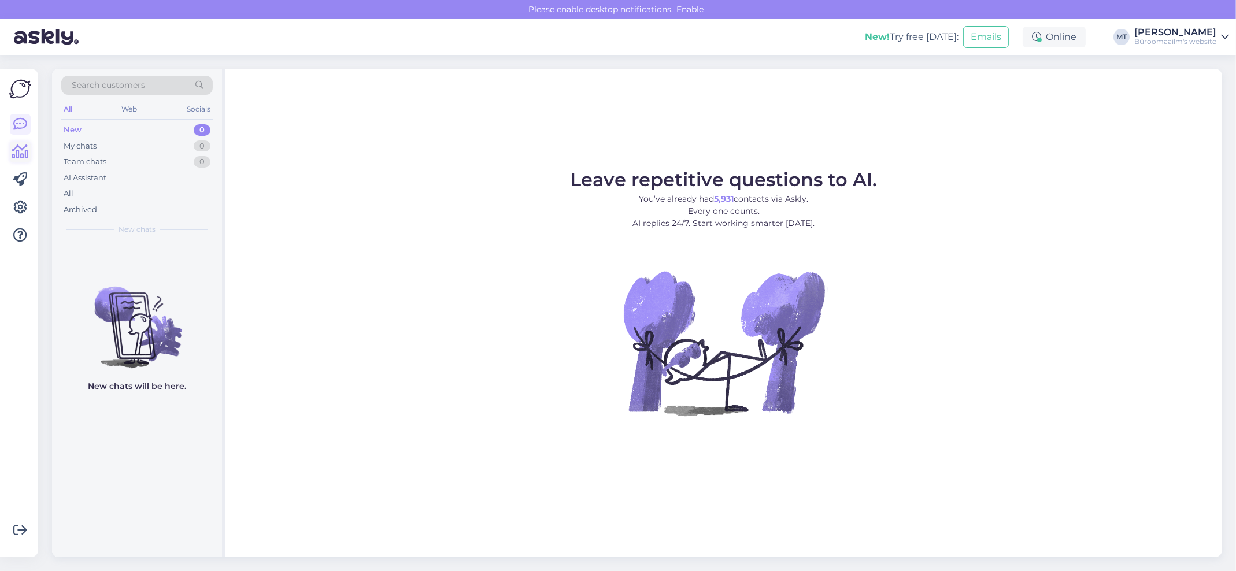
click at [16, 148] on icon at bounding box center [20, 152] width 17 height 14
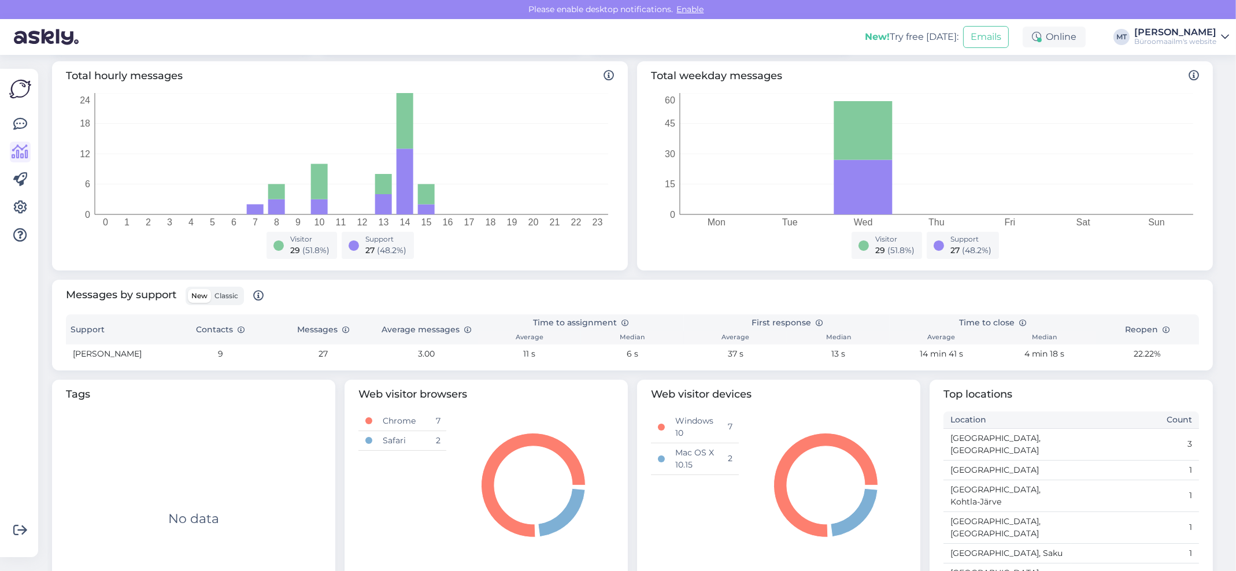
scroll to position [201, 0]
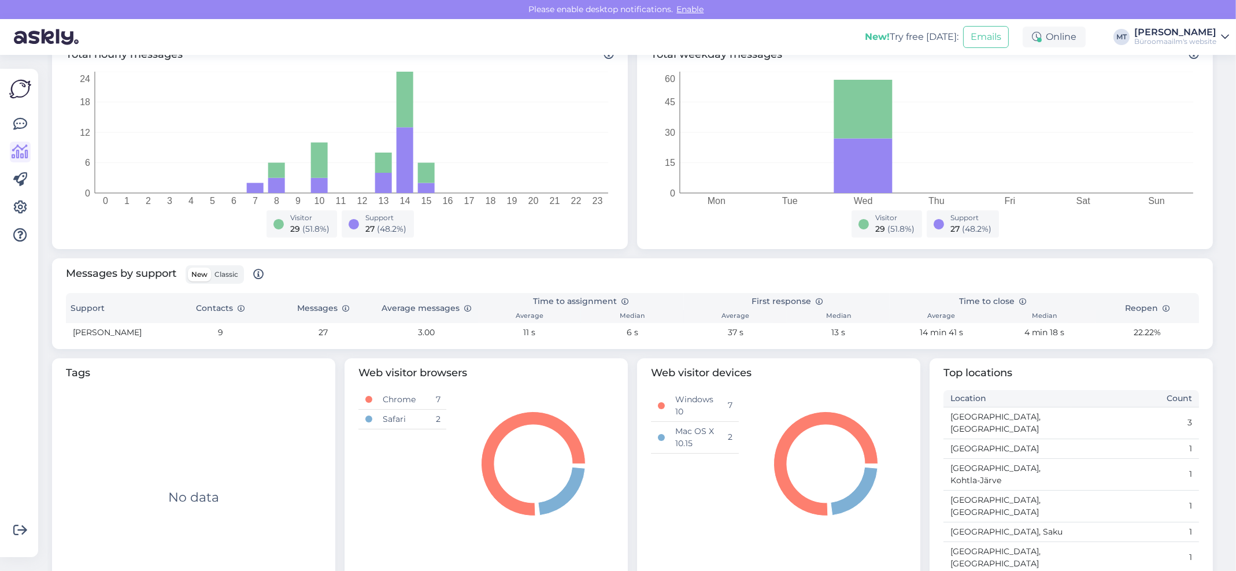
click at [209, 275] on label "New" at bounding box center [199, 275] width 23 height 14
click at [188, 268] on input "New" at bounding box center [188, 268] width 0 height 0
click at [229, 273] on span "Classic" at bounding box center [226, 274] width 24 height 9
click at [211, 268] on input "Classic" at bounding box center [211, 268] width 0 height 0
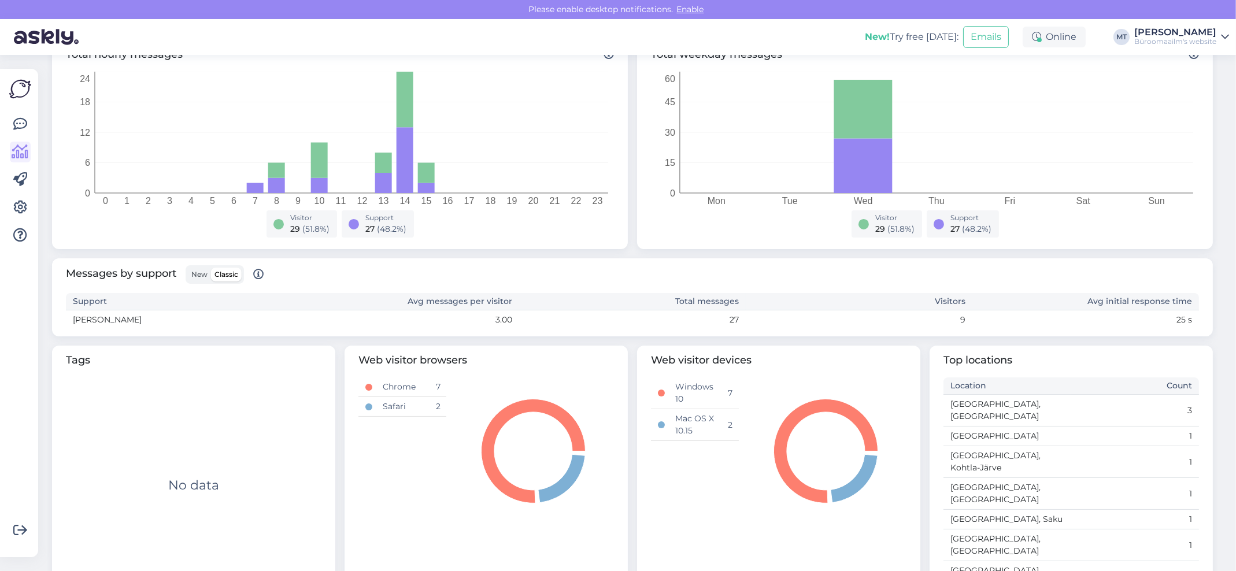
scroll to position [188, 0]
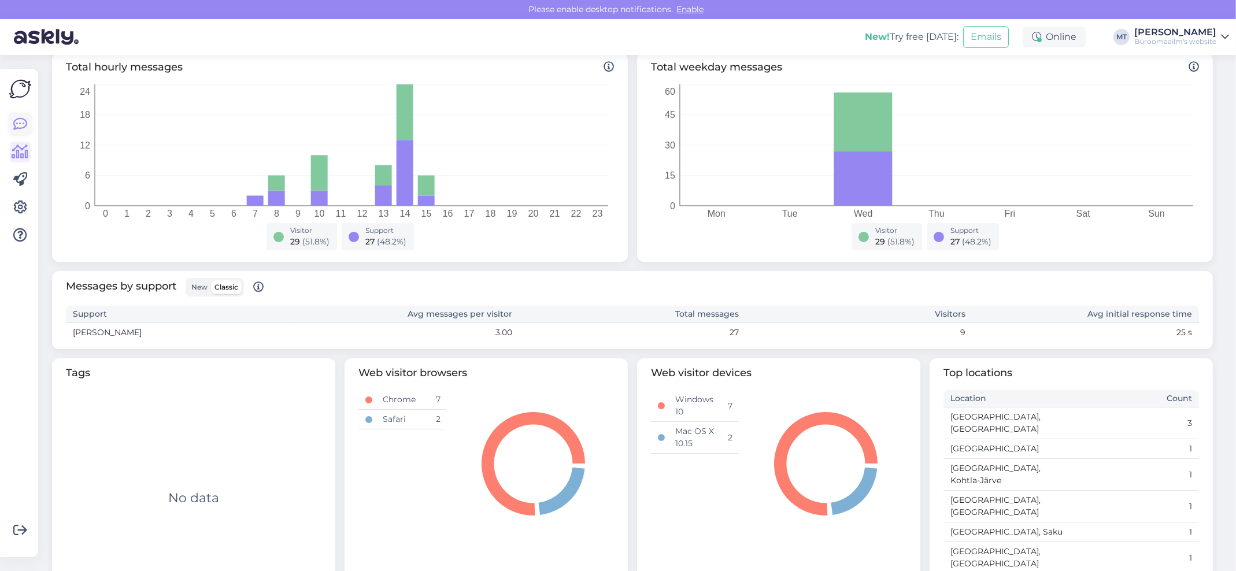
click at [13, 125] on icon at bounding box center [20, 124] width 14 height 14
